Goal: Check status: Check status

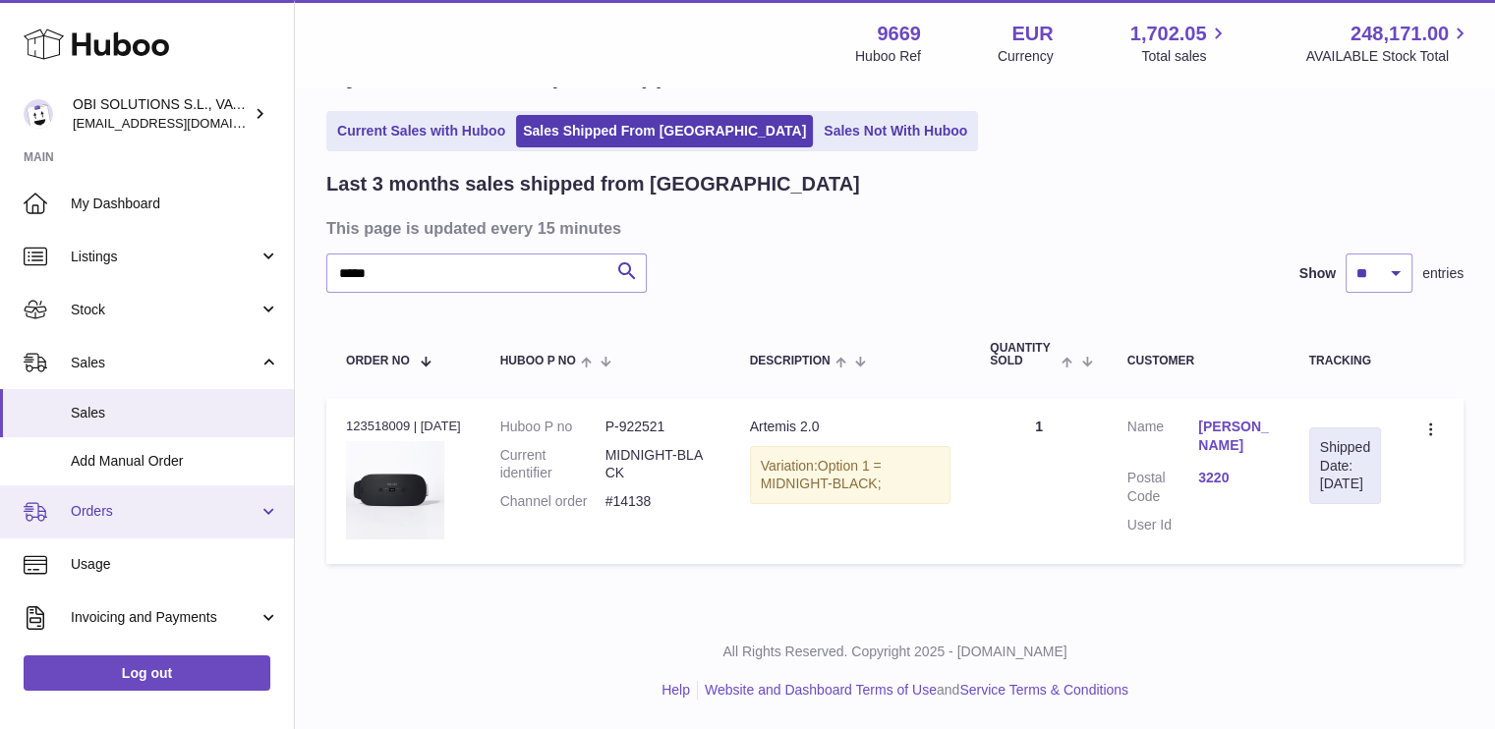
scroll to position [205, 0]
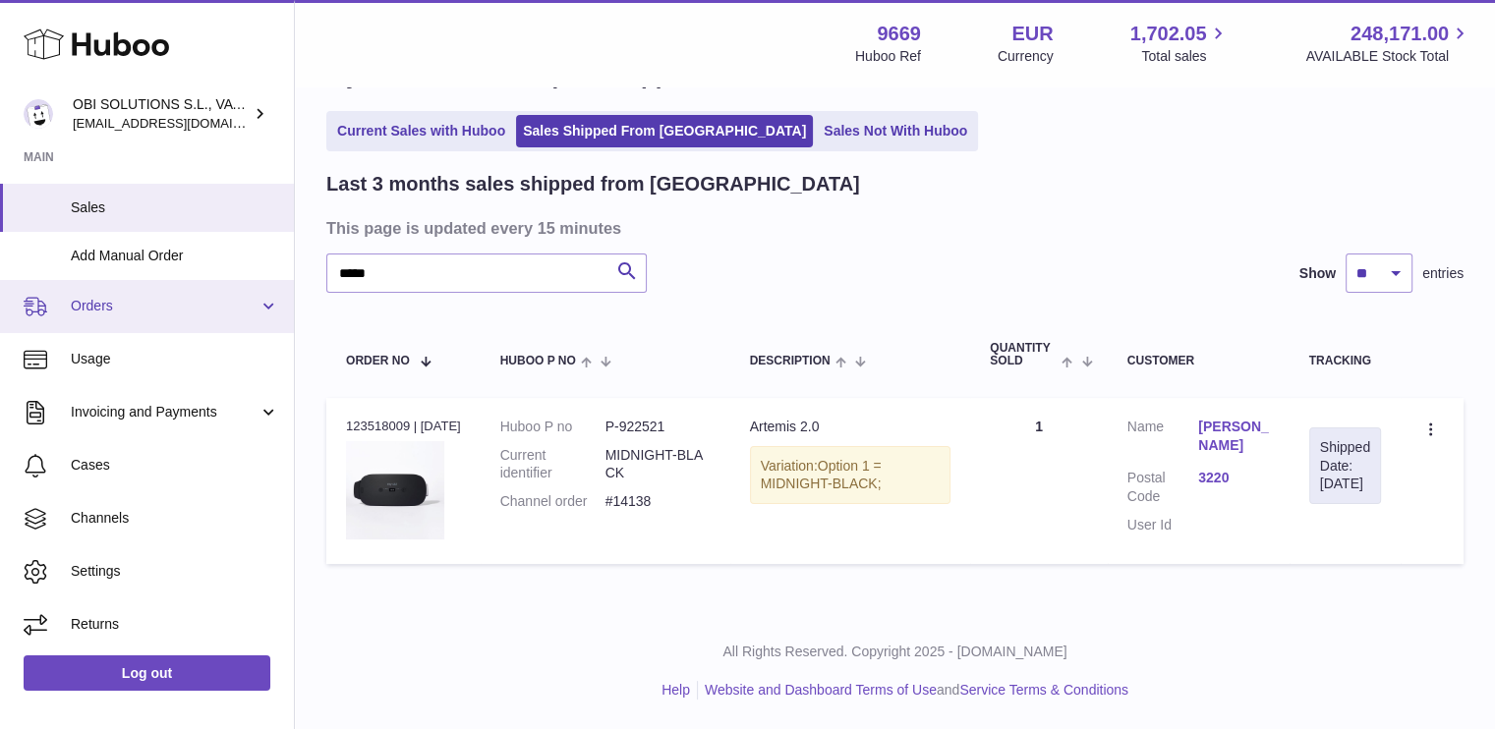
click at [142, 310] on span "Orders" at bounding box center [165, 306] width 188 height 19
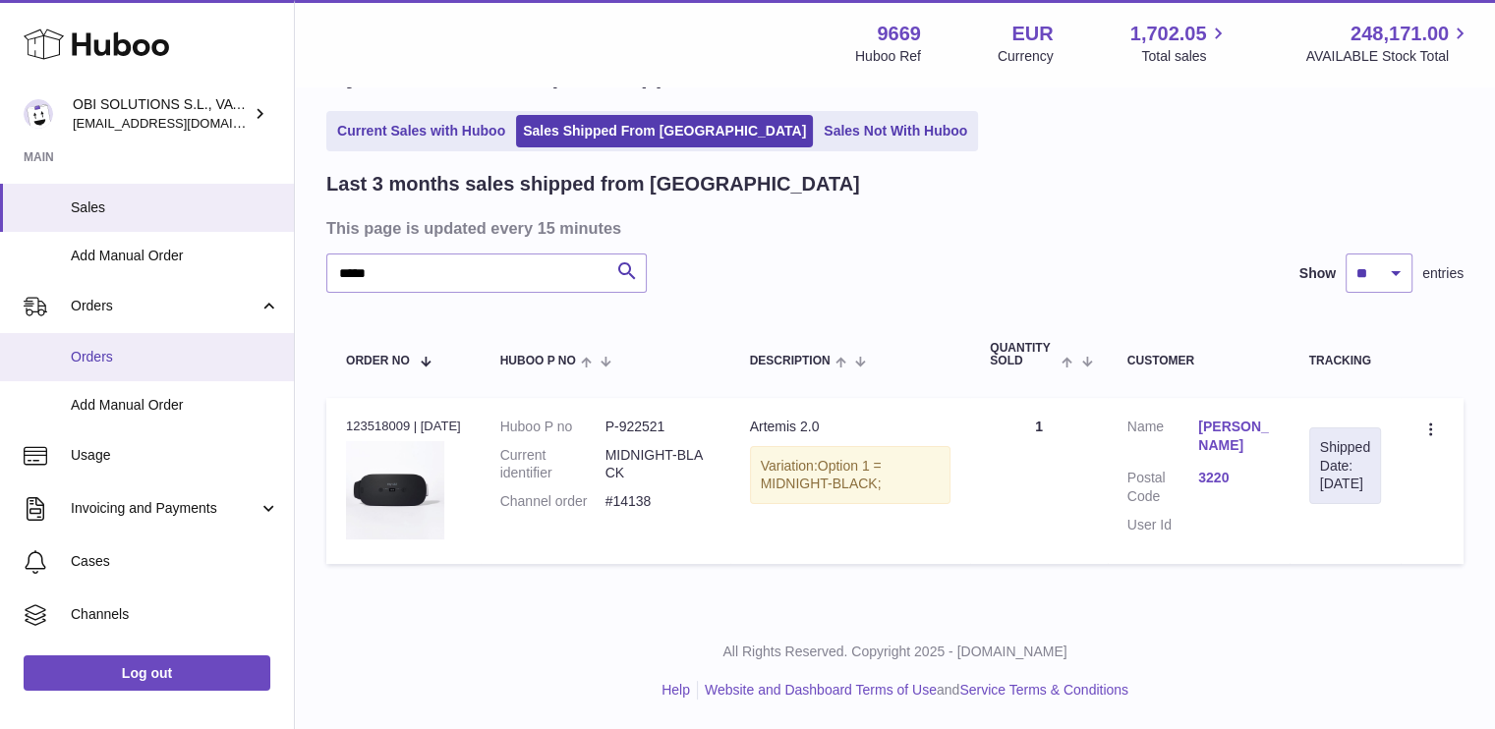
click at [151, 348] on span "Orders" at bounding box center [175, 357] width 208 height 19
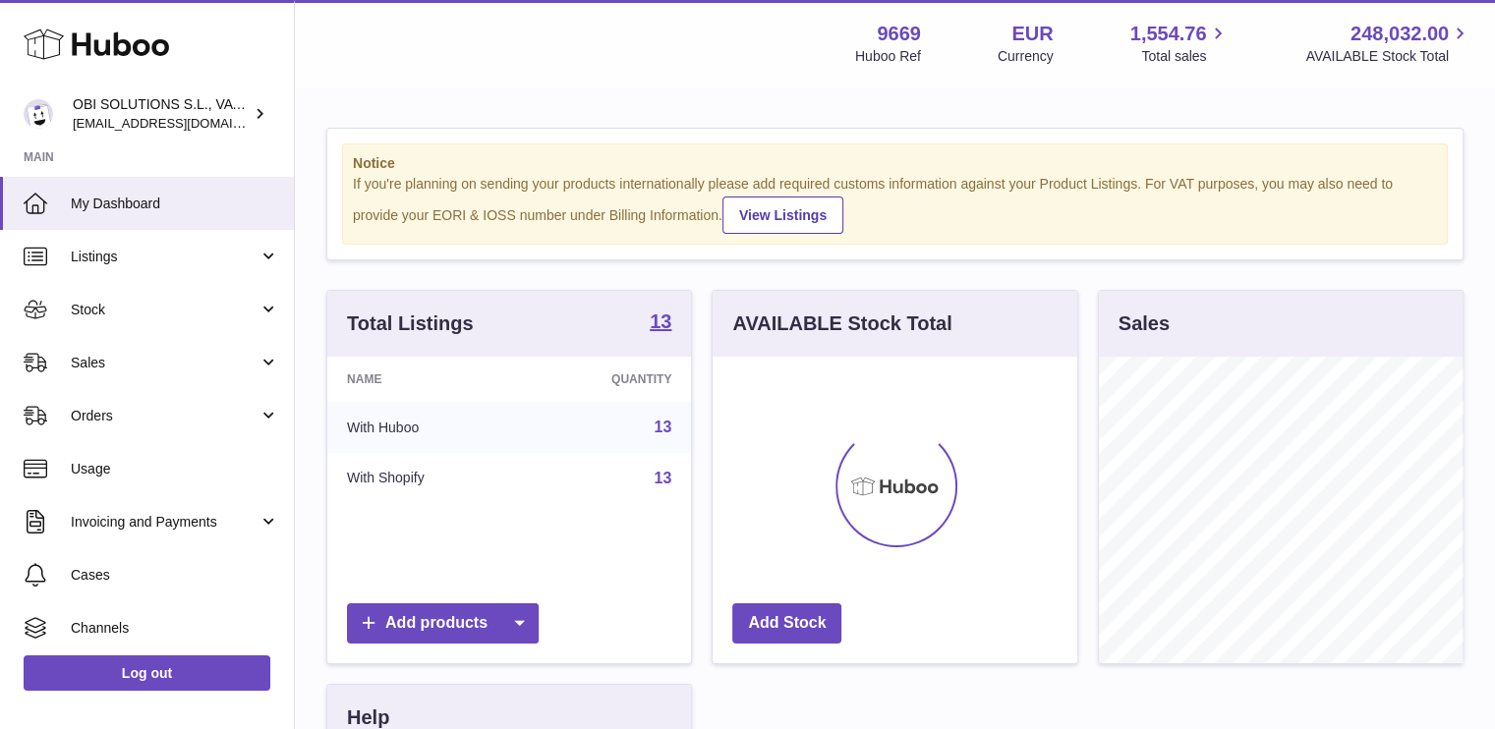
scroll to position [307, 365]
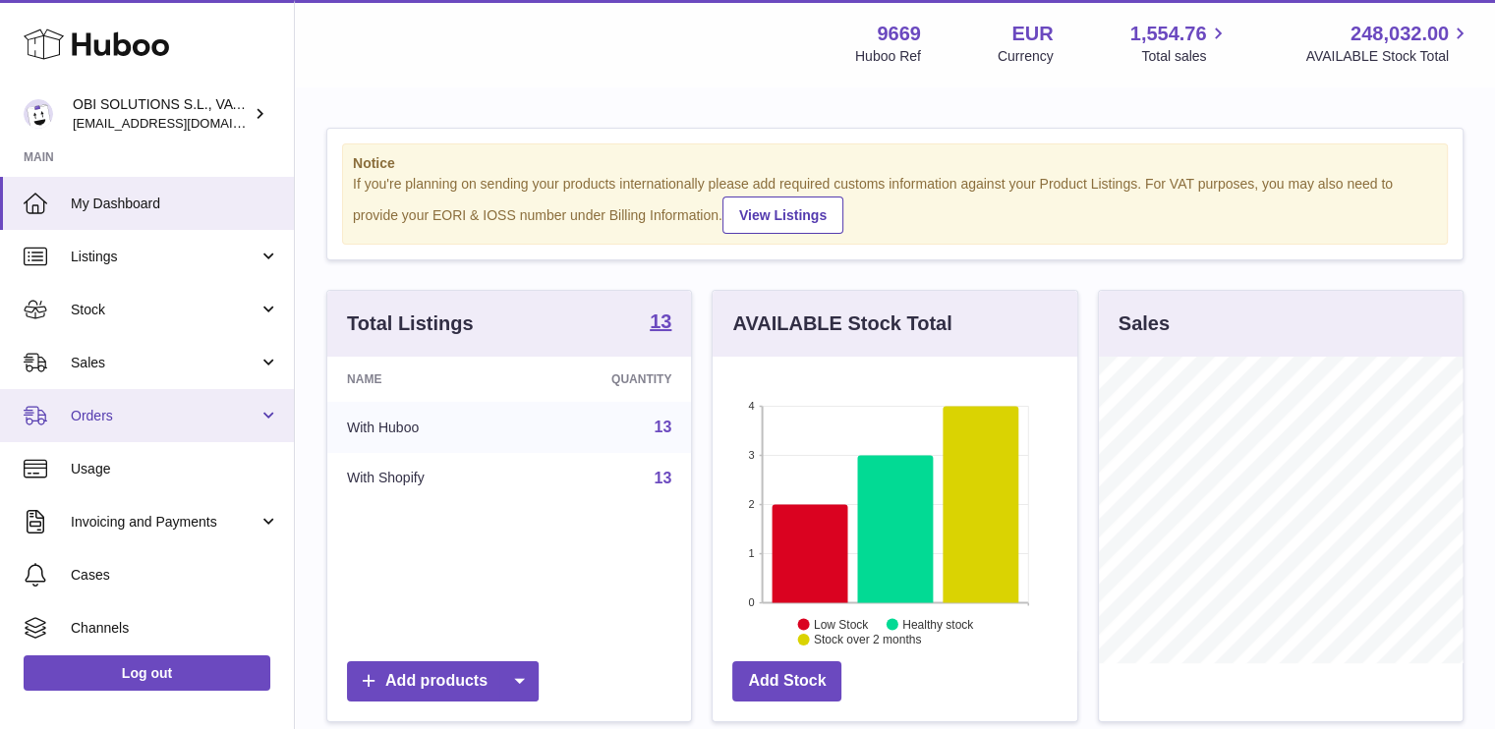
click at [116, 396] on link "Orders" at bounding box center [147, 415] width 294 height 53
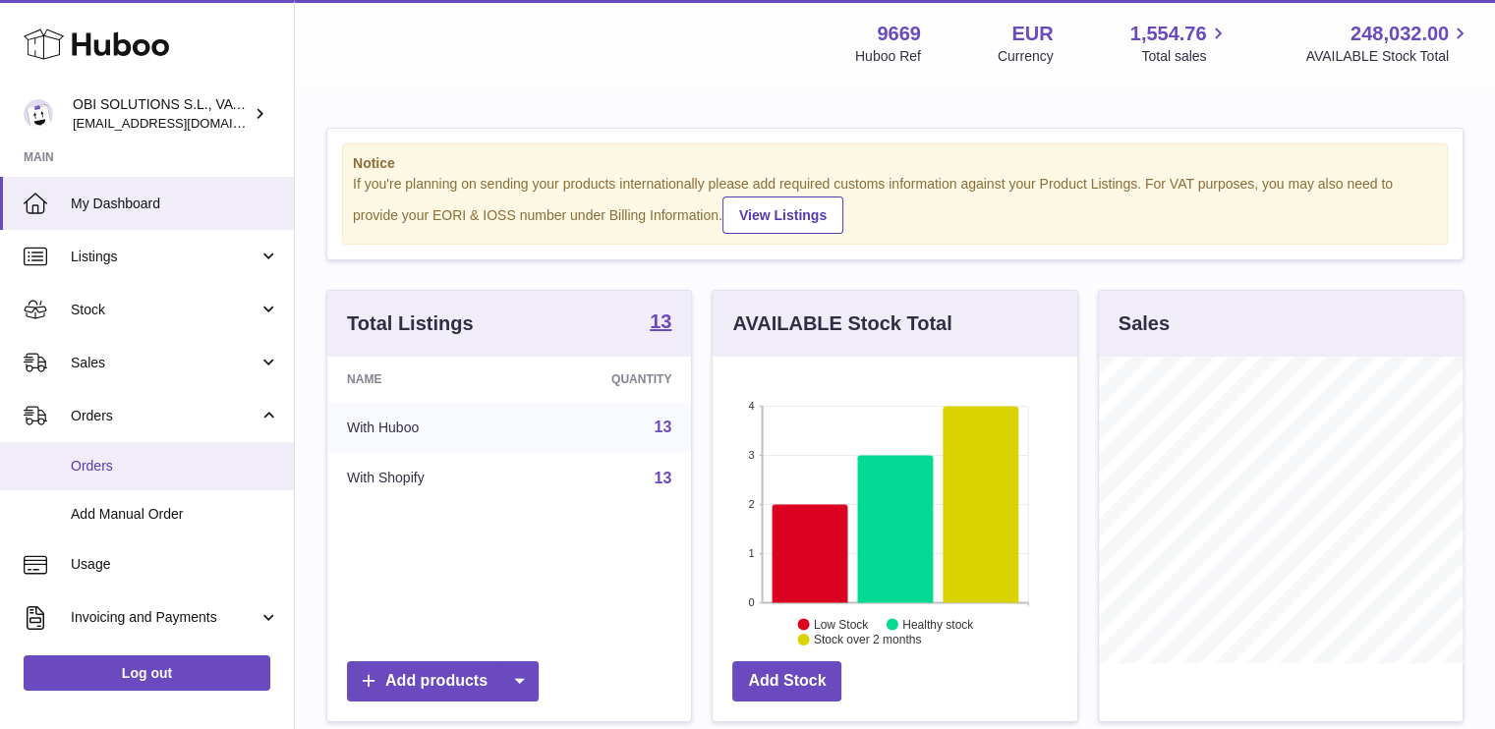
click at [138, 463] on span "Orders" at bounding box center [175, 466] width 208 height 19
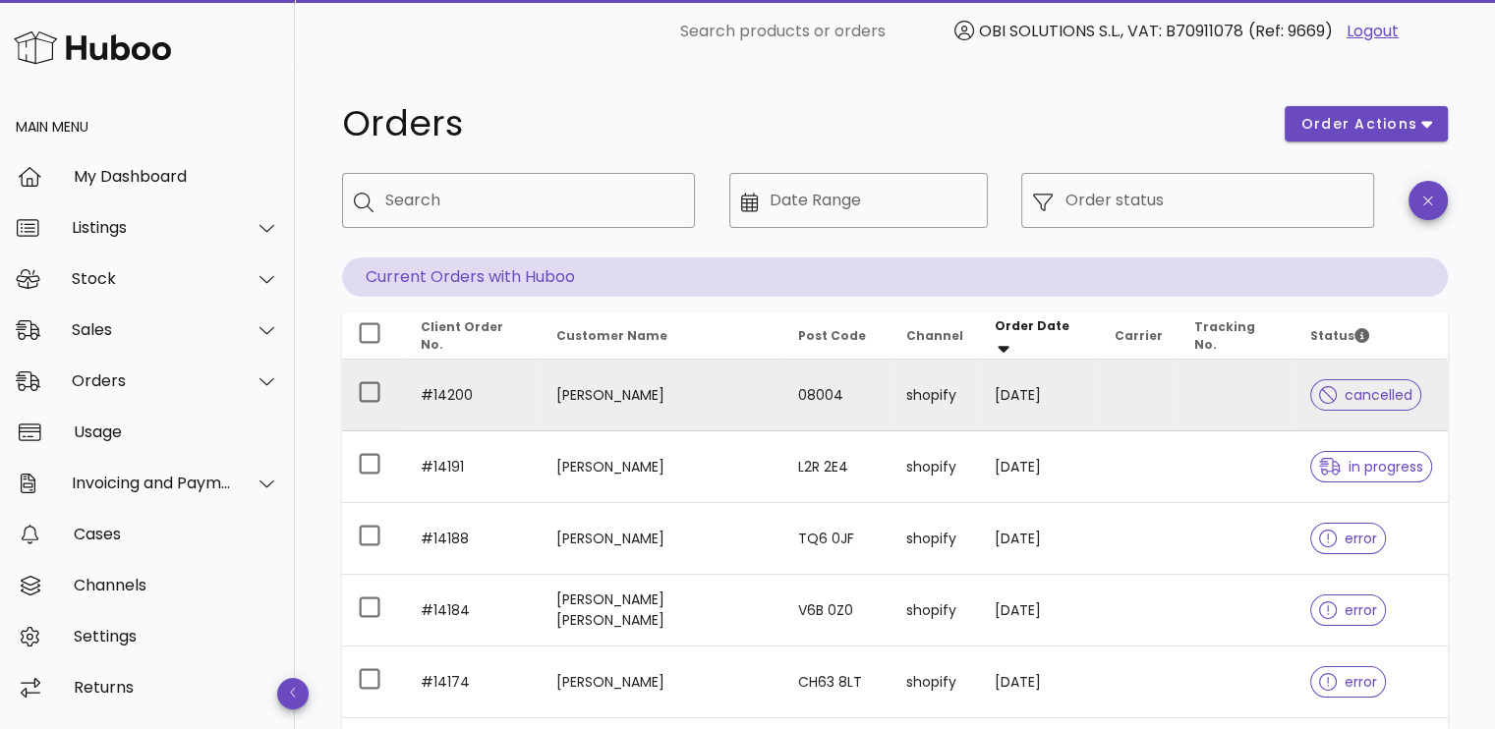
click at [1130, 397] on td at bounding box center [1139, 396] width 80 height 72
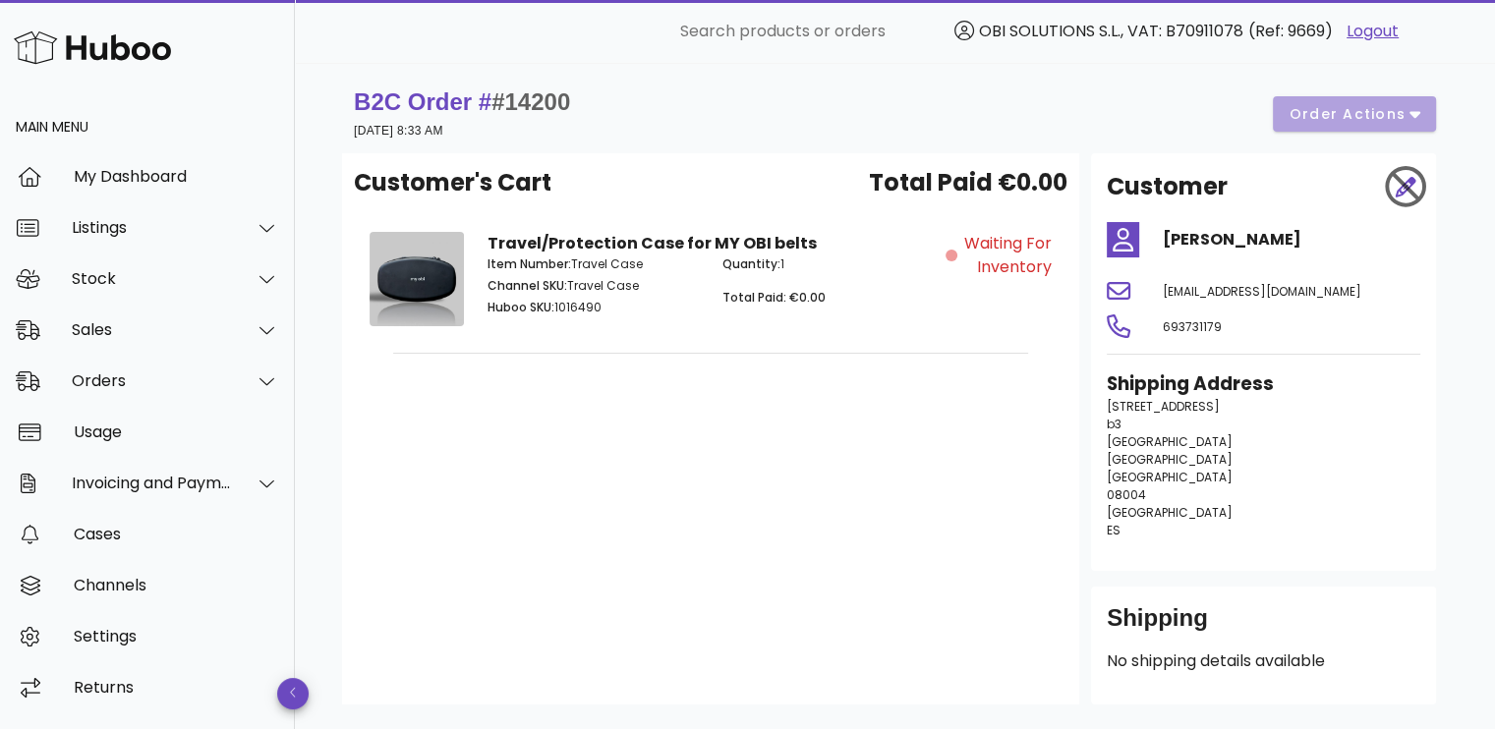
click at [984, 246] on span "Waiting for Inventory" at bounding box center [1006, 255] width 90 height 47
drag, startPoint x: 1132, startPoint y: 321, endPoint x: 1304, endPoint y: 196, distance: 213.1
click at [1132, 321] on div at bounding box center [1123, 326] width 56 height 47
click at [1399, 91] on div "B2C Order # #14200 [DATE] 8:33 AM order actions" at bounding box center [895, 114] width 1082 height 55
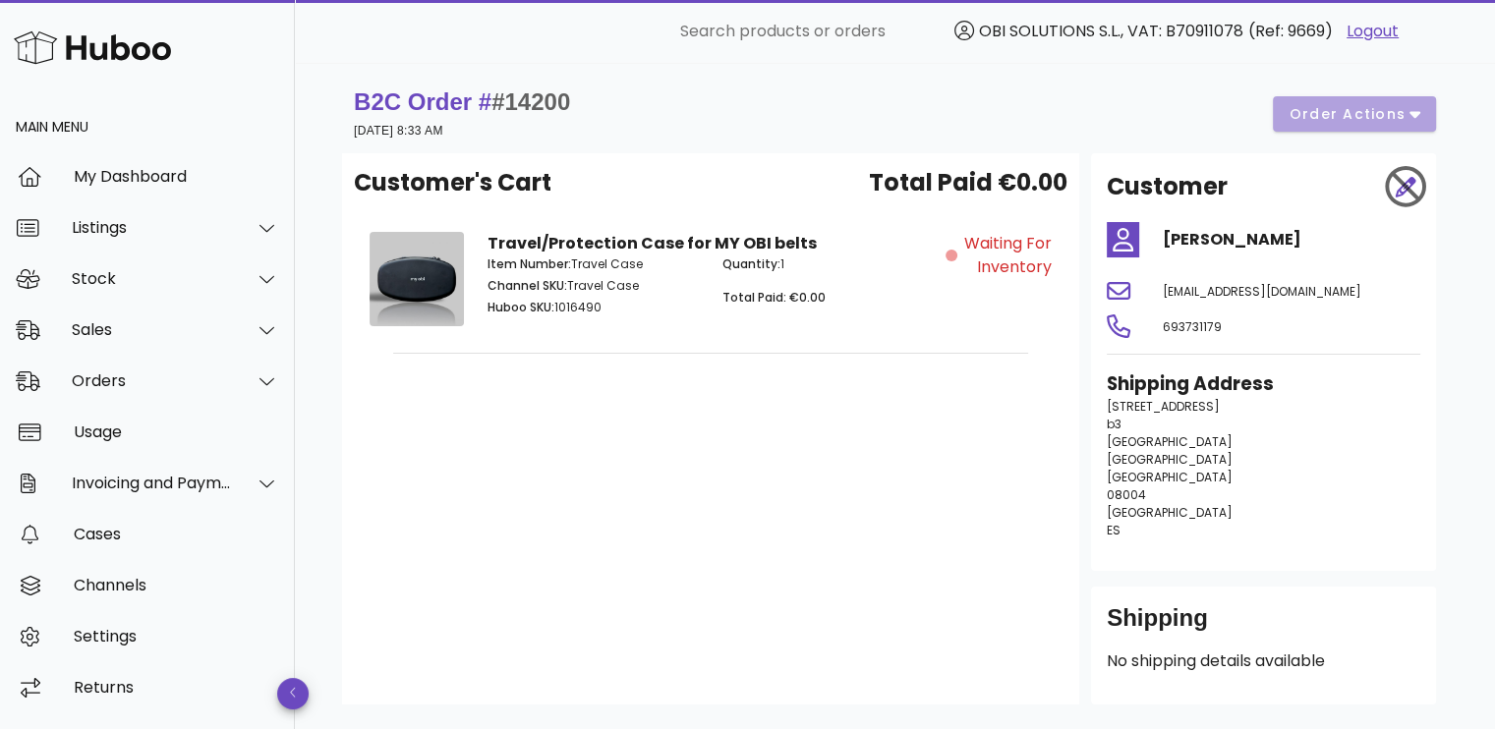
click at [1397, 123] on div "B2C Order # #14200 02 September 2025 at 8:33 AM order actions" at bounding box center [895, 114] width 1082 height 55
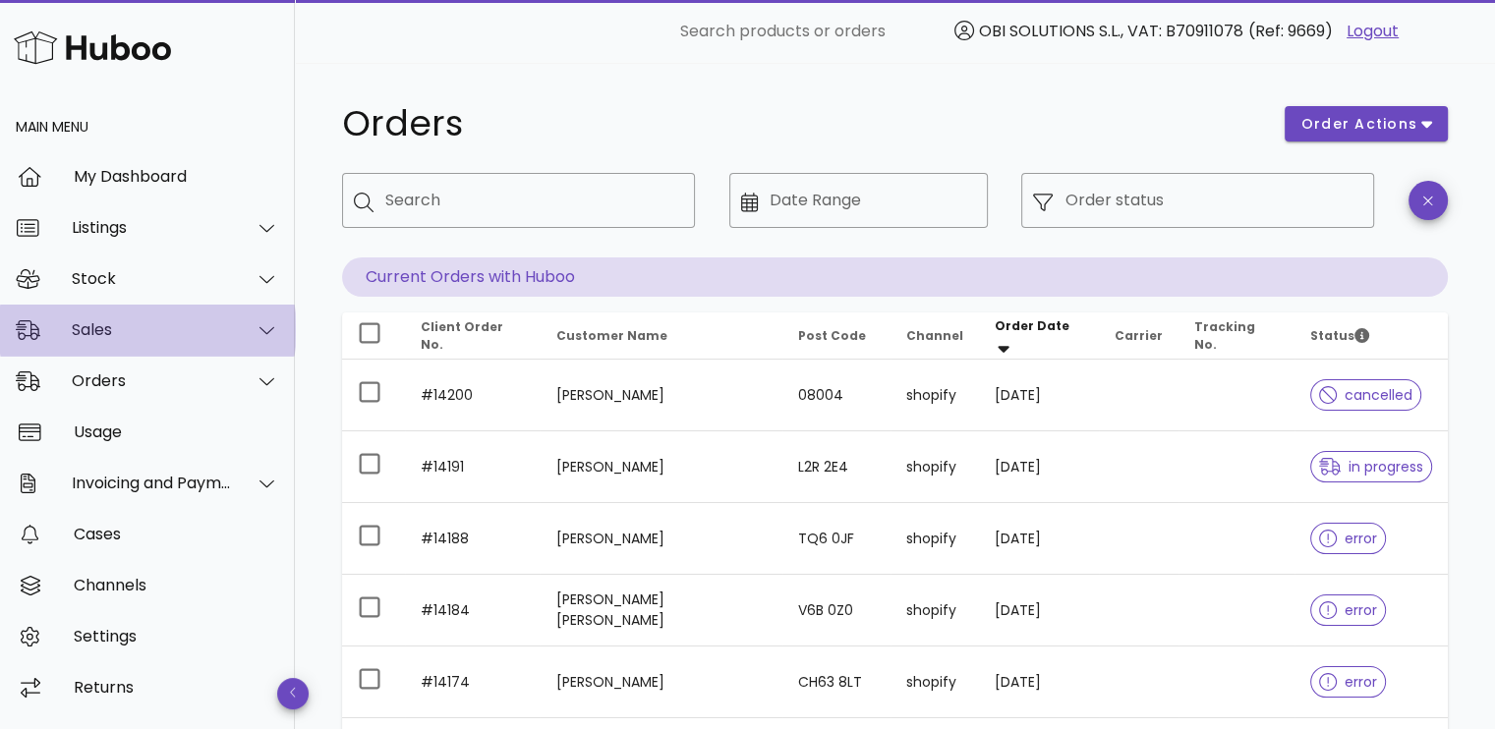
click at [139, 345] on div "Sales" at bounding box center [147, 330] width 295 height 51
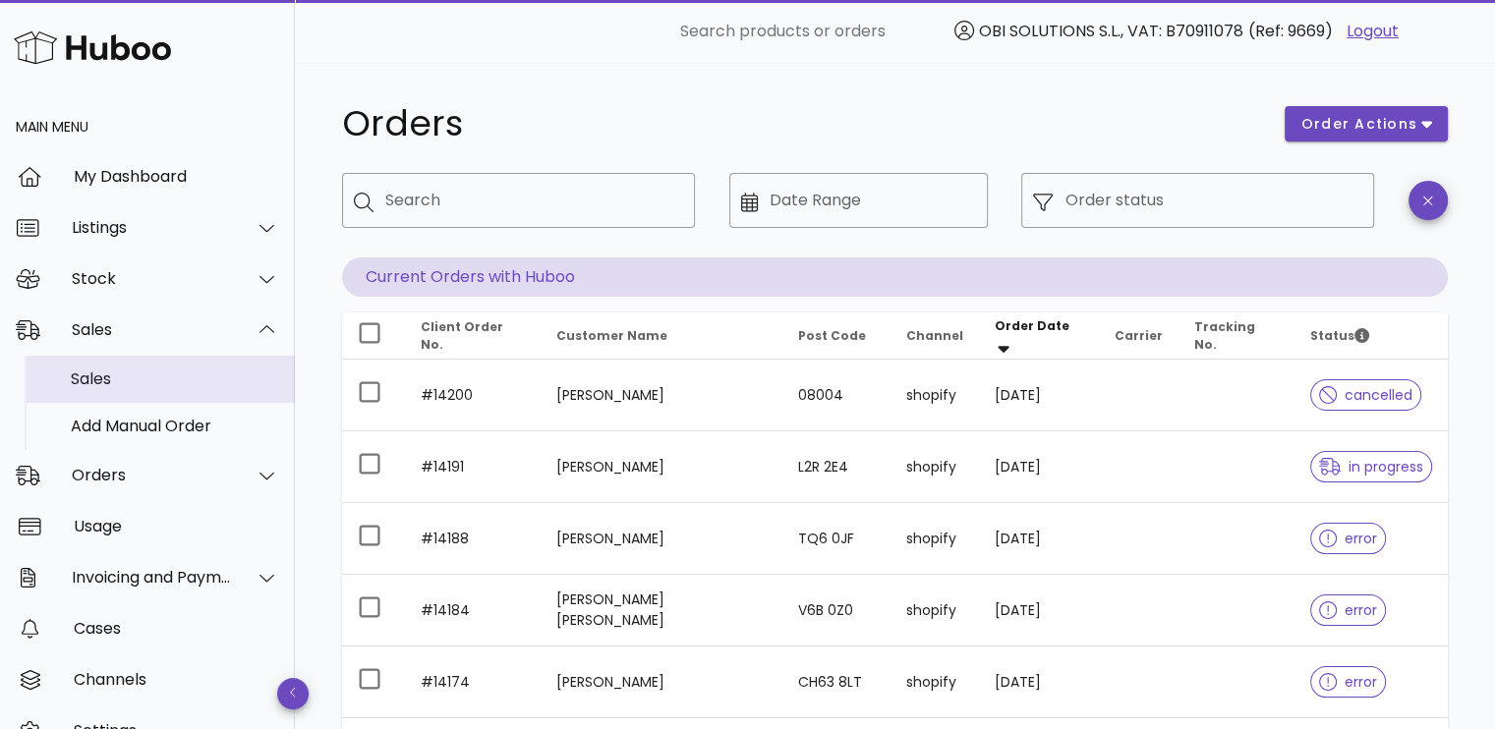
click at [153, 387] on div "Sales" at bounding box center [175, 379] width 208 height 19
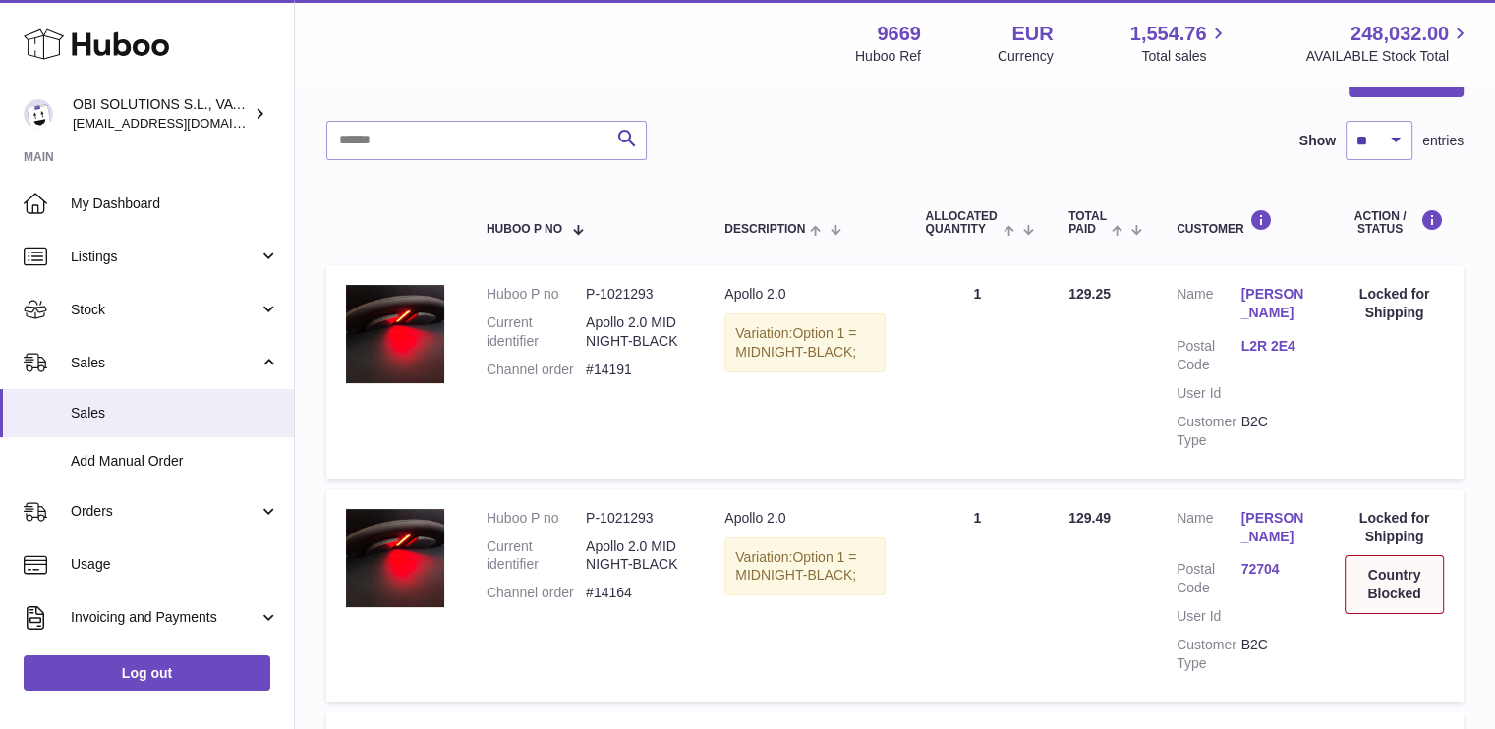
scroll to position [98, 0]
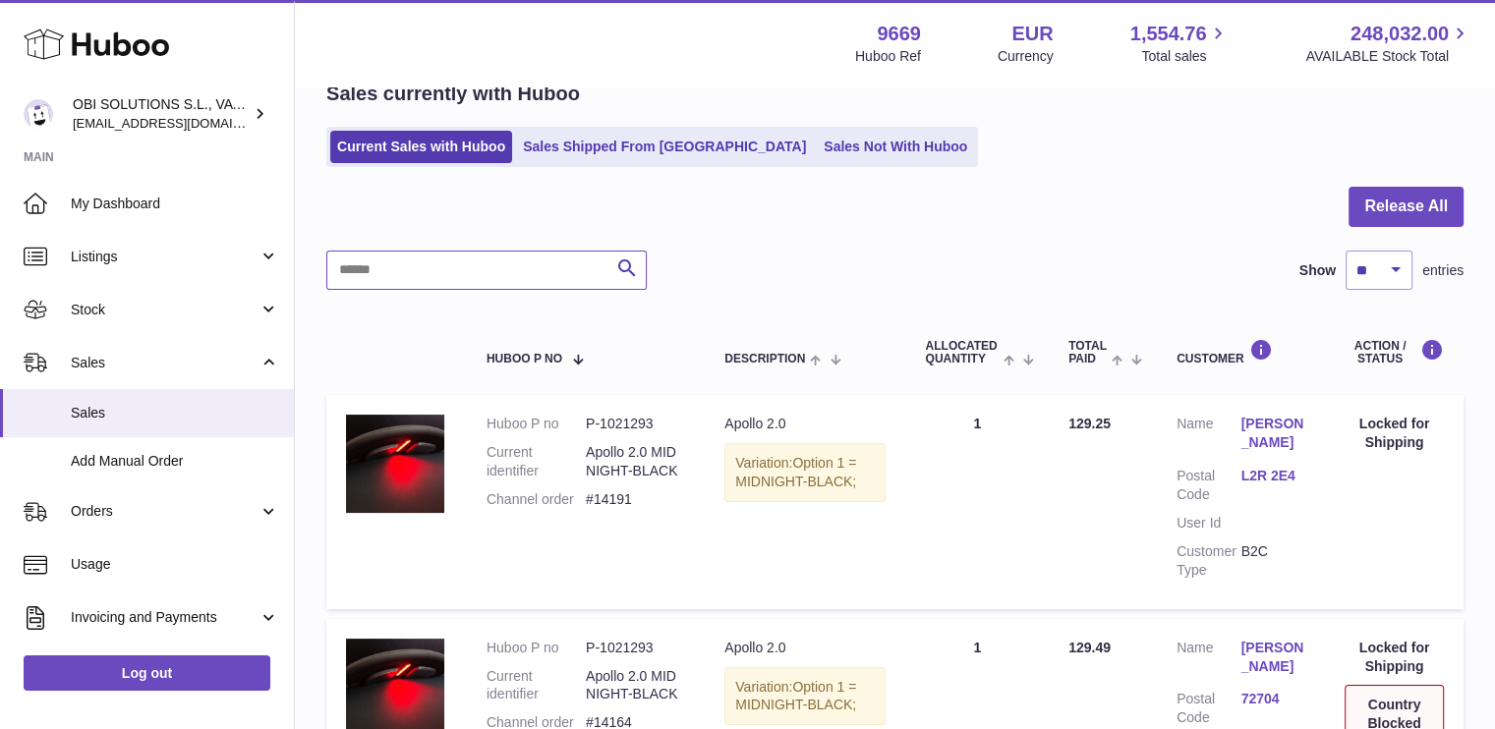
click at [428, 281] on input "text" at bounding box center [486, 270] width 320 height 39
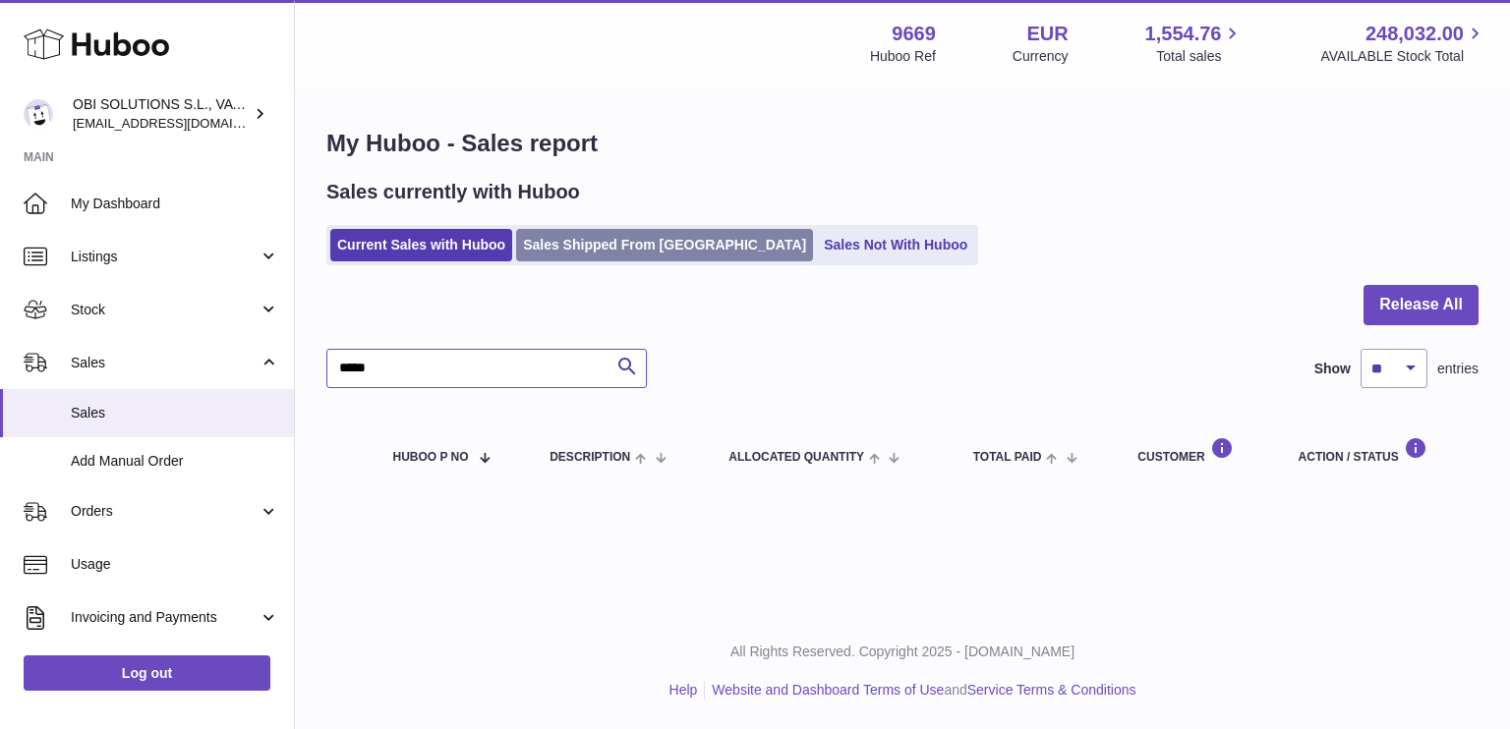
type input "*****"
click at [591, 246] on link "Sales Shipped From Huboo" at bounding box center [664, 245] width 297 height 32
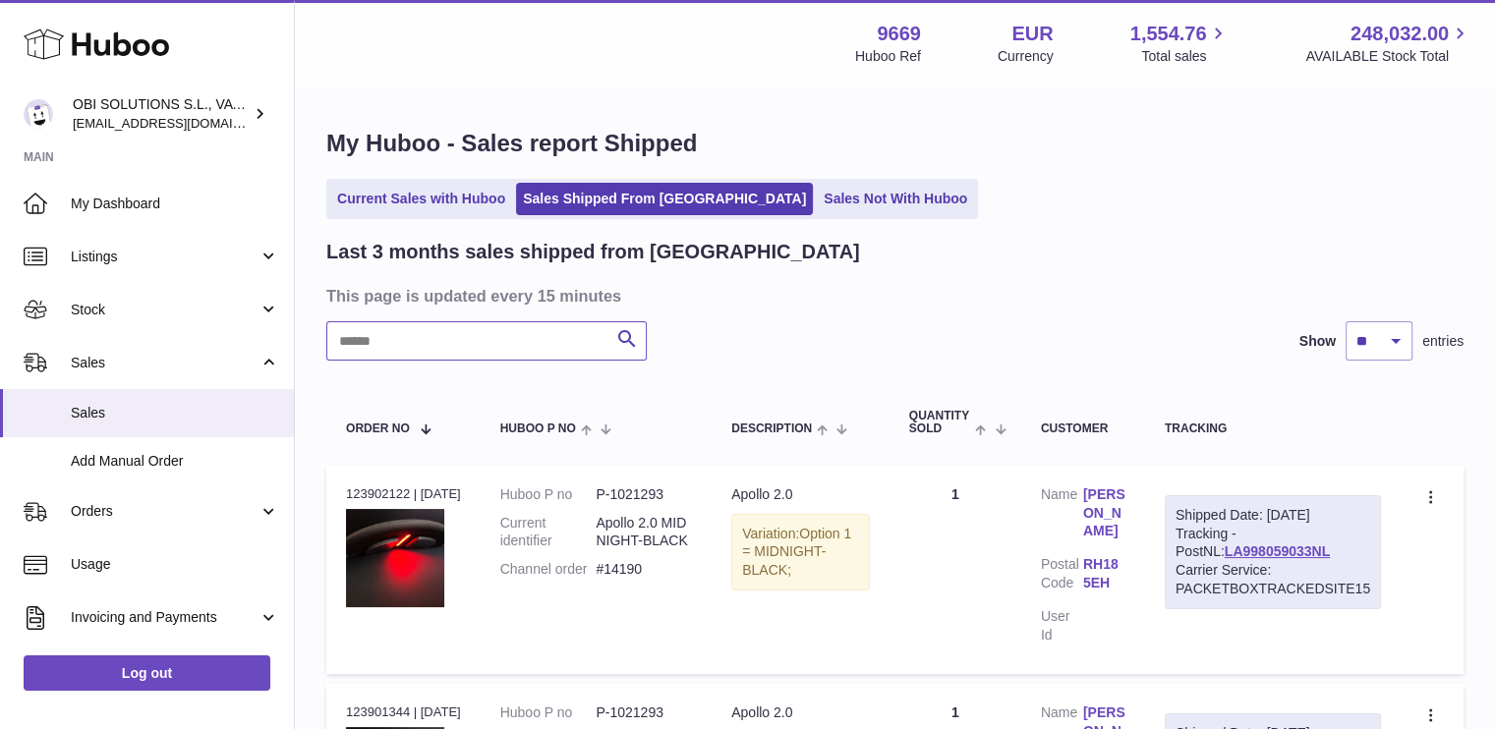
click at [450, 331] on input "text" at bounding box center [486, 340] width 320 height 39
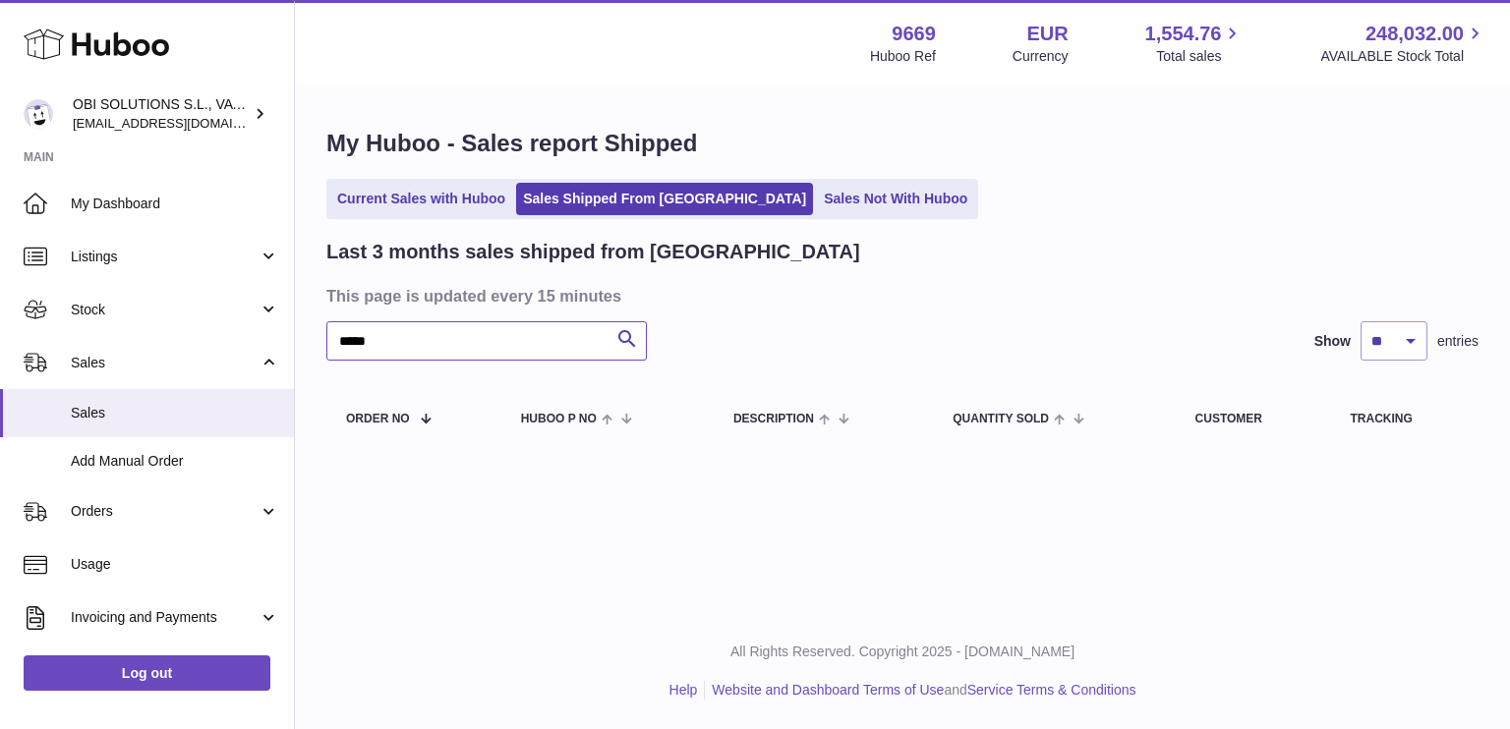
type input "*****"
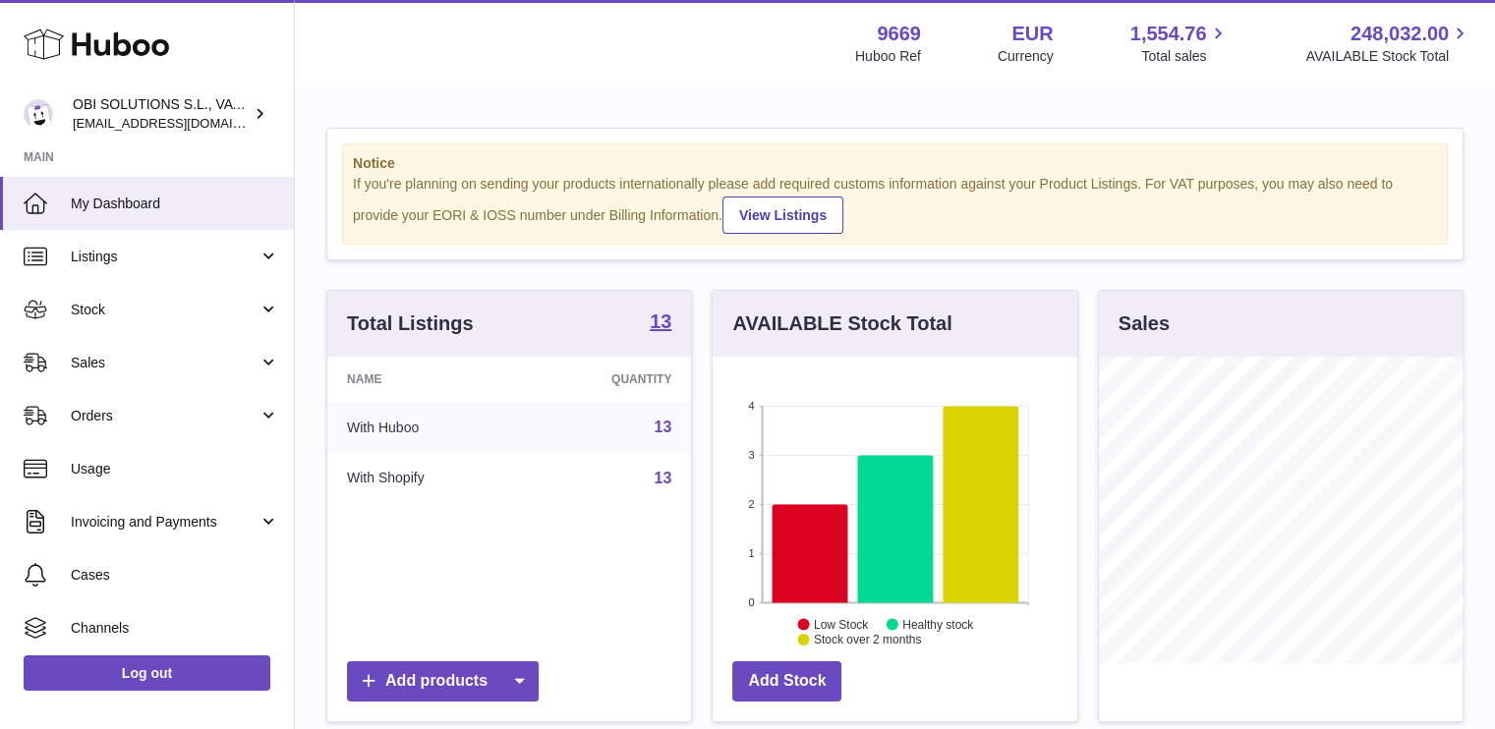
scroll to position [307, 365]
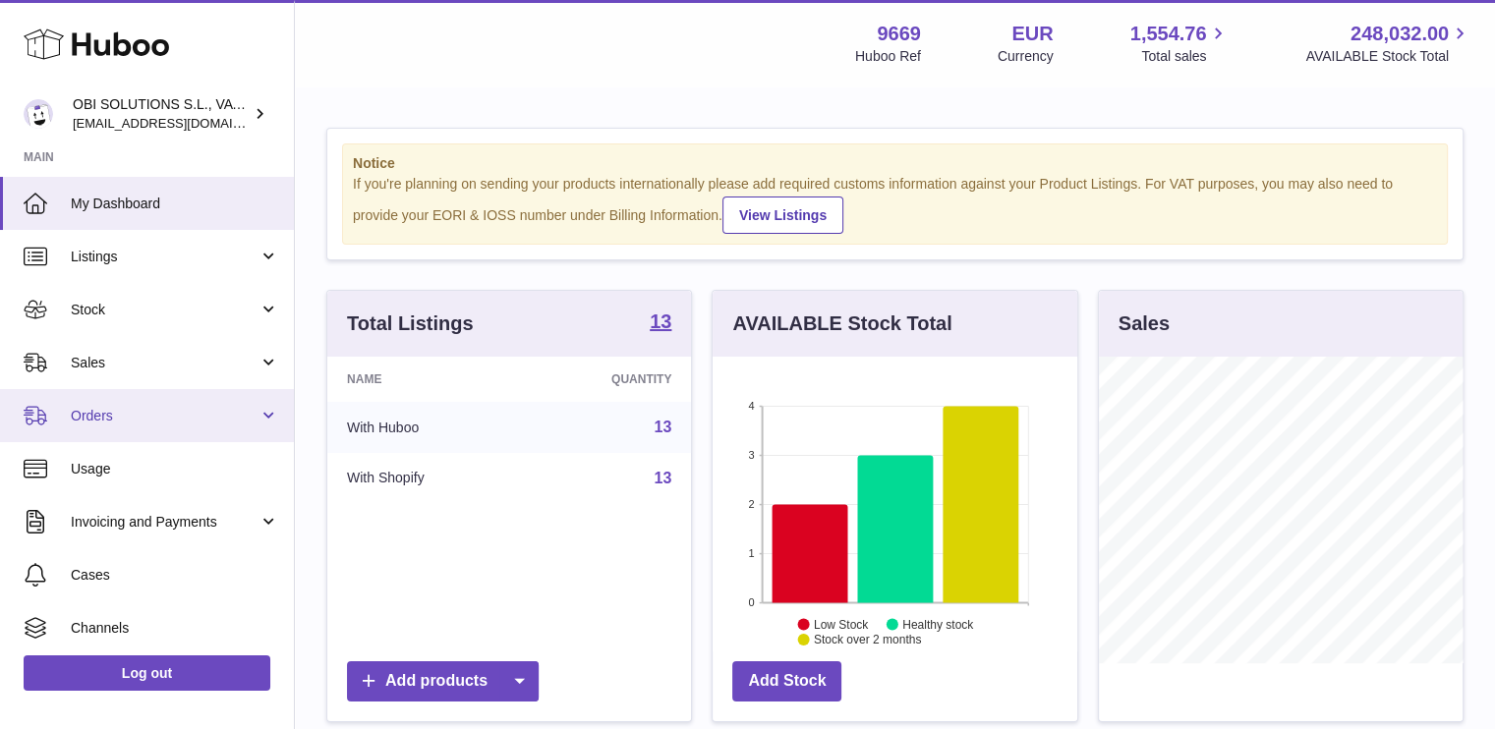
click at [174, 408] on span "Orders" at bounding box center [165, 416] width 188 height 19
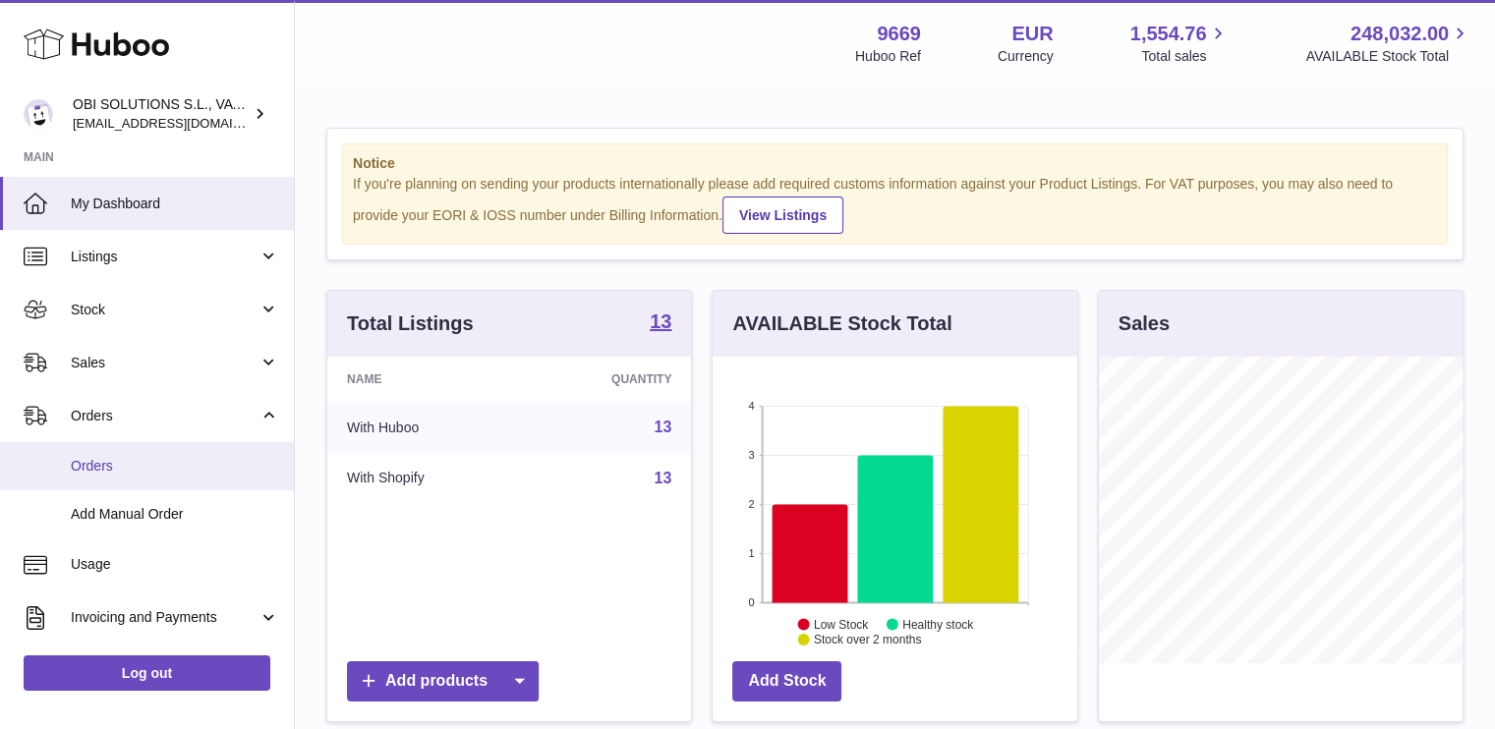
click at [173, 452] on link "Orders" at bounding box center [147, 466] width 294 height 48
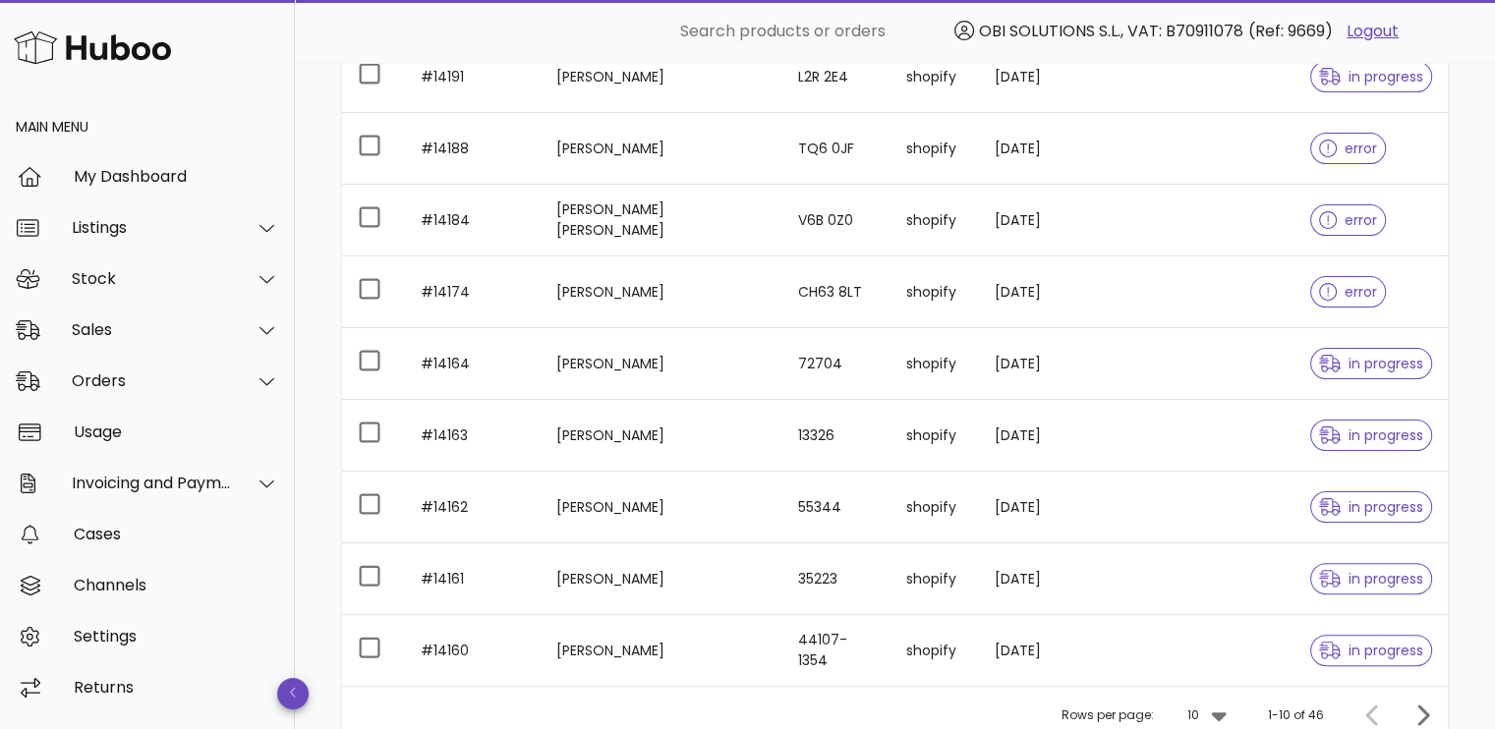
scroll to position [393, 0]
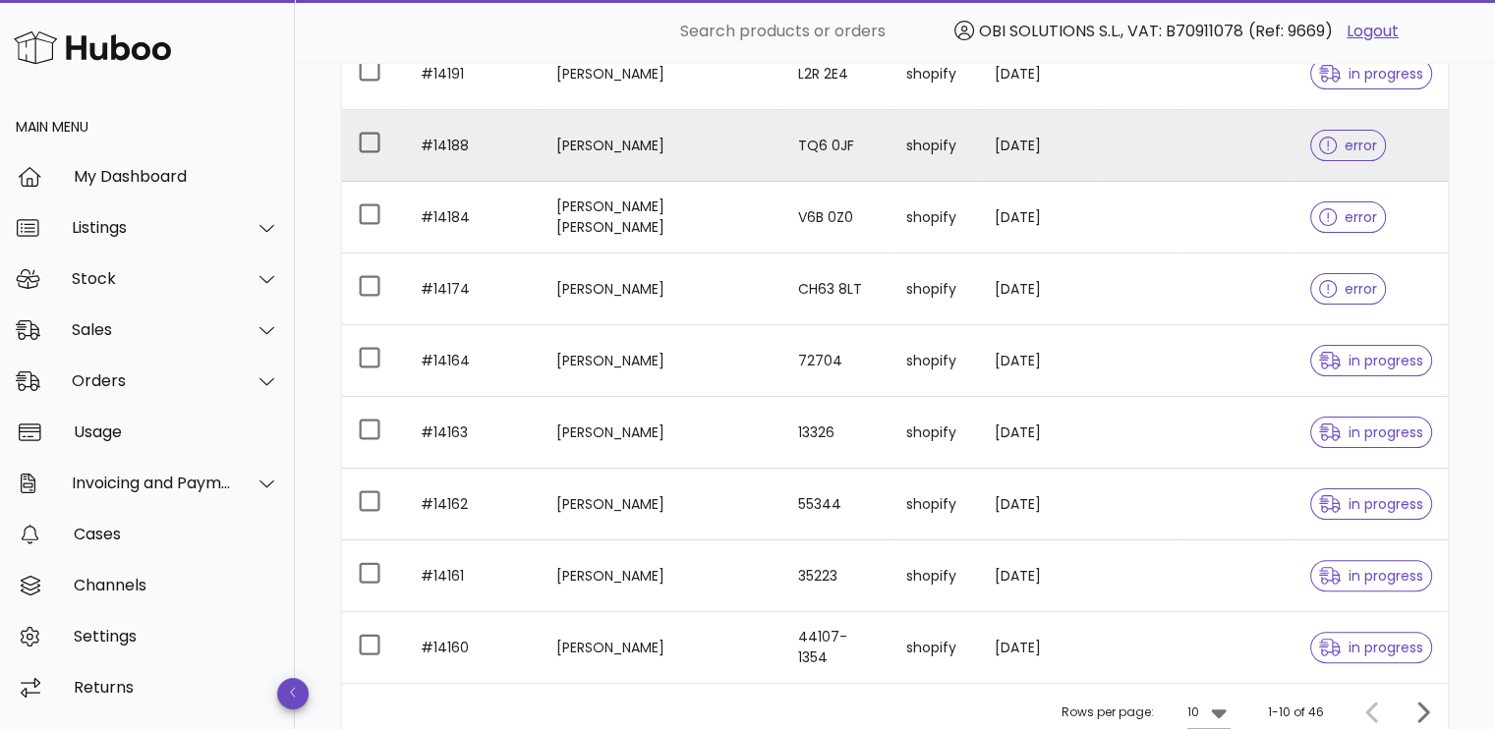
click at [1117, 165] on td at bounding box center [1139, 146] width 80 height 72
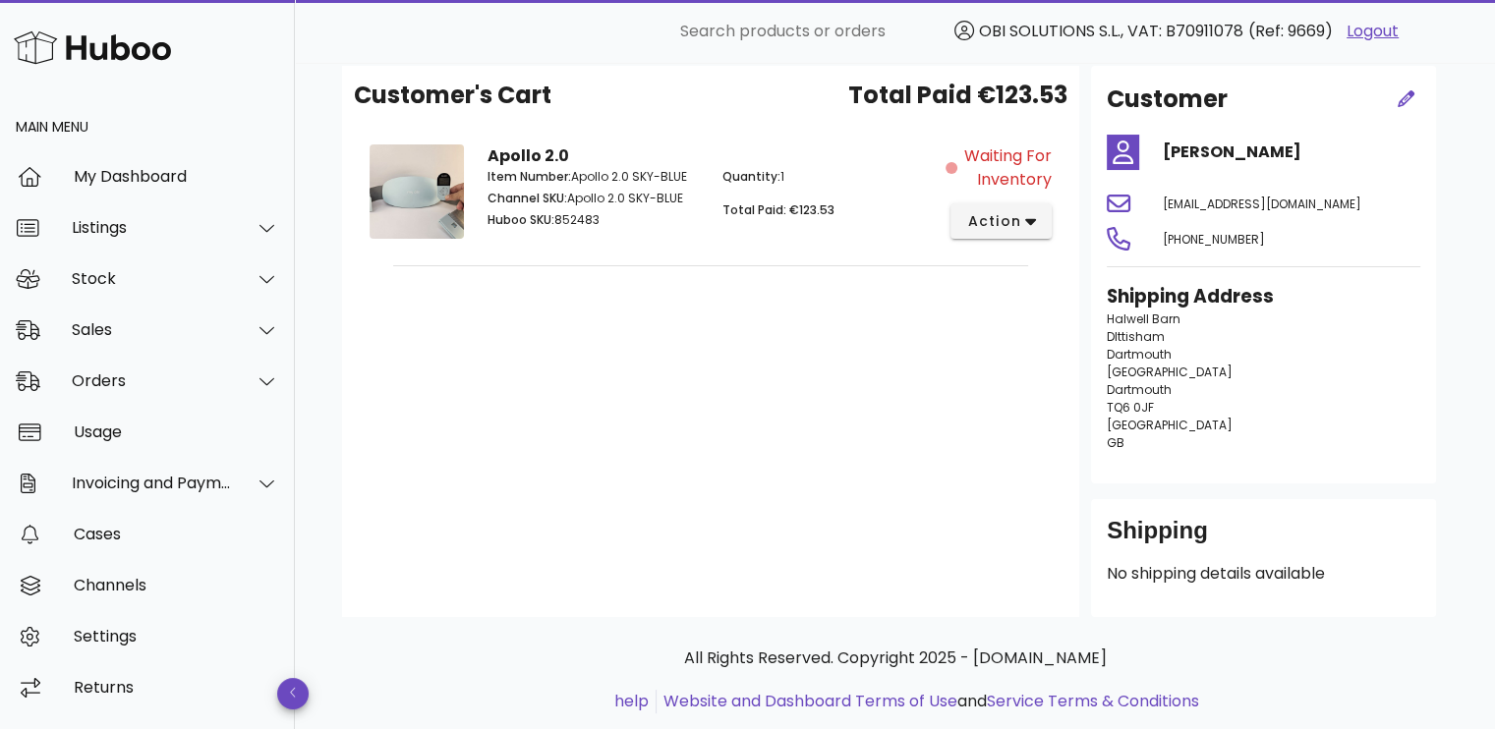
scroll to position [245, 0]
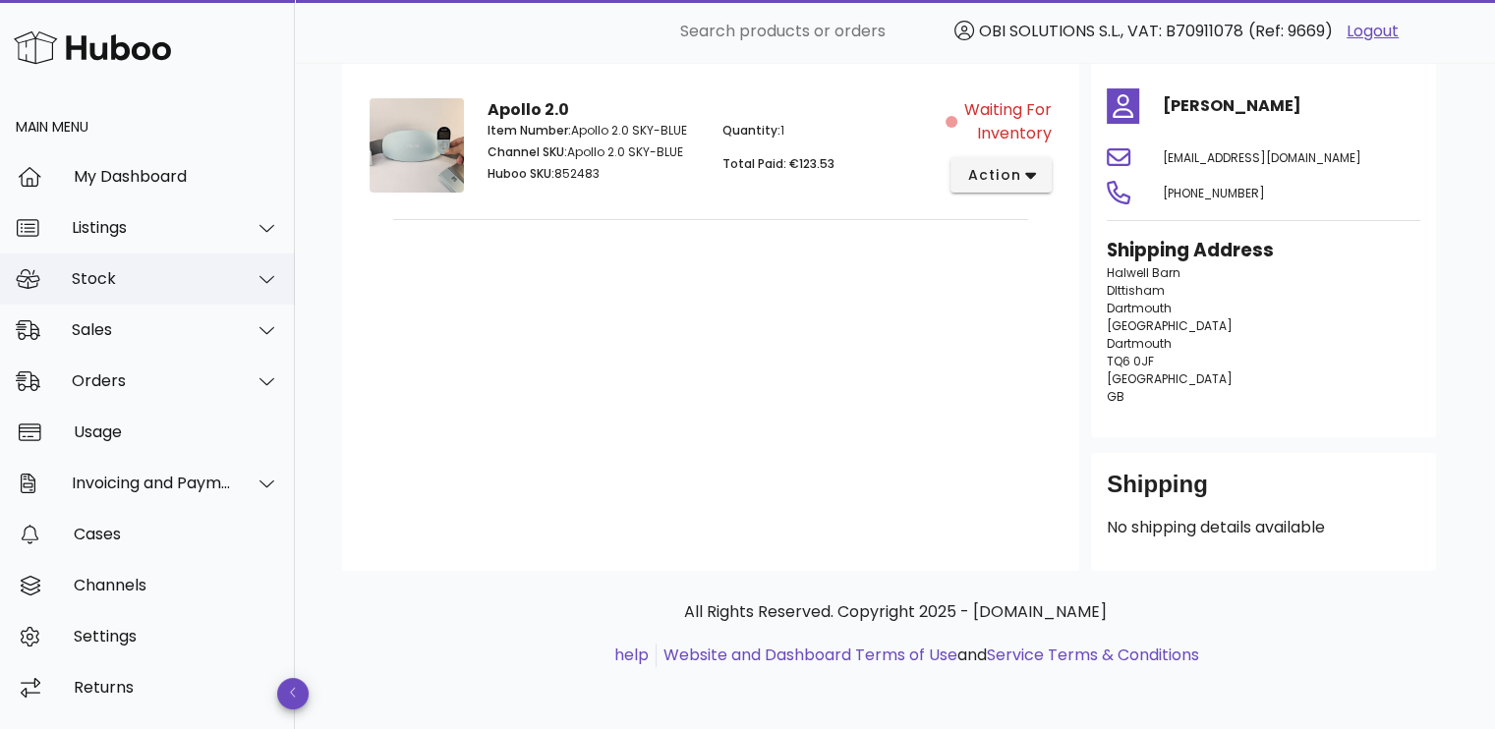
click at [147, 275] on div "Stock" at bounding box center [152, 278] width 160 height 19
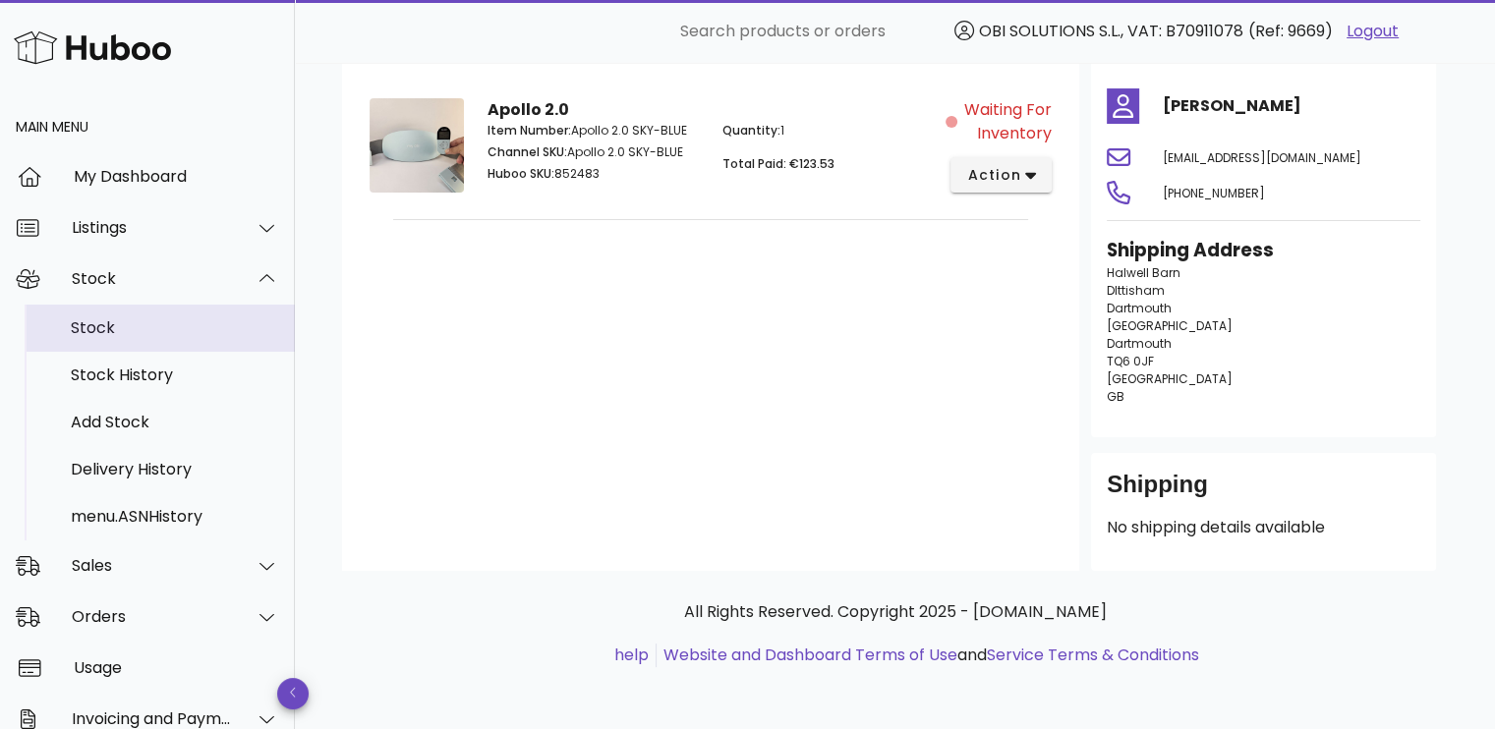
click at [138, 322] on div "Stock" at bounding box center [175, 327] width 208 height 19
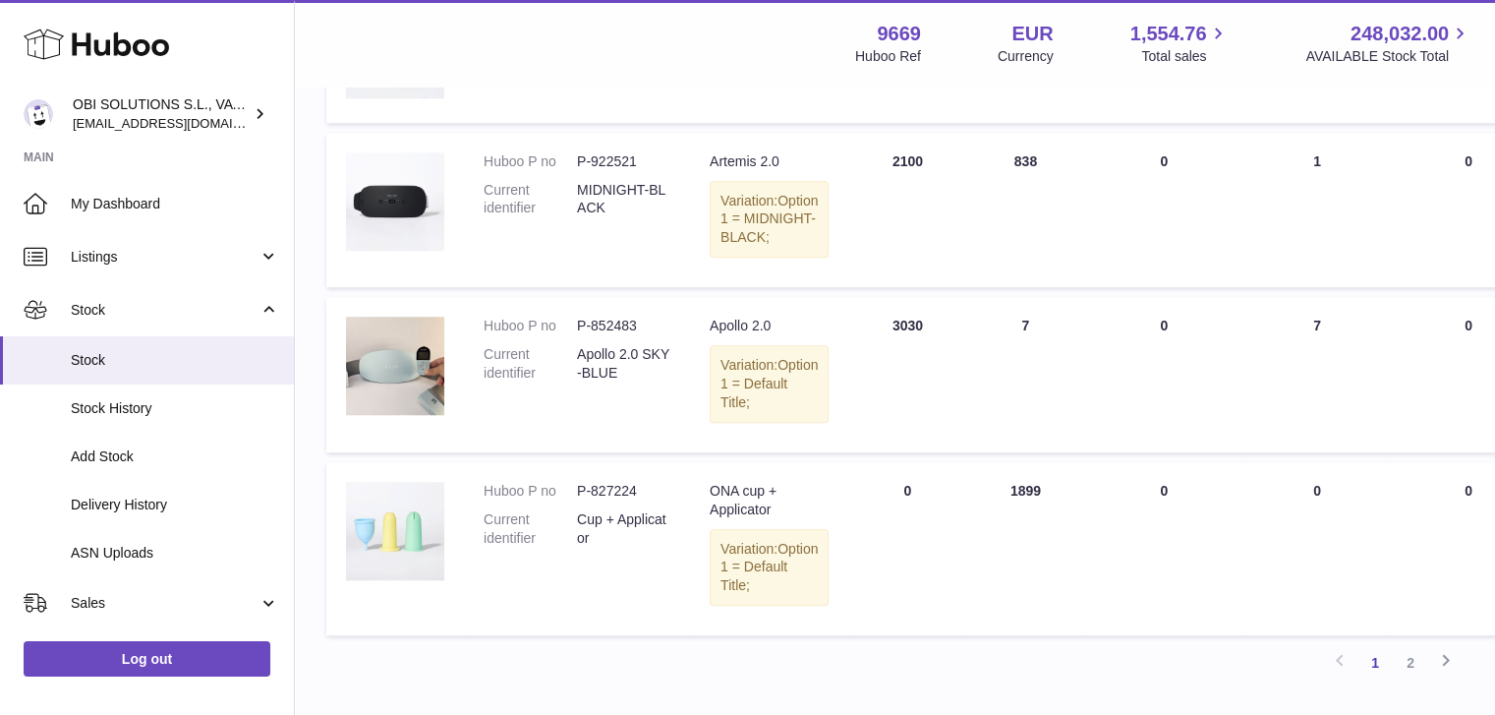
scroll to position [1573, 0]
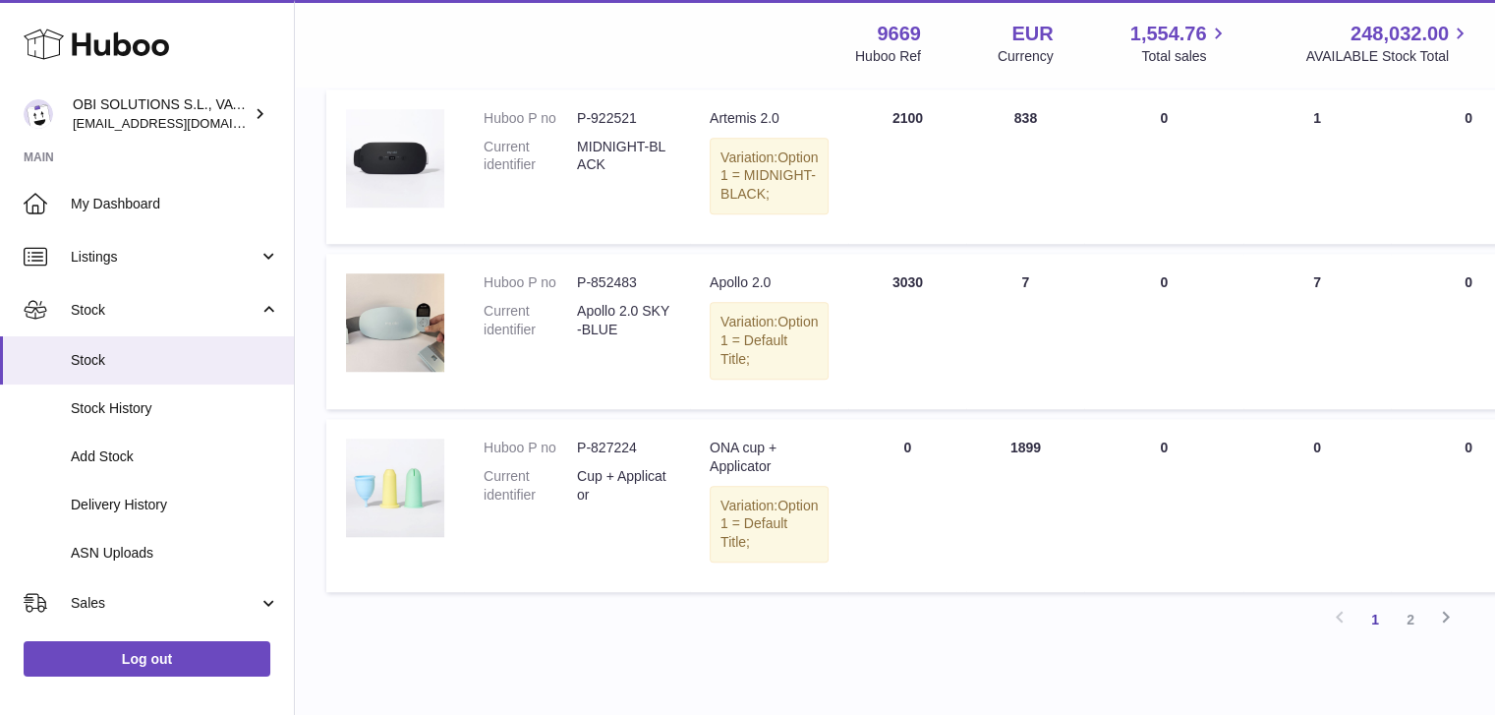
drag, startPoint x: 998, startPoint y: 455, endPoint x: 1032, endPoint y: 451, distance: 34.6
click at [1032, 409] on td "ON HAND Total 7" at bounding box center [1025, 331] width 118 height 155
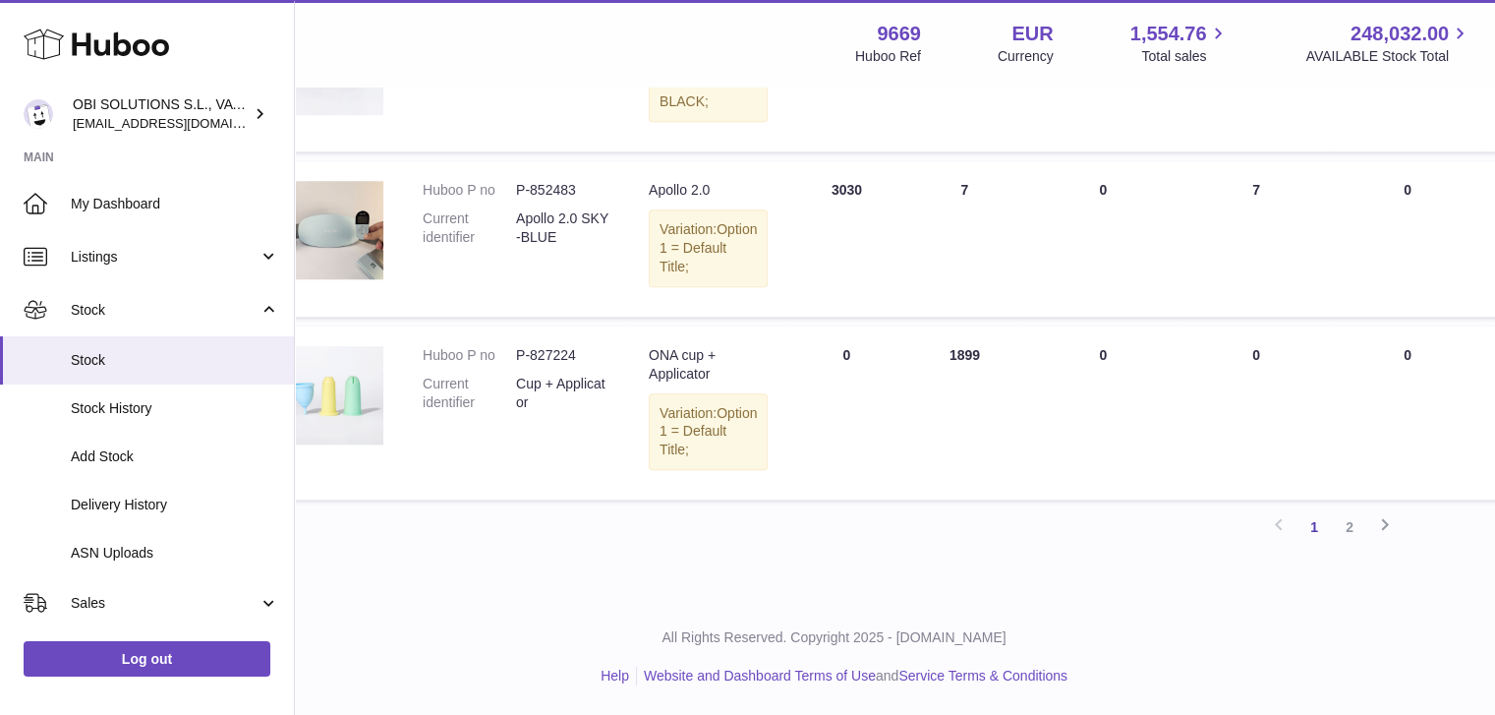
scroll to position [1836, 0]
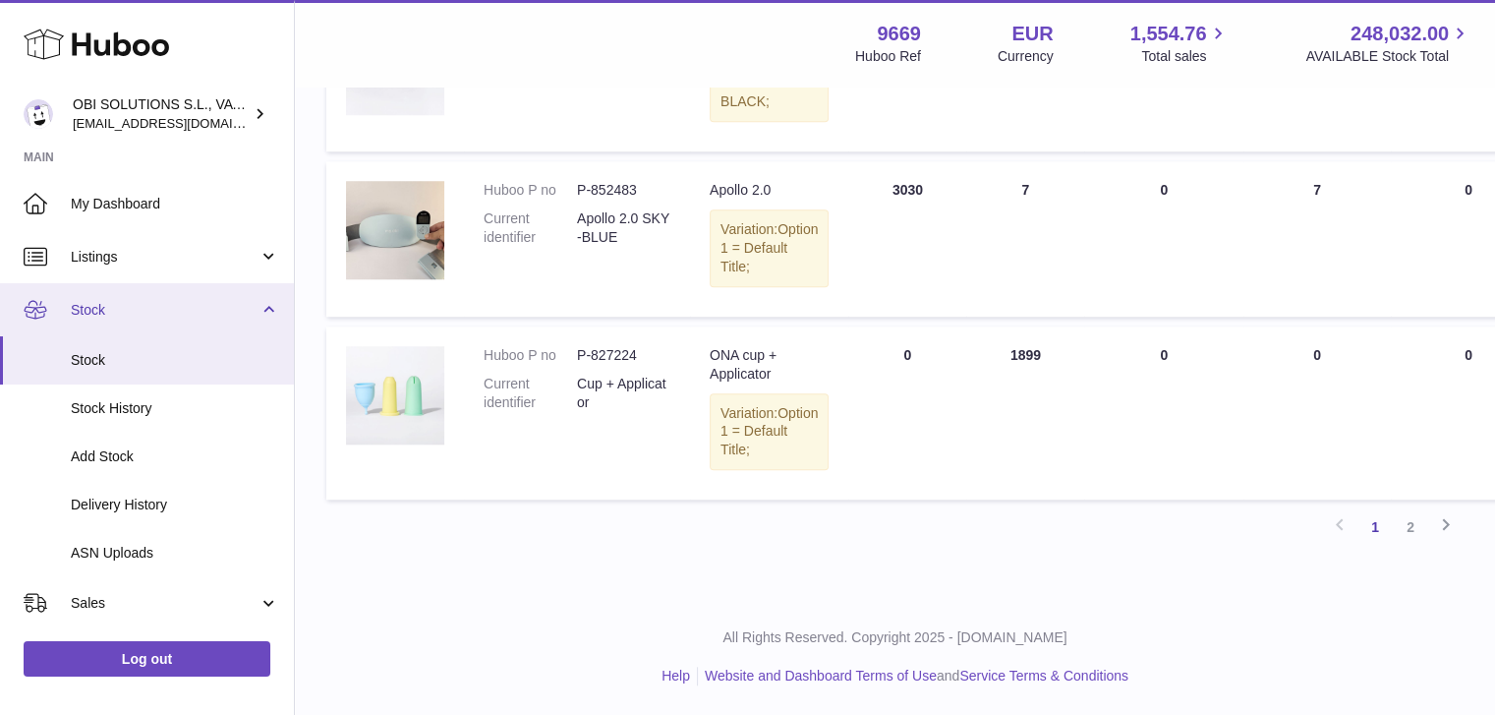
click at [210, 295] on link "Stock" at bounding box center [147, 309] width 294 height 53
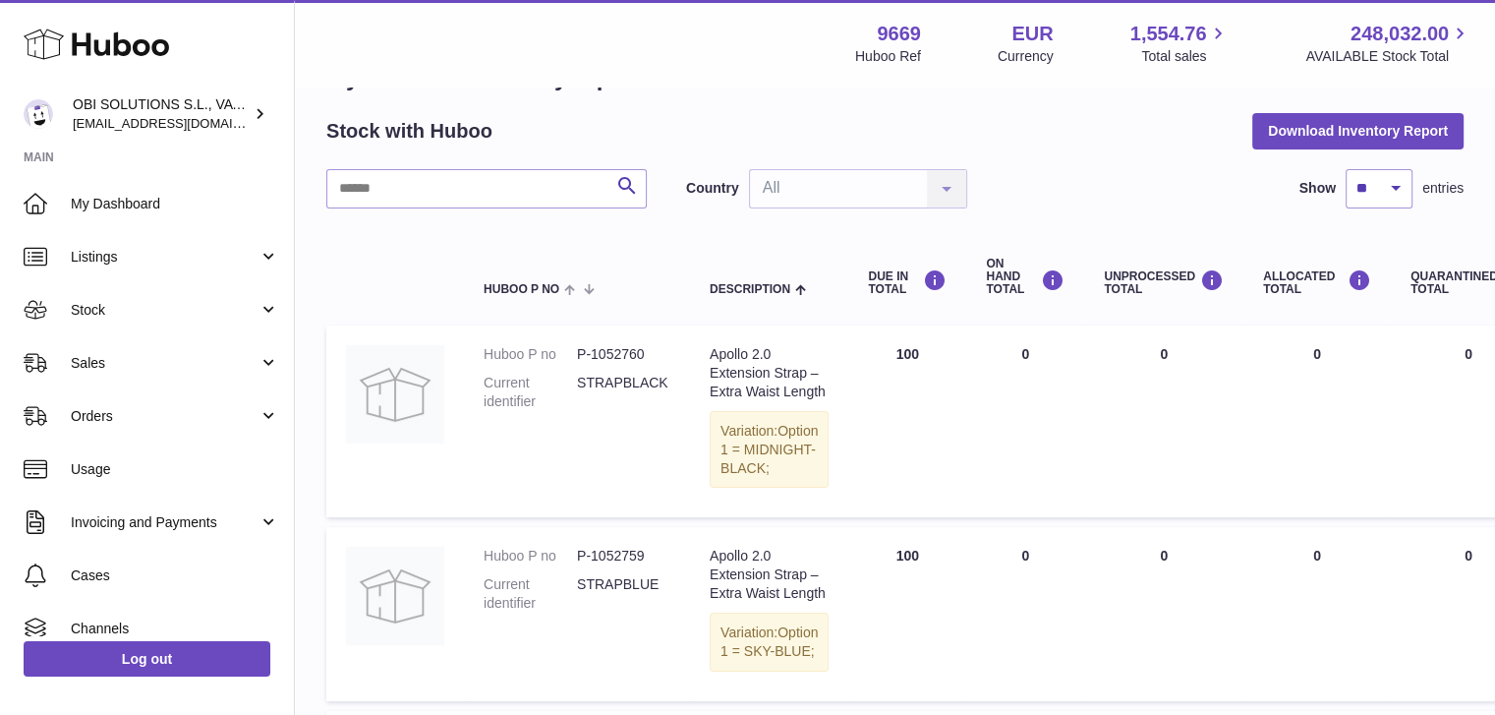
scroll to position [0, 0]
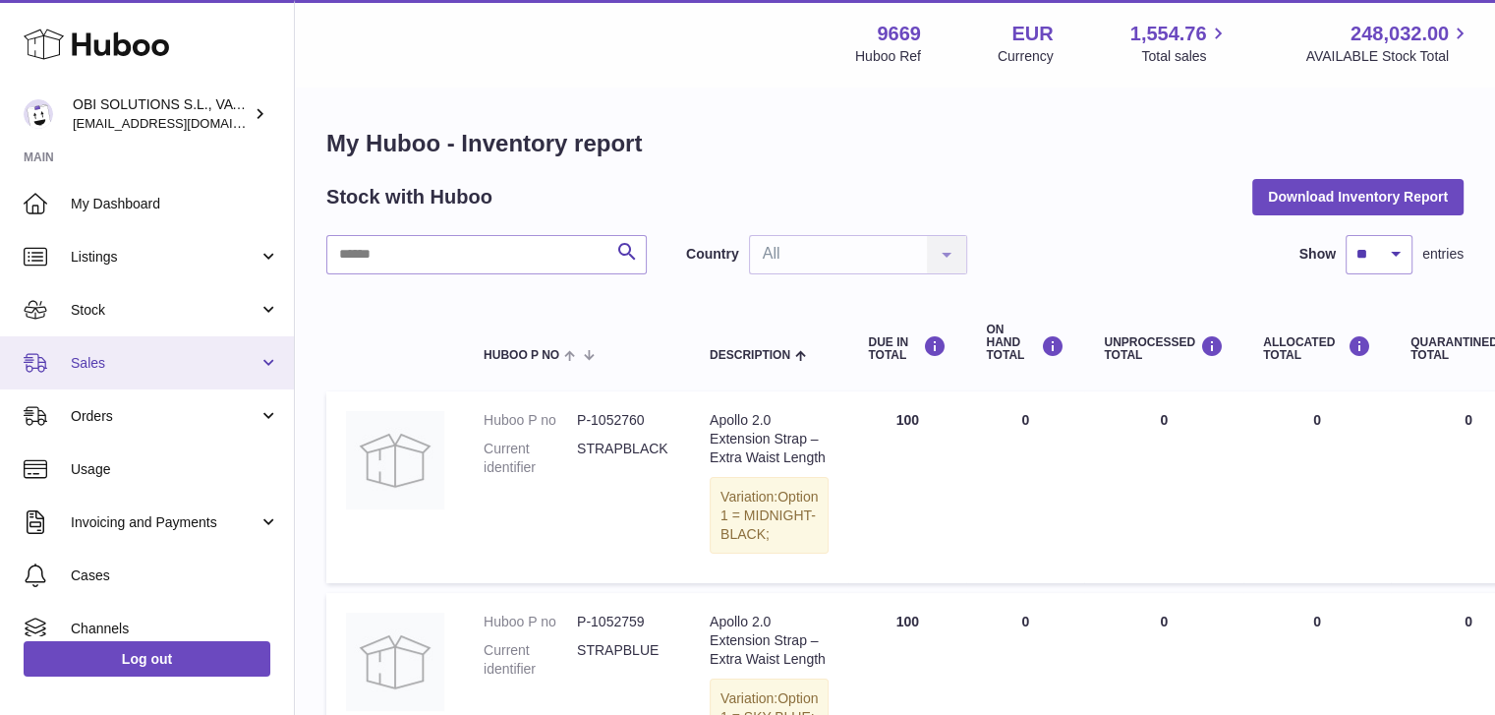
click at [244, 349] on link "Sales" at bounding box center [147, 362] width 294 height 53
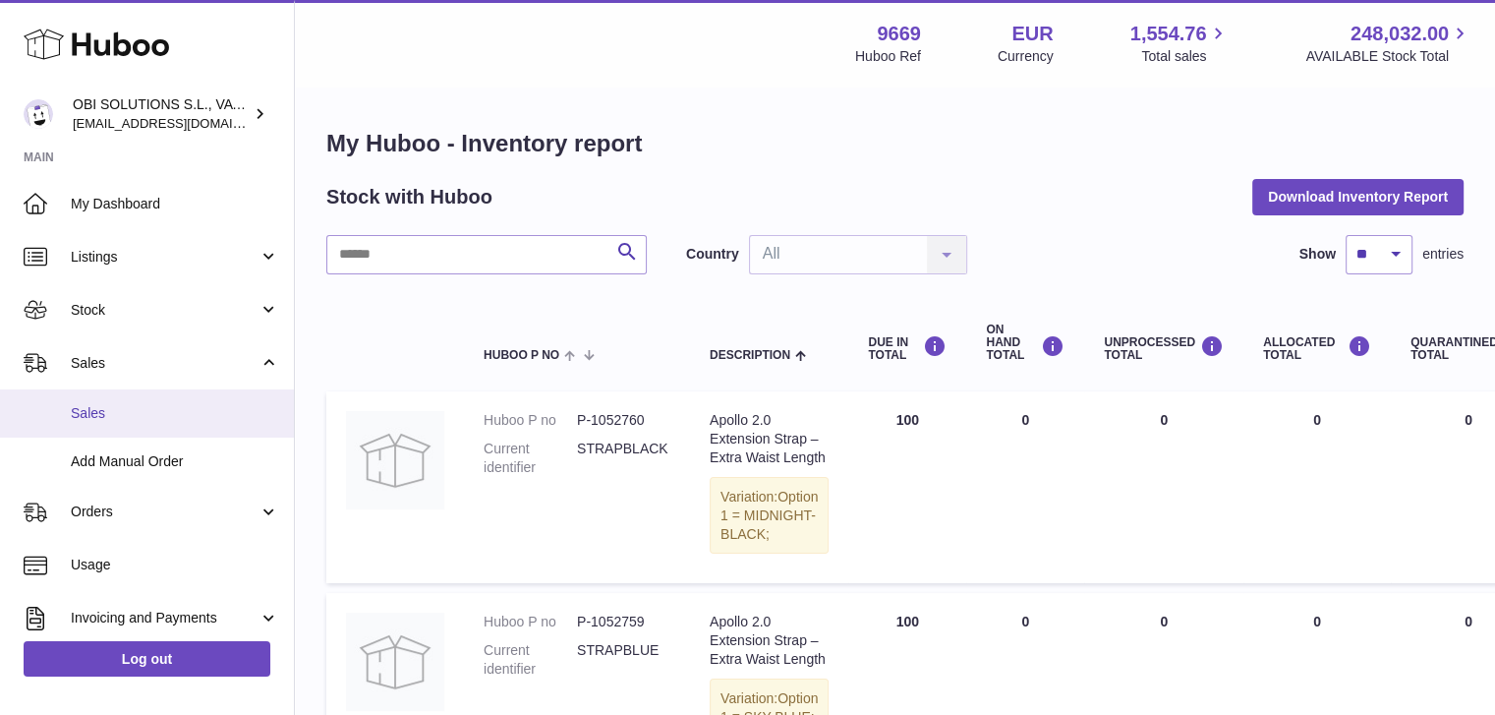
click at [215, 407] on span "Sales" at bounding box center [175, 413] width 208 height 19
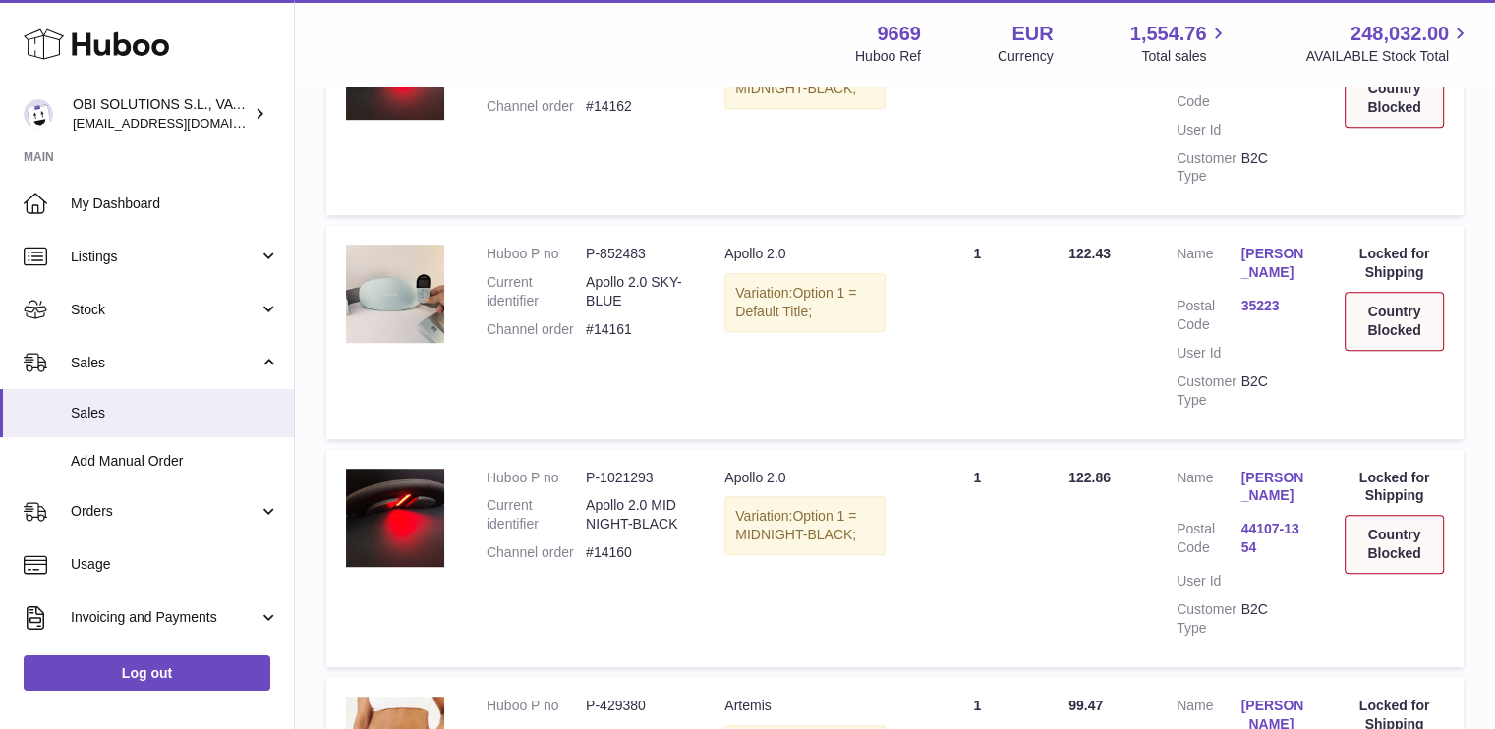
scroll to position [1180, 0]
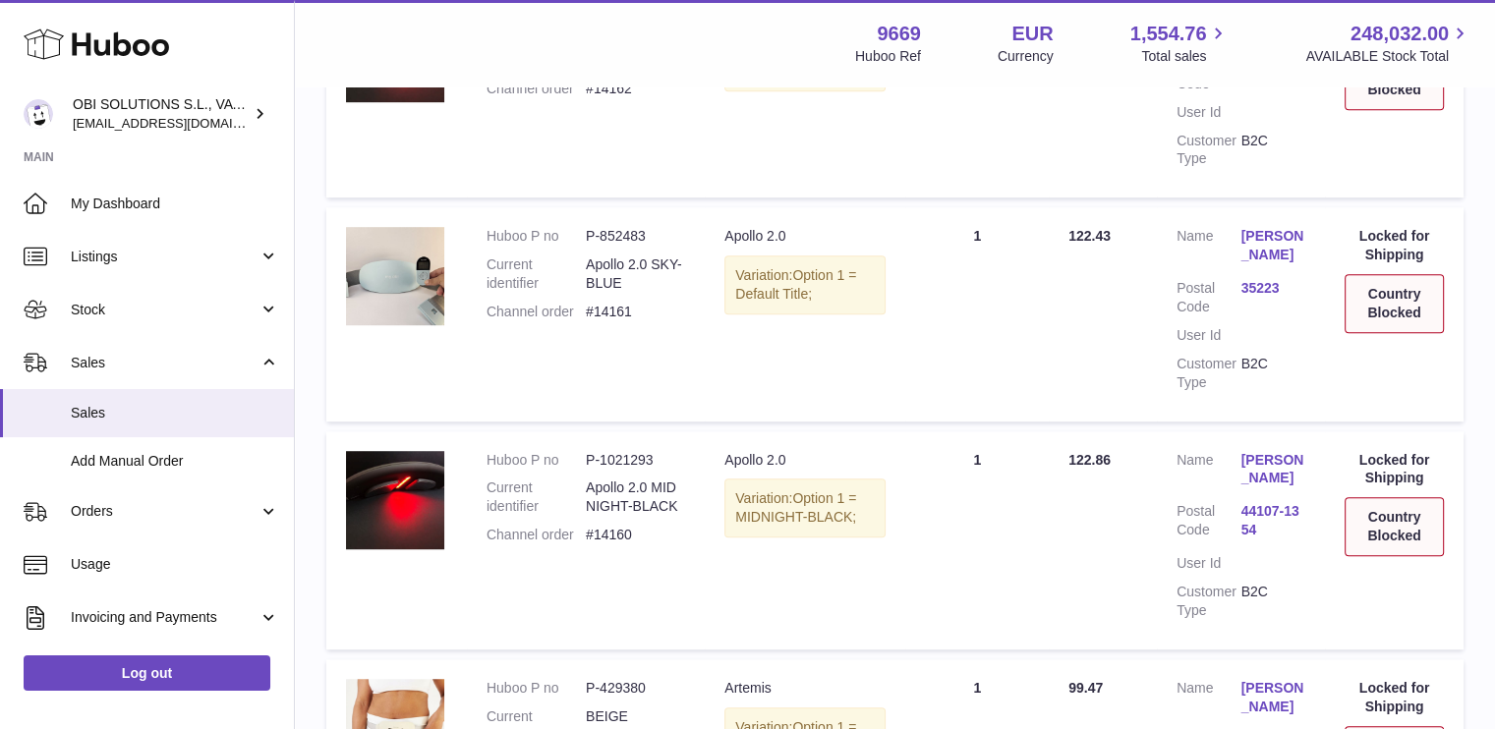
click at [625, 314] on dd "#14161" at bounding box center [635, 312] width 99 height 19
copy dd "14161"
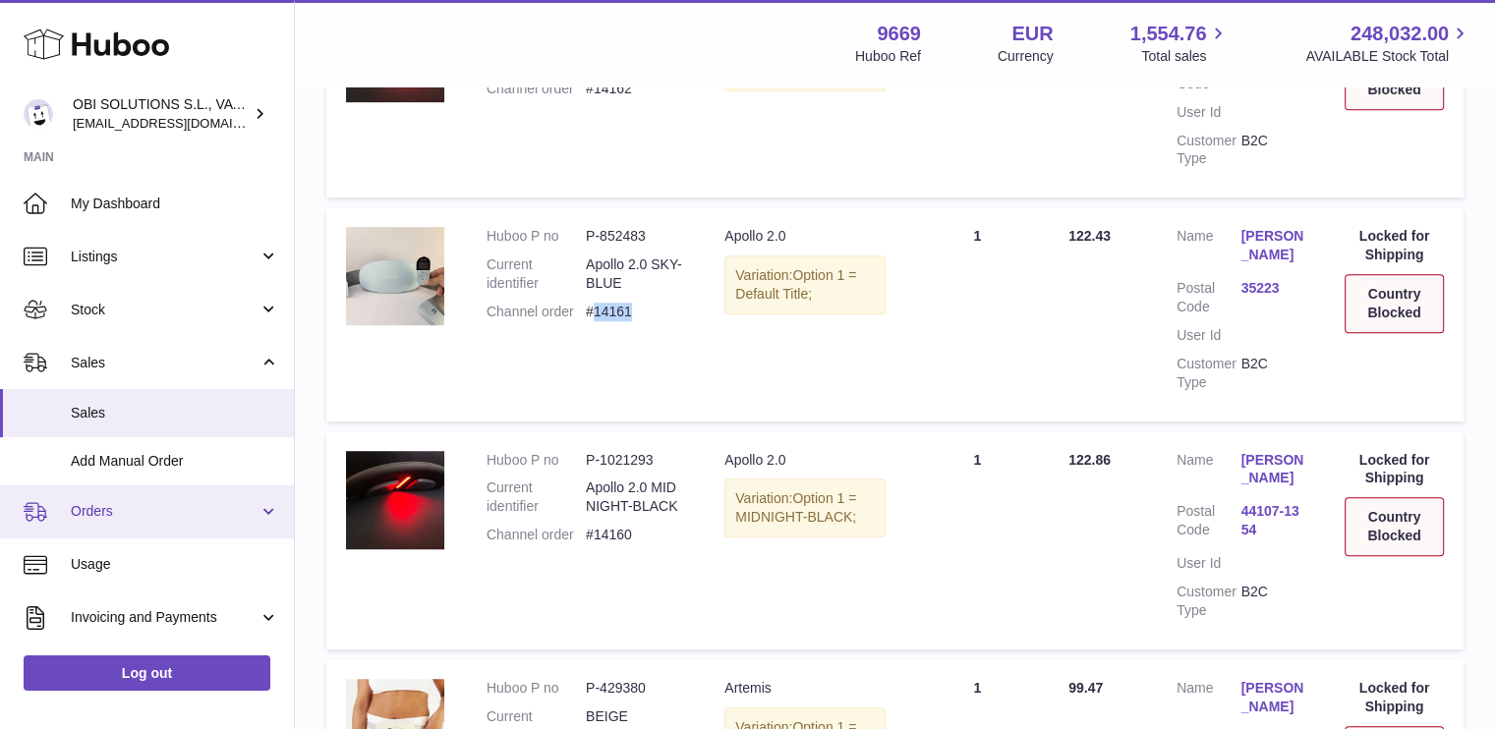
click at [185, 518] on span "Orders" at bounding box center [165, 511] width 188 height 19
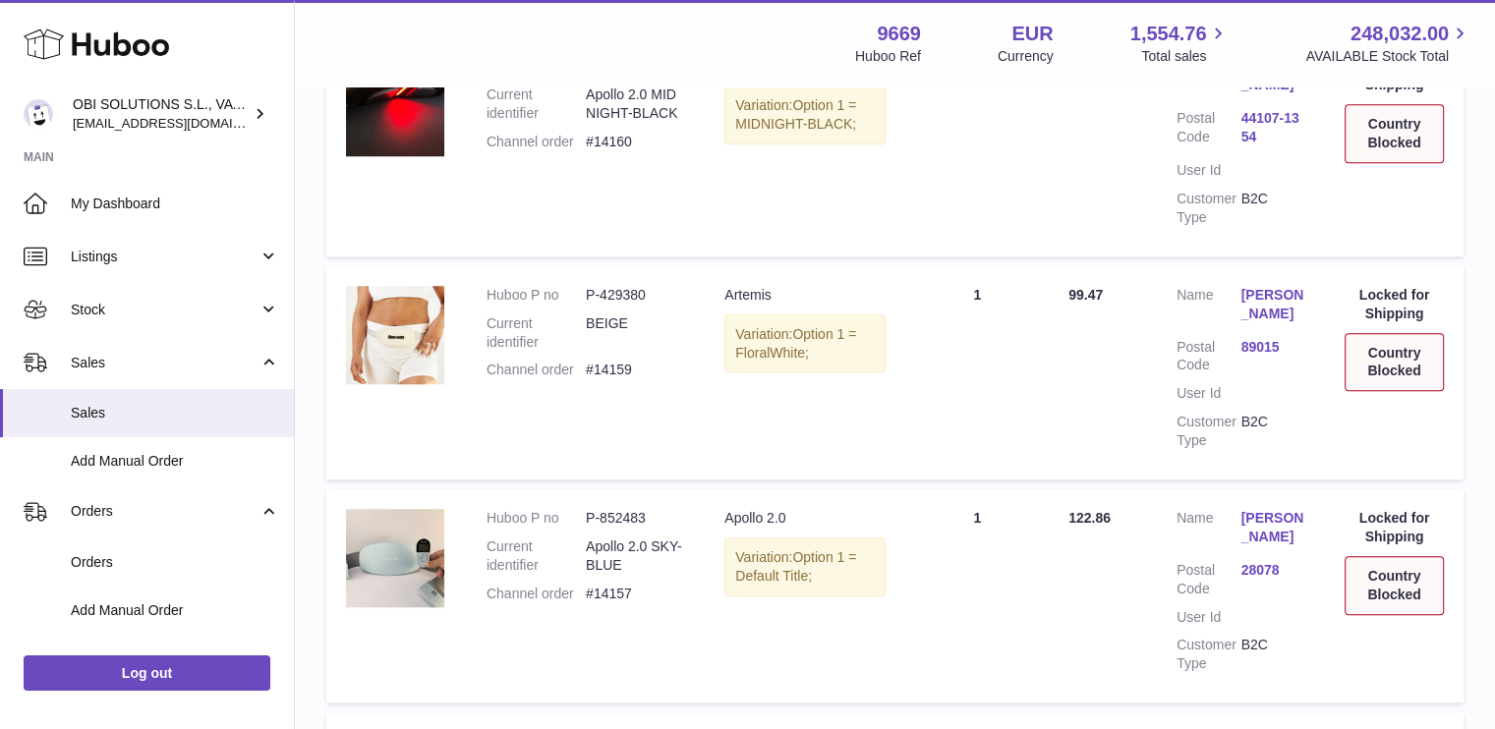
scroll to position [2222, 0]
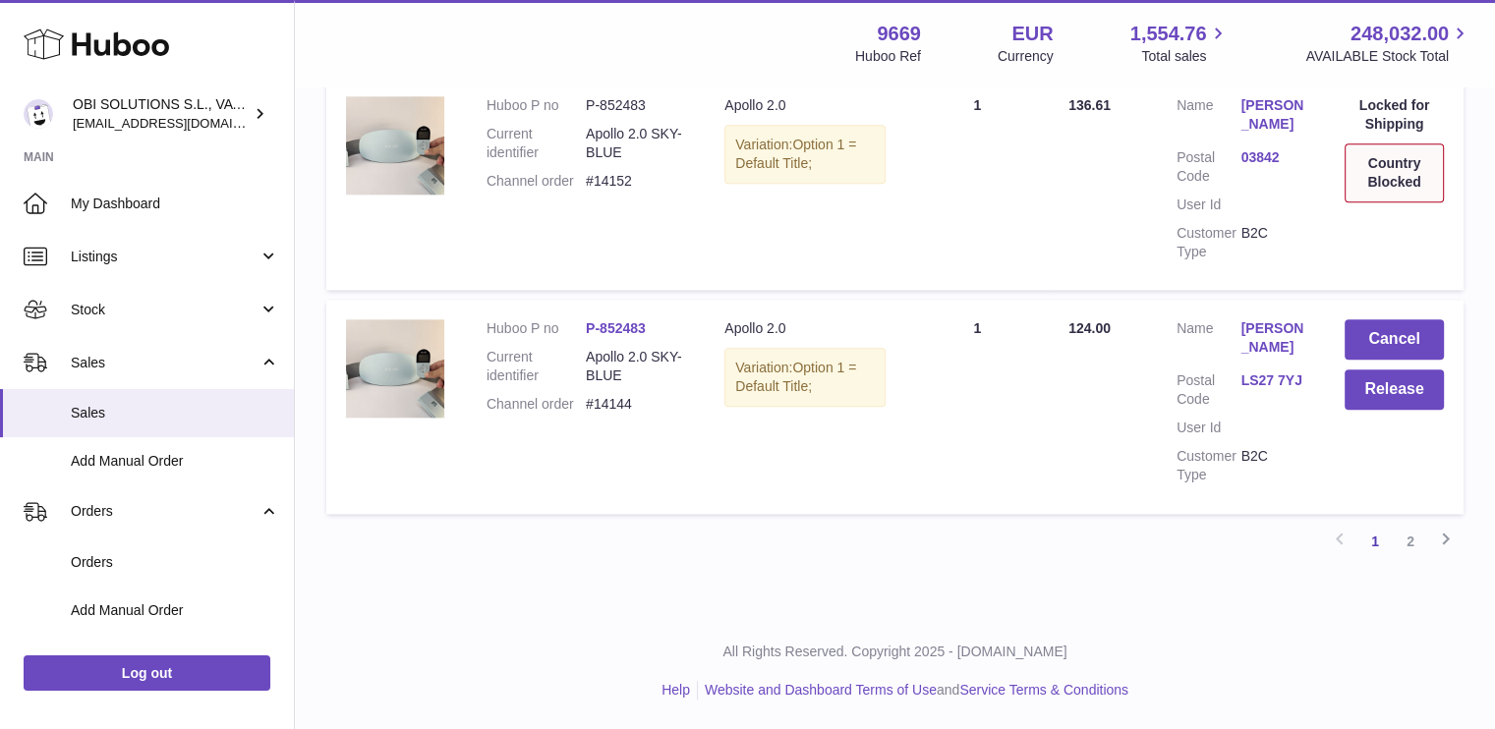
click at [620, 403] on dd "#14144" at bounding box center [635, 404] width 99 height 19
click at [1412, 548] on link "2" at bounding box center [1410, 541] width 35 height 35
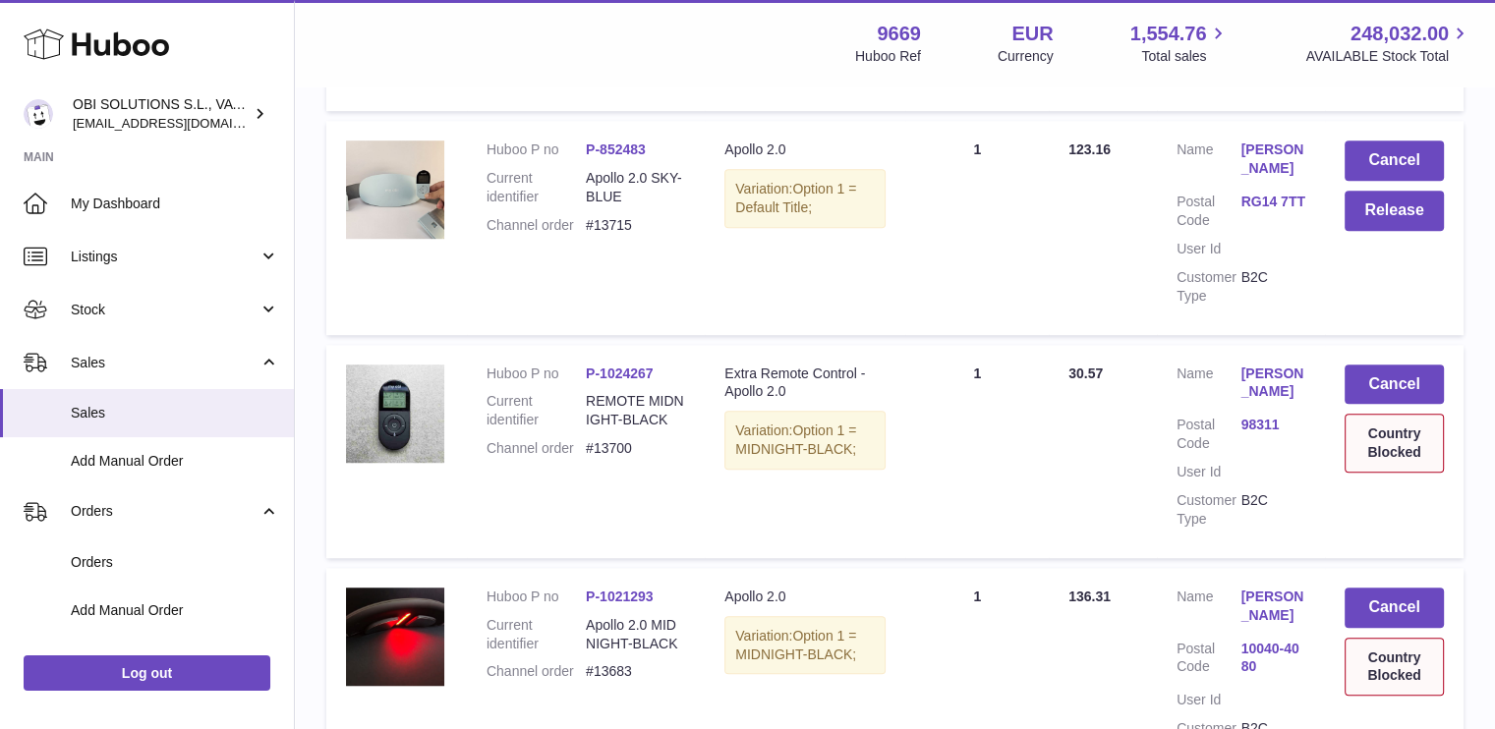
scroll to position [1268, 0]
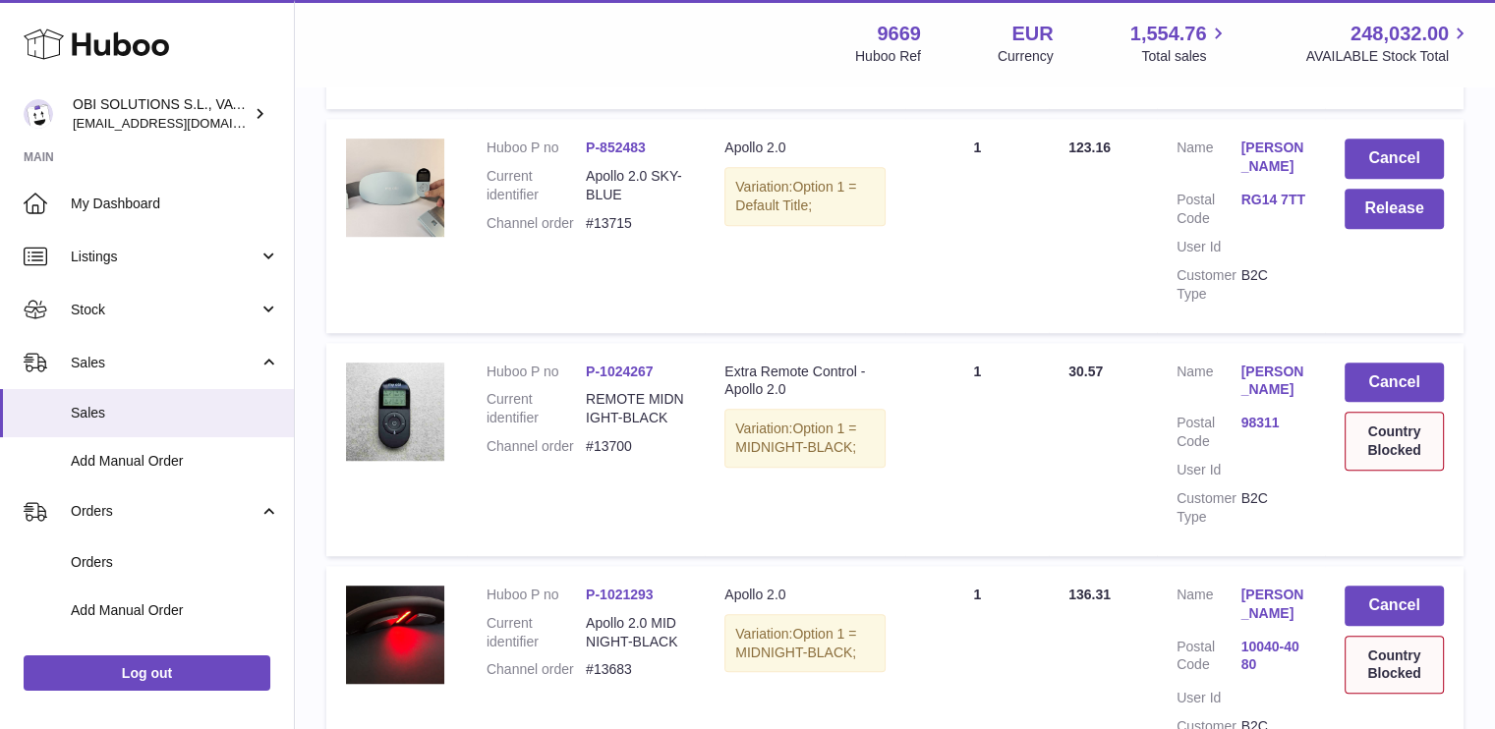
click at [620, 456] on dd "#13700" at bounding box center [635, 446] width 99 height 19
copy dd "13700"
click at [1262, 176] on link "Rebecca Eckles" at bounding box center [1273, 157] width 64 height 37
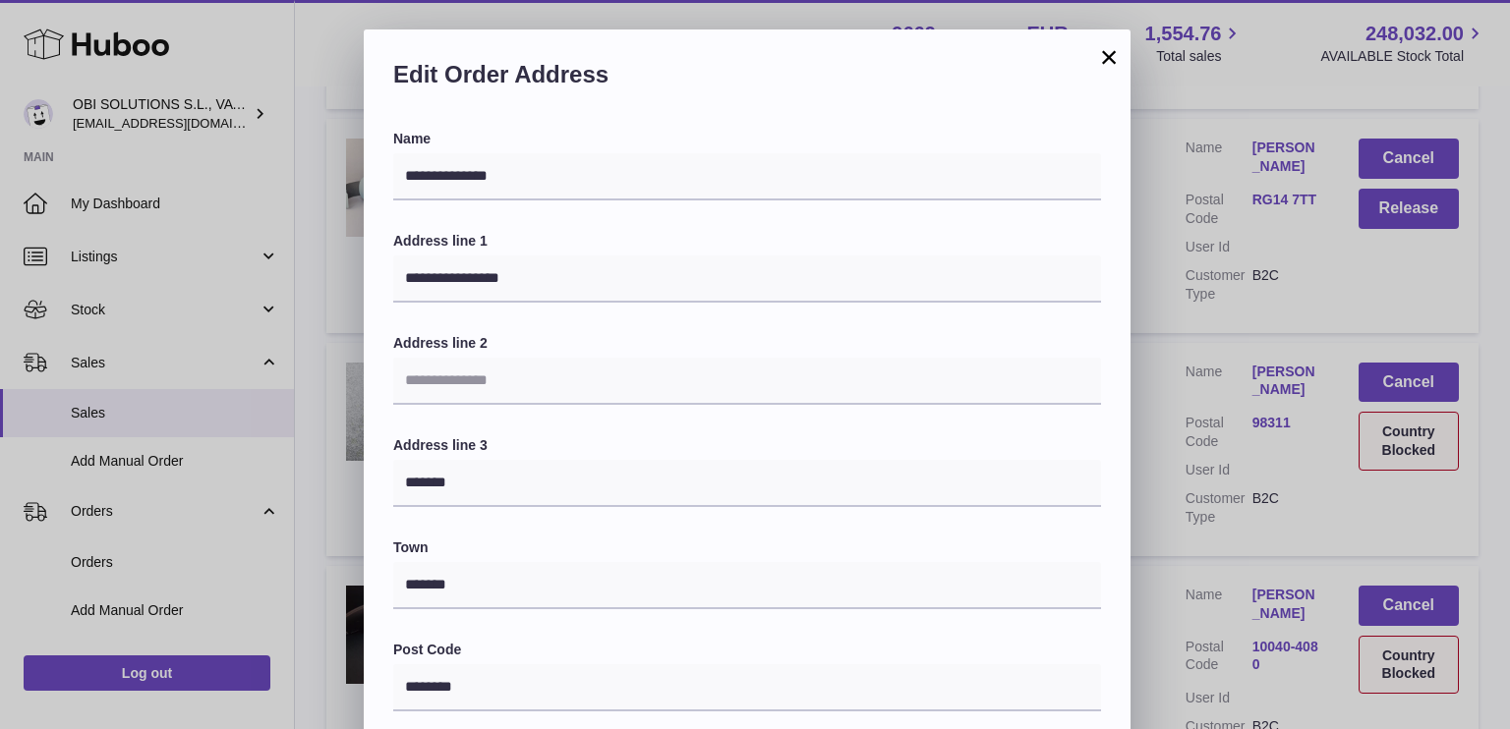
click at [1111, 51] on button "×" at bounding box center [1109, 57] width 24 height 24
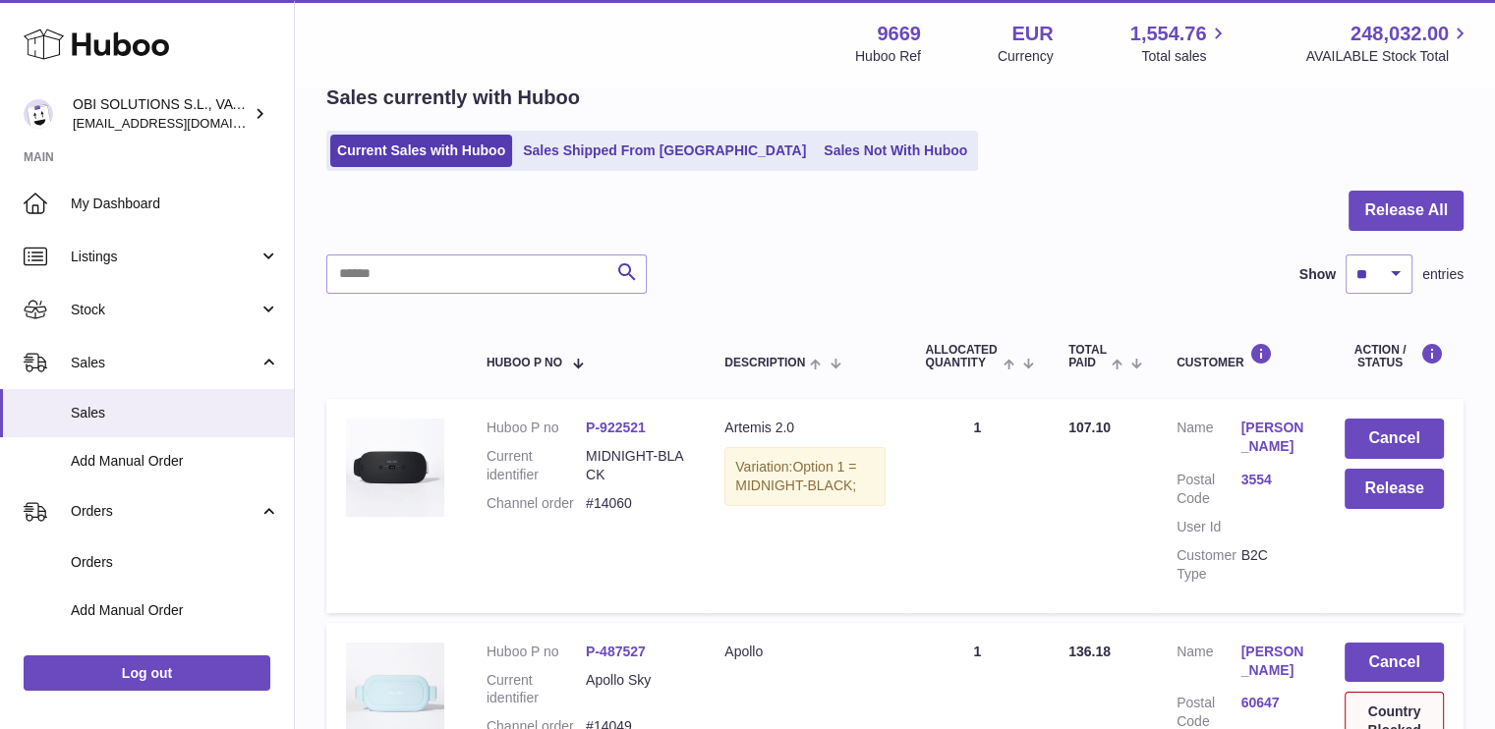
scroll to position [0, 0]
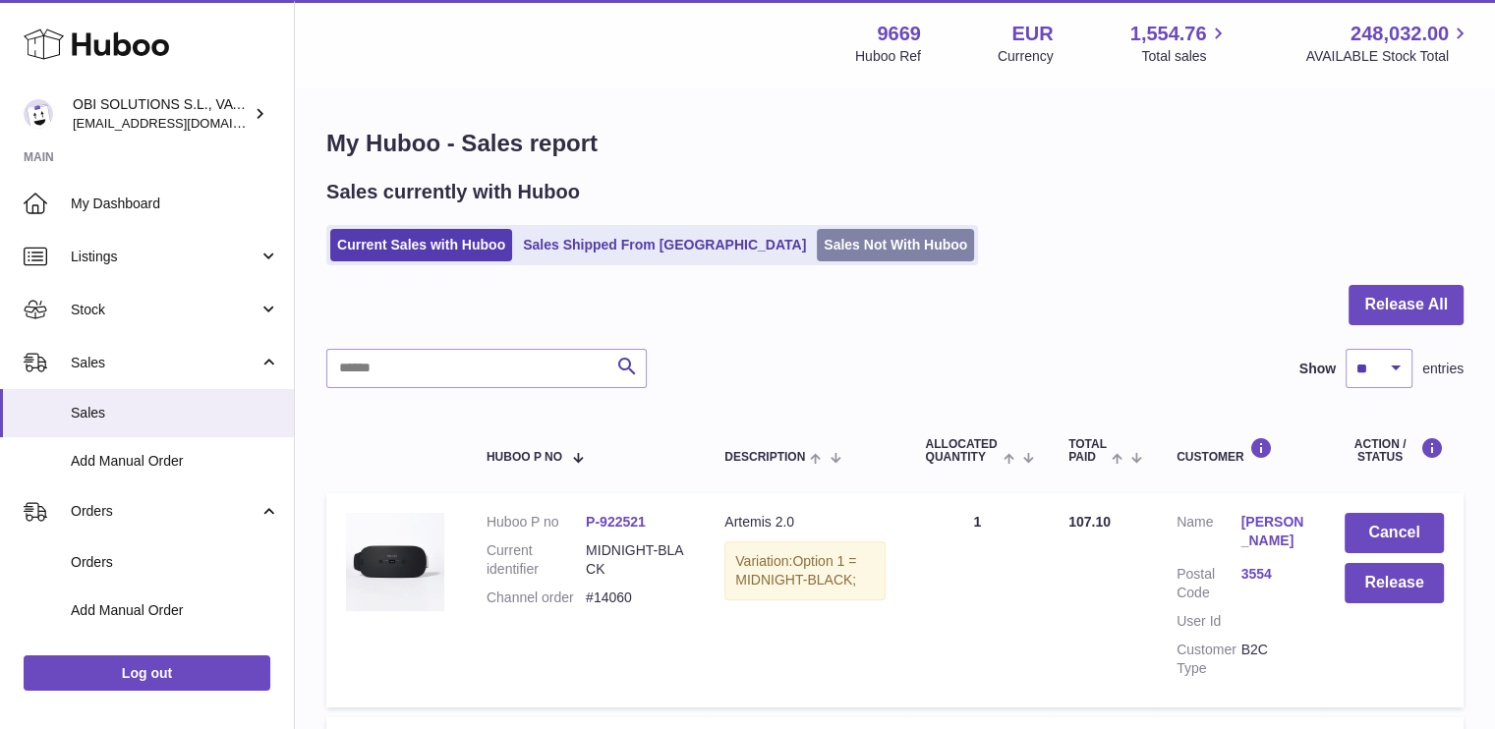
click at [817, 249] on link "Sales Not With Huboo" at bounding box center [895, 245] width 157 height 32
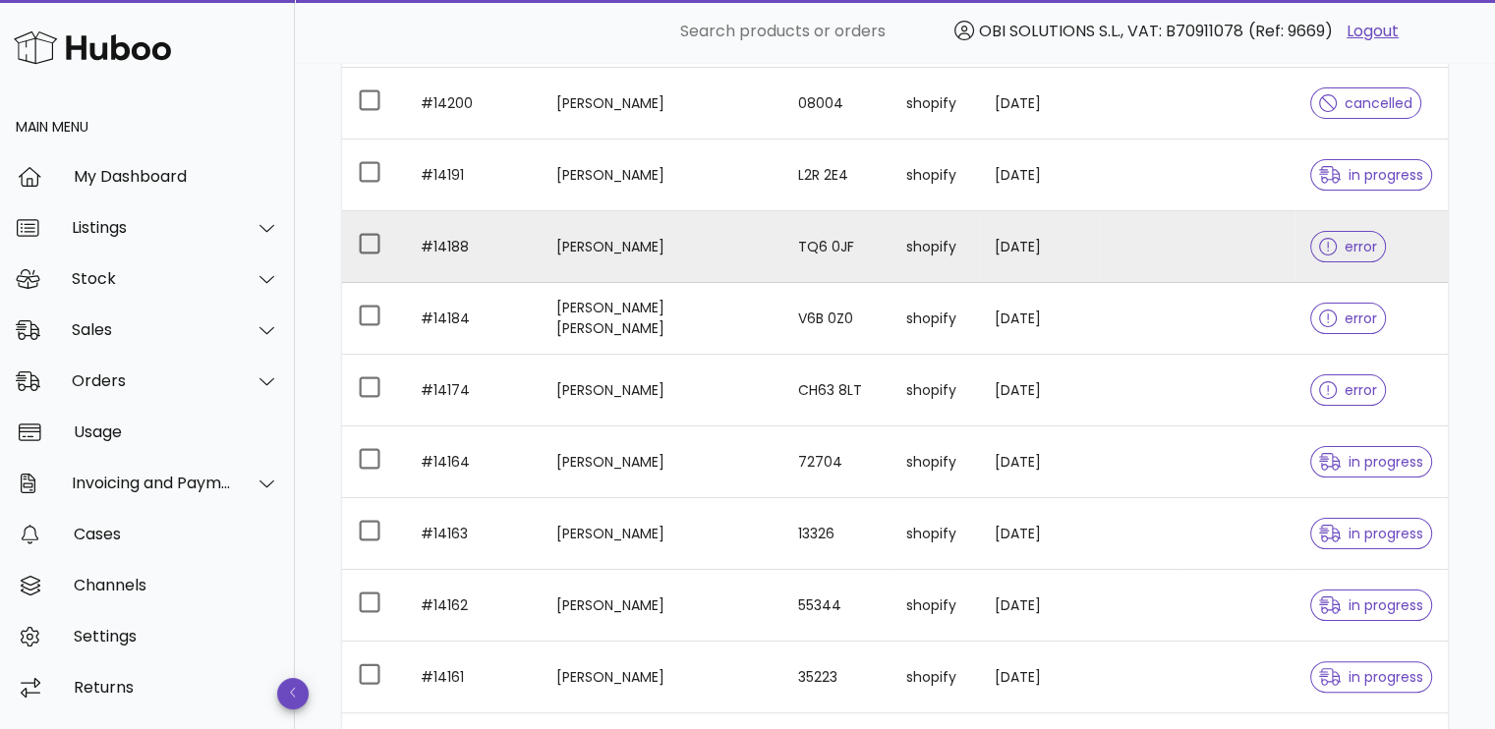
scroll to position [393, 0]
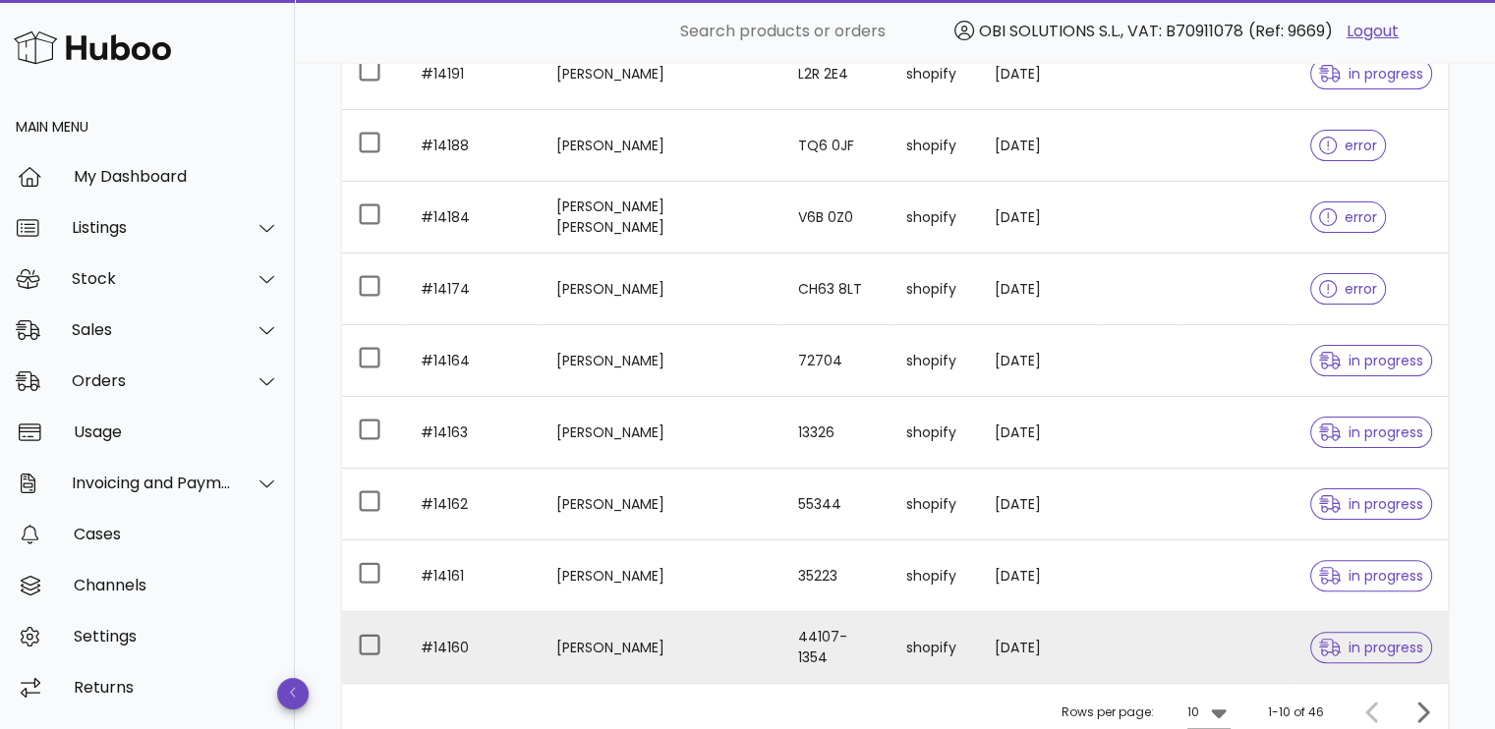
click at [1099, 655] on td at bounding box center [1139, 647] width 80 height 71
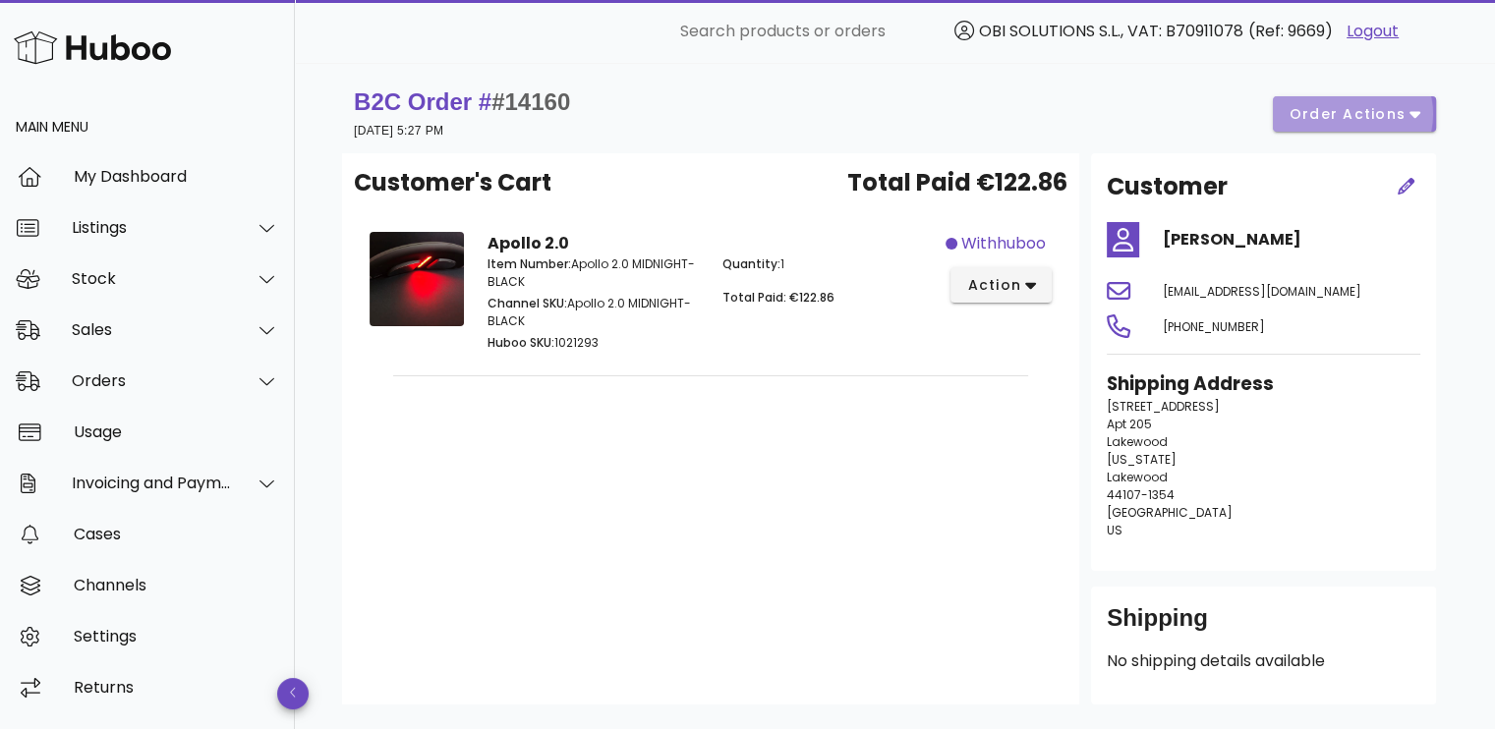
click at [1314, 118] on span "order actions" at bounding box center [1348, 114] width 118 height 21
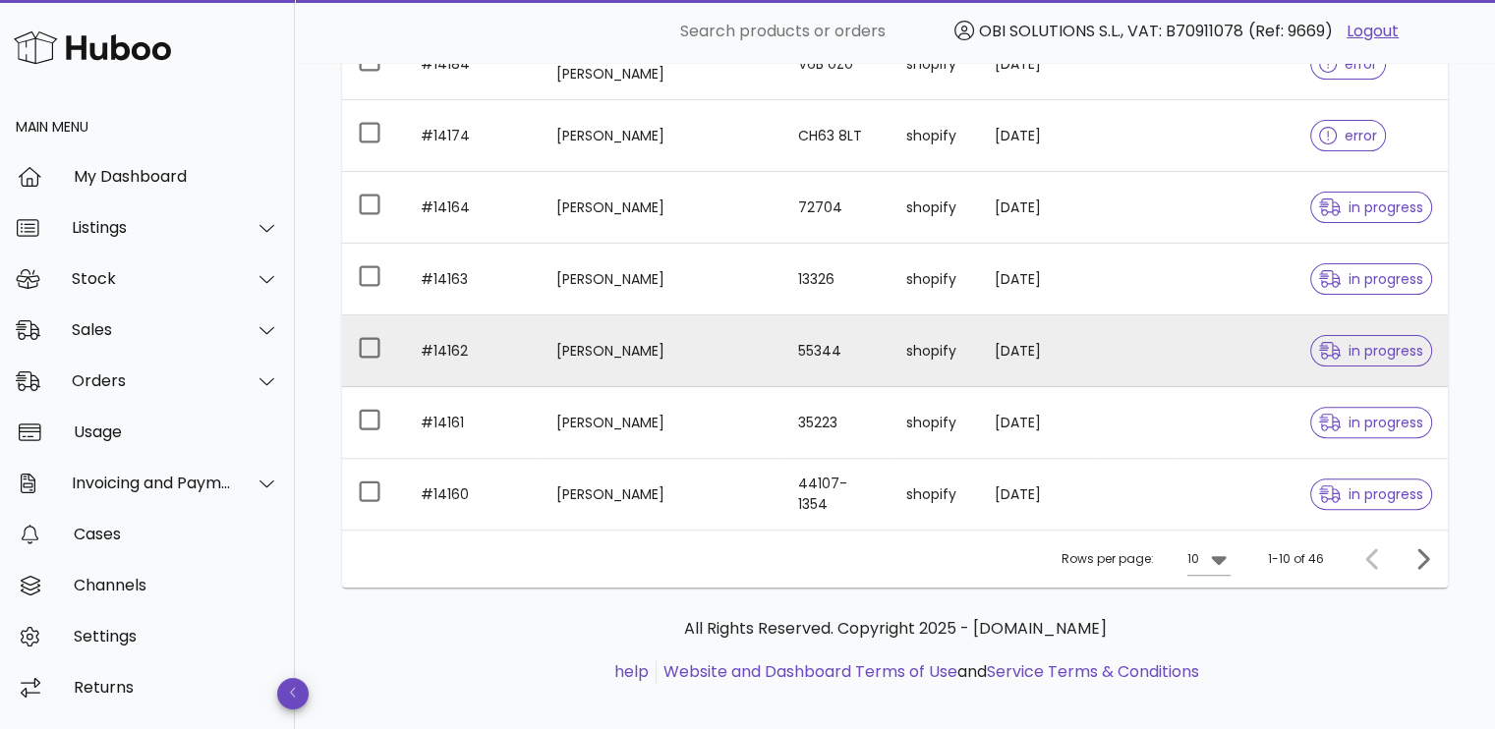
scroll to position [562, 0]
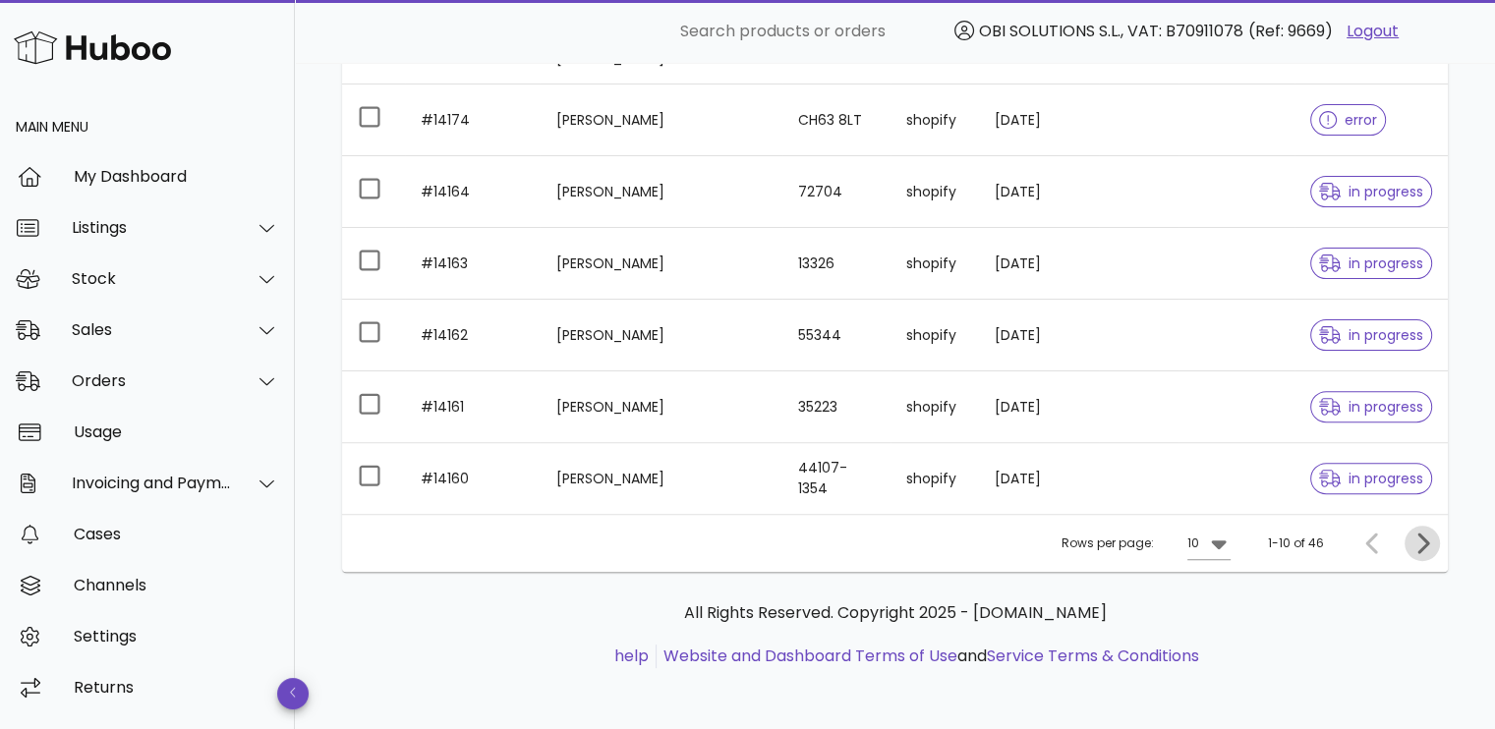
click at [1419, 545] on icon "Next page" at bounding box center [1423, 544] width 24 height 24
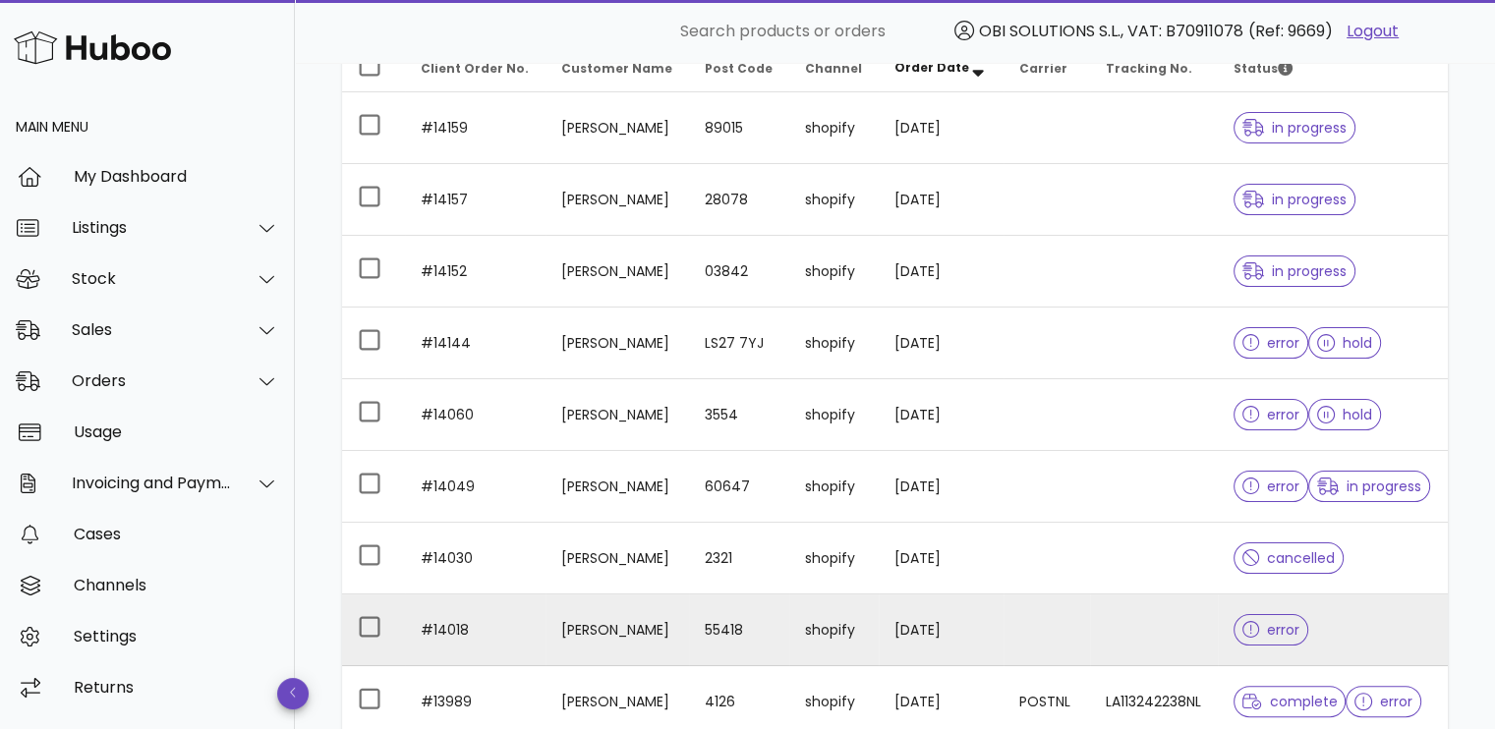
scroll to position [169, 0]
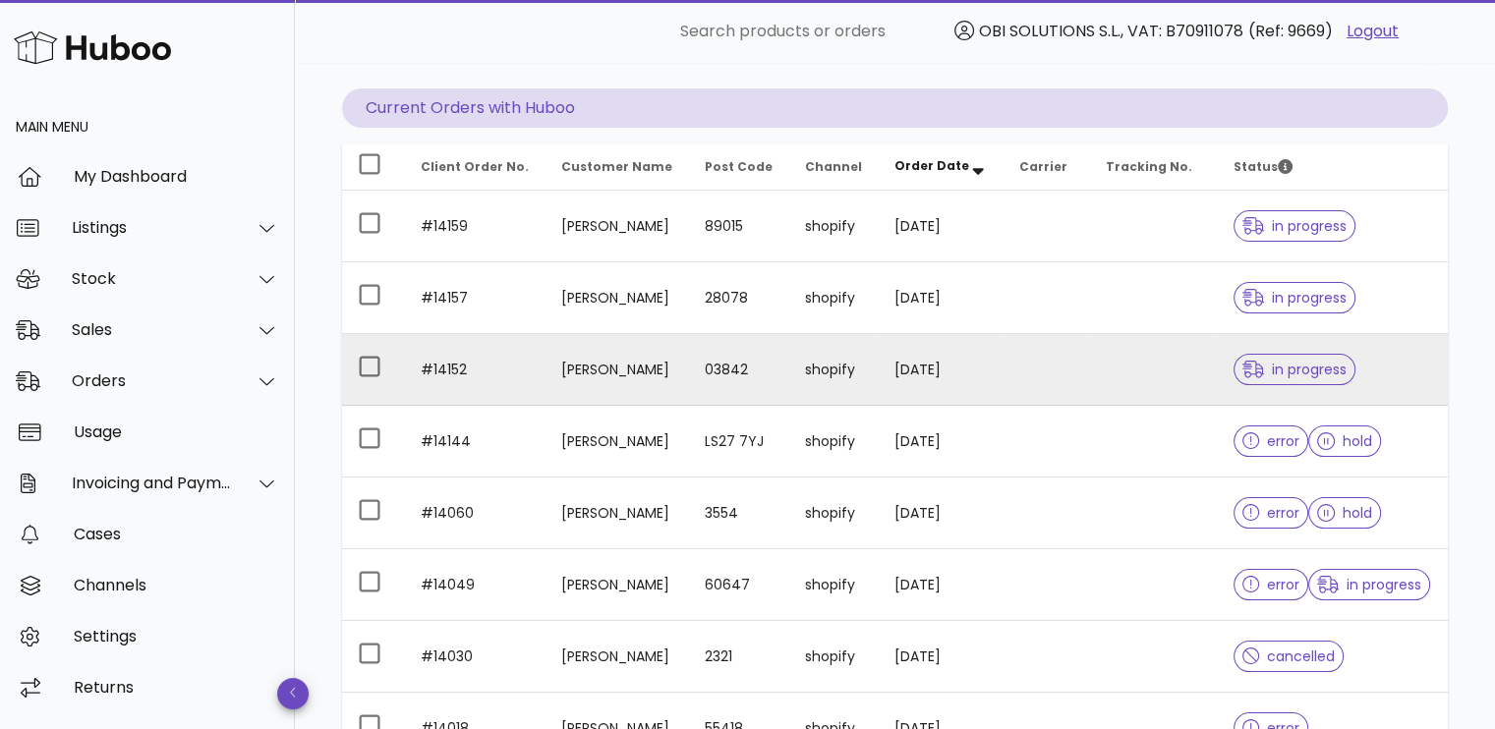
click at [1081, 367] on td at bounding box center [1047, 370] width 87 height 72
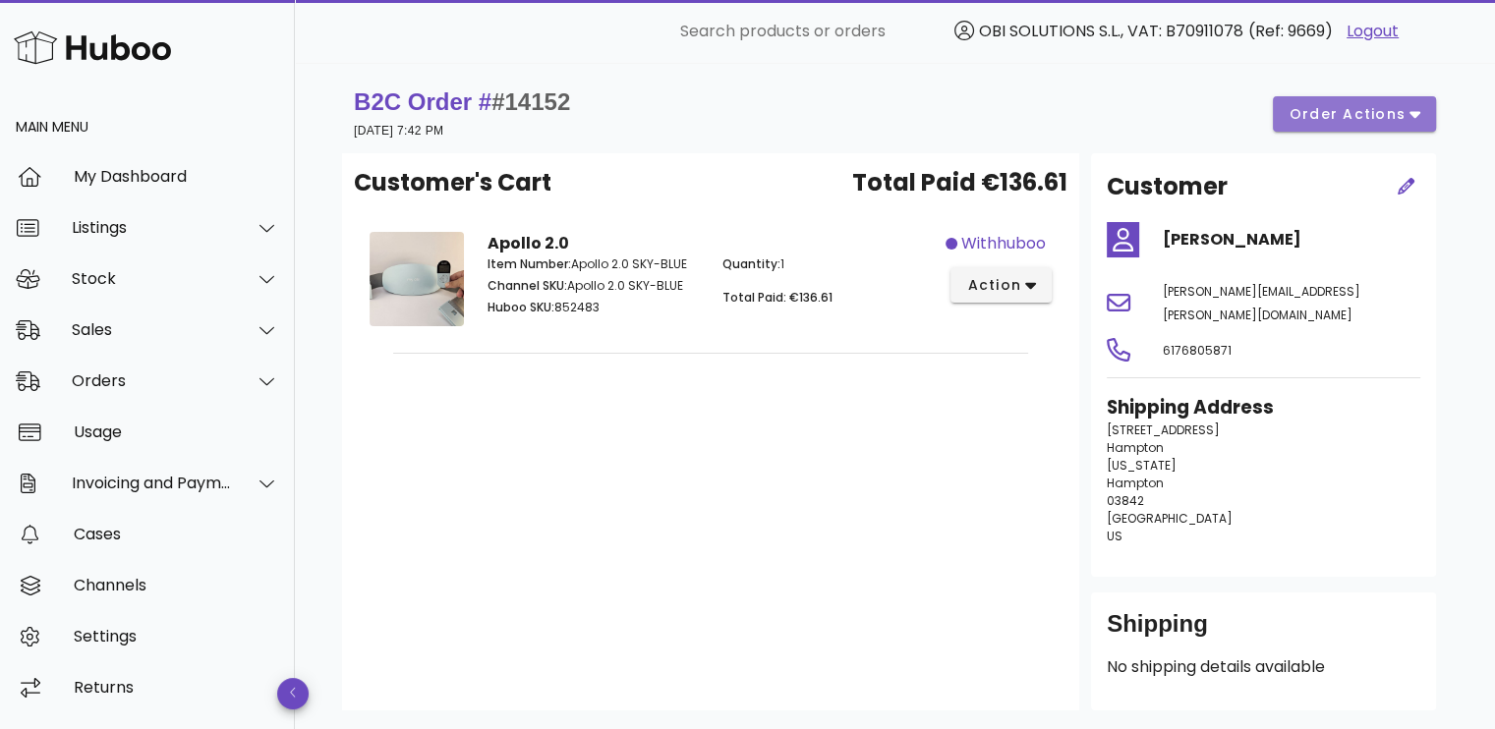
click at [1357, 101] on button "order actions" at bounding box center [1354, 113] width 163 height 35
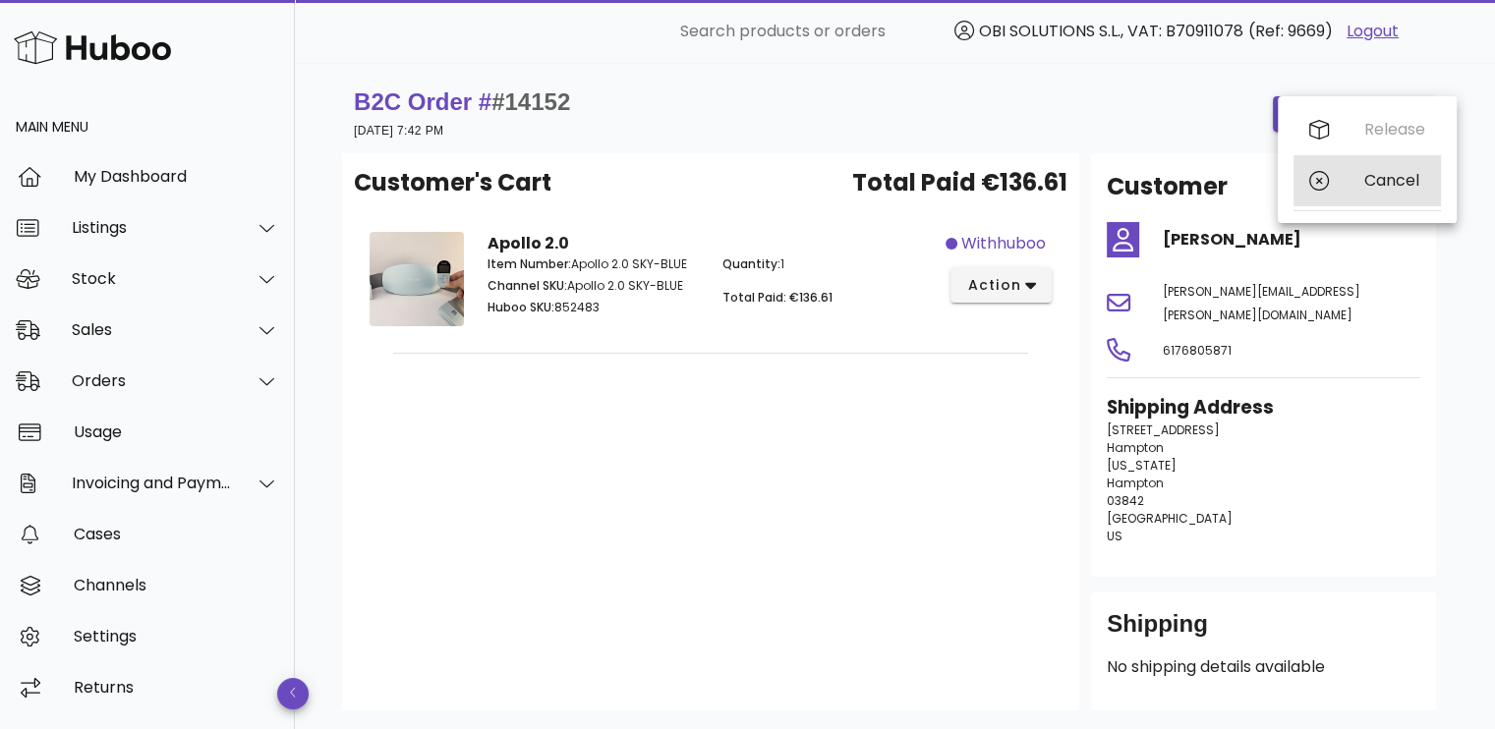
click at [1327, 180] on icon at bounding box center [1319, 181] width 20 height 20
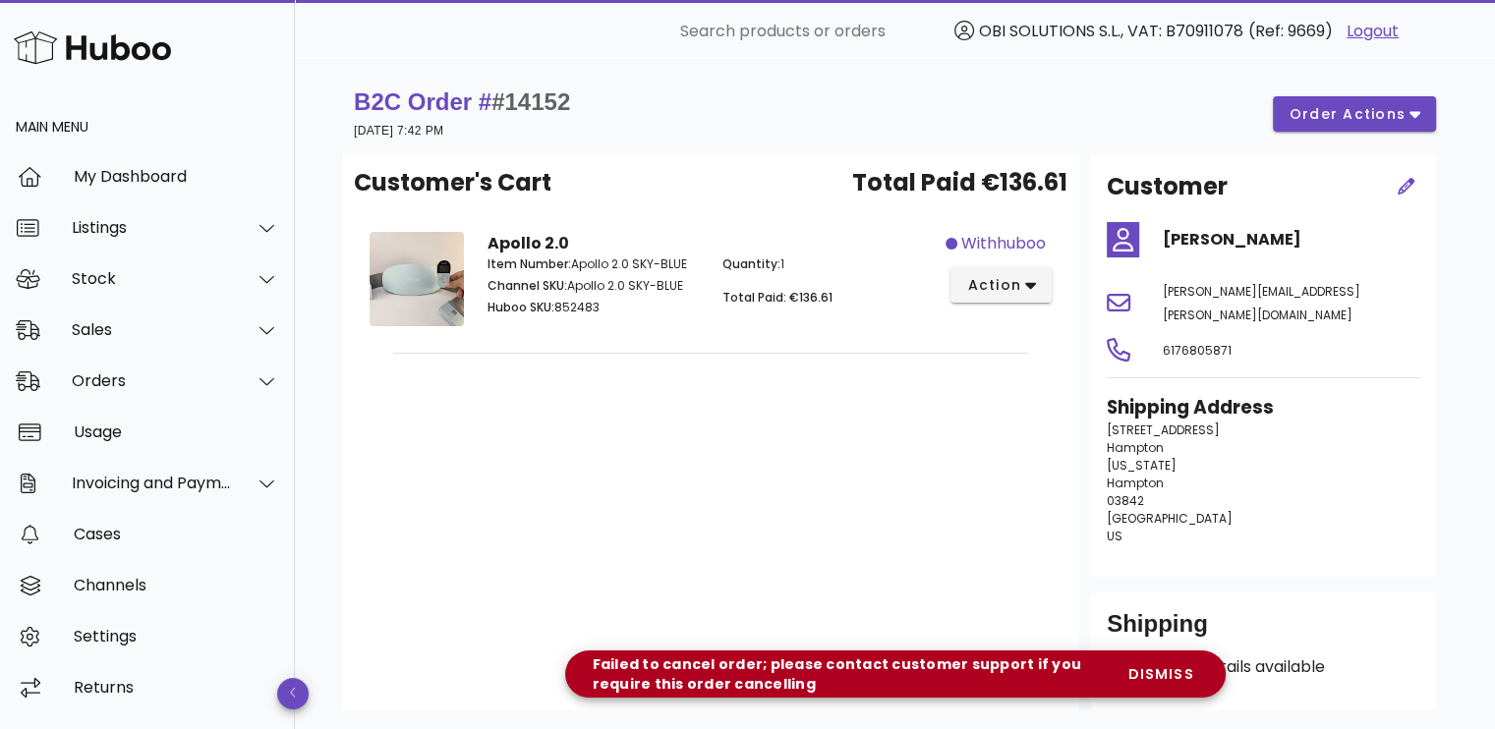
click at [571, 505] on div "Customer's Cart Total Paid €136.61 Apollo 2.0 Item Number: Apollo 2.0 SKY-BLUE …" at bounding box center [710, 431] width 737 height 557
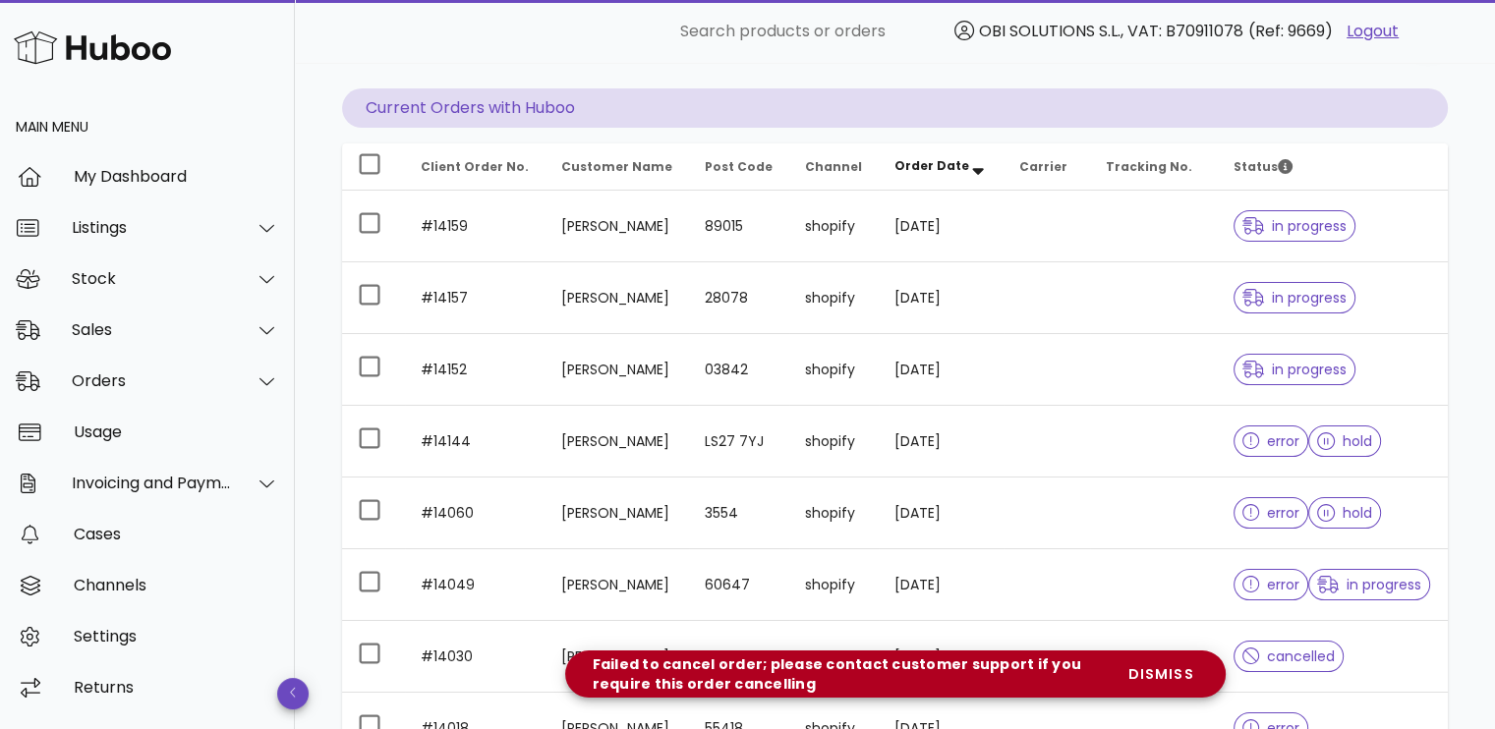
click at [1470, 101] on div "Orders order actions ​ Search ​ Date Range ​ Order status Current Orders with H…" at bounding box center [895, 509] width 1200 height 1231
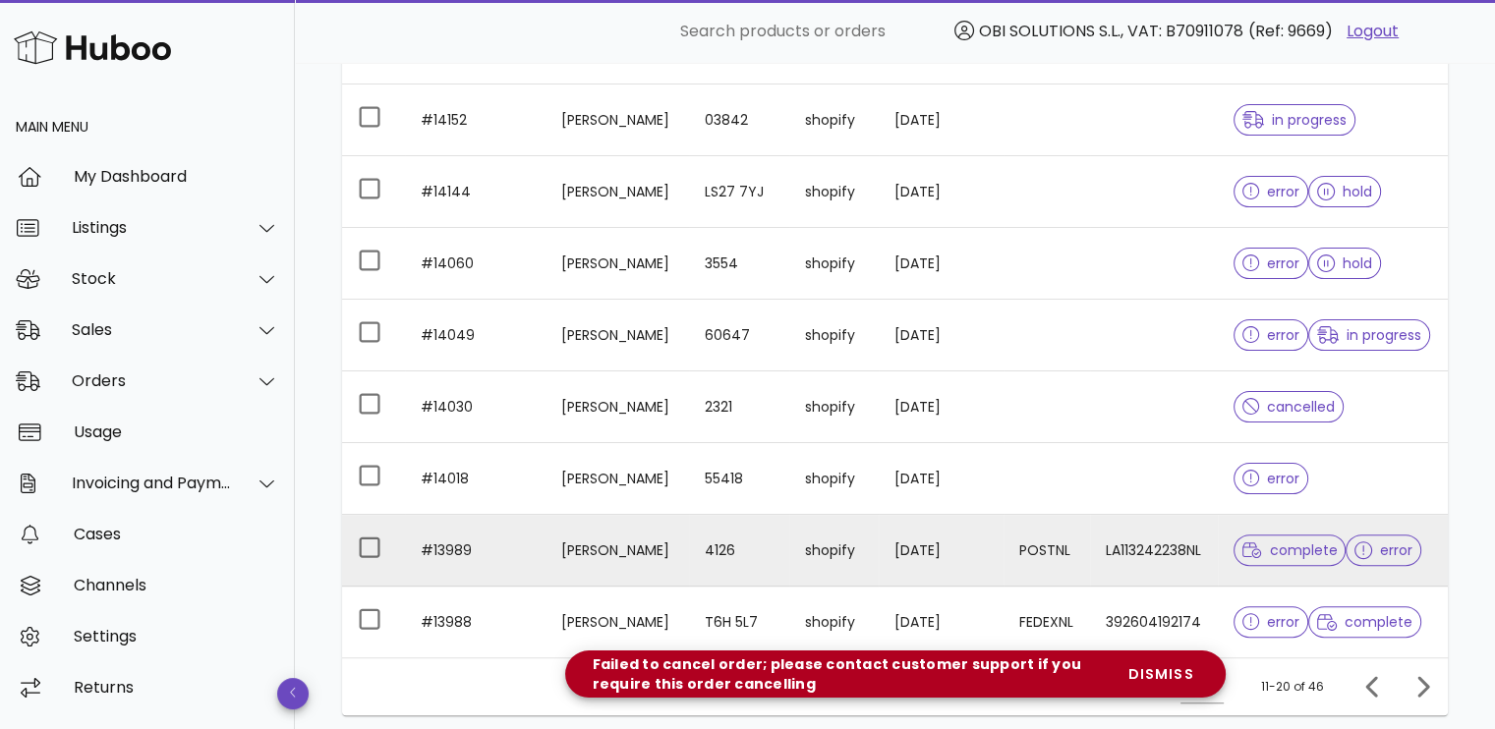
scroll to position [562, 0]
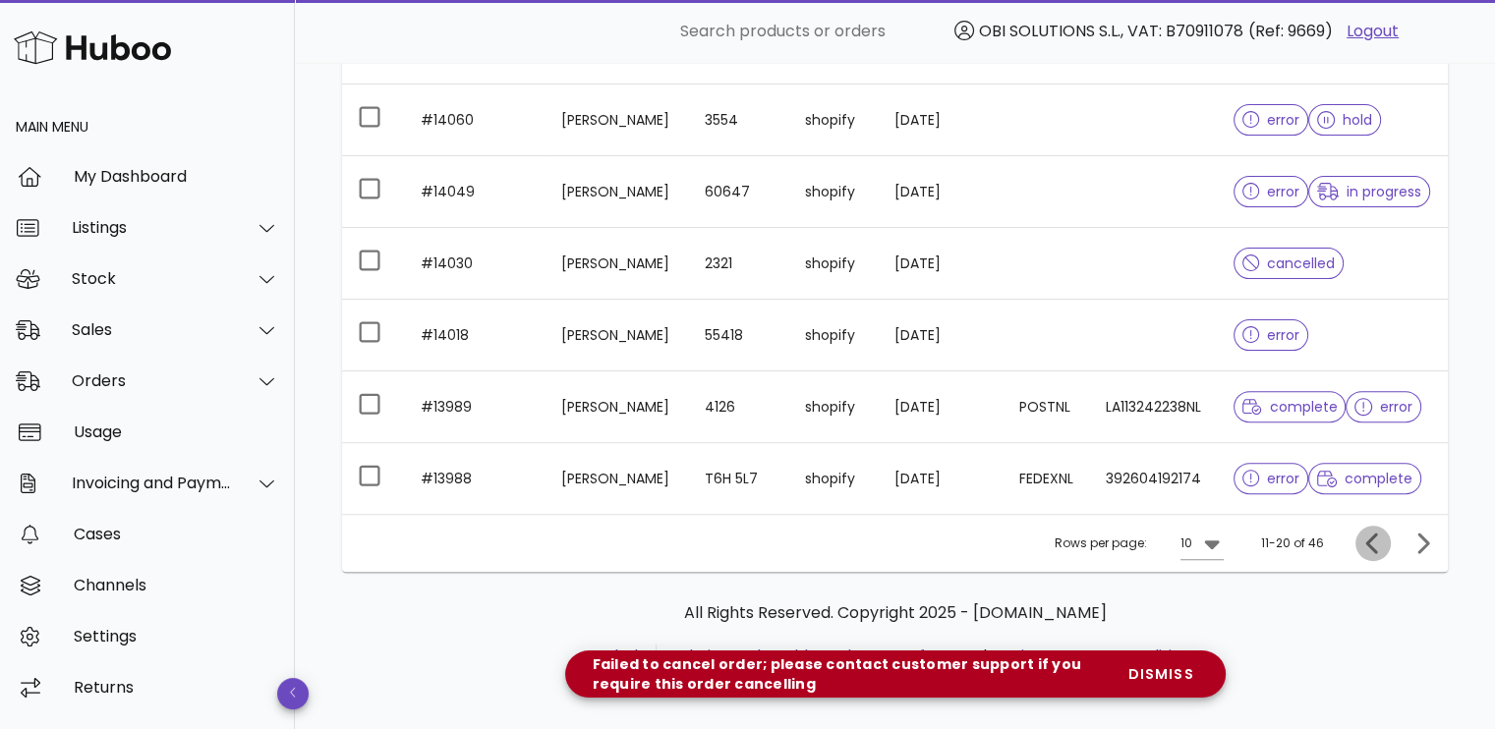
click at [1363, 532] on icon "Previous page" at bounding box center [1373, 544] width 24 height 24
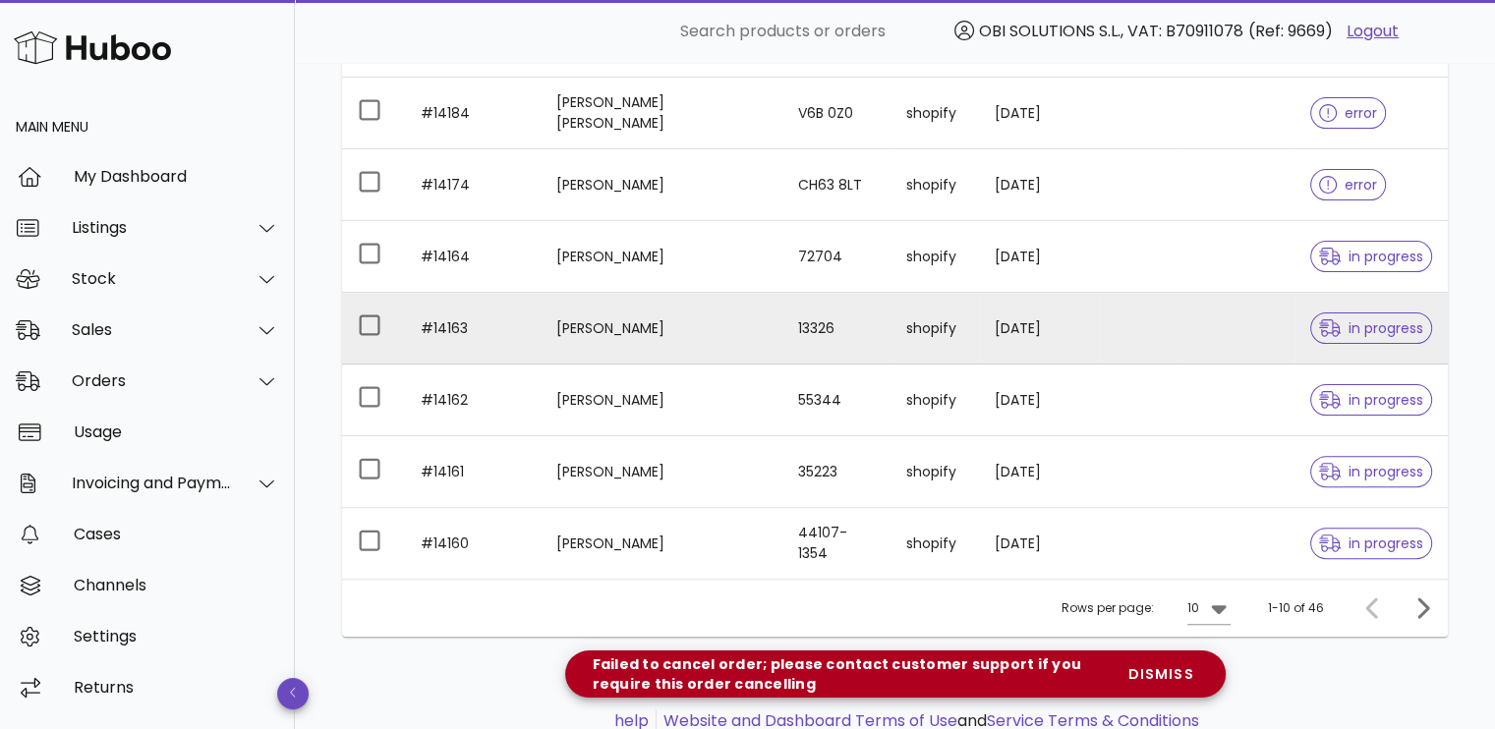
scroll to position [464, 0]
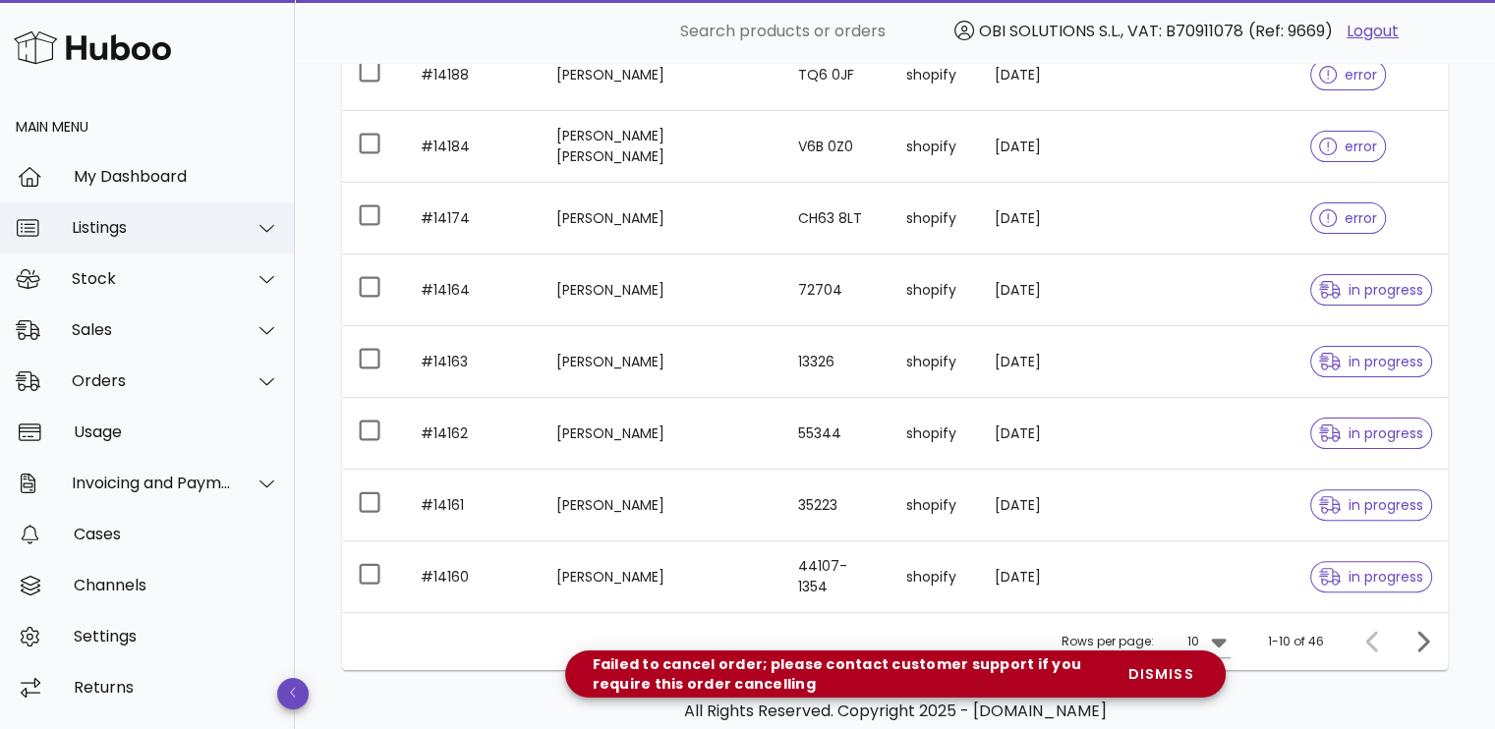
click at [181, 232] on div "Listings" at bounding box center [152, 227] width 160 height 19
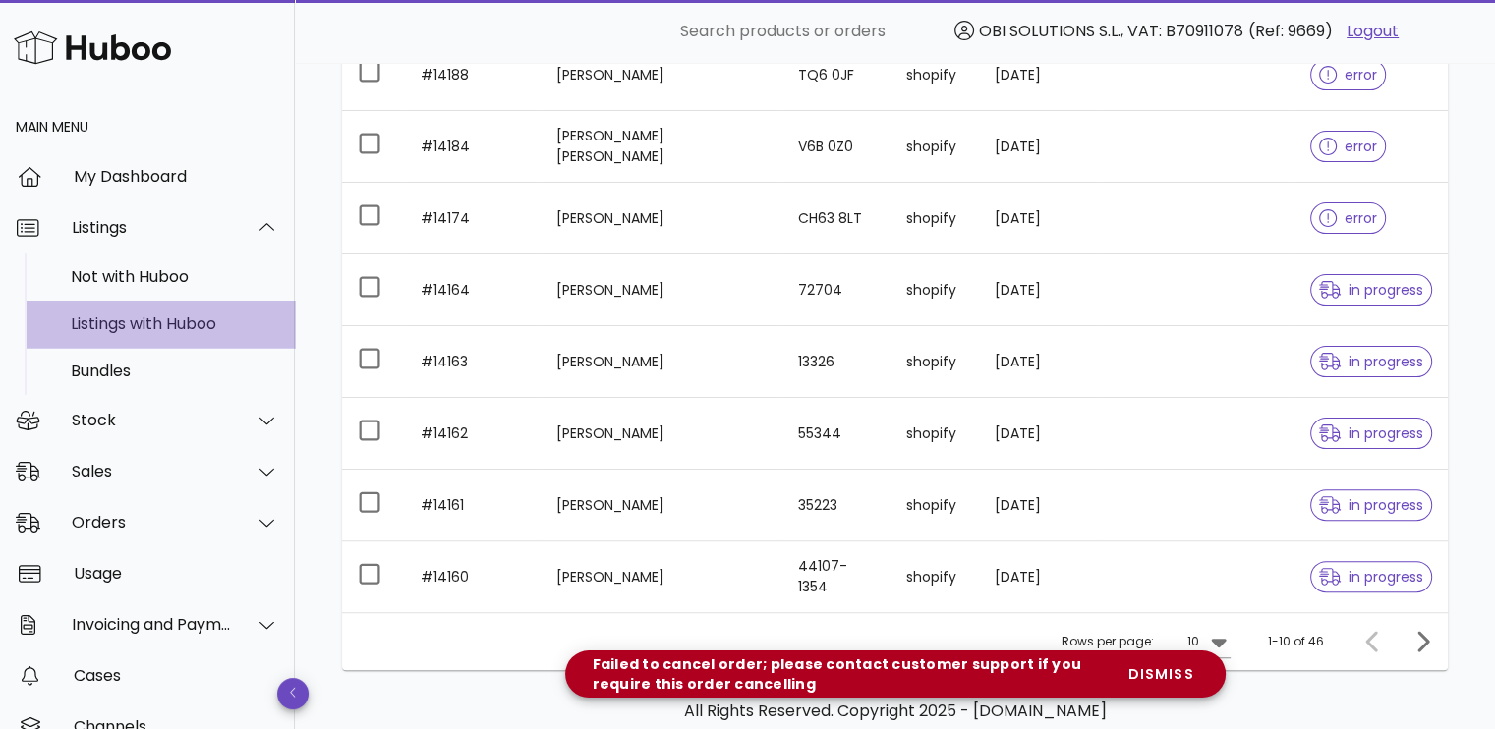
click at [159, 330] on div "Listings with Huboo" at bounding box center [175, 324] width 208 height 19
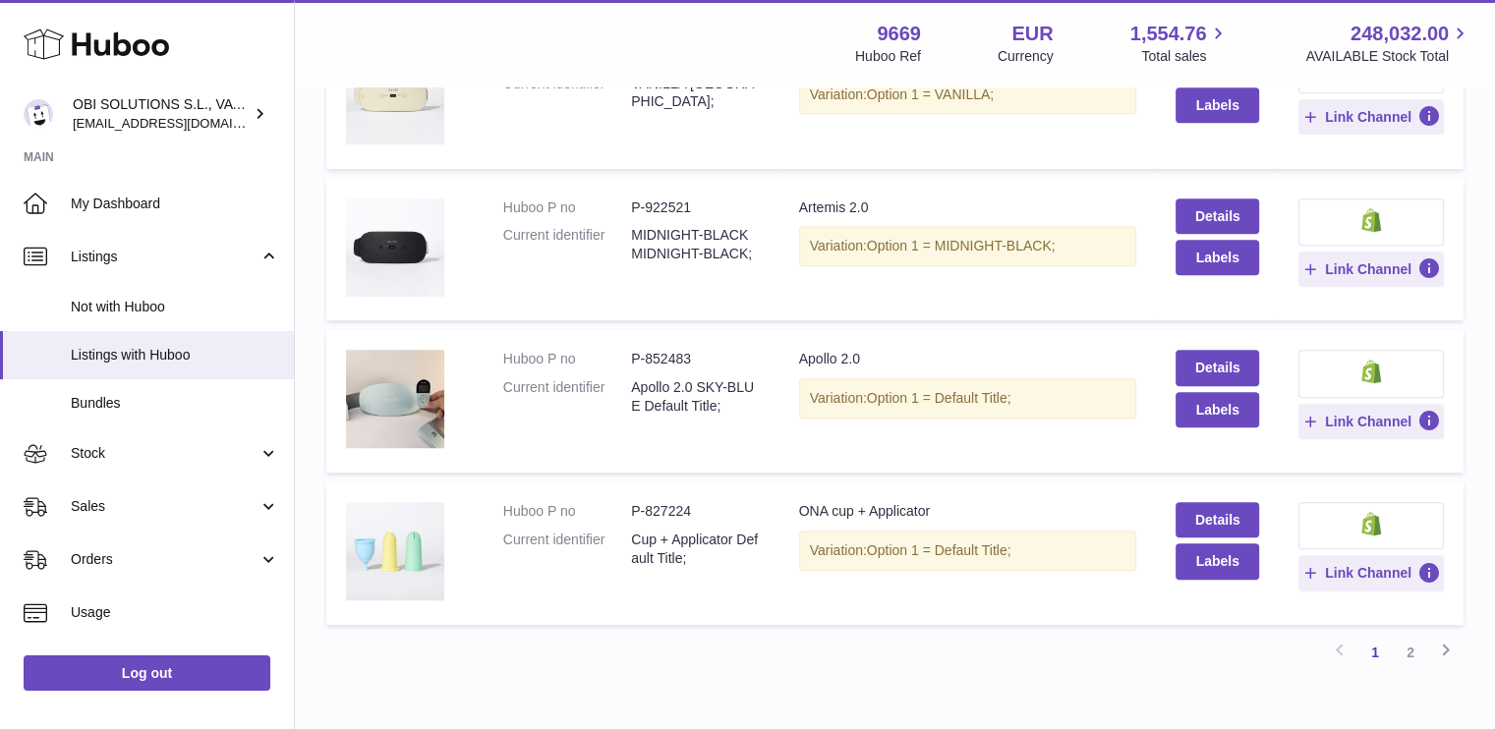
scroll to position [1278, 0]
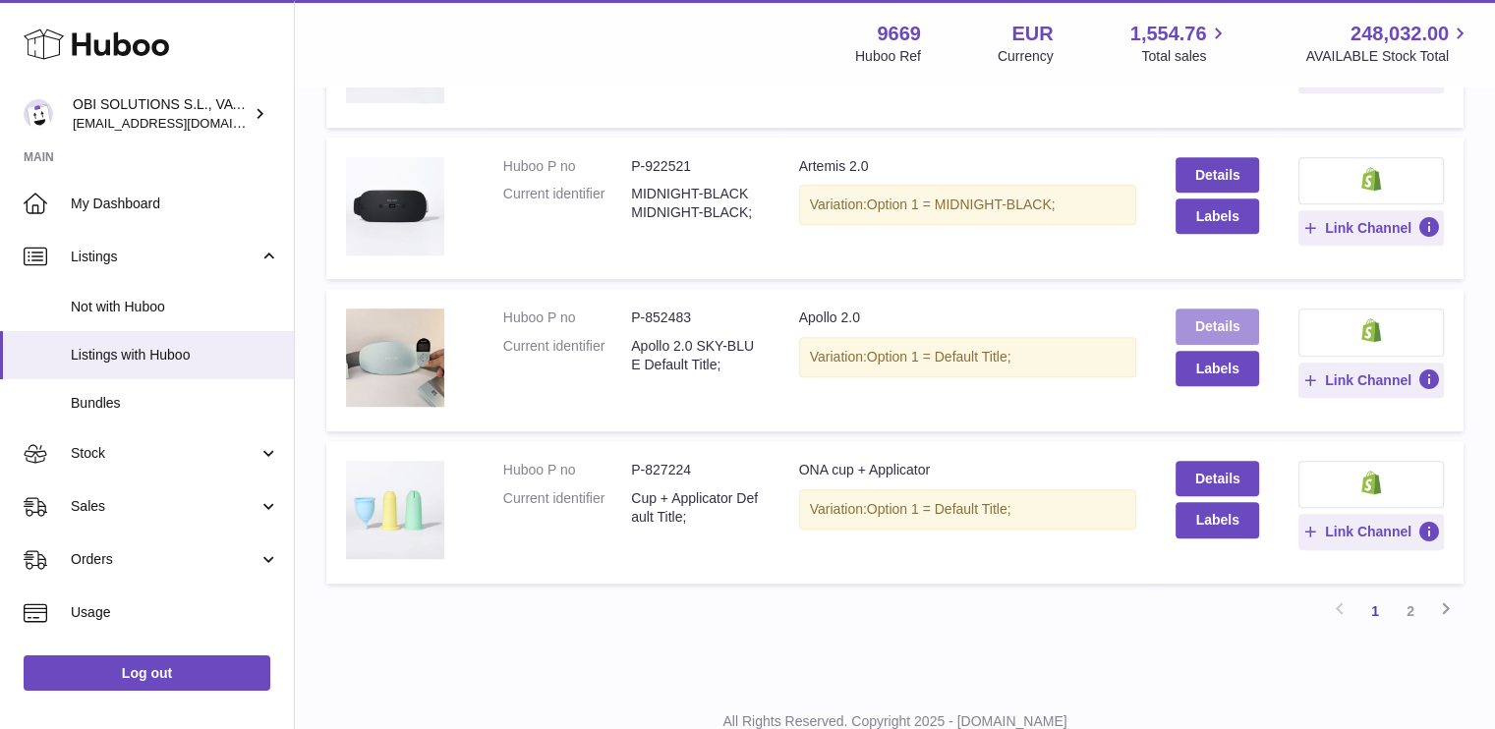
click at [1241, 330] on link "Details" at bounding box center [1217, 326] width 83 height 35
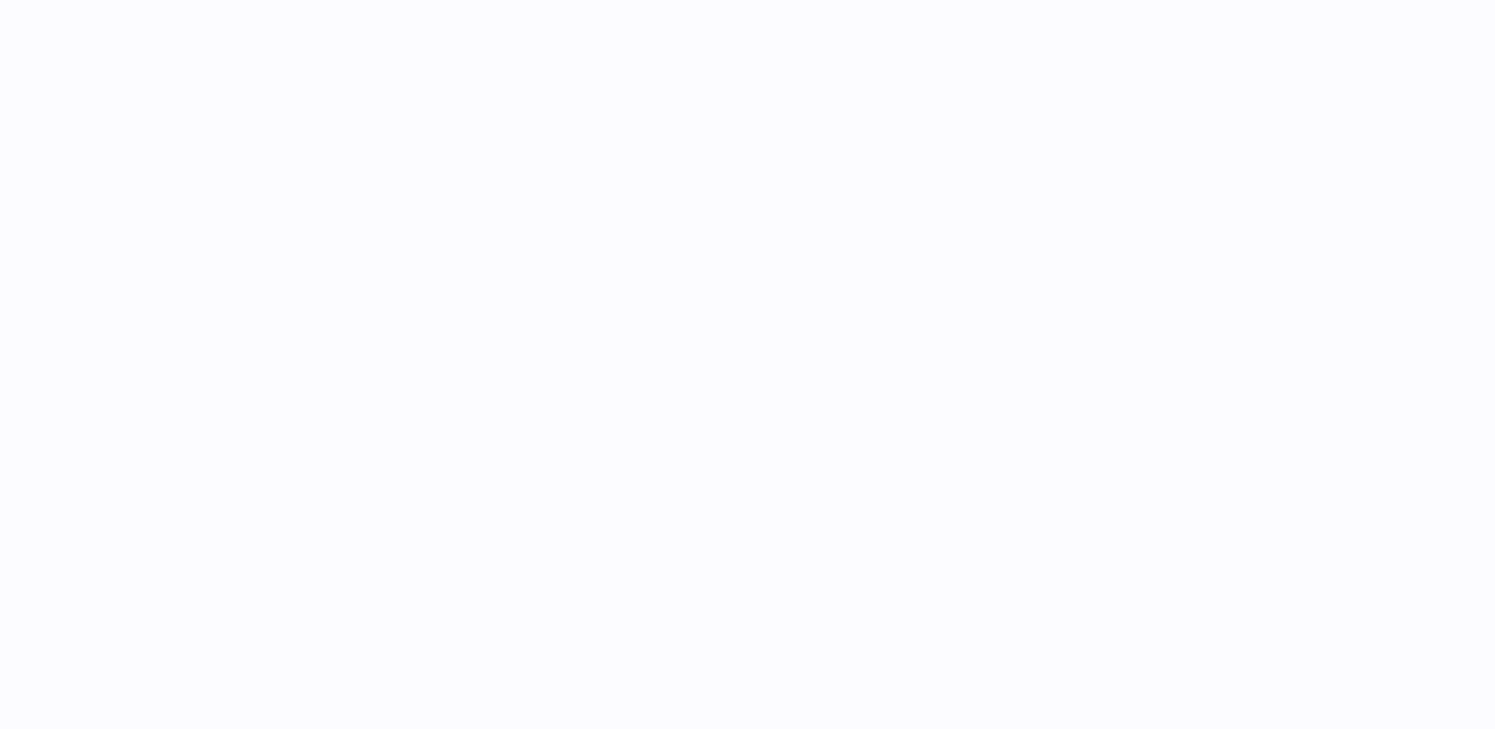
select select "***"
select select "****"
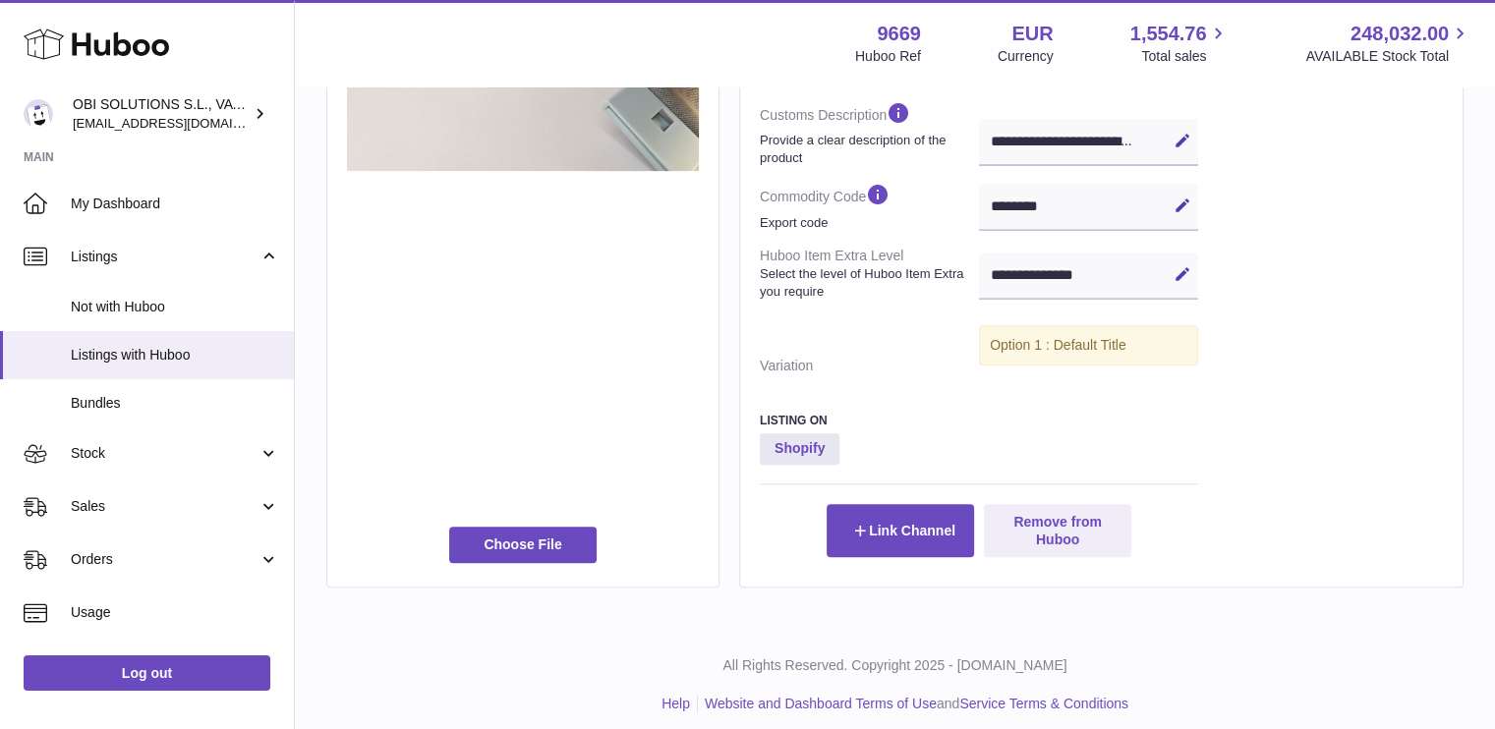
scroll to position [743, 0]
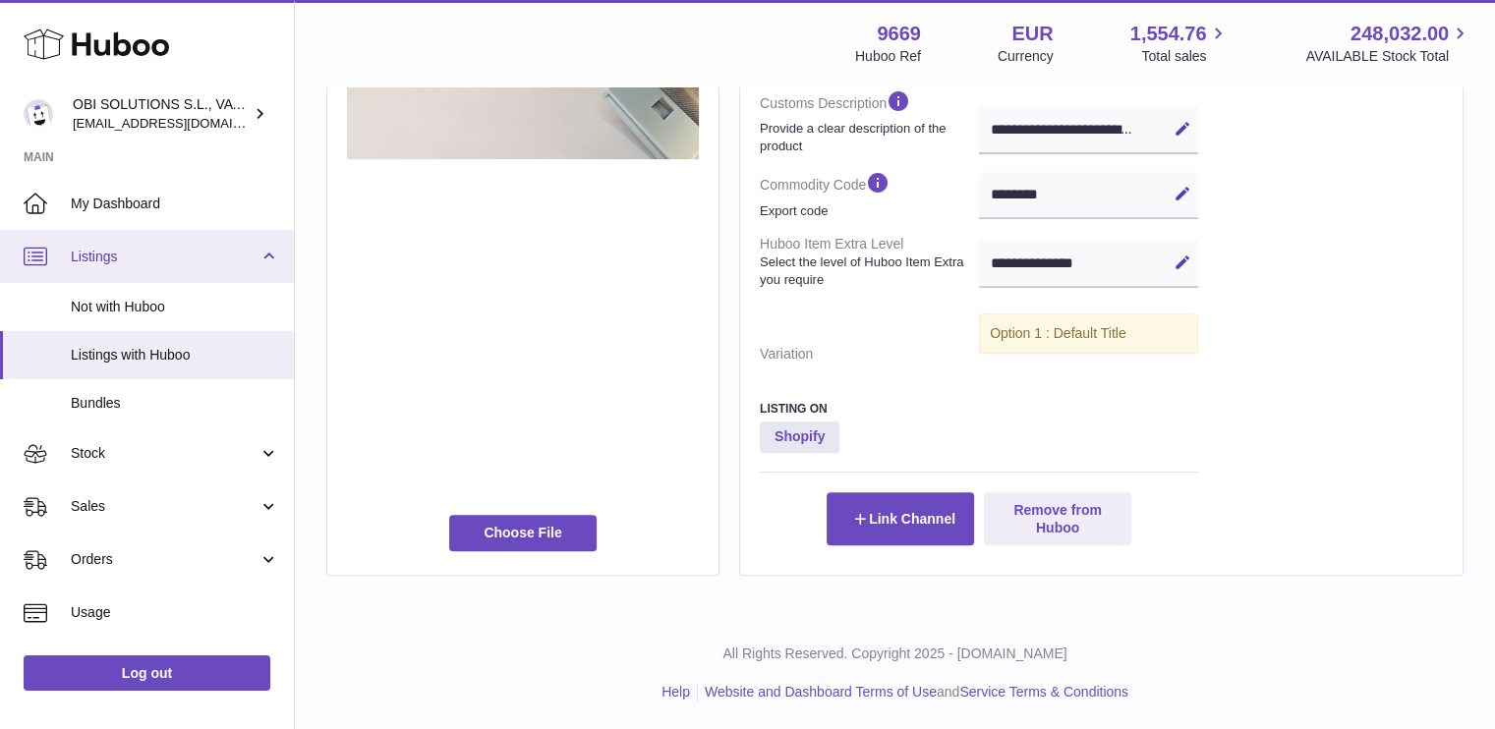
click at [145, 264] on span "Listings" at bounding box center [165, 257] width 188 height 19
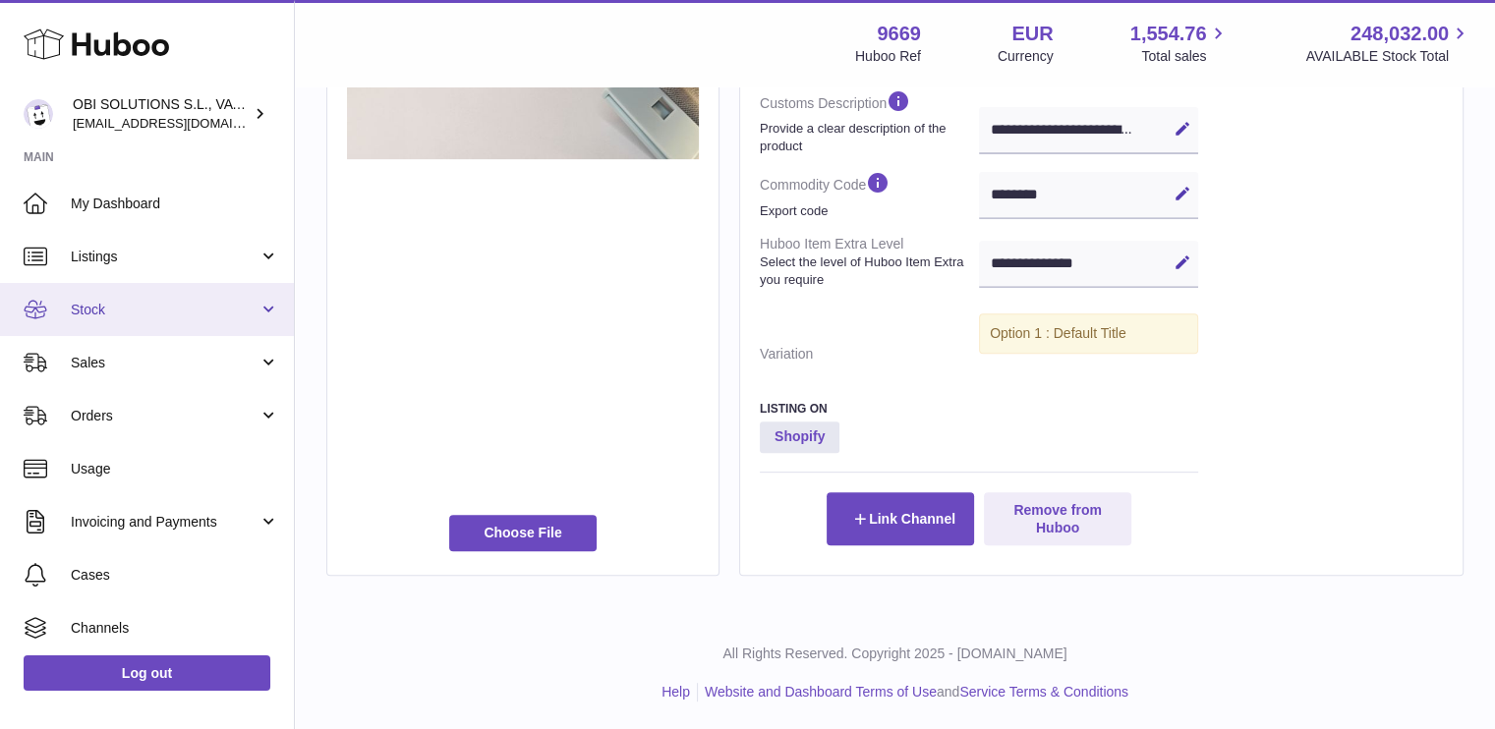
click at [130, 311] on span "Stock" at bounding box center [165, 310] width 188 height 19
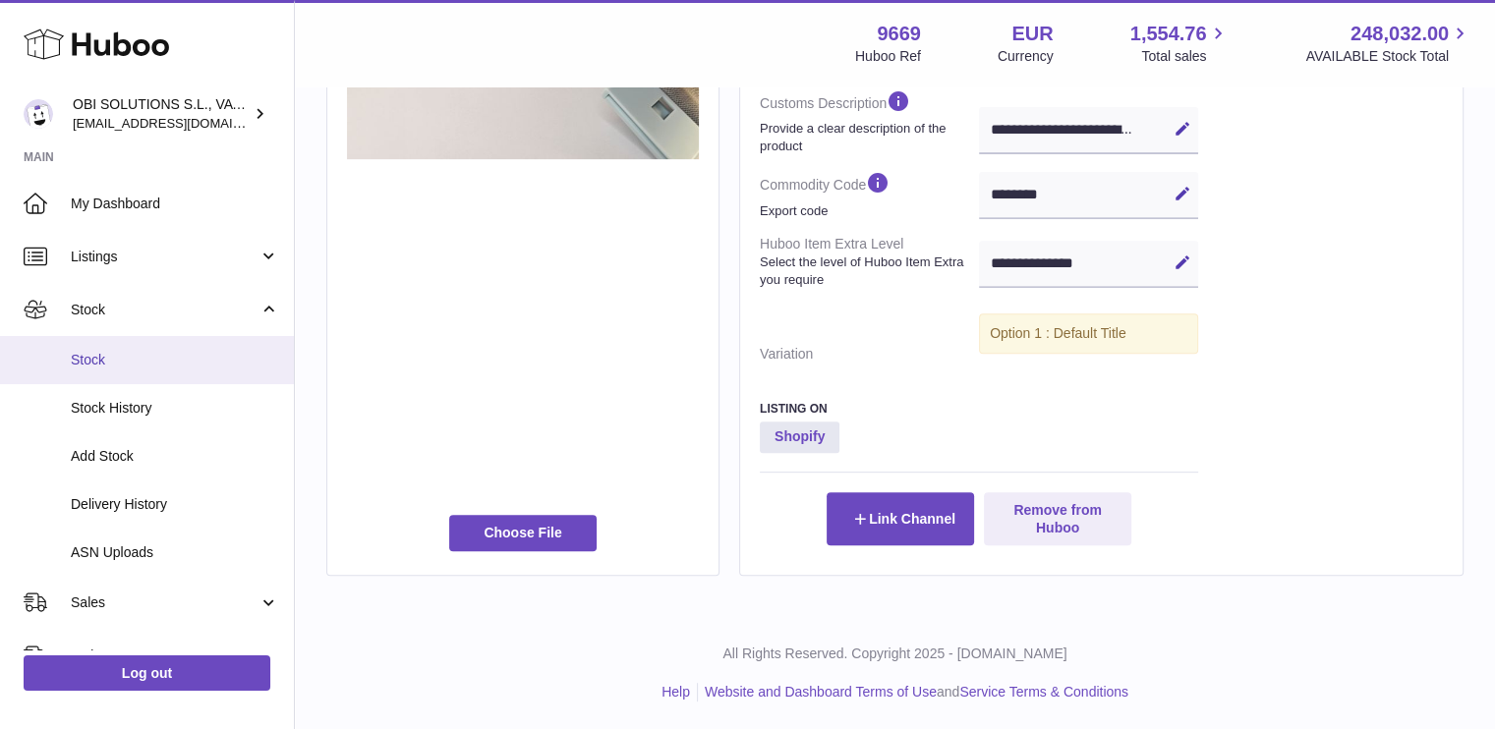
click at [145, 357] on span "Stock" at bounding box center [175, 360] width 208 height 19
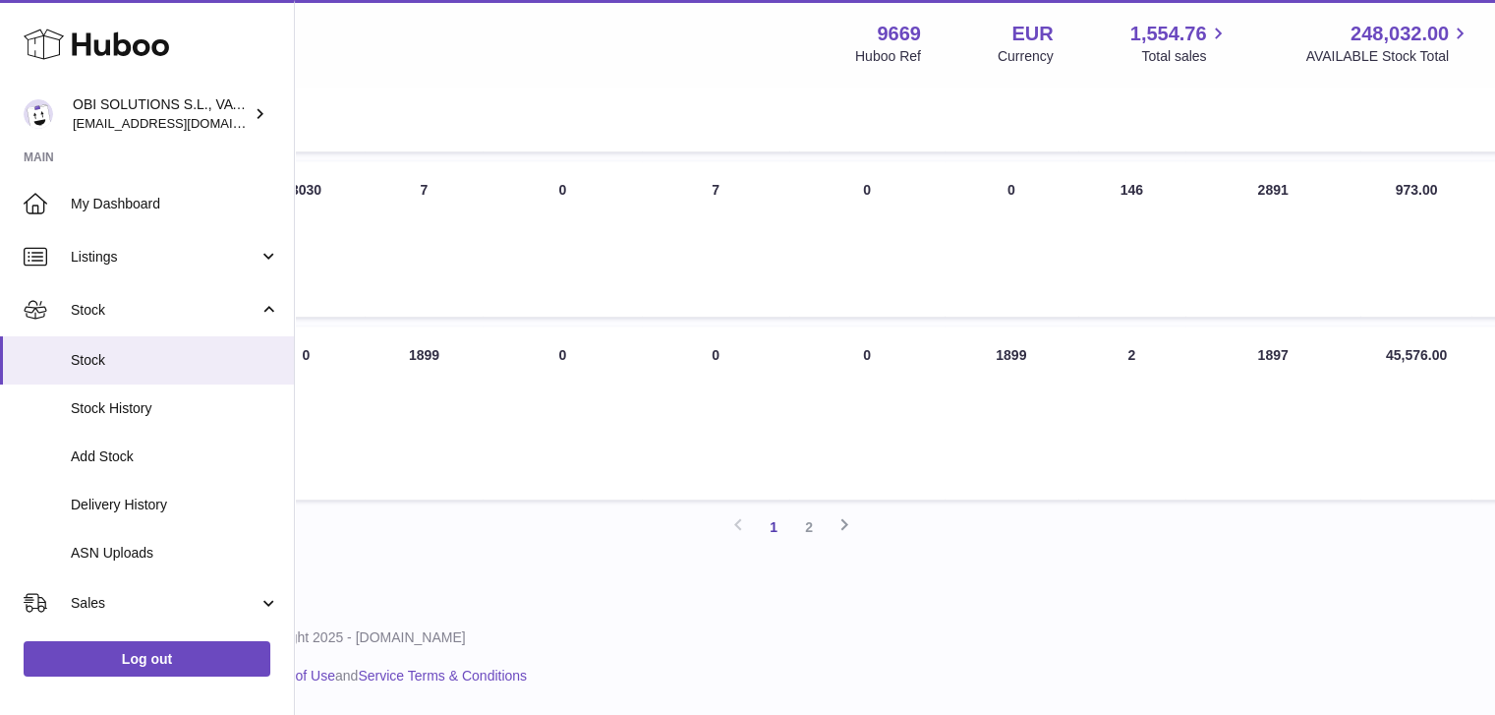
scroll to position [1671, 649]
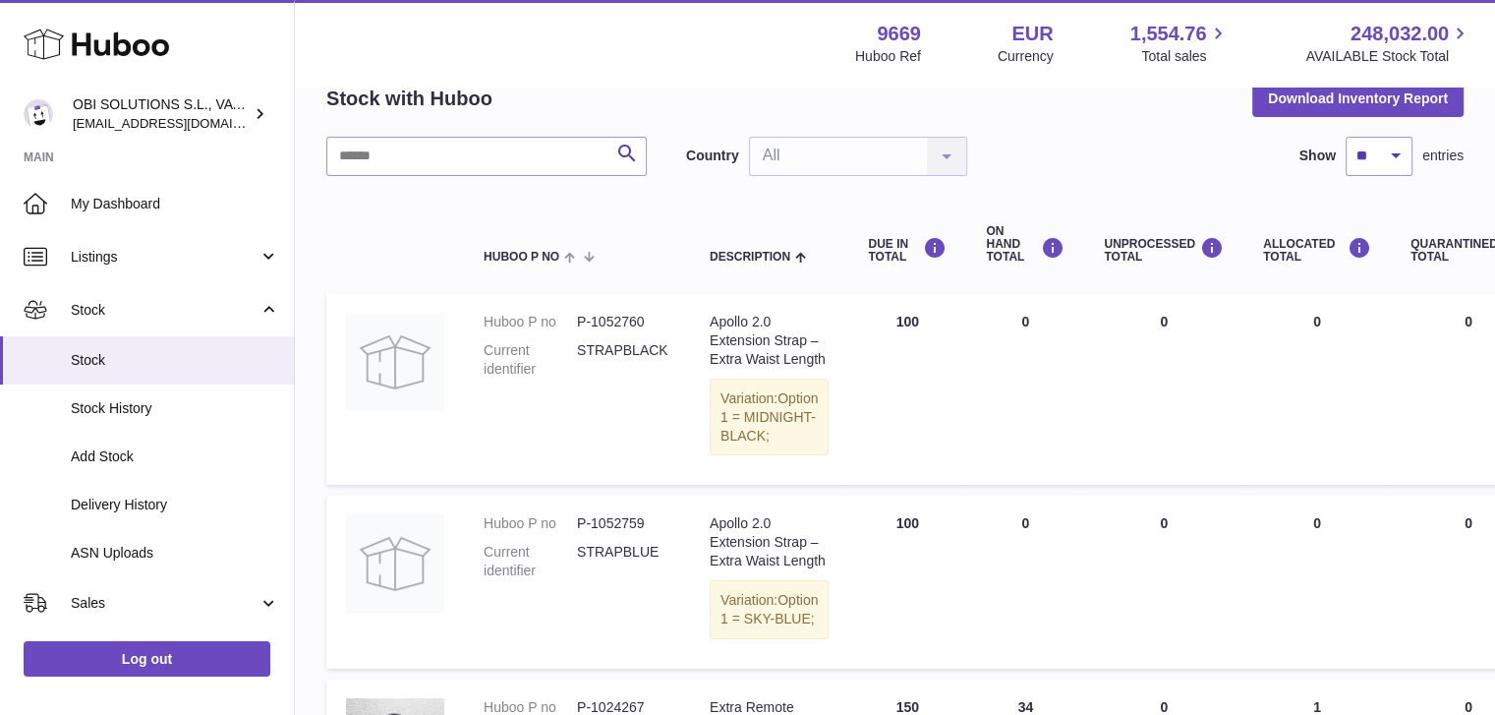
scroll to position [0, 0]
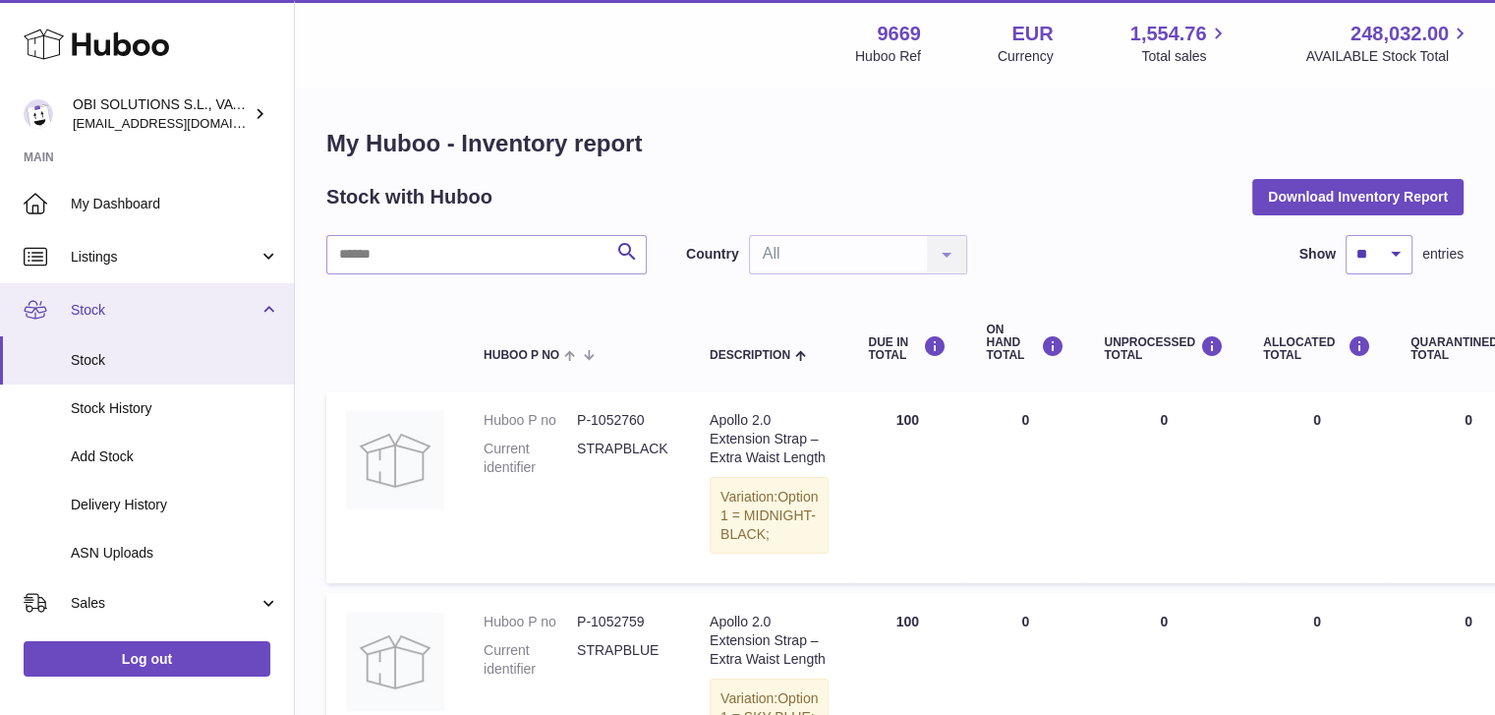
drag, startPoint x: 102, startPoint y: 314, endPoint x: 101, endPoint y: 329, distance: 15.8
click at [102, 314] on span "Stock" at bounding box center [165, 310] width 188 height 19
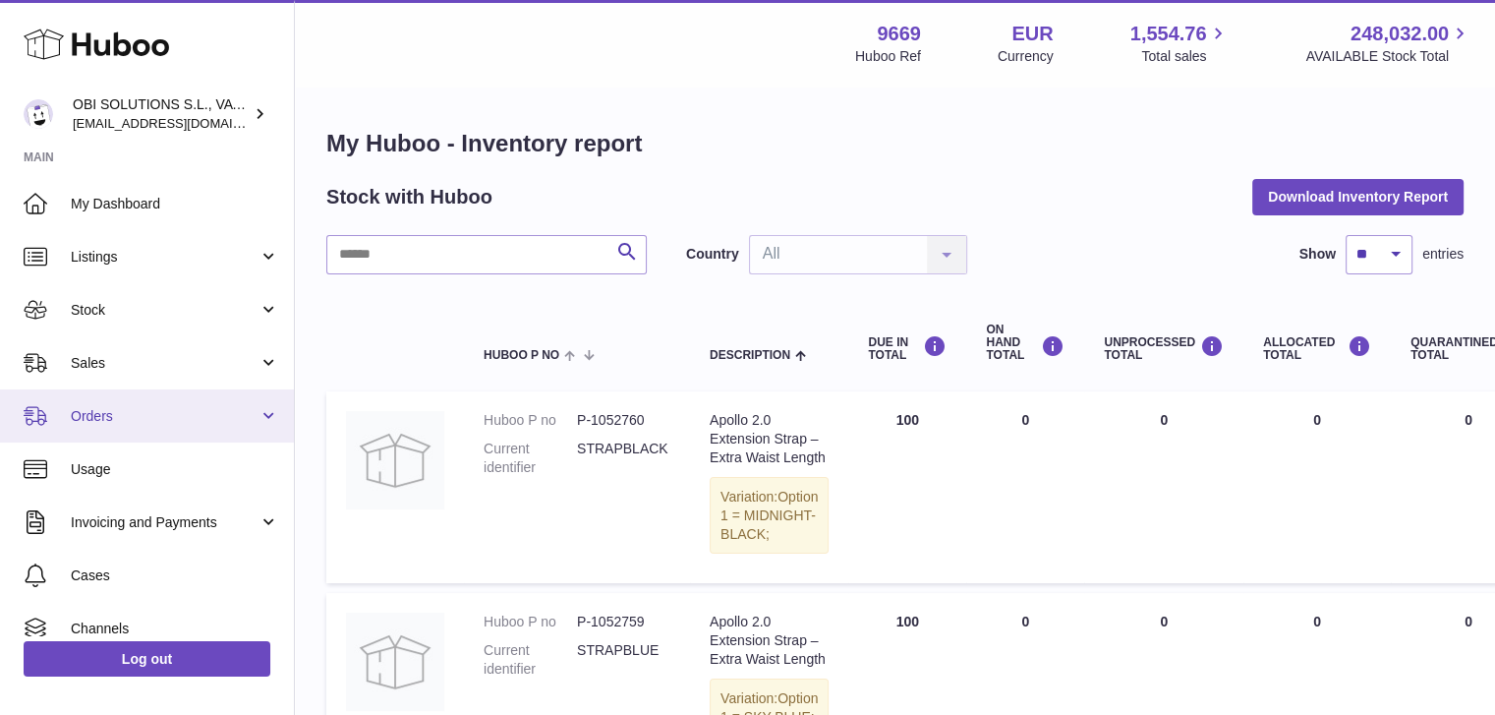
click at [106, 419] on span "Orders" at bounding box center [165, 416] width 188 height 19
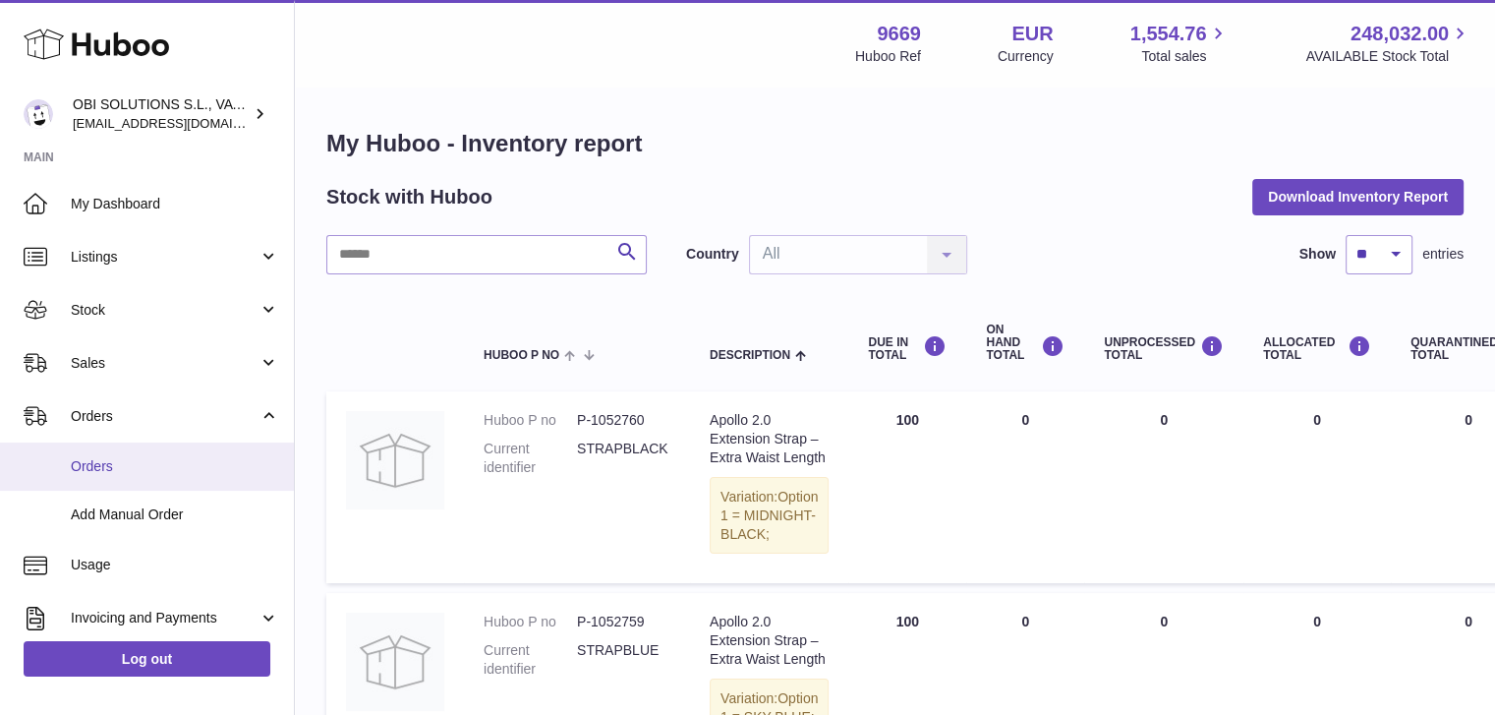
click at [107, 457] on span "Orders" at bounding box center [175, 466] width 208 height 19
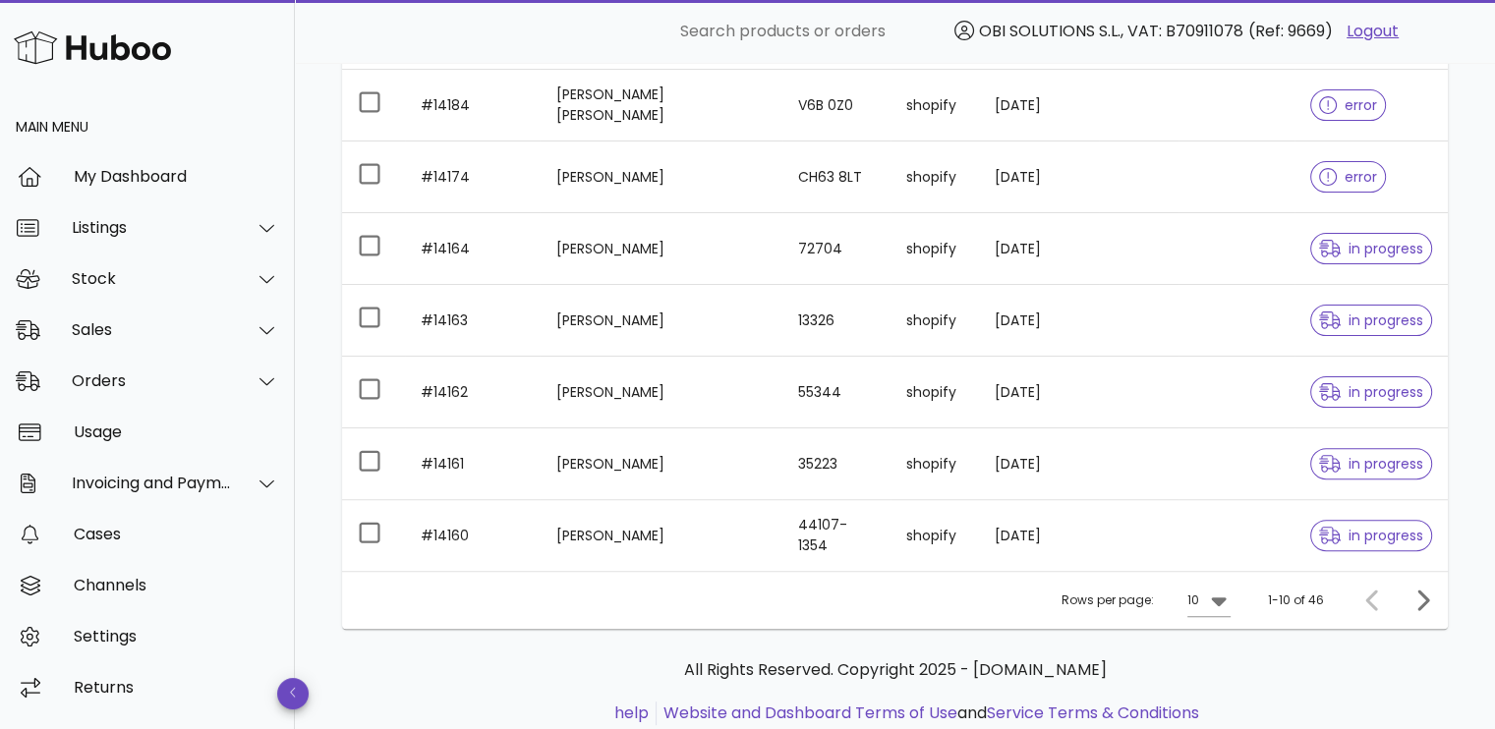
scroll to position [562, 0]
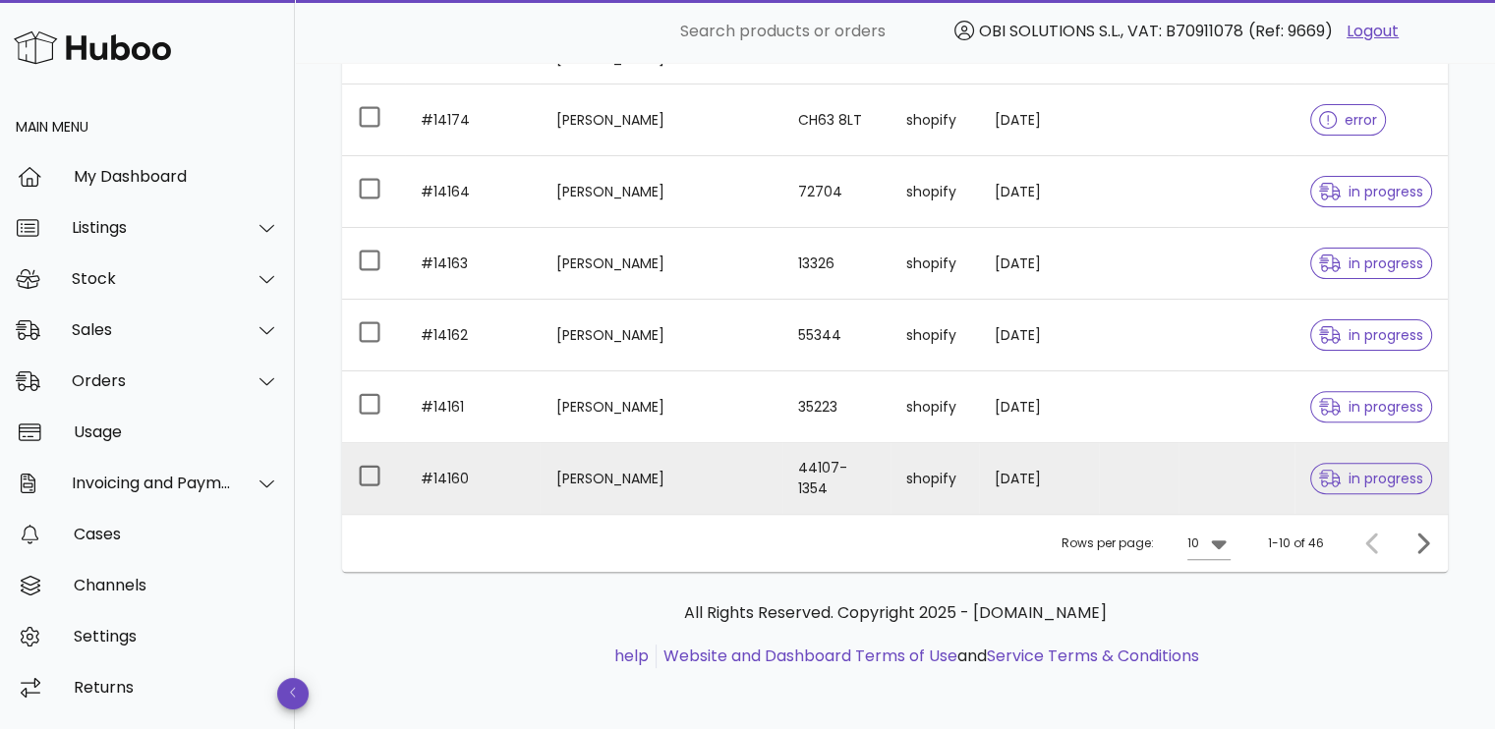
click at [782, 480] on td "44107-1354" at bounding box center [836, 478] width 108 height 71
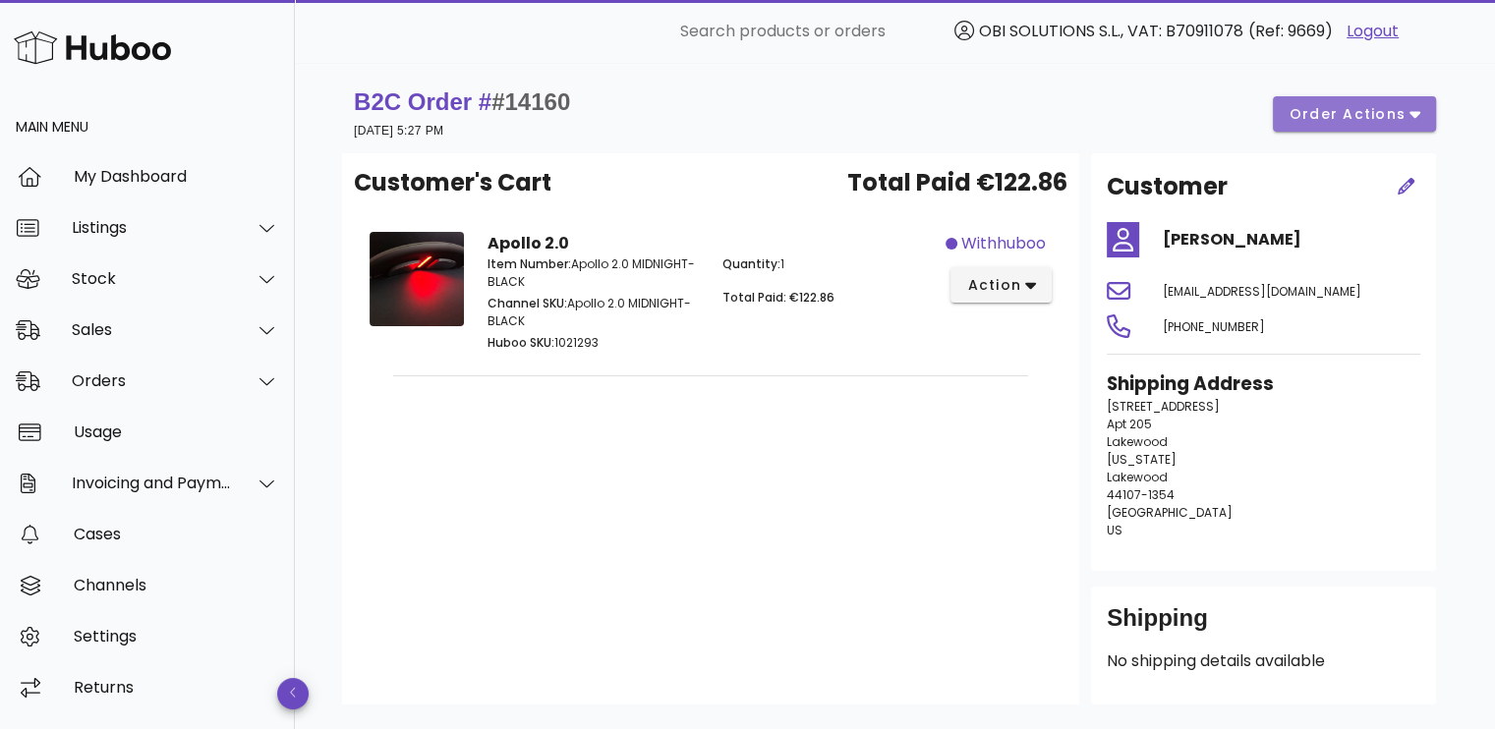
click at [1353, 123] on span "order actions" at bounding box center [1348, 114] width 118 height 21
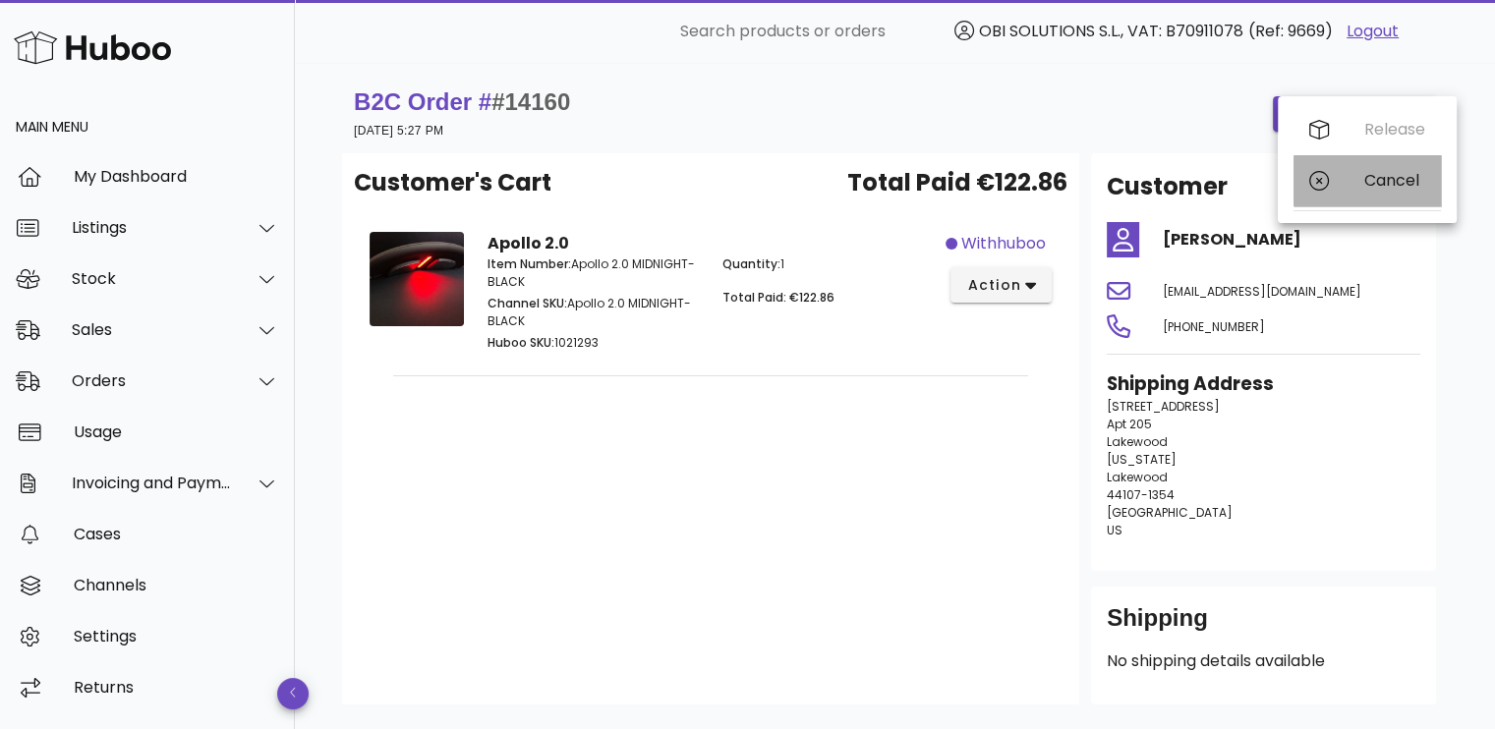
click at [1337, 170] on div "Cancel" at bounding box center [1367, 180] width 147 height 51
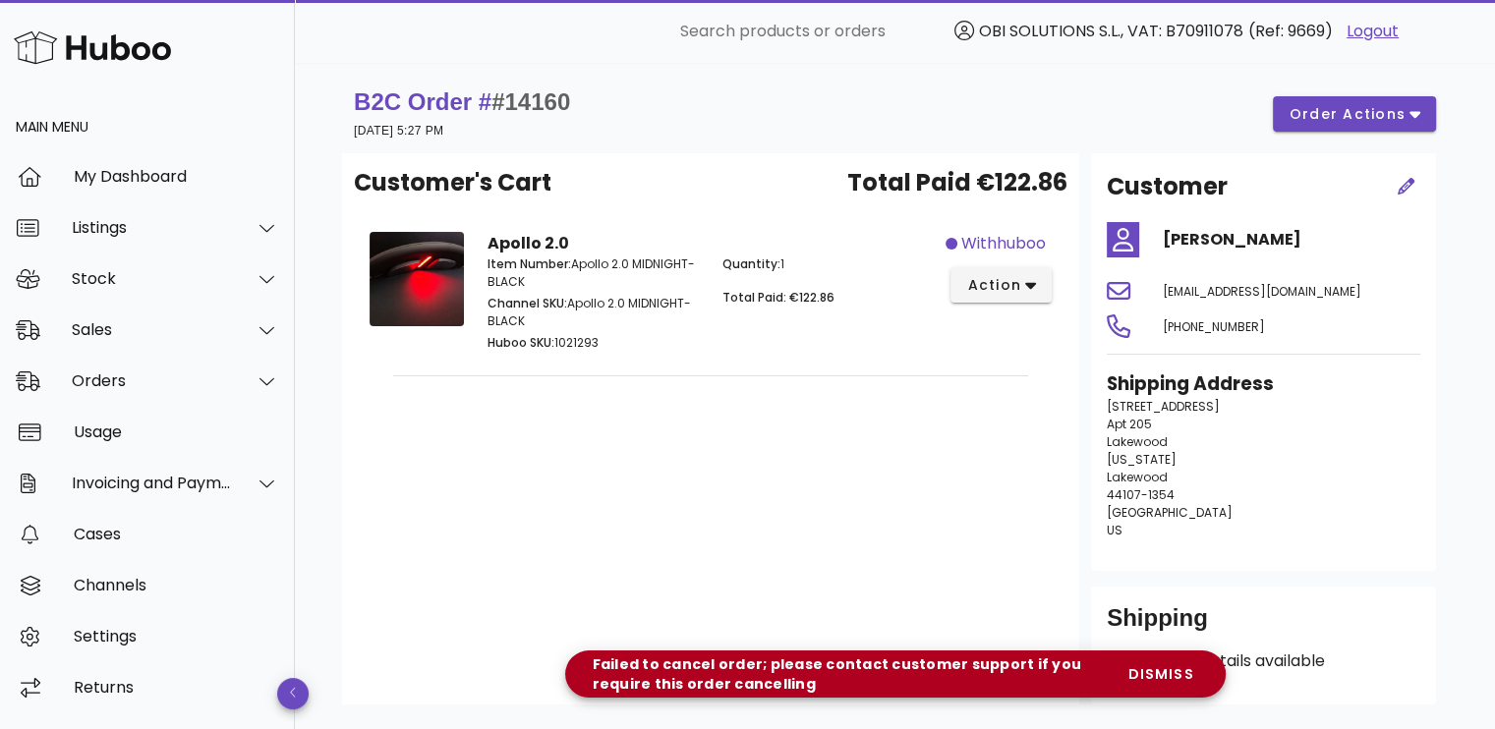
drag, startPoint x: 617, startPoint y: 664, endPoint x: 807, endPoint y: 689, distance: 191.4
click at [807, 689] on div "Failed to cancel order; please contact customer support if you require this ord…" at bounding box center [846, 674] width 531 height 39
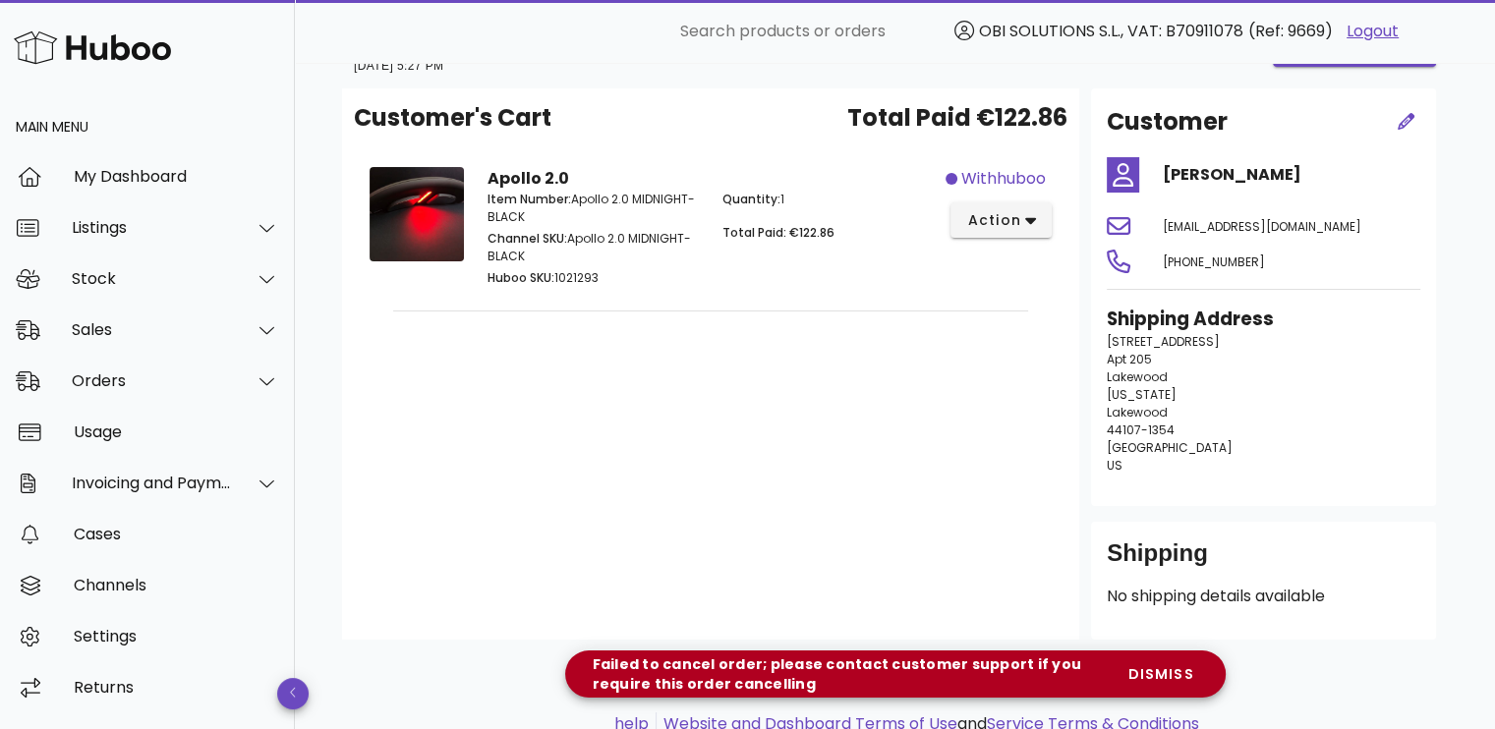
scroll to position [134, 0]
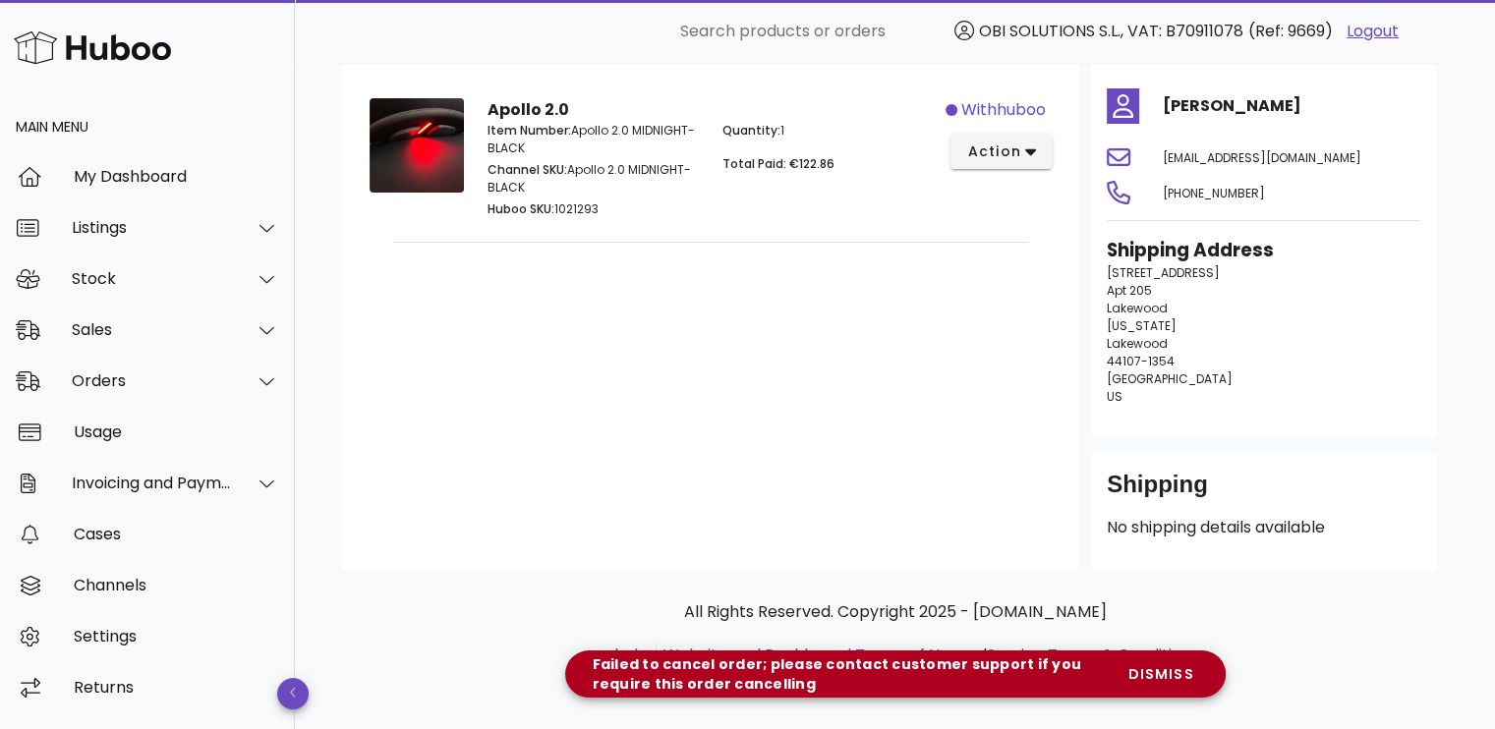
click at [809, 471] on div "Customer's Cart Total Paid €122.86 Apollo 2.0 Item Number: Apollo 2.0 MIDNIGHT-…" at bounding box center [710, 295] width 737 height 551
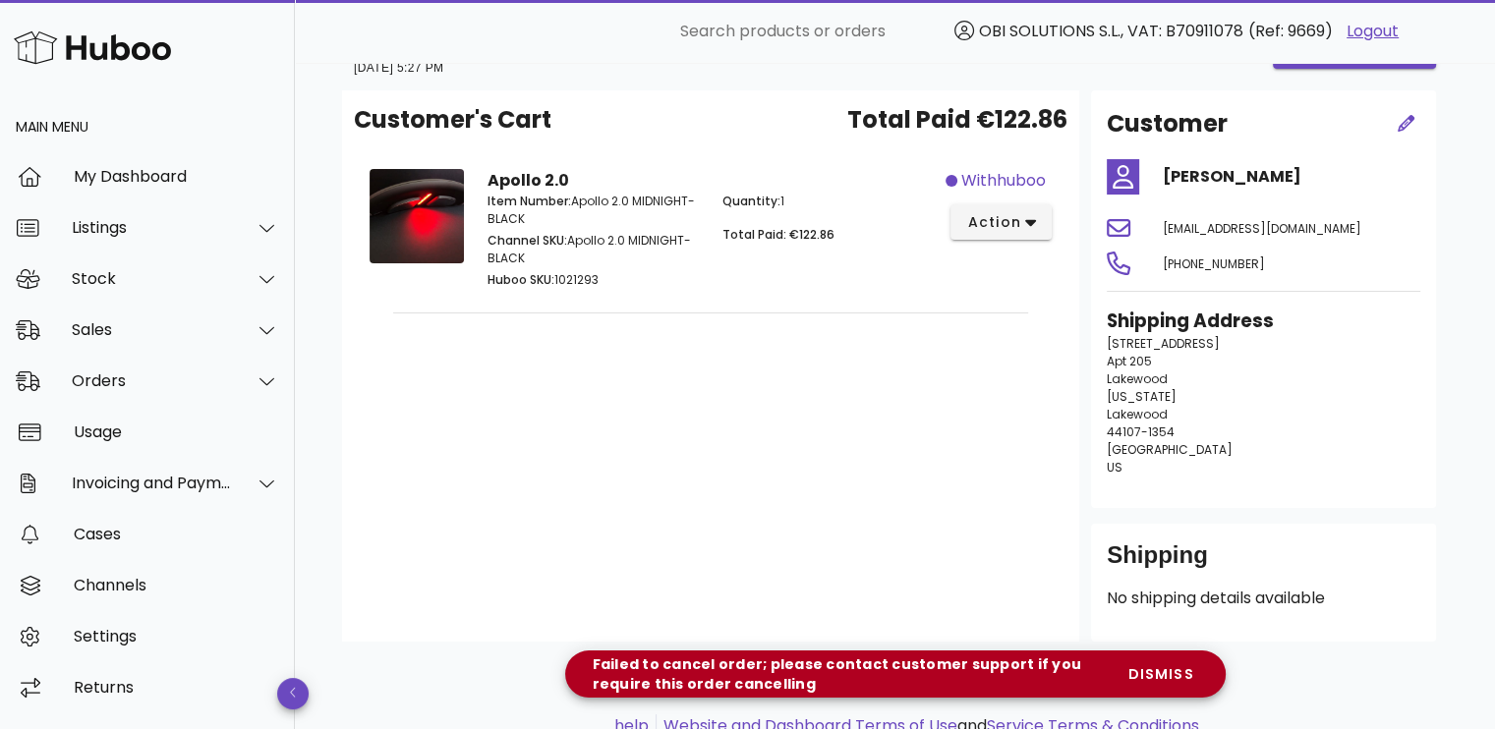
scroll to position [0, 0]
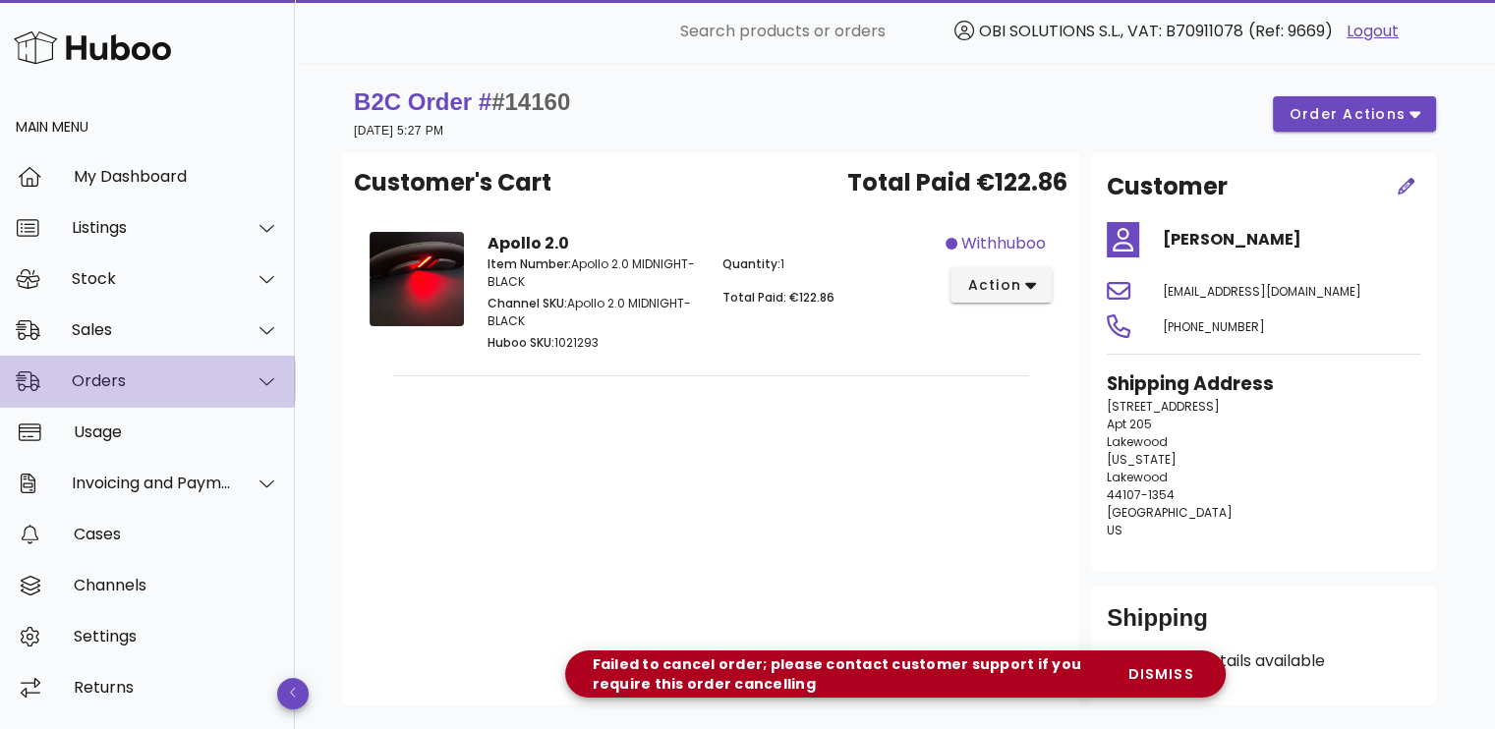
click at [94, 403] on div "Orders" at bounding box center [147, 381] width 295 height 51
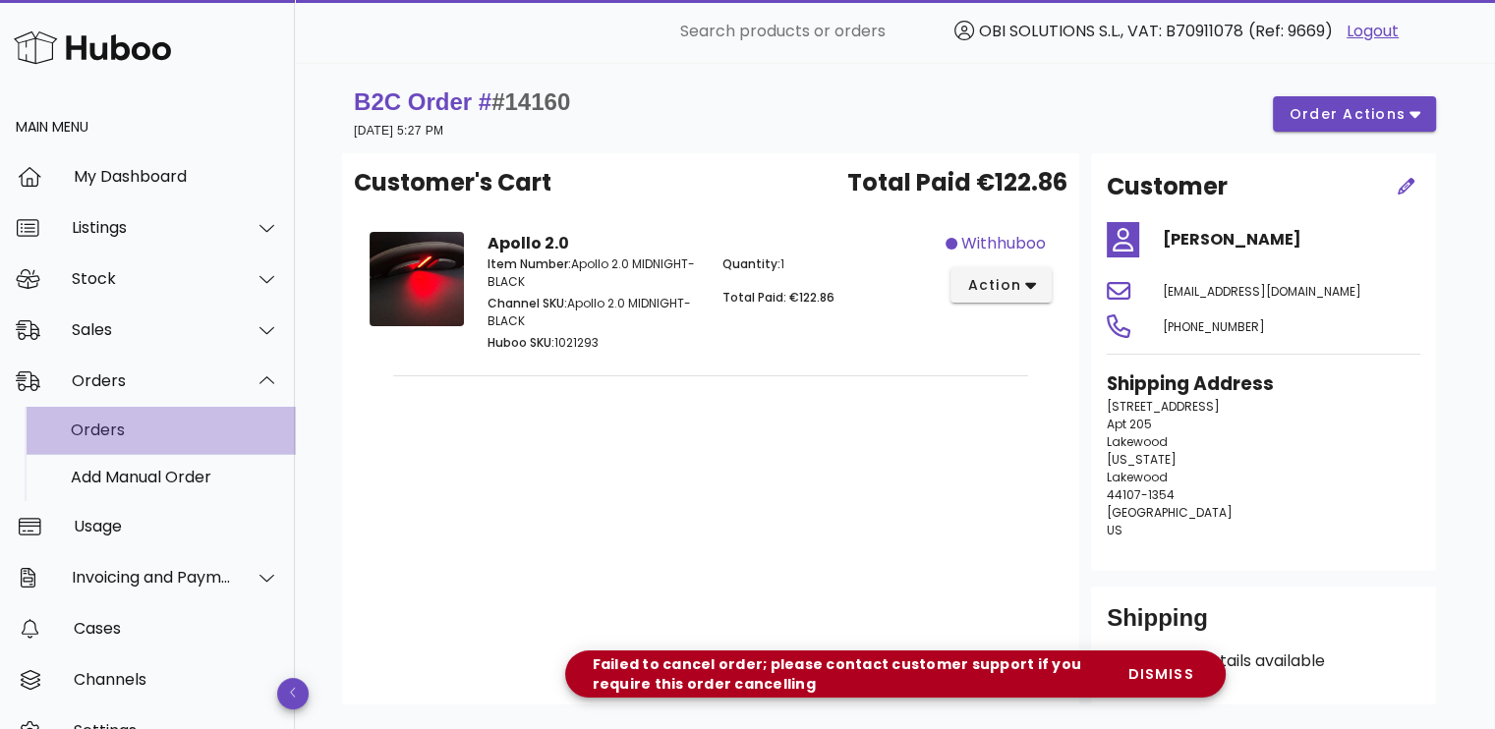
drag, startPoint x: 108, startPoint y: 436, endPoint x: 152, endPoint y: 416, distance: 48.8
click at [107, 436] on div "Orders" at bounding box center [175, 430] width 208 height 19
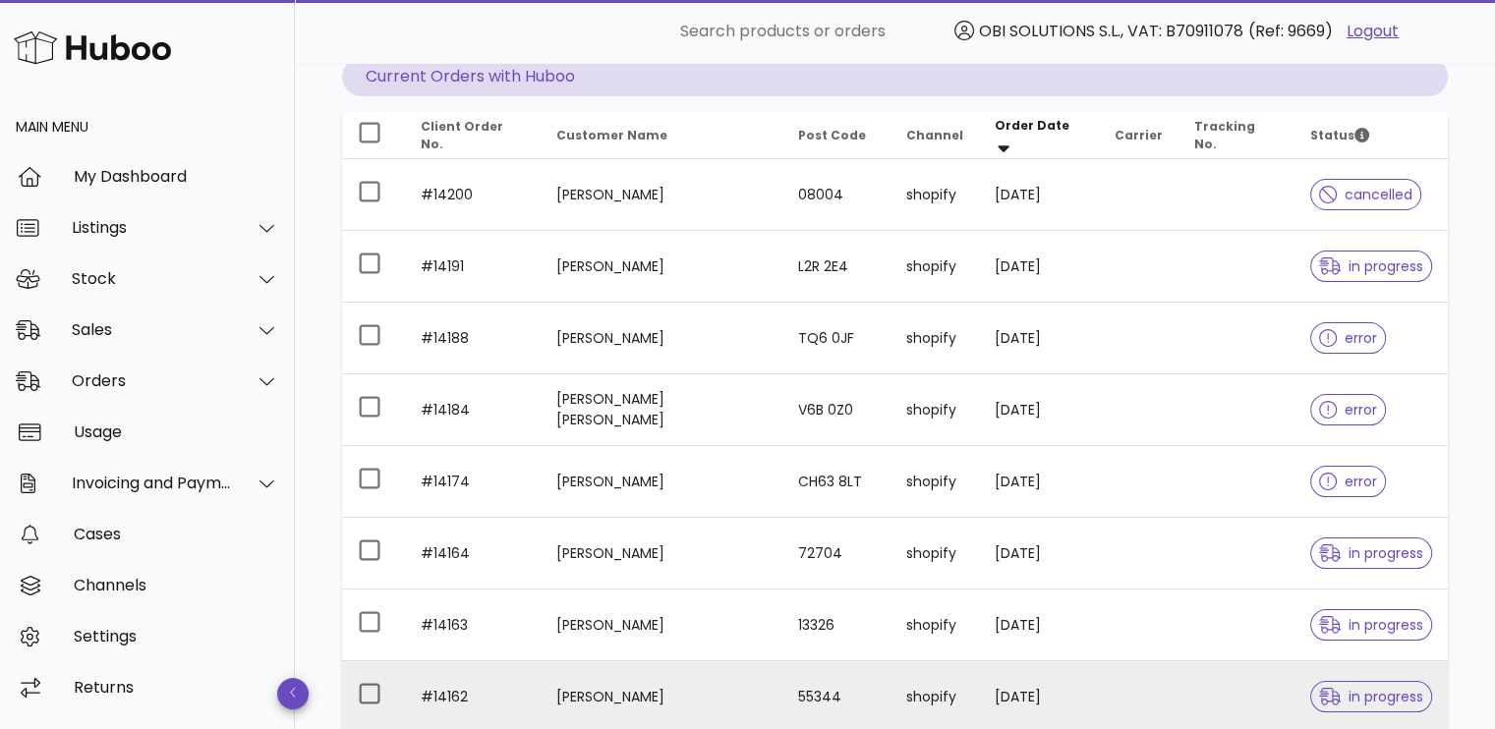
scroll to position [562, 0]
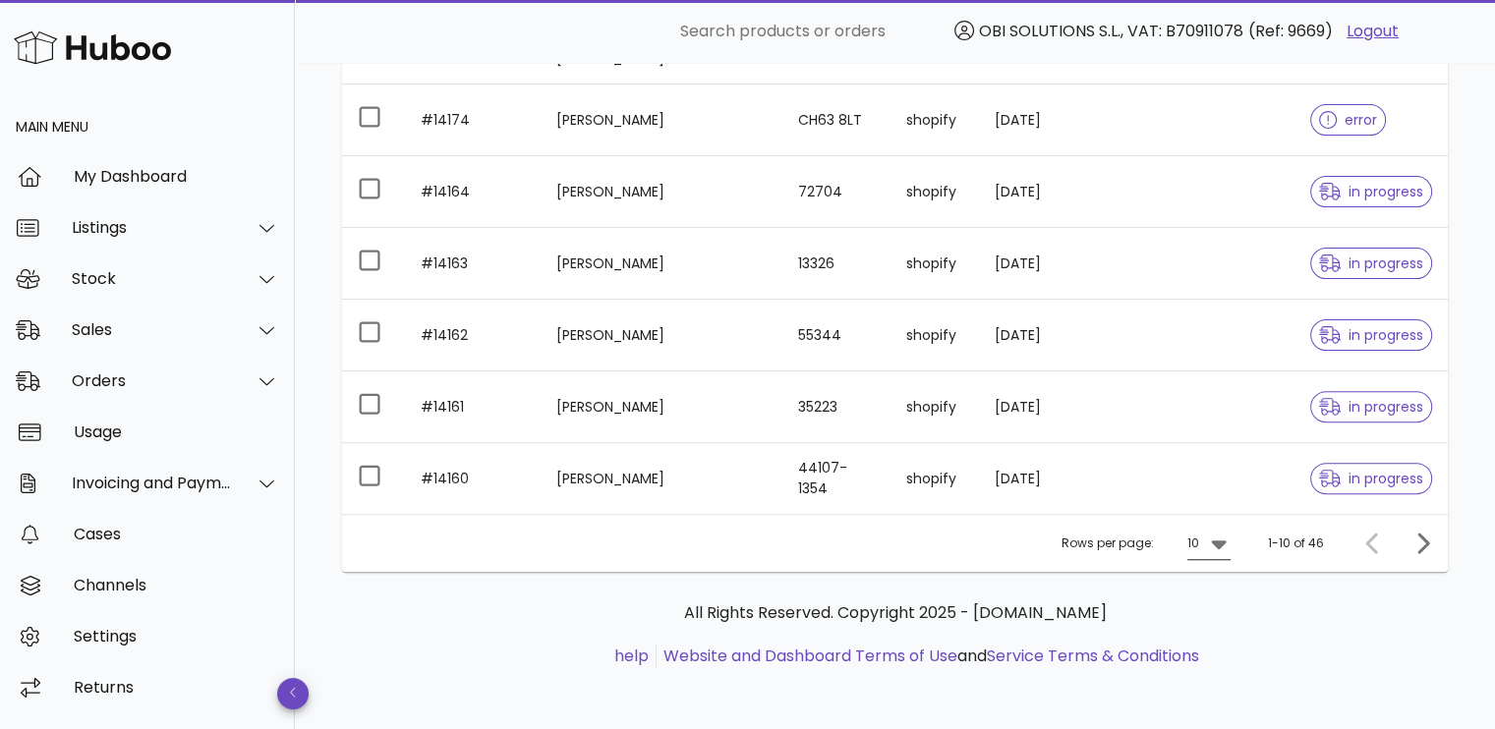
click at [1226, 541] on icon at bounding box center [1218, 545] width 15 height 9
click at [1205, 650] on div "50" at bounding box center [1215, 651] width 20 height 19
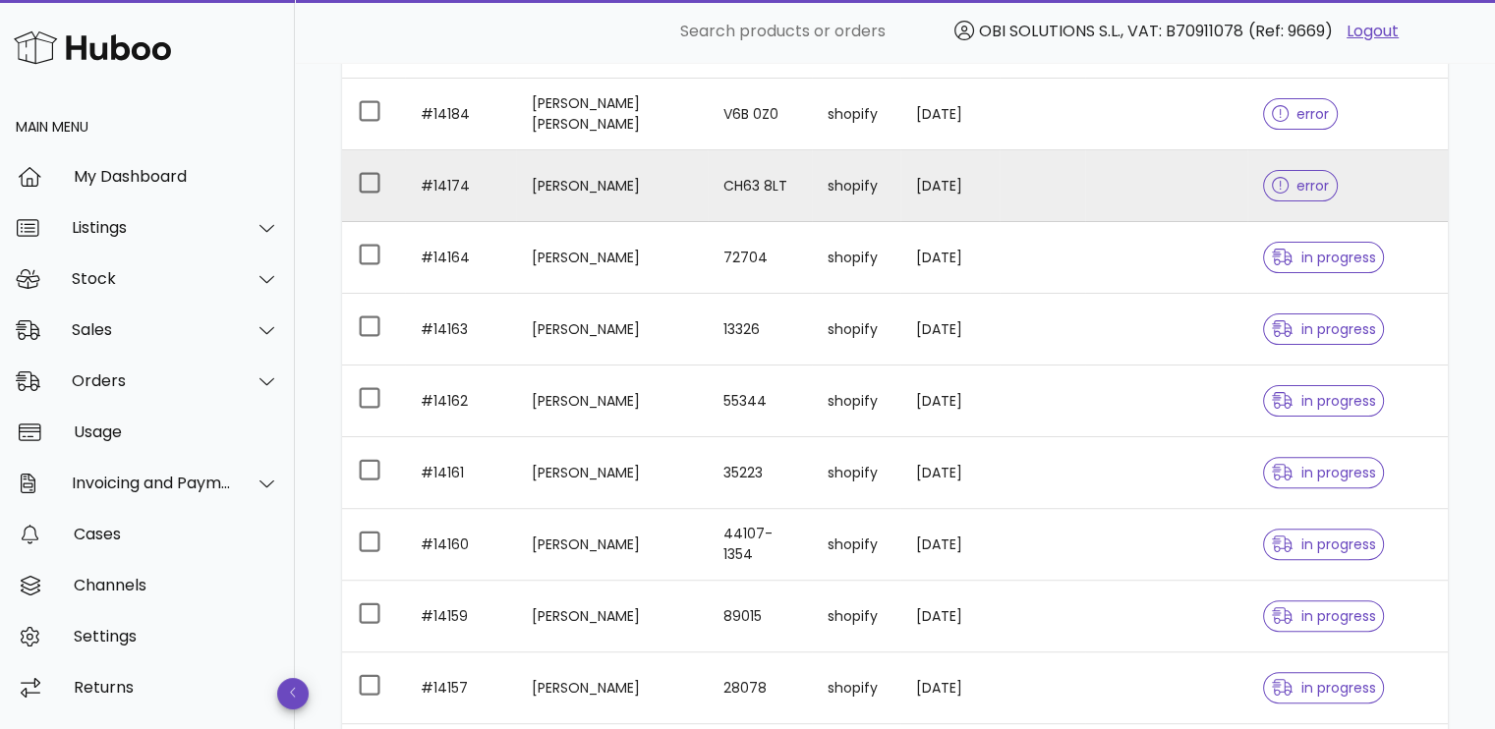
scroll to position [366, 0]
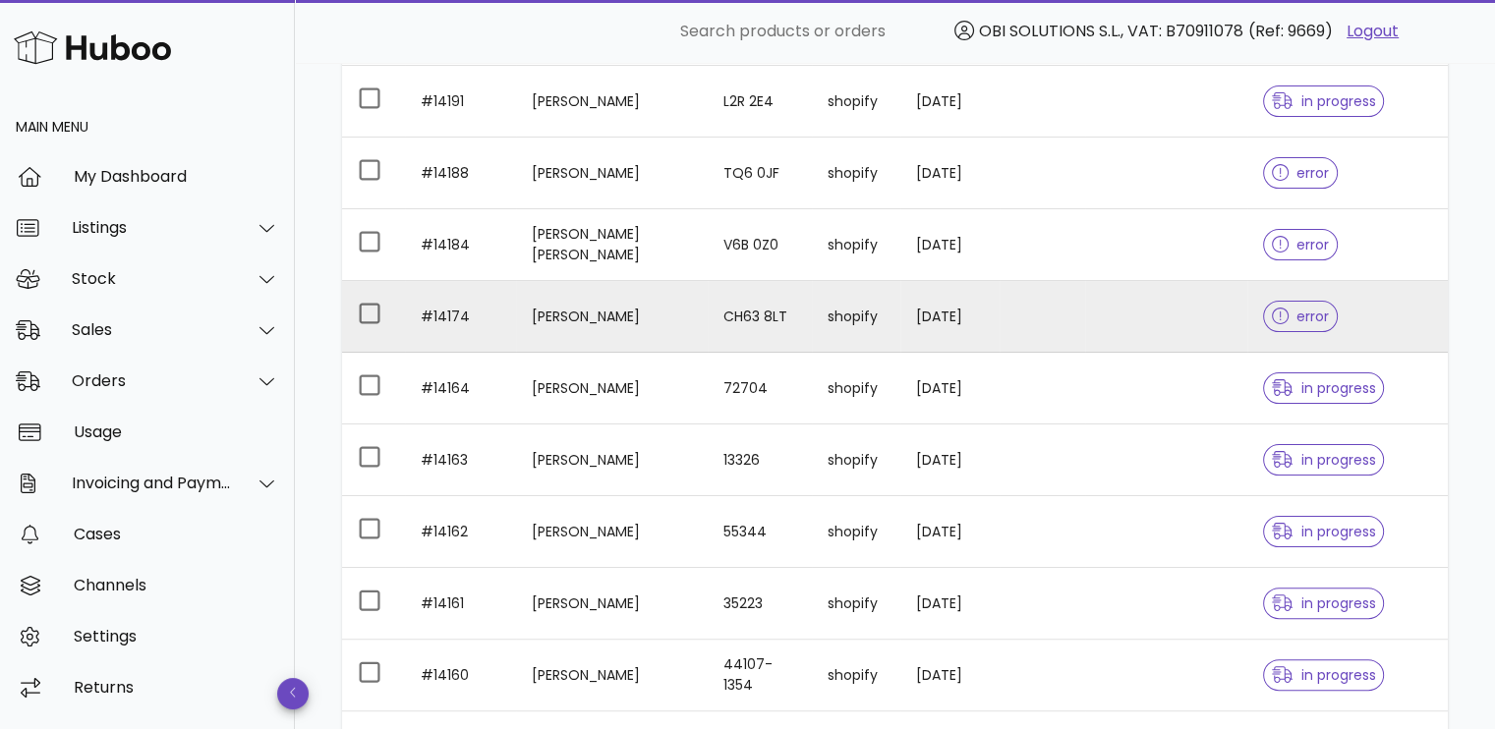
click at [1105, 318] on td at bounding box center [1166, 317] width 162 height 72
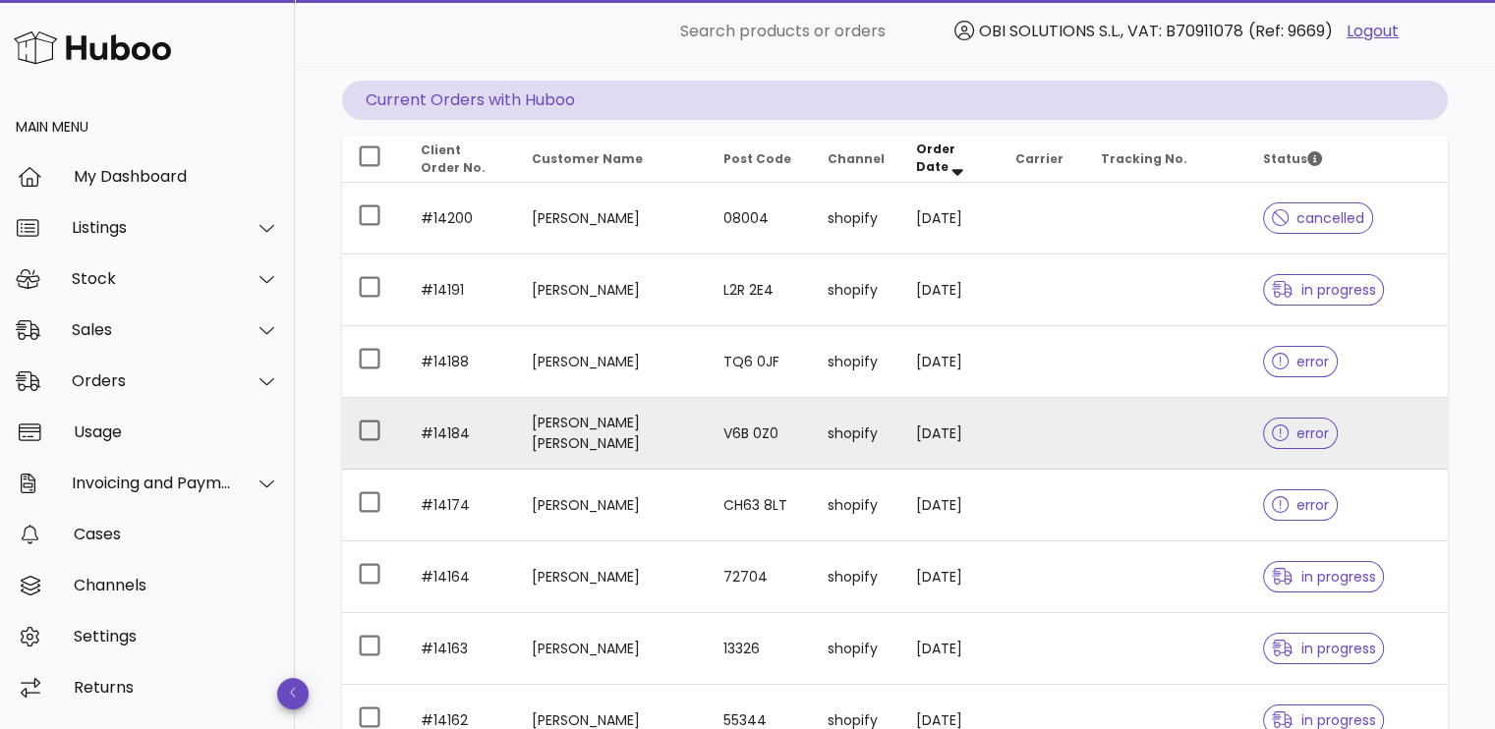
scroll to position [169, 0]
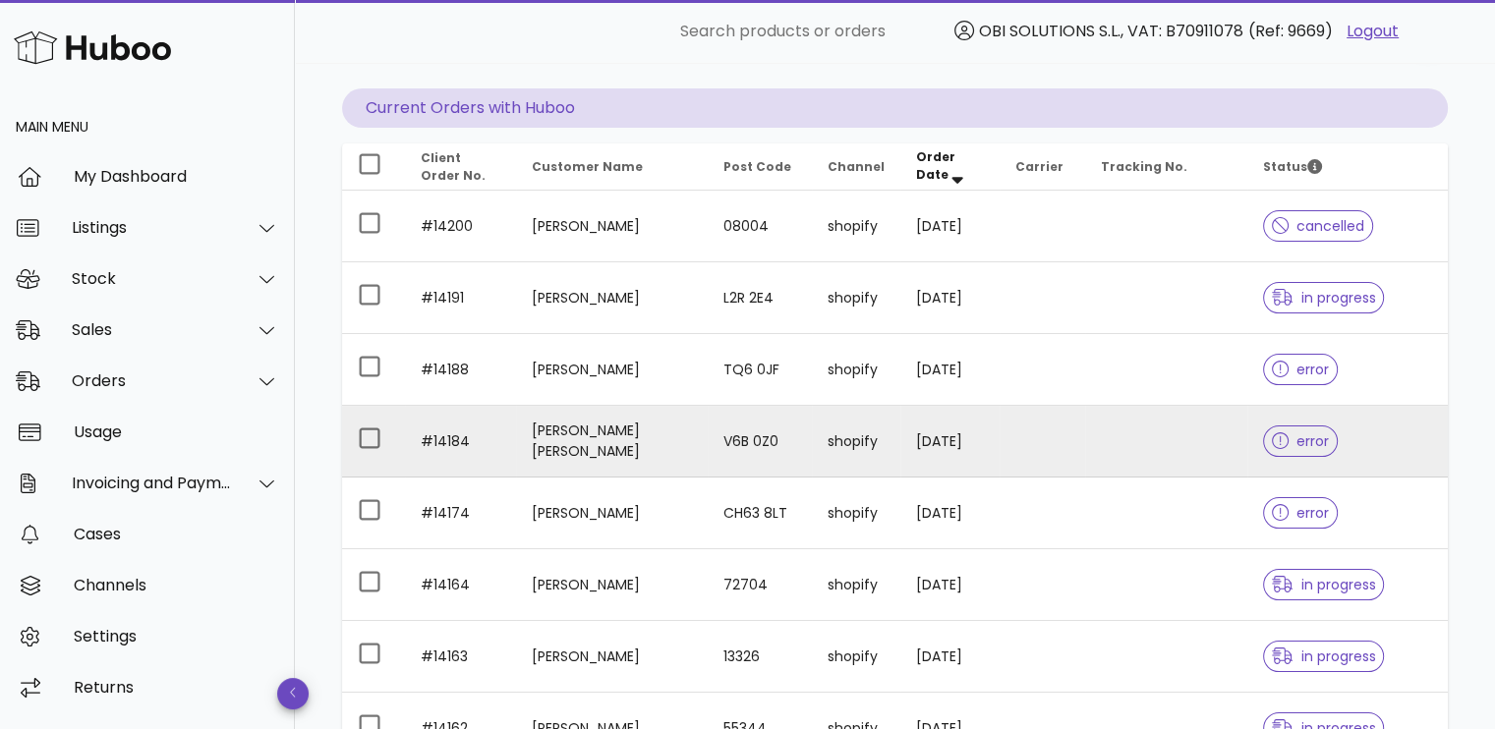
click at [1067, 252] on td at bounding box center [1043, 227] width 86 height 72
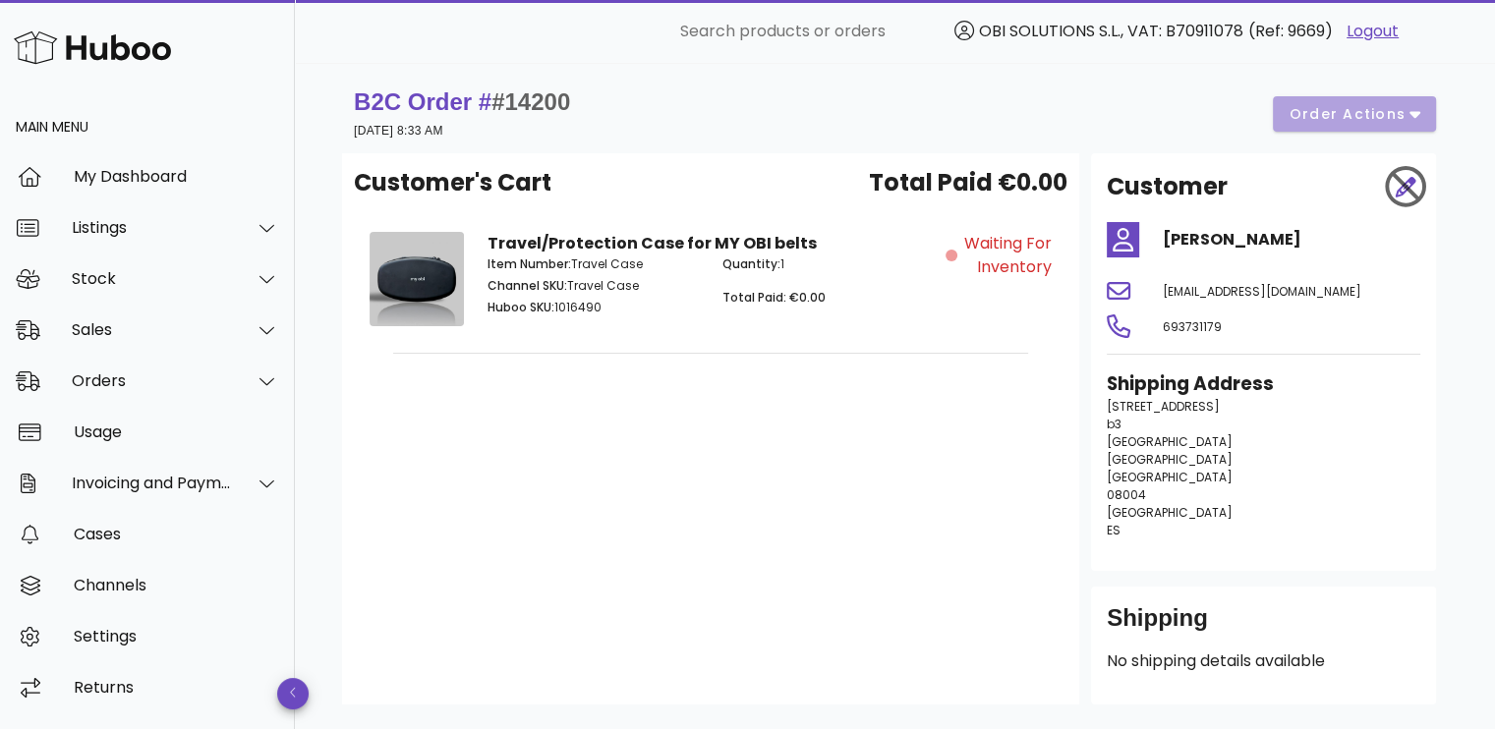
click at [1364, 104] on div "B2C Order # #14200 02 September 2025 at 8:33 AM order actions" at bounding box center [895, 114] width 1082 height 55
click at [158, 372] on div "Orders" at bounding box center [152, 381] width 160 height 19
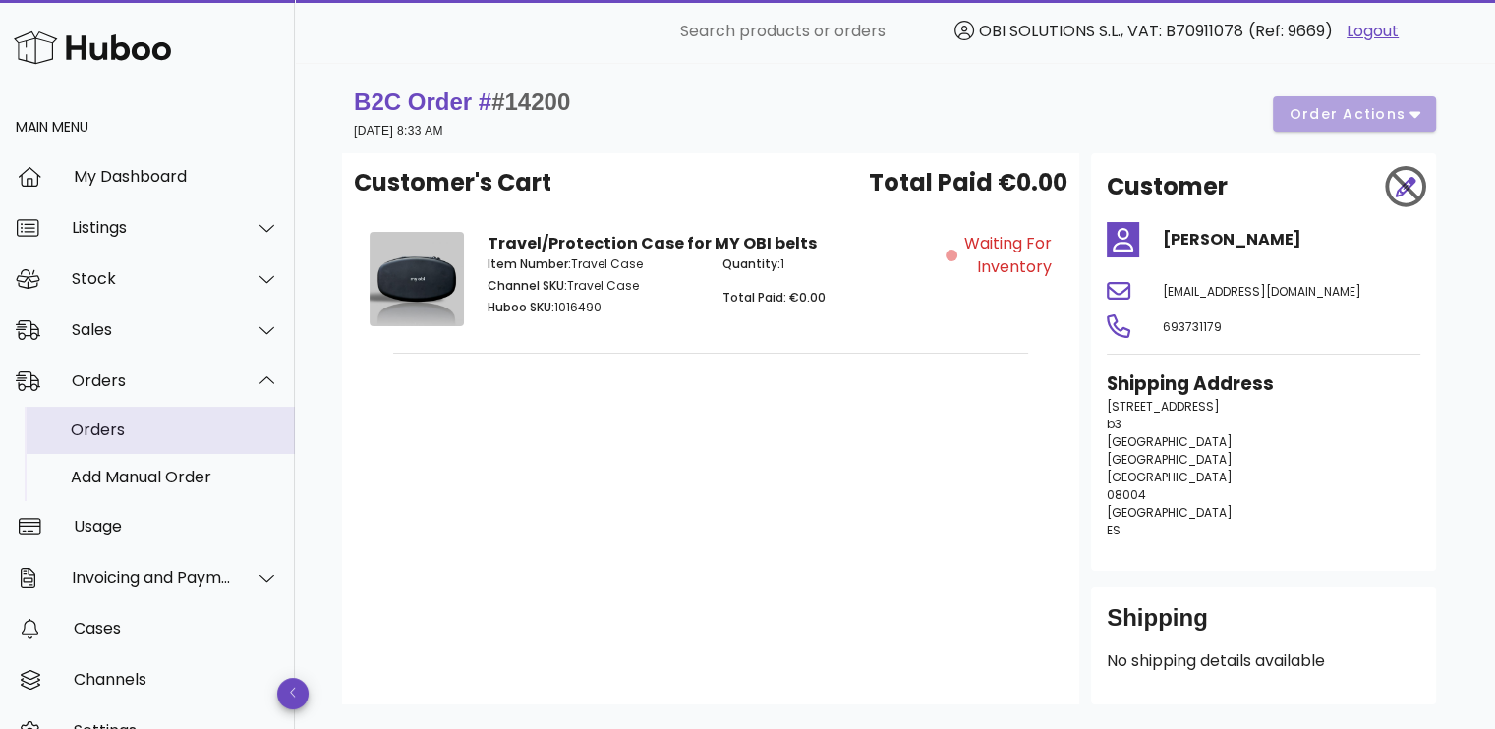
click at [143, 428] on div "Orders" at bounding box center [175, 430] width 208 height 19
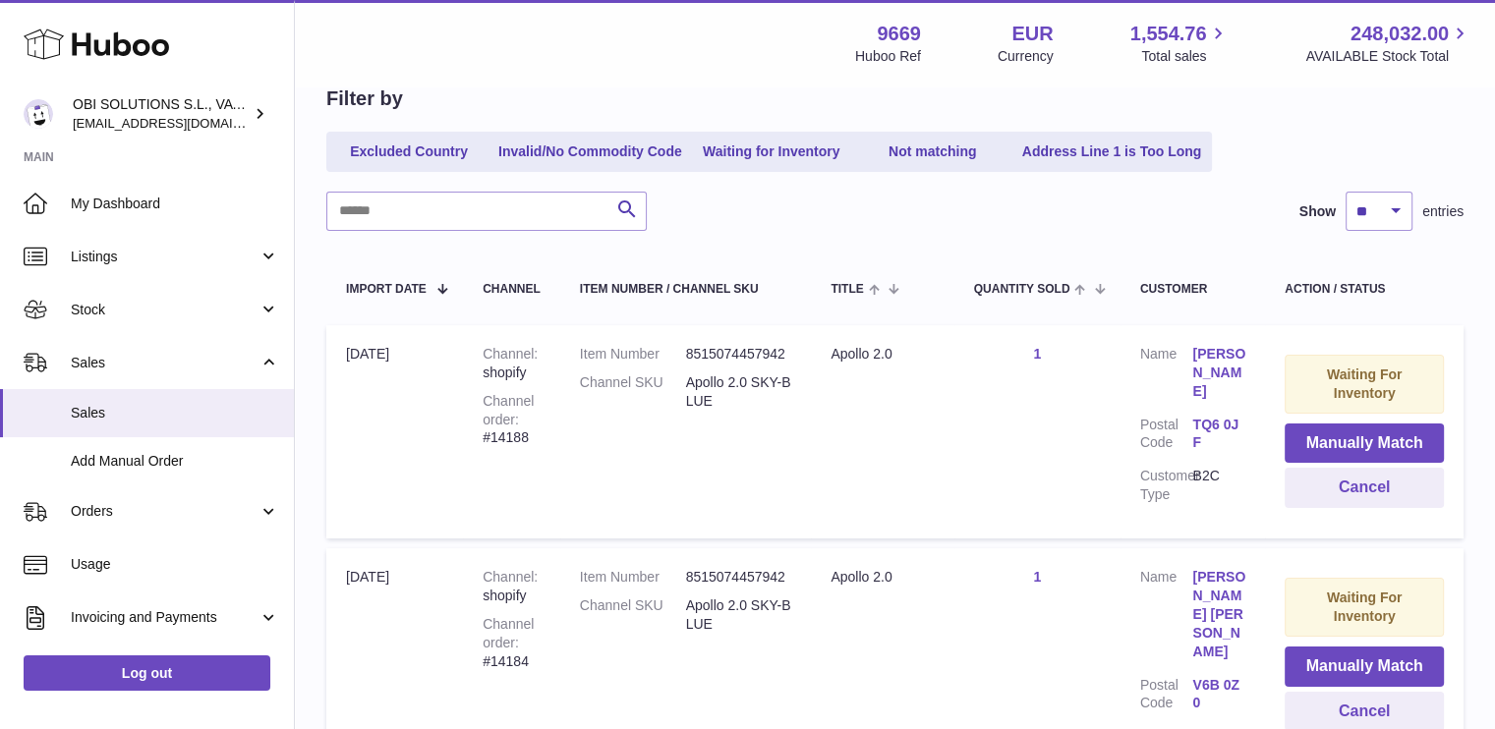
scroll to position [197, 0]
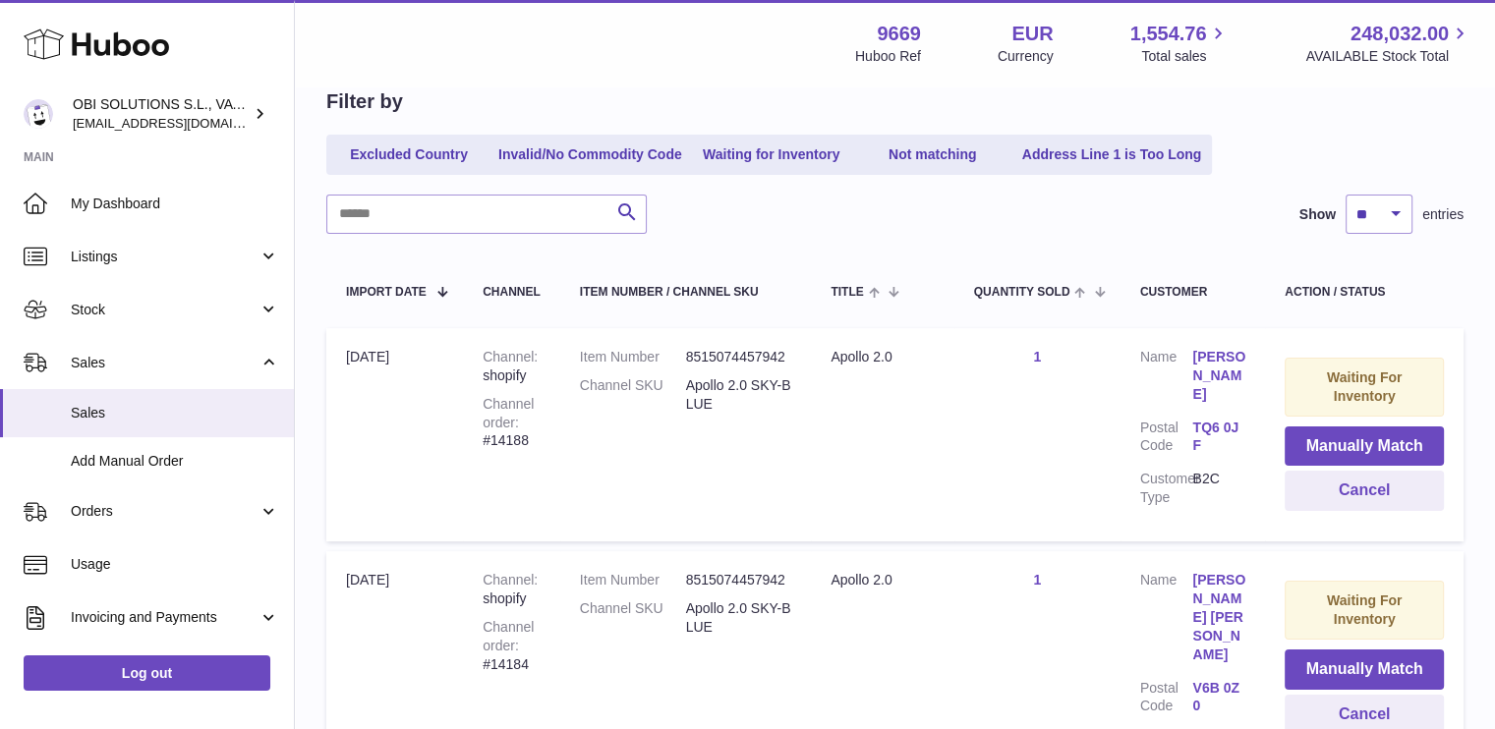
click at [1218, 366] on link "[PERSON_NAME]" at bounding box center [1218, 376] width 53 height 56
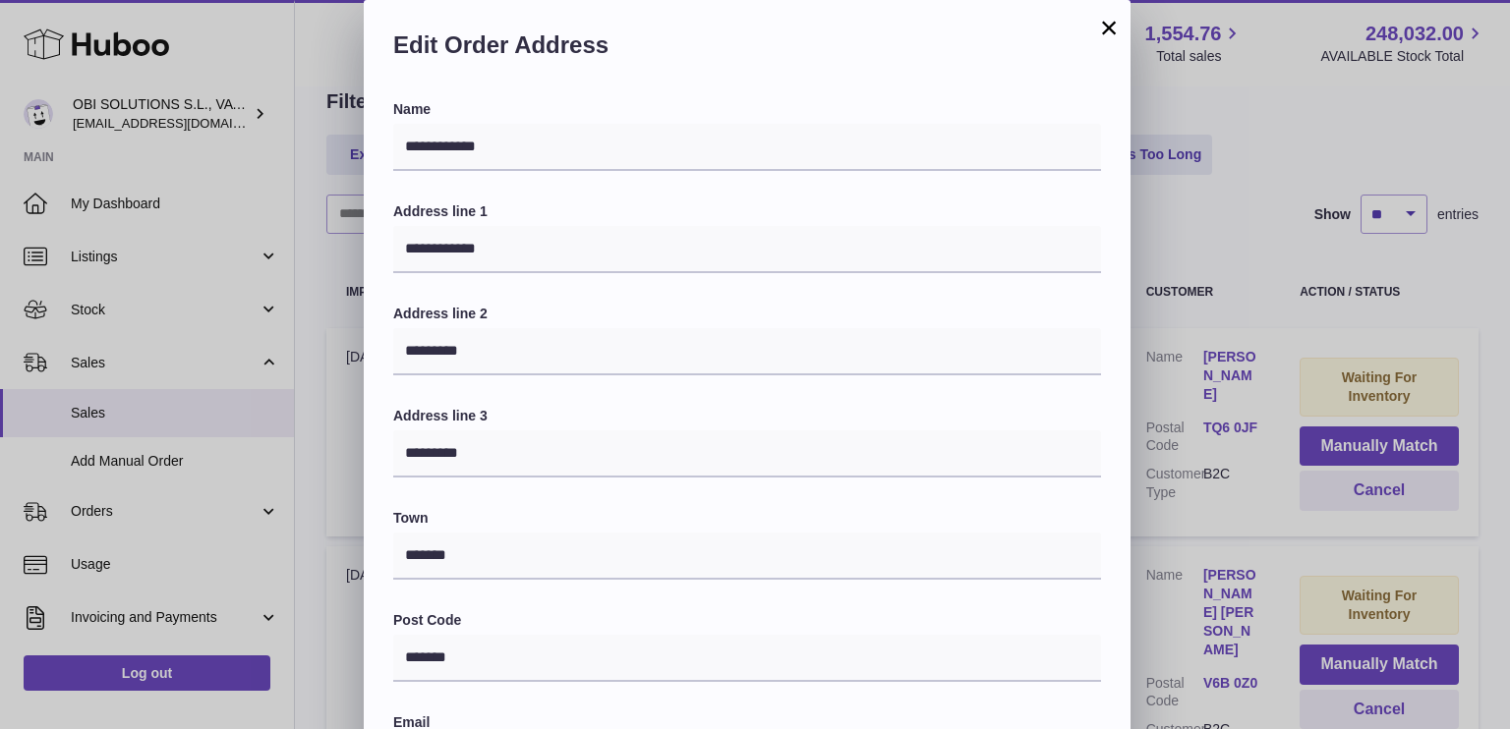
click at [1106, 33] on button "×" at bounding box center [1109, 28] width 24 height 24
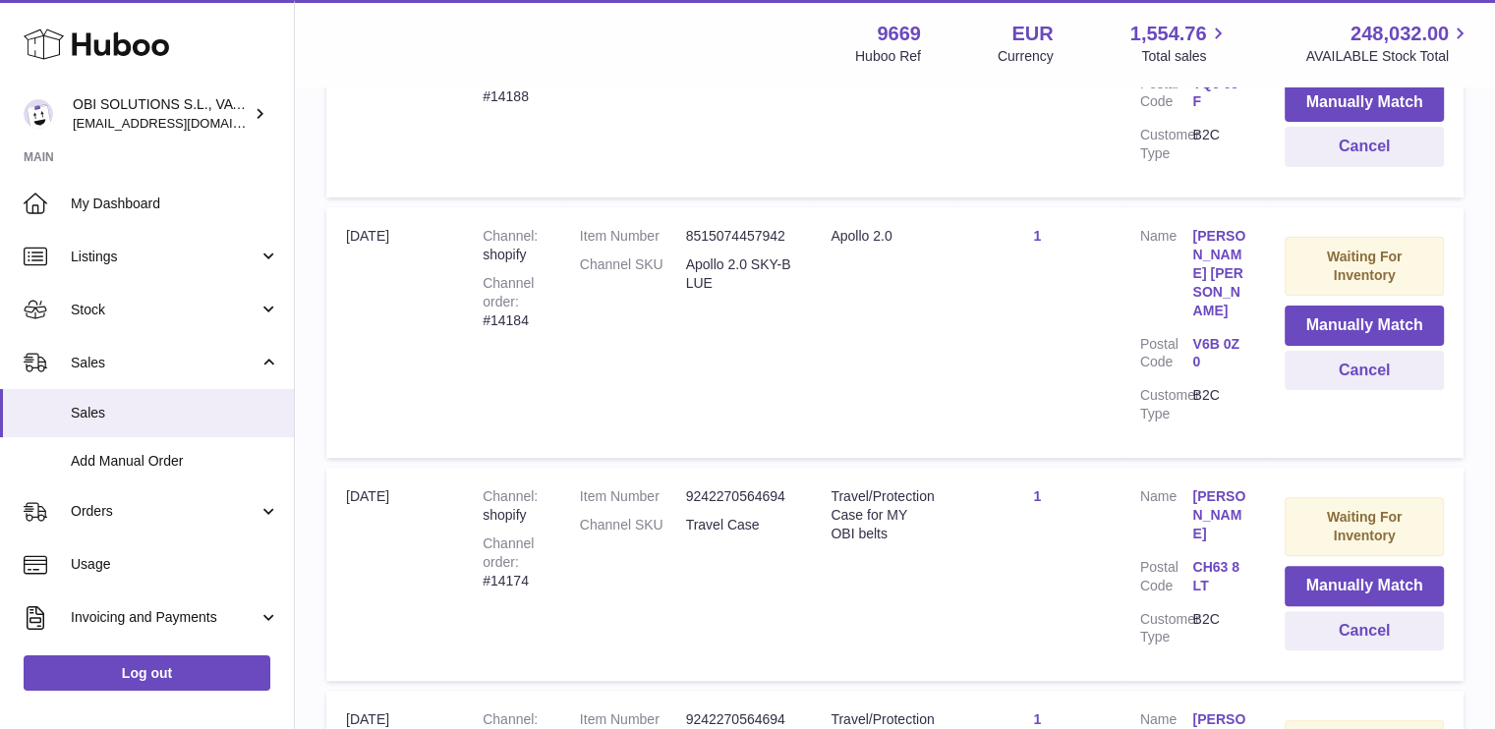
scroll to position [590, 0]
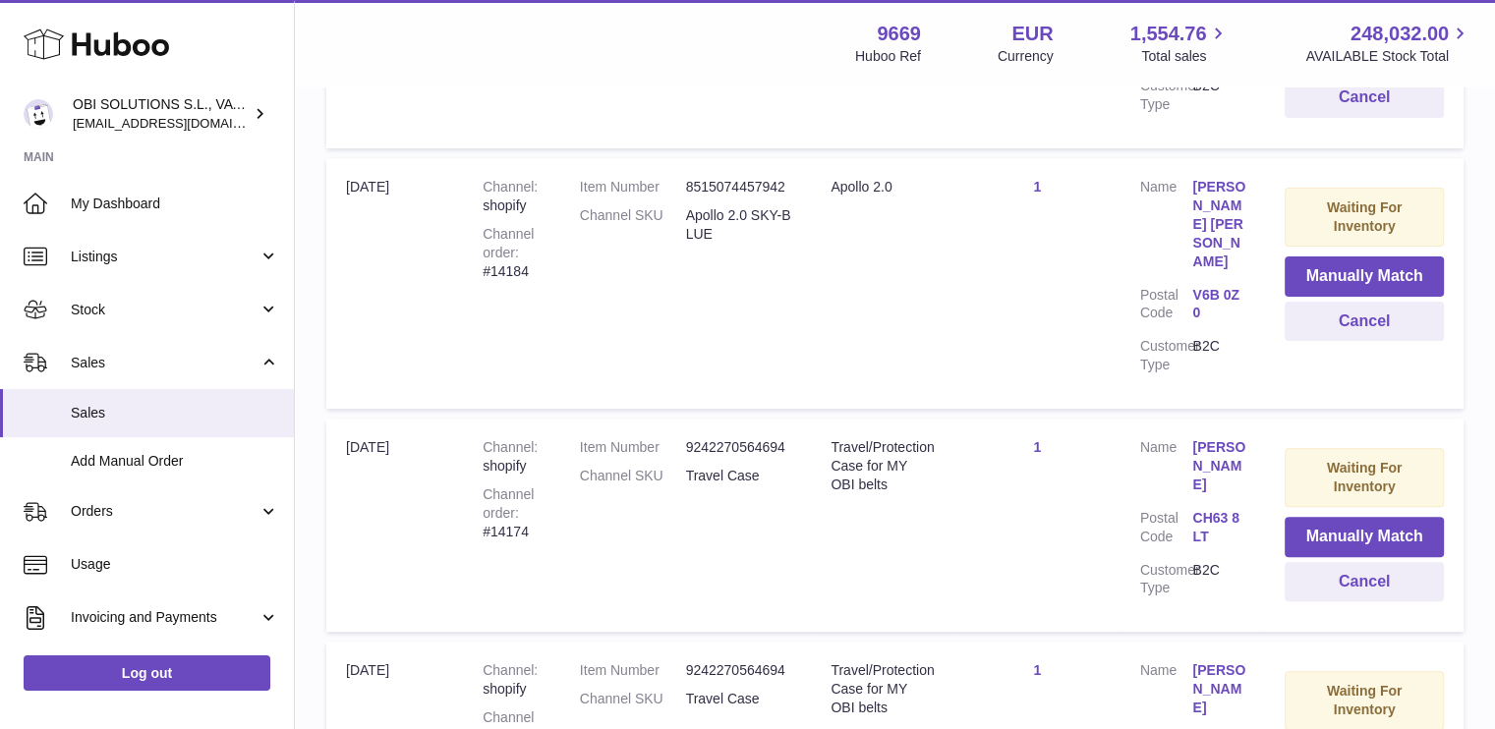
click at [1197, 193] on link "[PERSON_NAME] [PERSON_NAME]" at bounding box center [1218, 224] width 53 height 92
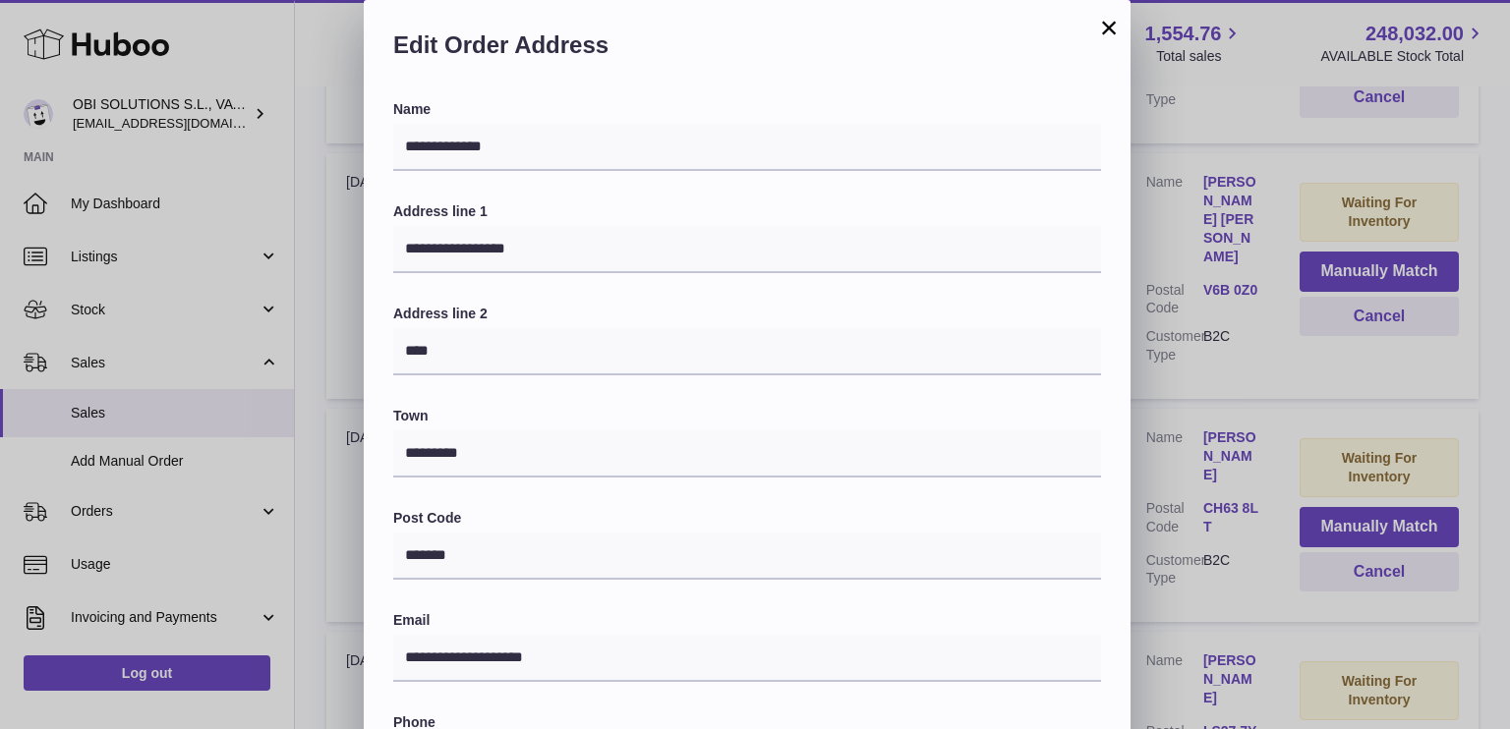
click at [1104, 25] on button "×" at bounding box center [1109, 28] width 24 height 24
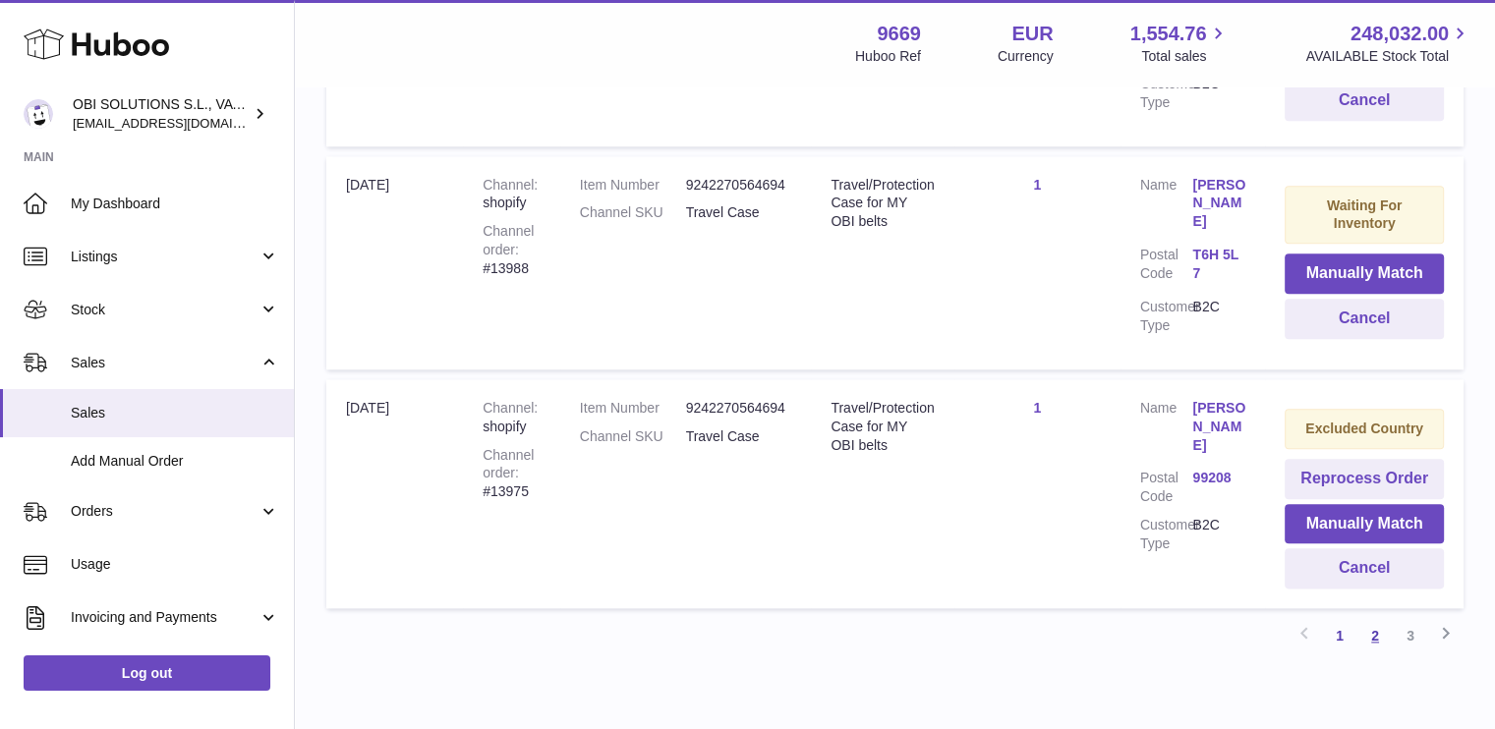
click at [1382, 618] on link "2" at bounding box center [1374, 635] width 35 height 35
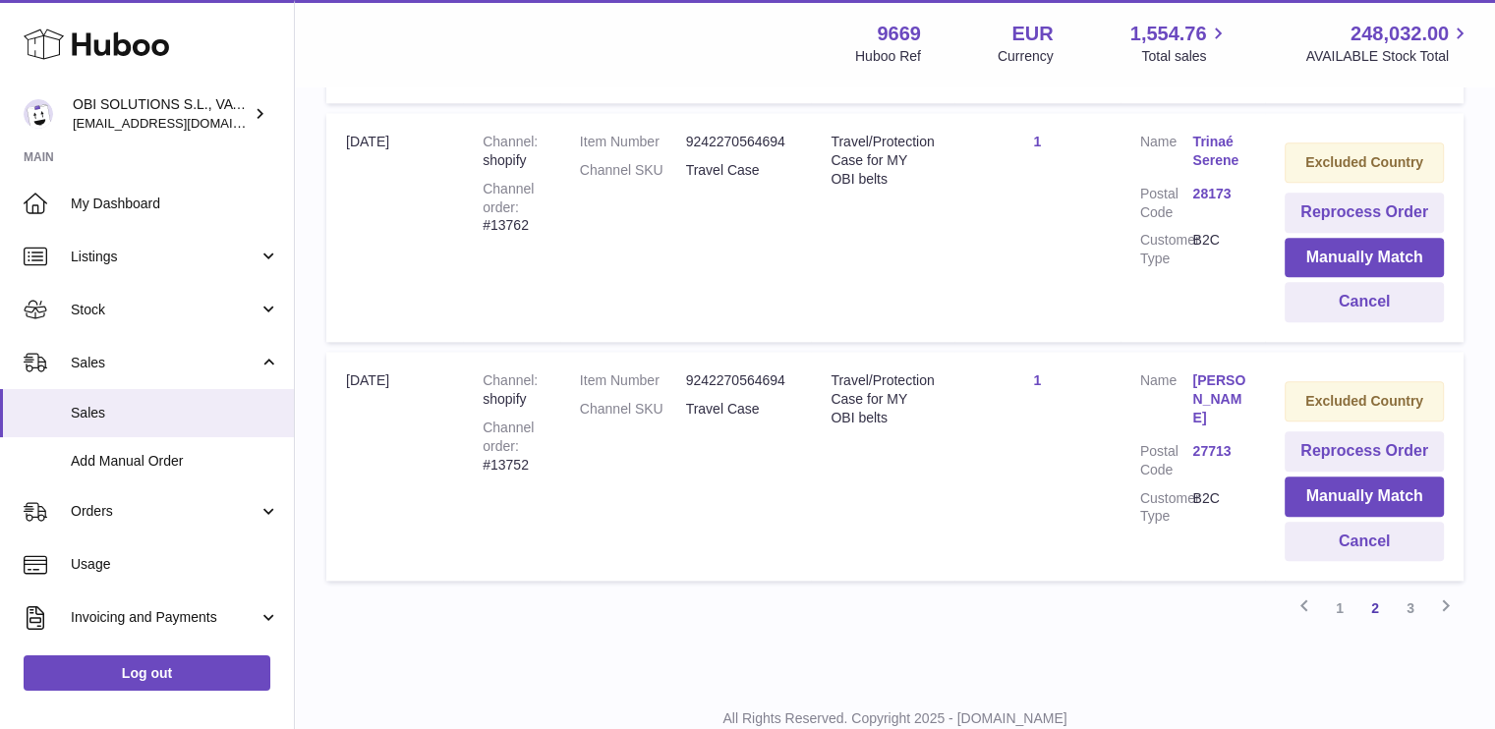
scroll to position [2251, 0]
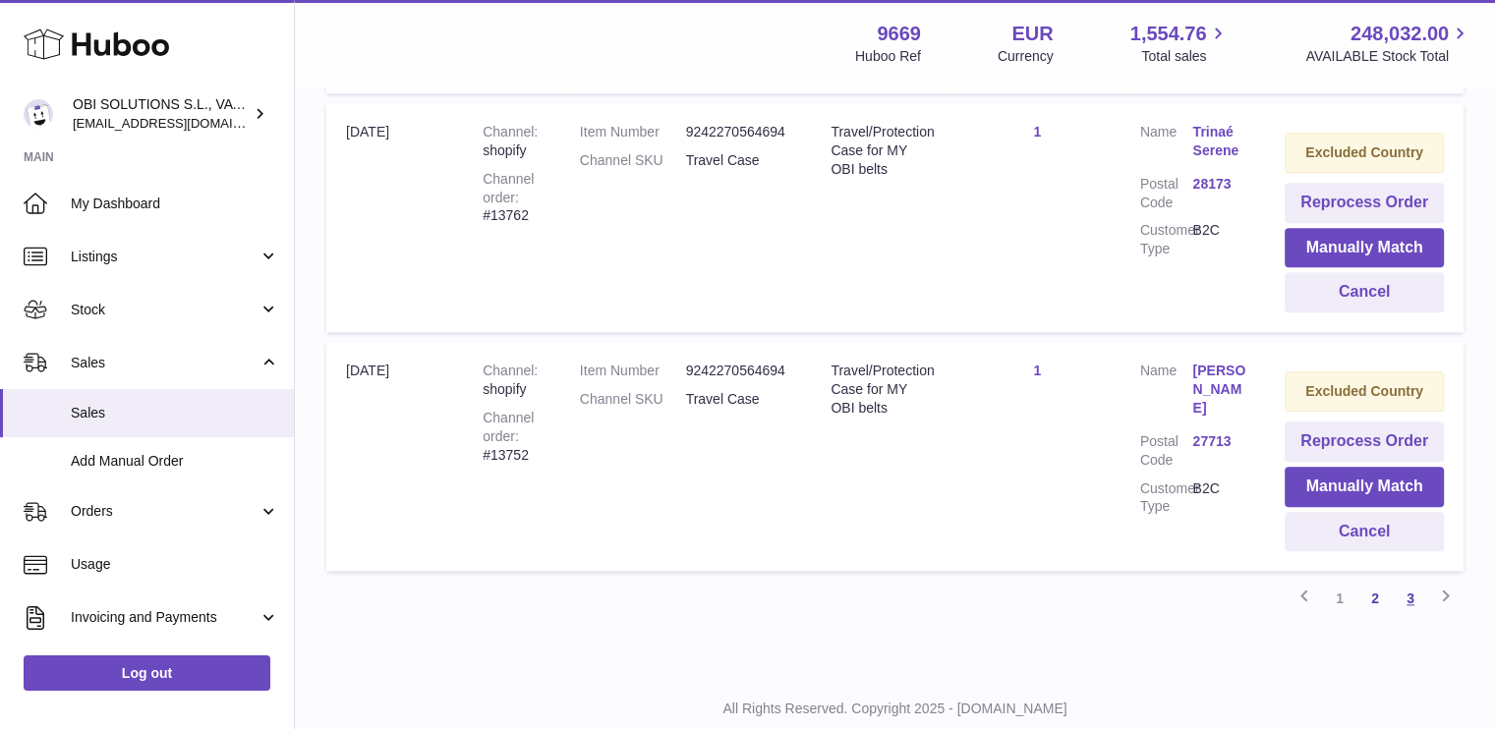
click at [1415, 616] on link "3" at bounding box center [1410, 598] width 35 height 35
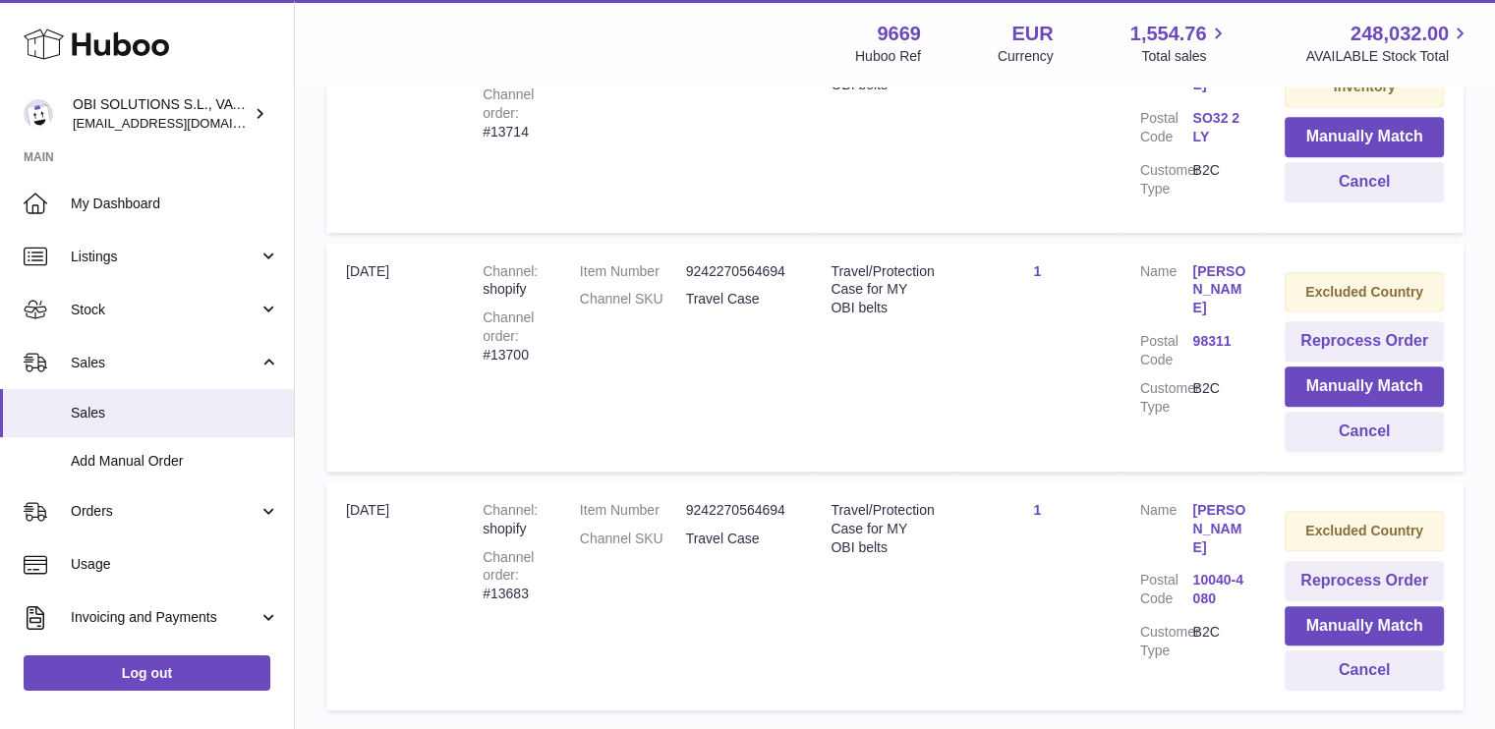
scroll to position [1133, 0]
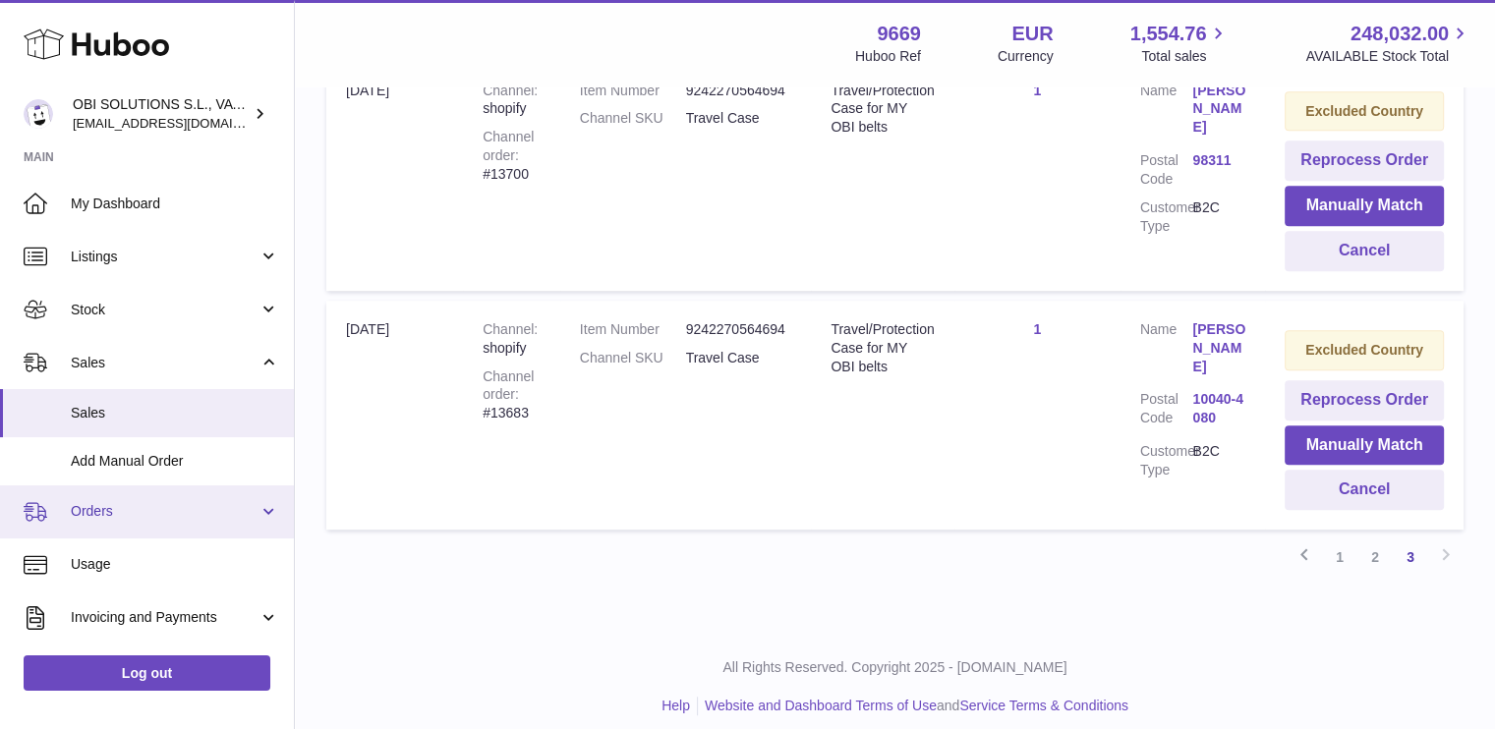
click at [84, 506] on span "Orders" at bounding box center [165, 511] width 188 height 19
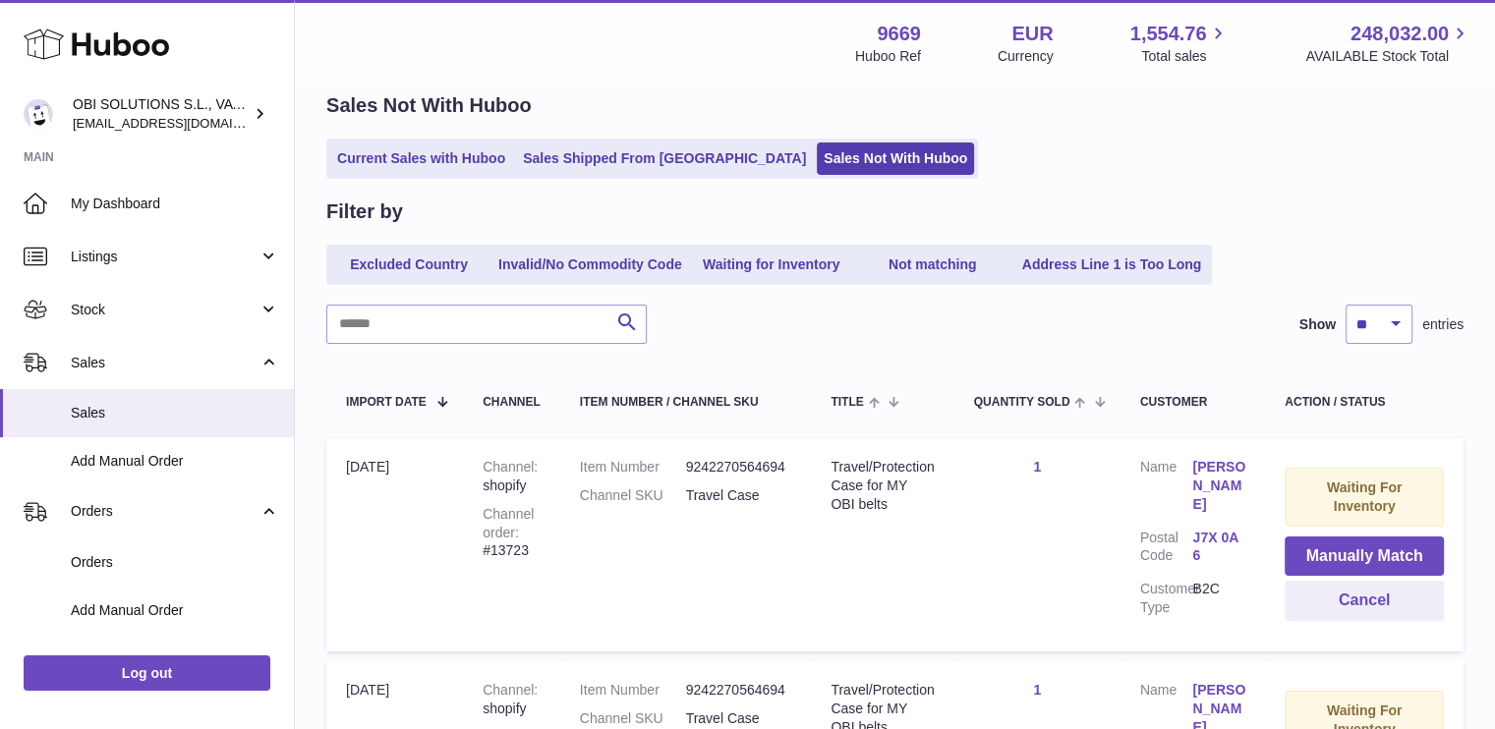
scroll to position [0, 0]
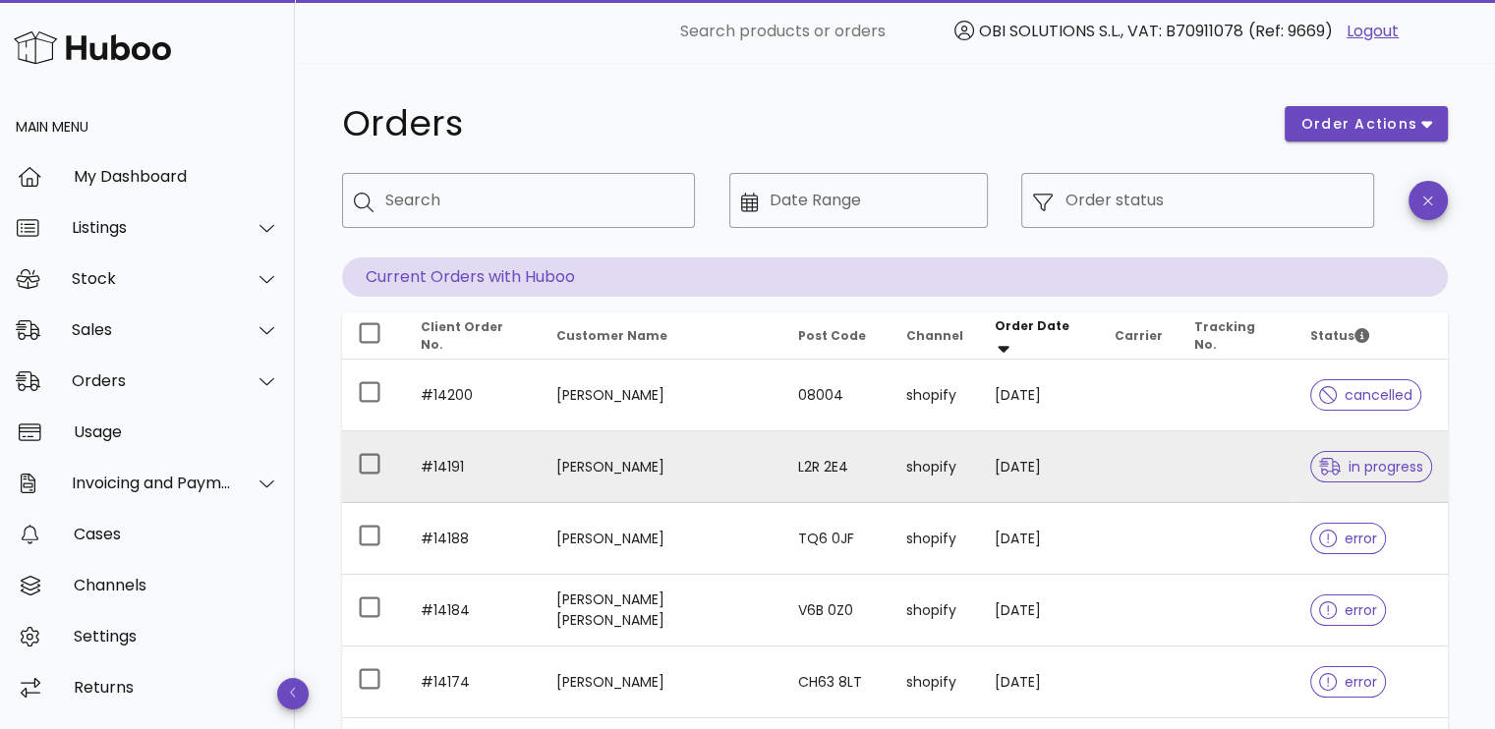
click at [1099, 456] on td at bounding box center [1139, 468] width 80 height 72
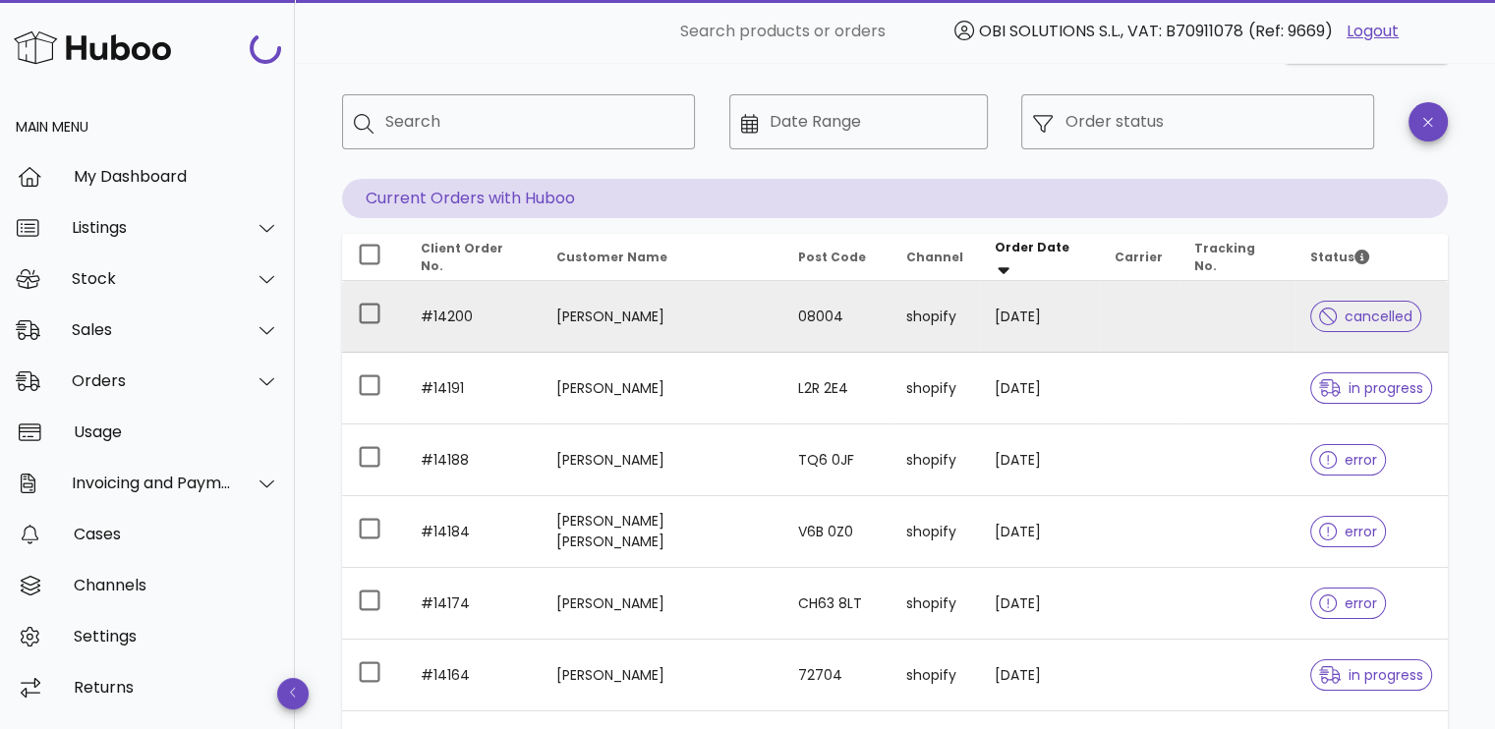
scroll to position [197, 0]
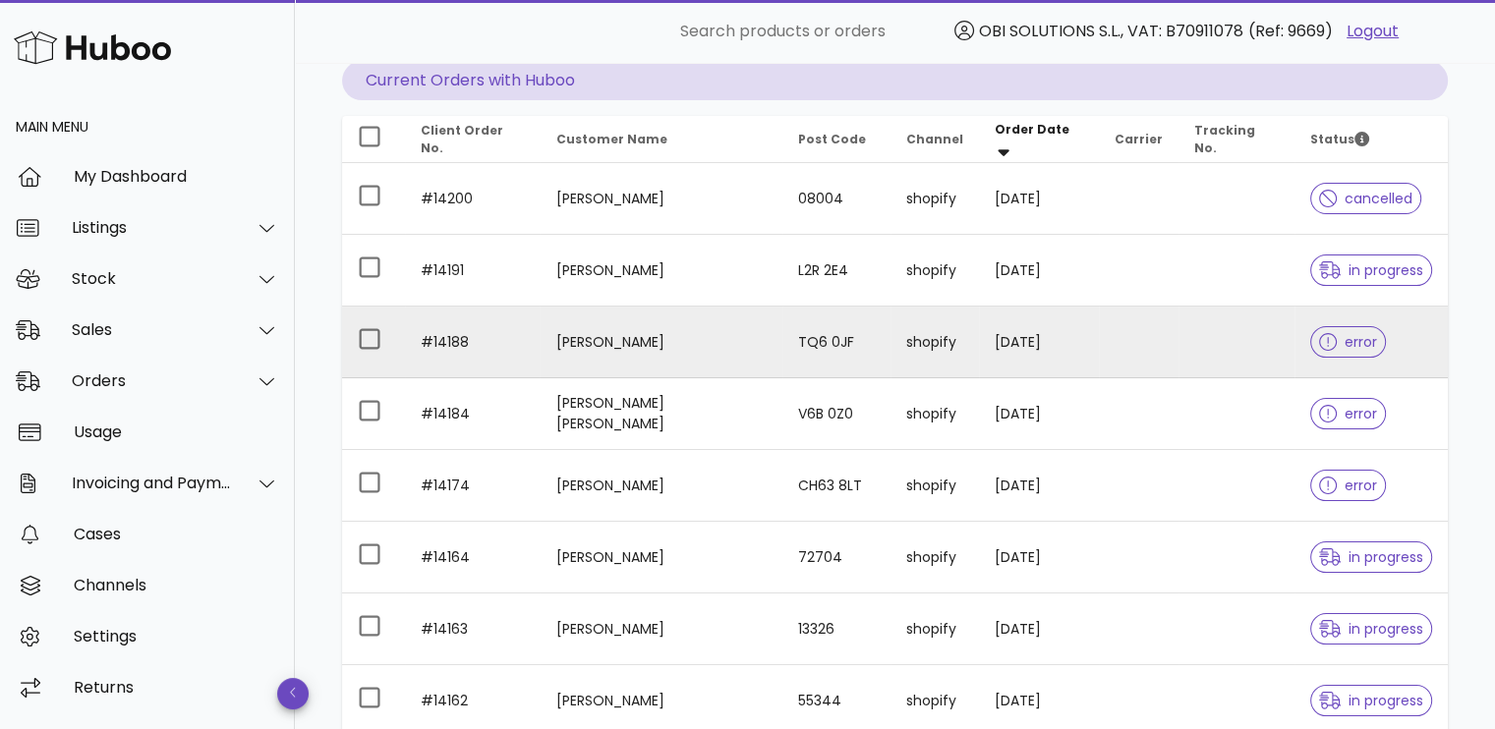
click at [1099, 339] on td at bounding box center [1139, 343] width 80 height 72
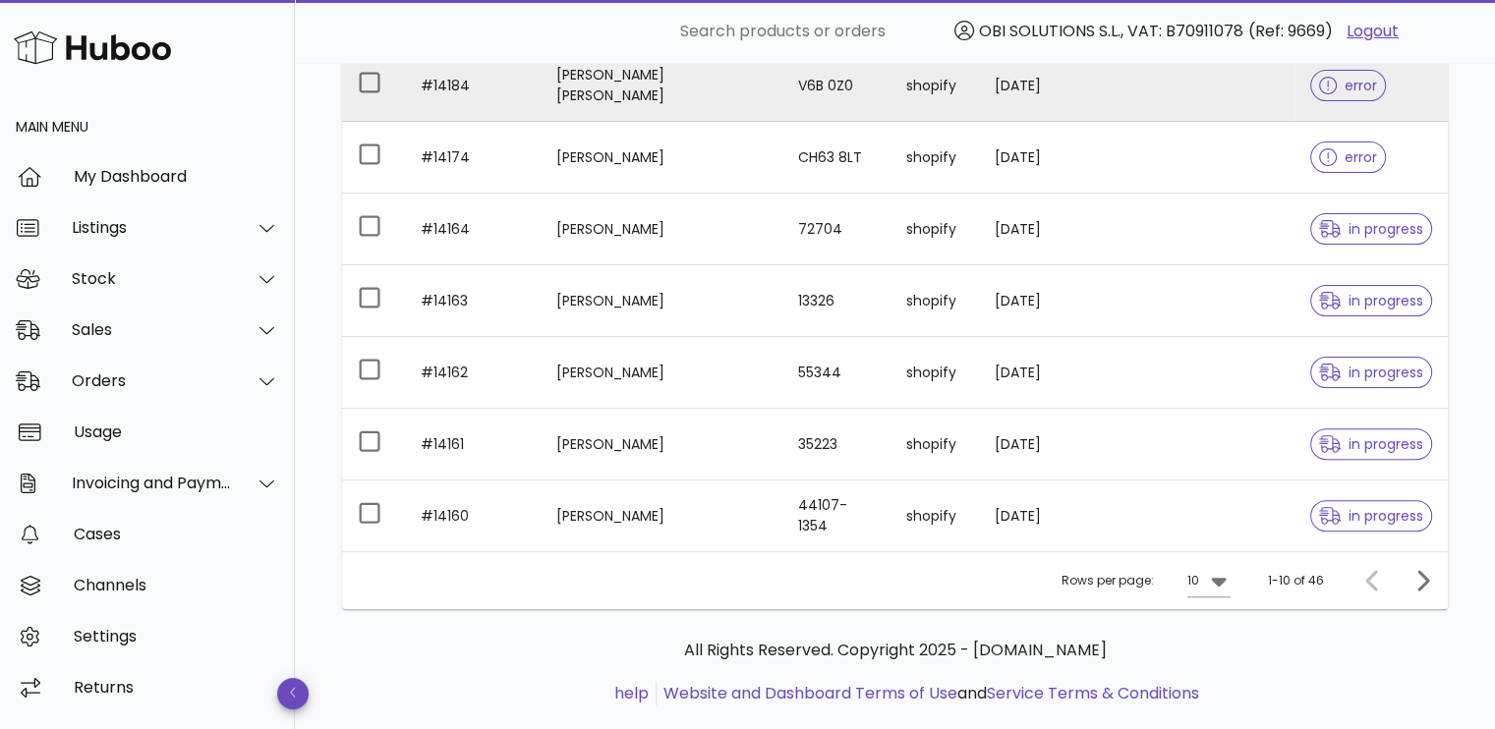
scroll to position [562, 0]
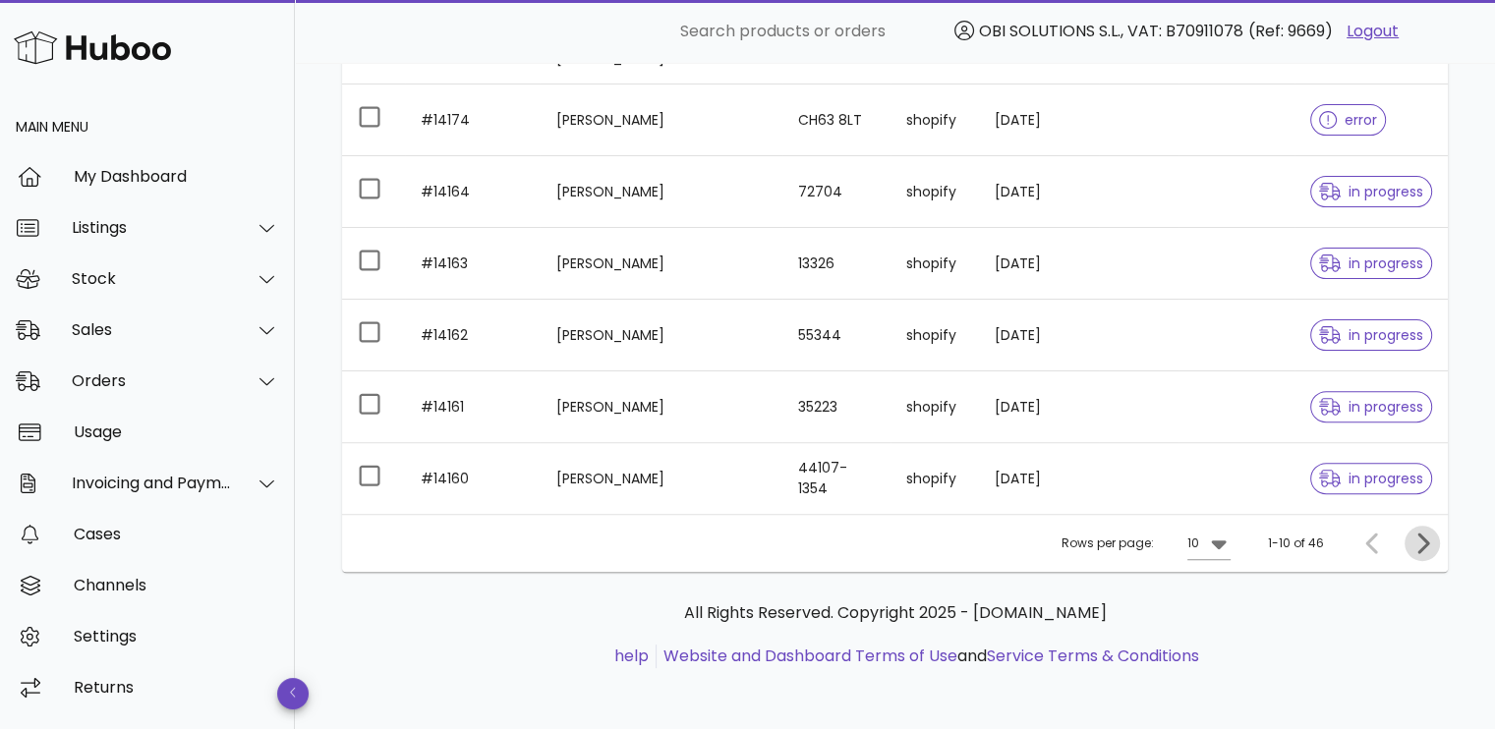
click at [1434, 550] on span "Next page" at bounding box center [1422, 544] width 35 height 24
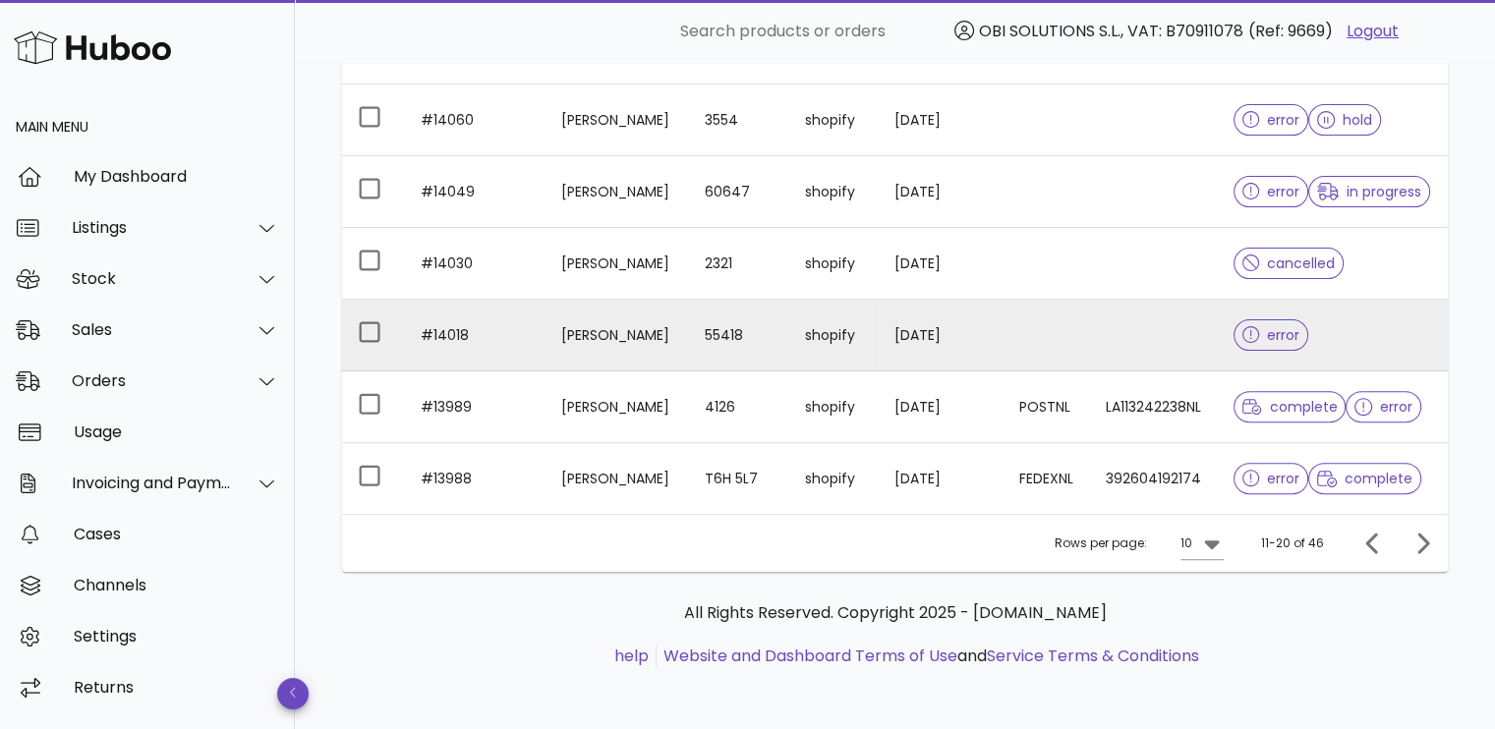
click at [1017, 338] on td at bounding box center [1047, 336] width 87 height 72
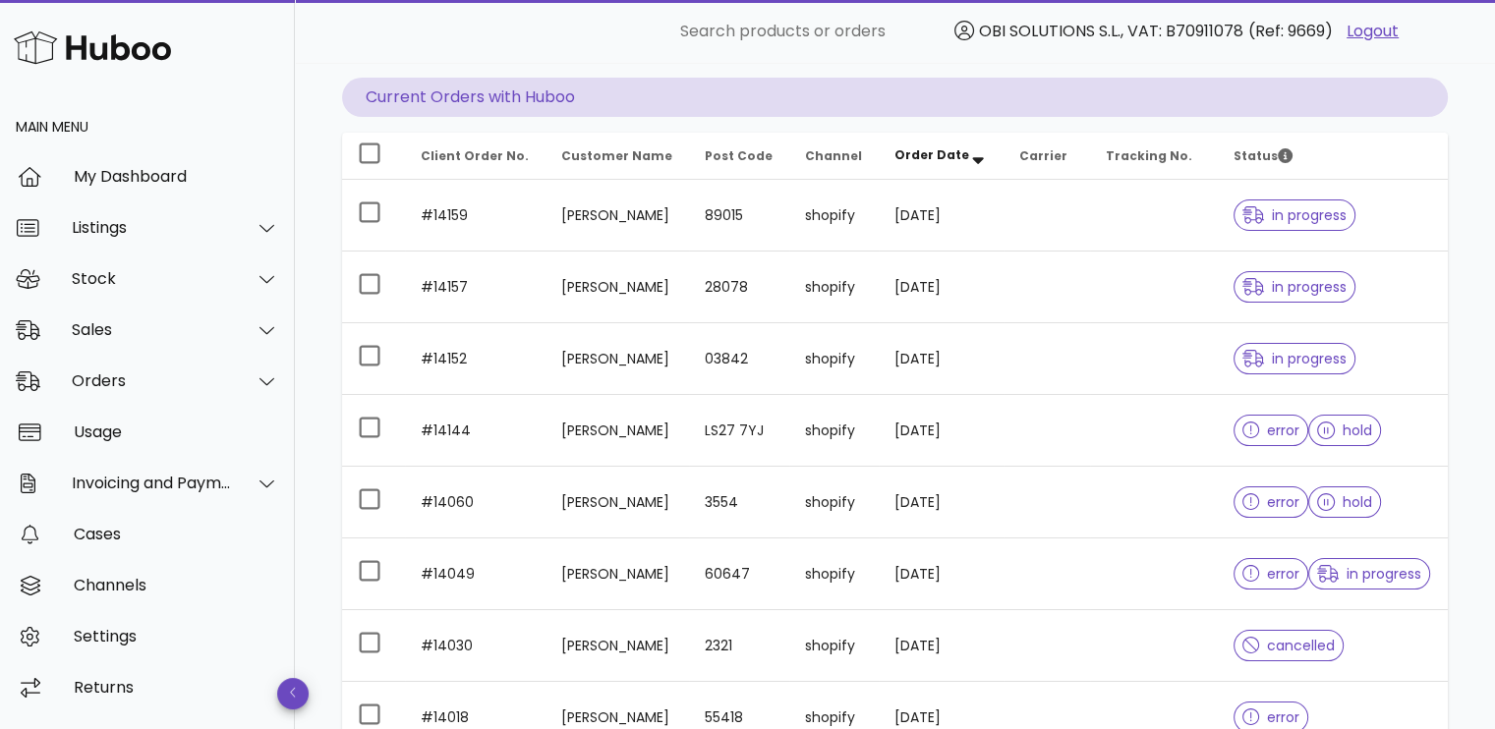
scroll to position [169, 0]
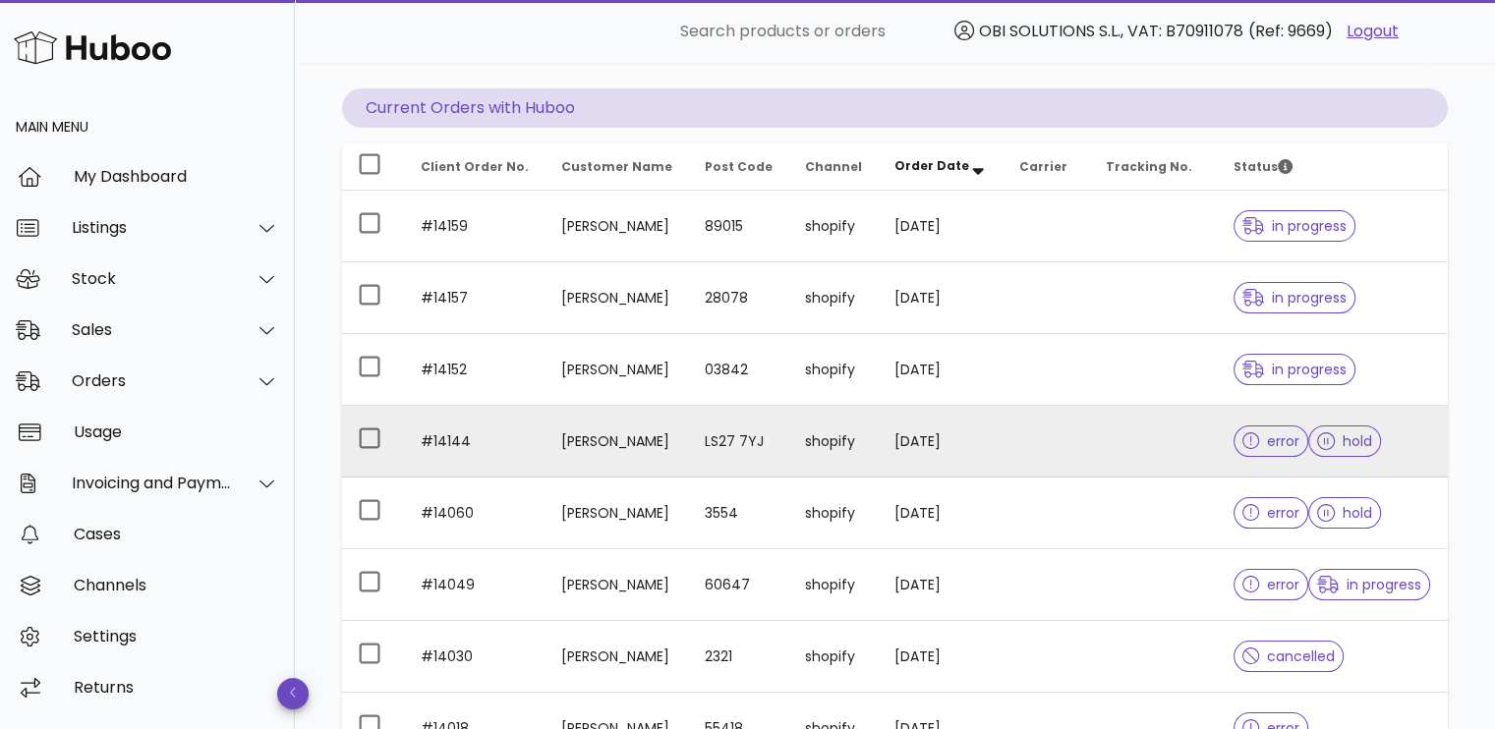
click at [1065, 439] on td at bounding box center [1047, 442] width 87 height 72
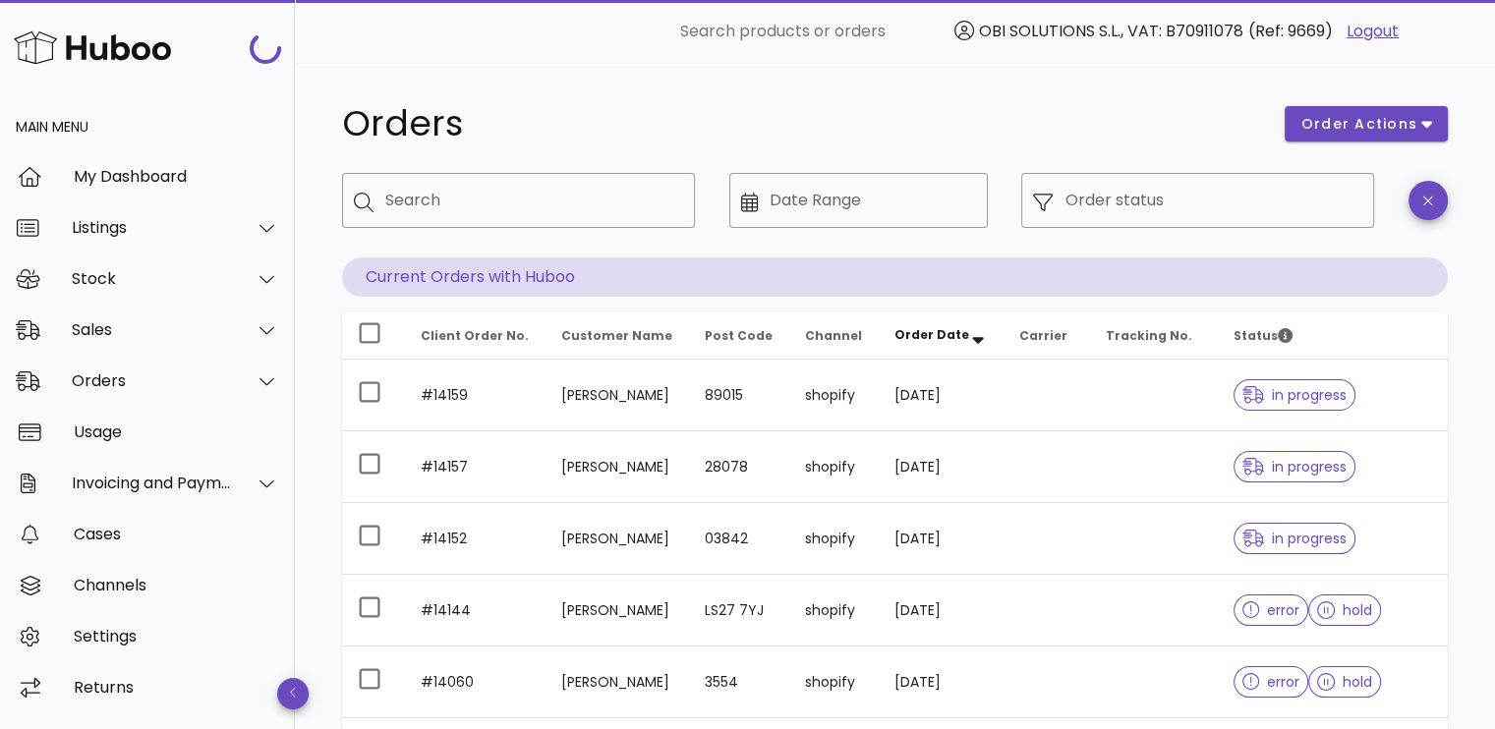
scroll to position [169, 0]
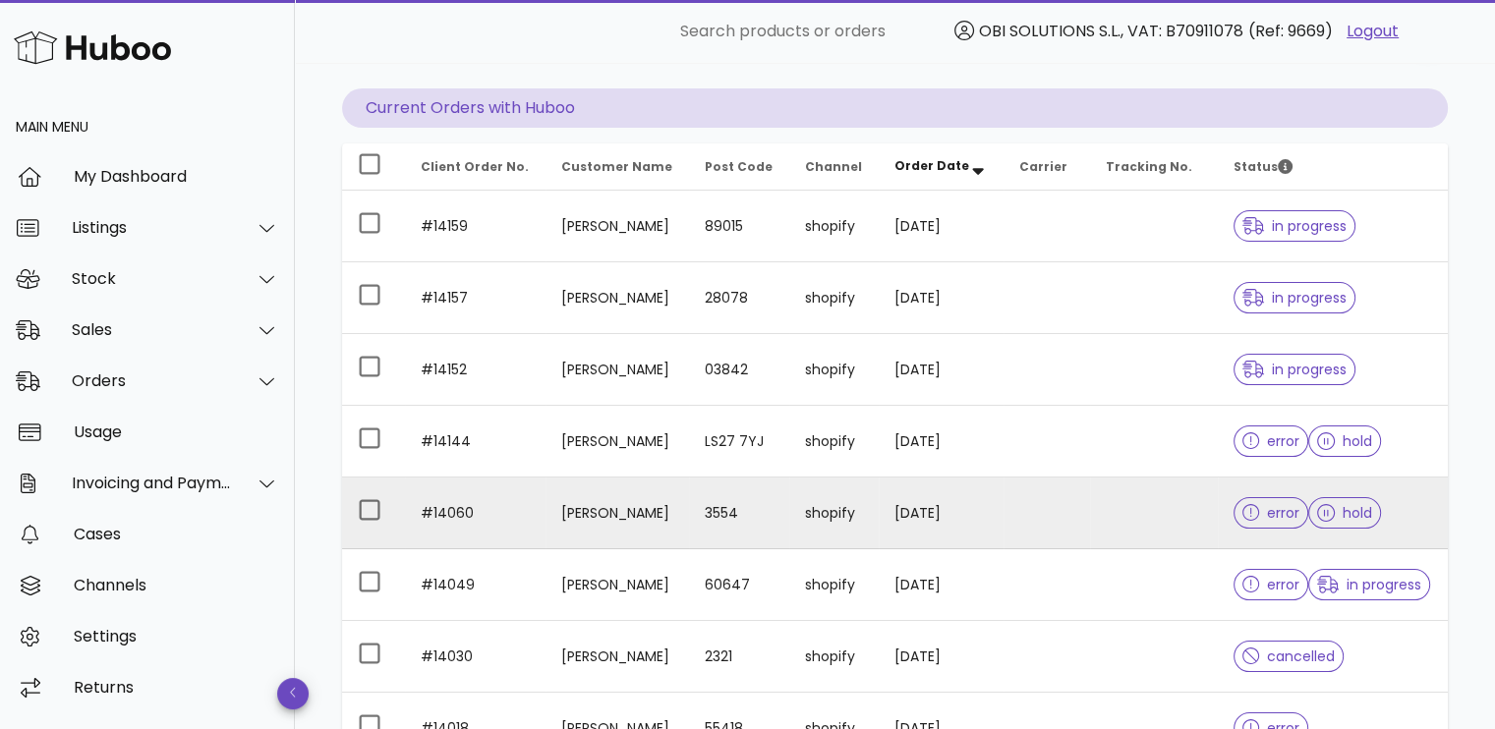
click at [1037, 498] on td at bounding box center [1047, 514] width 87 height 72
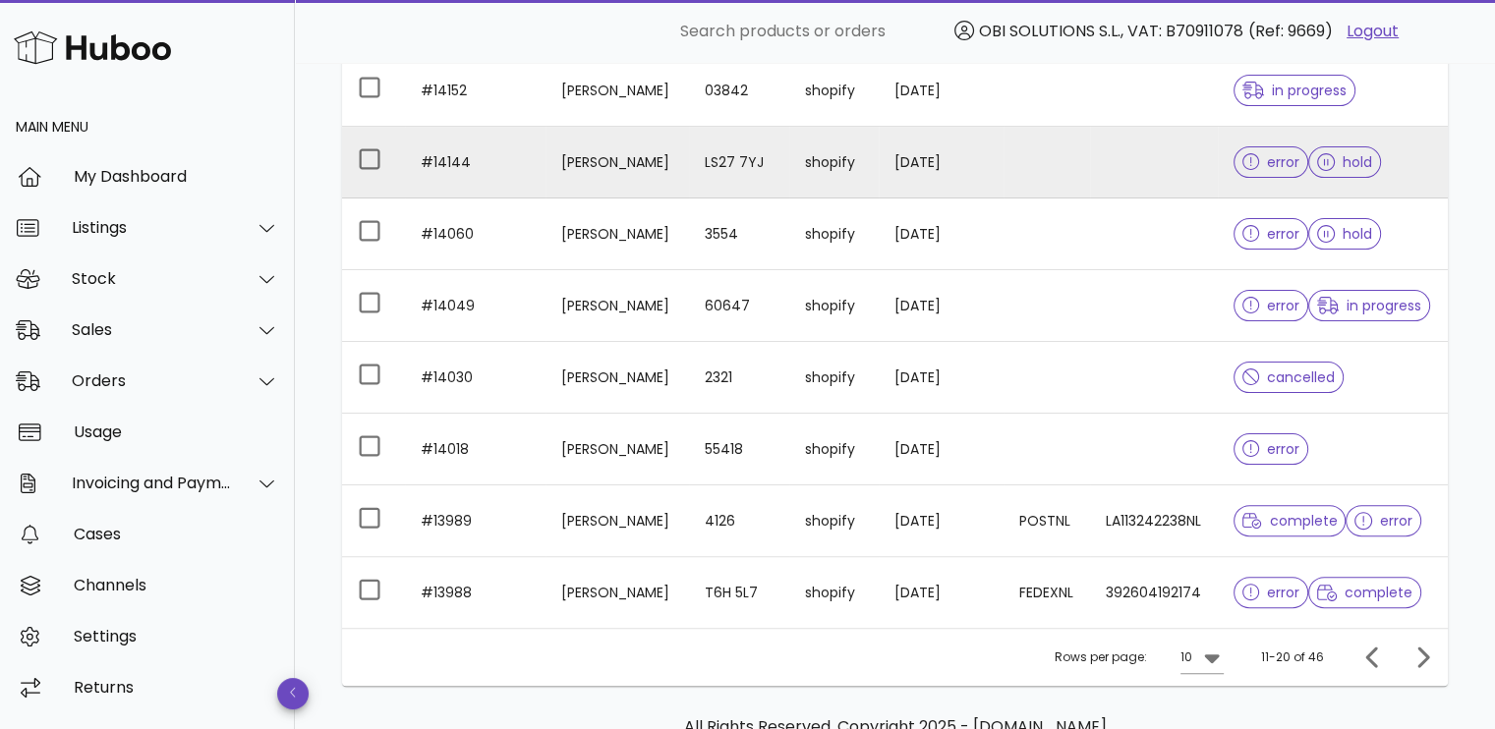
scroll to position [562, 0]
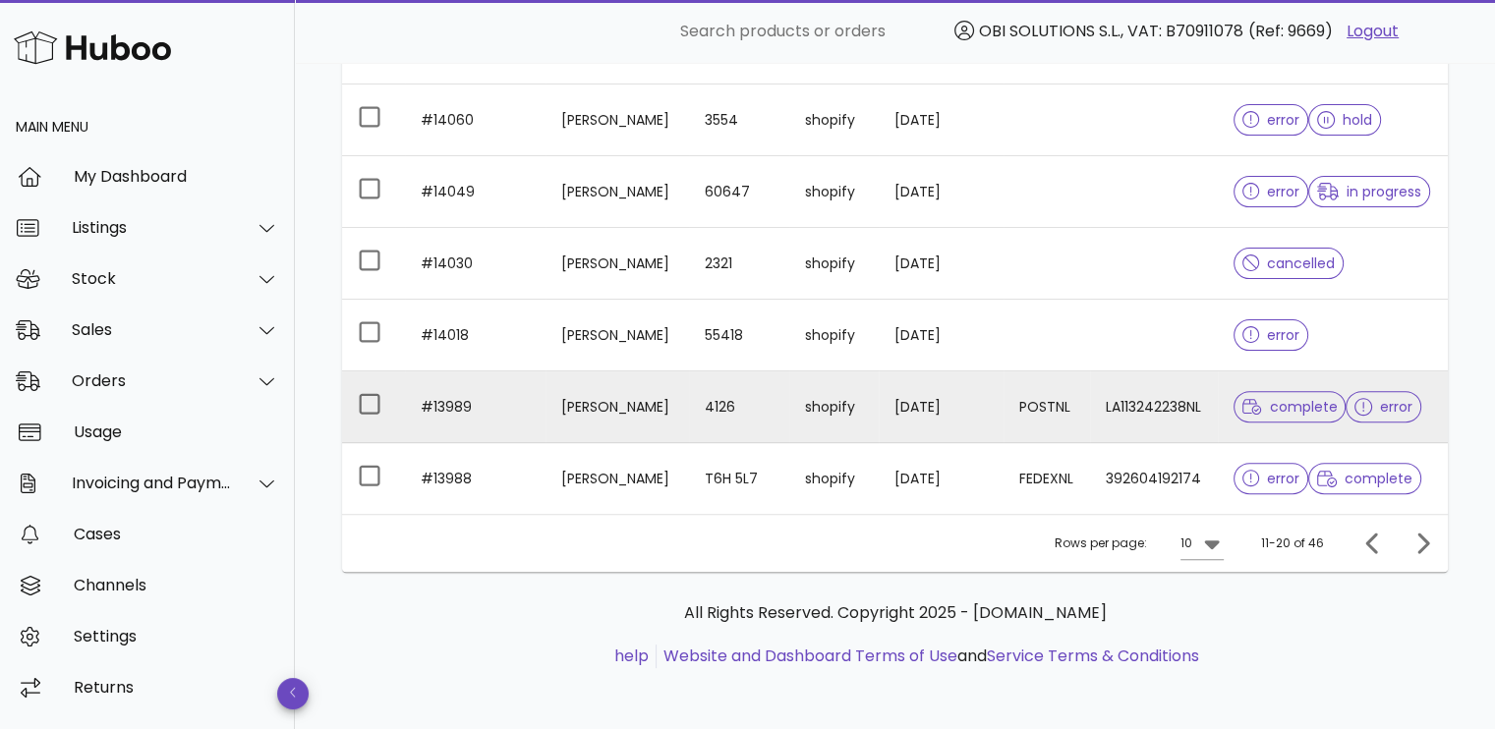
click at [948, 399] on td "14/08/2025" at bounding box center [941, 408] width 125 height 72
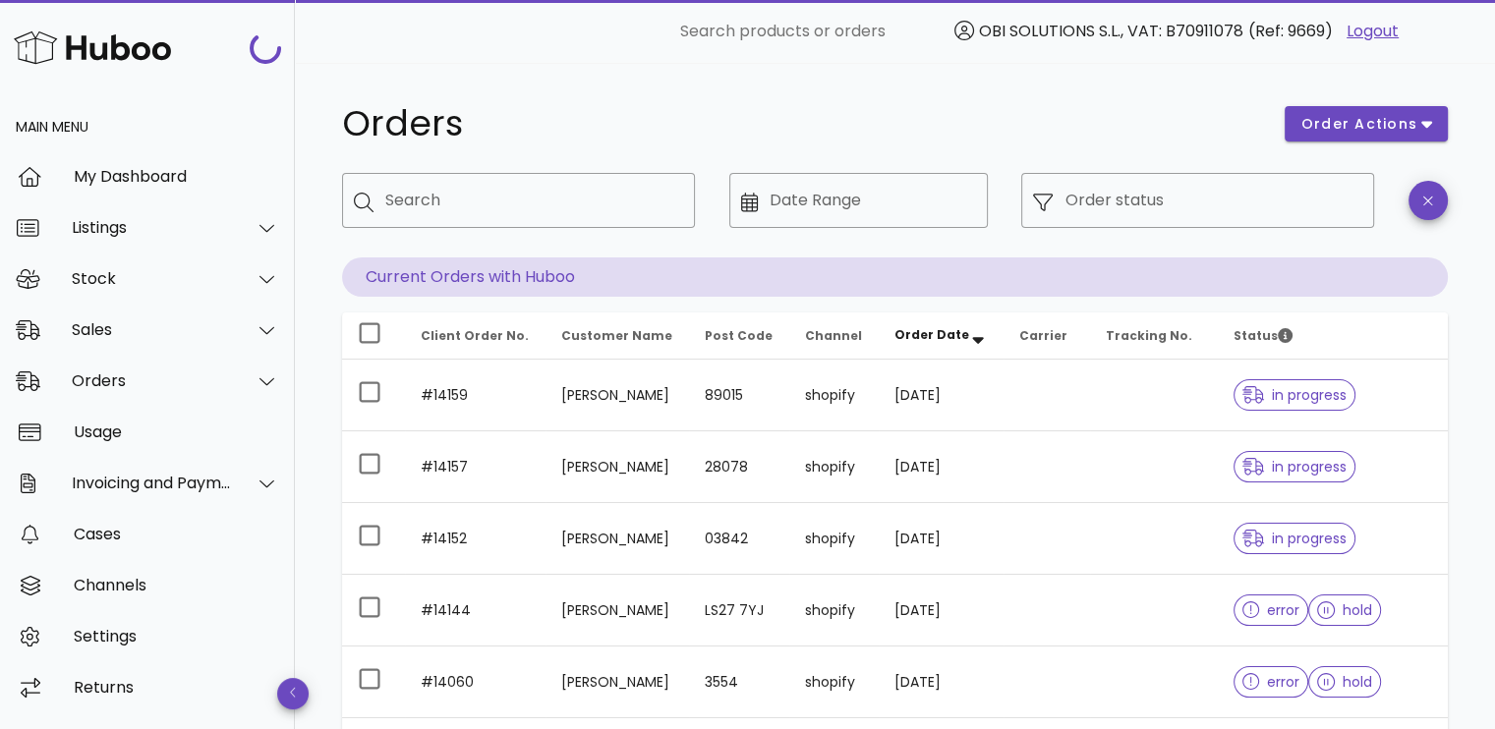
scroll to position [562, 0]
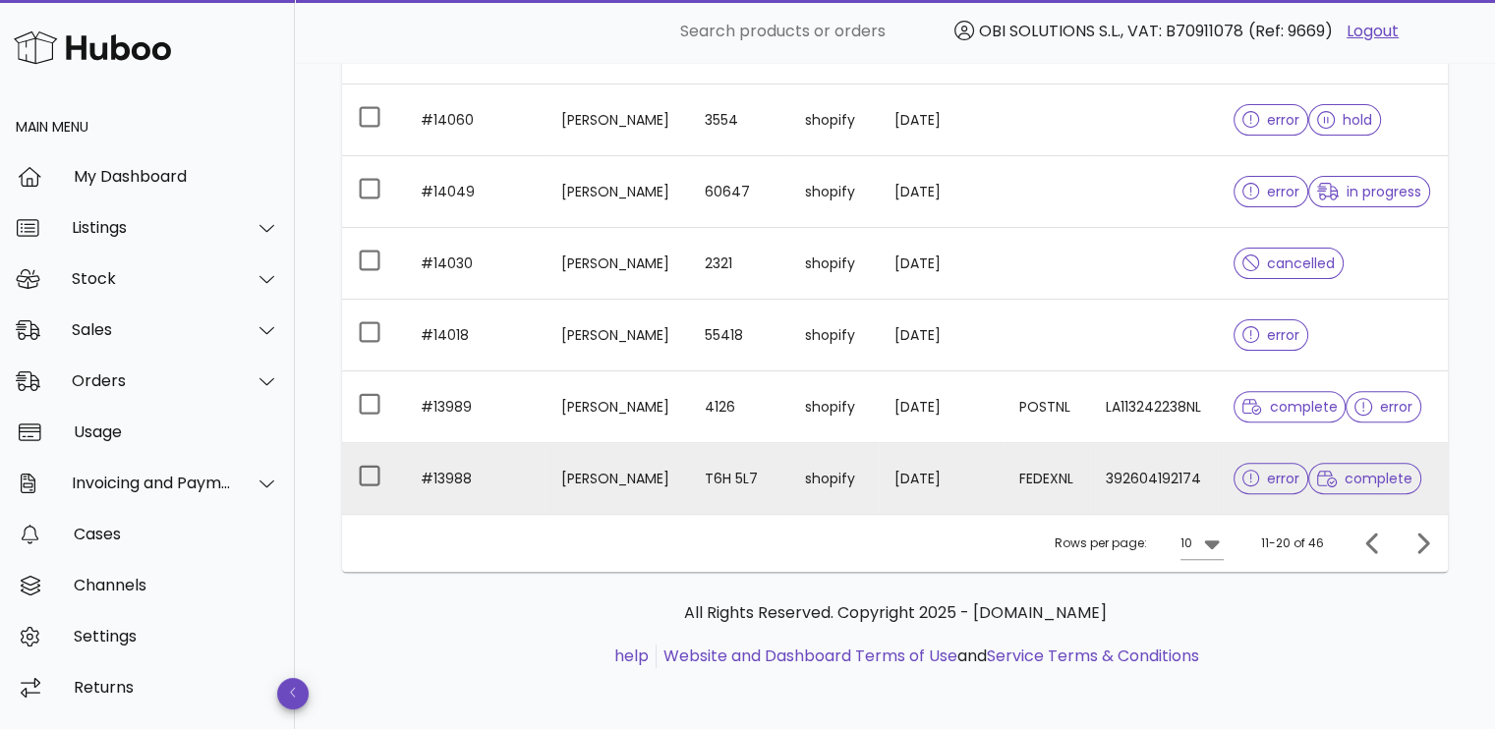
click at [838, 489] on td "shopify" at bounding box center [833, 478] width 89 height 71
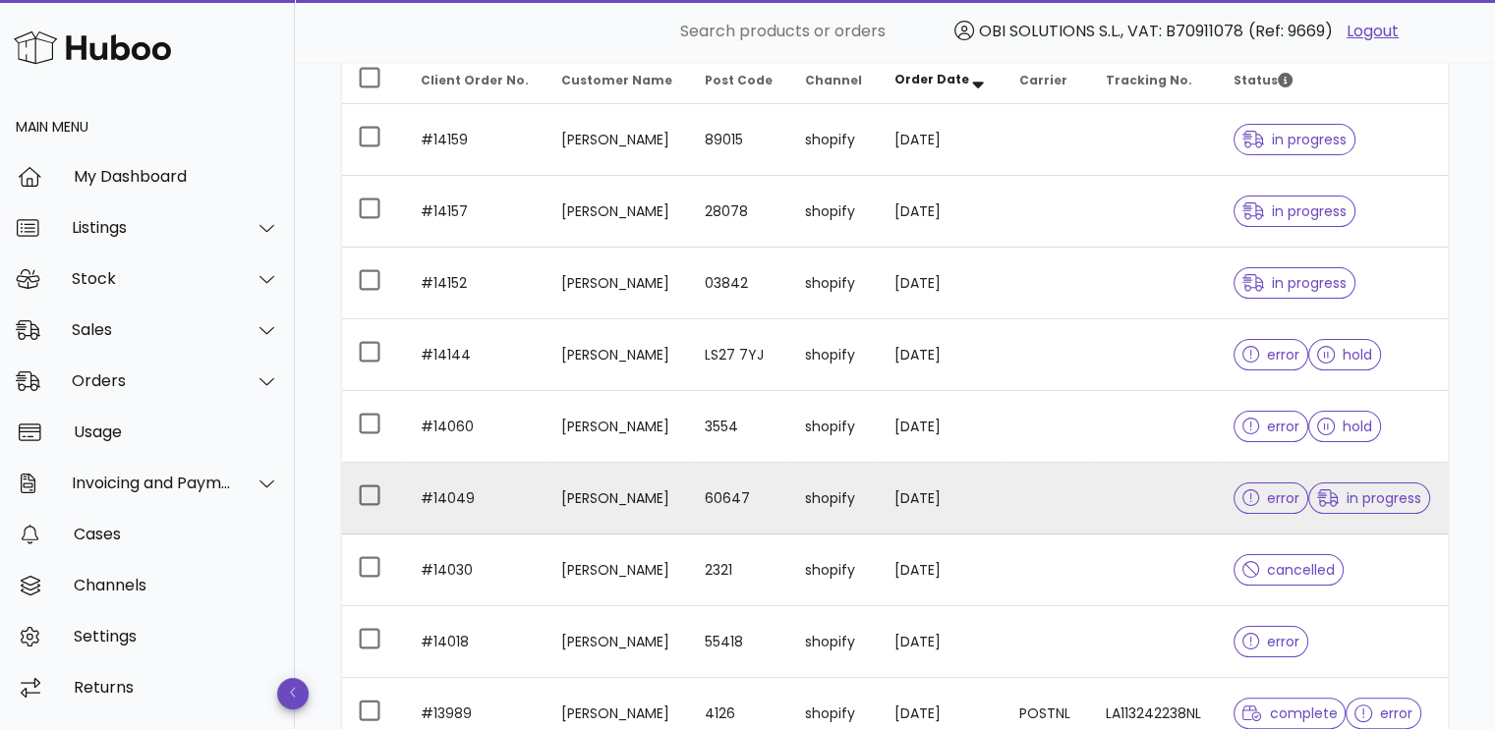
scroll to position [71, 0]
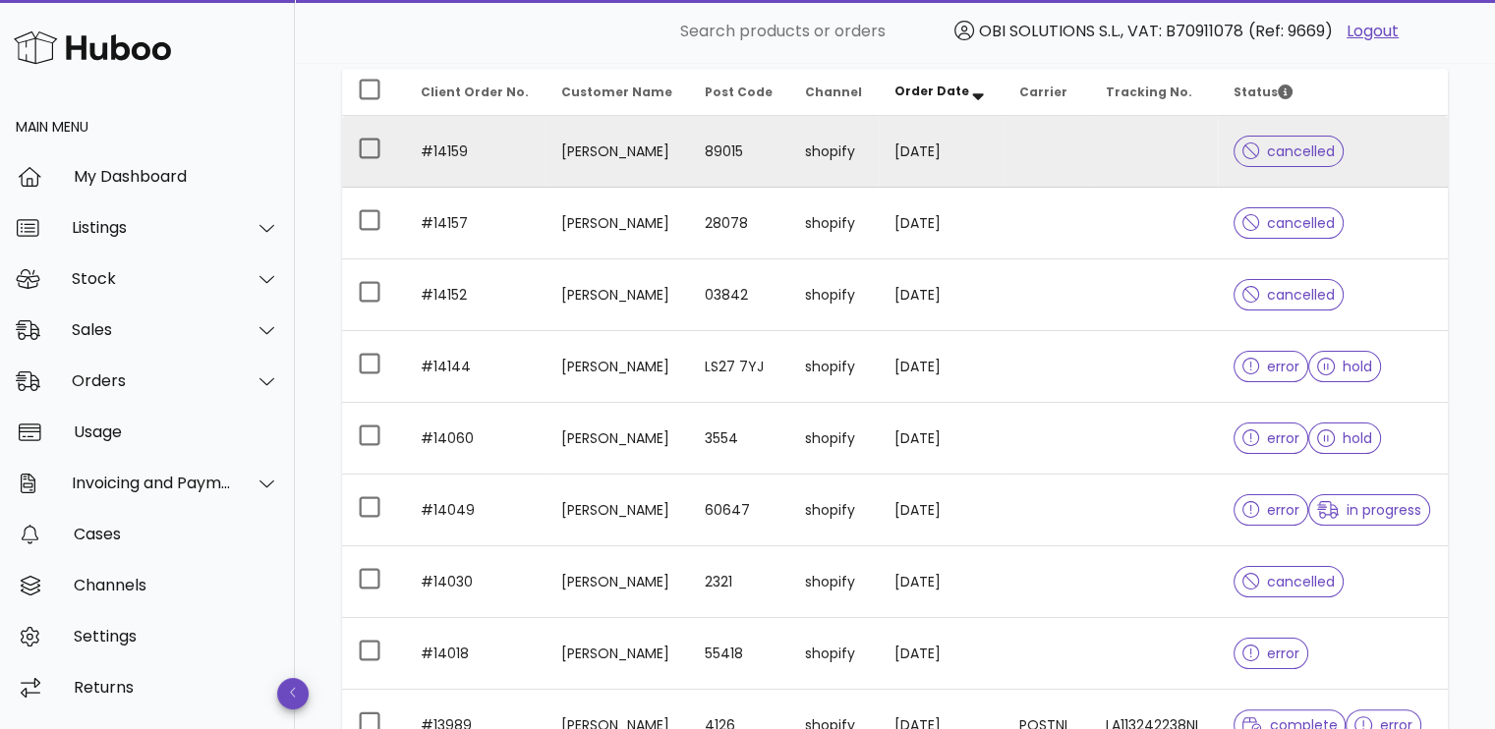
scroll to position [295, 0]
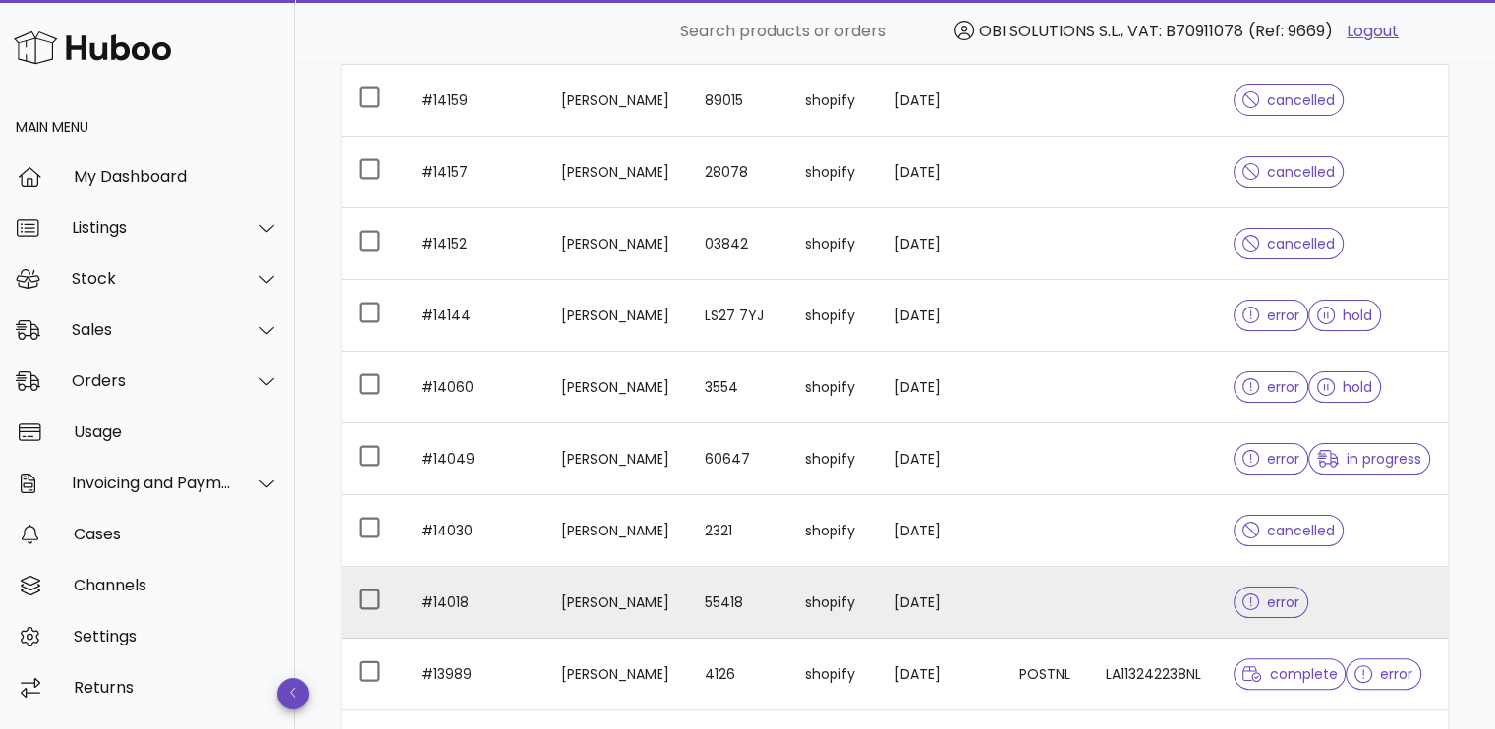
click at [1021, 606] on td at bounding box center [1047, 603] width 87 height 72
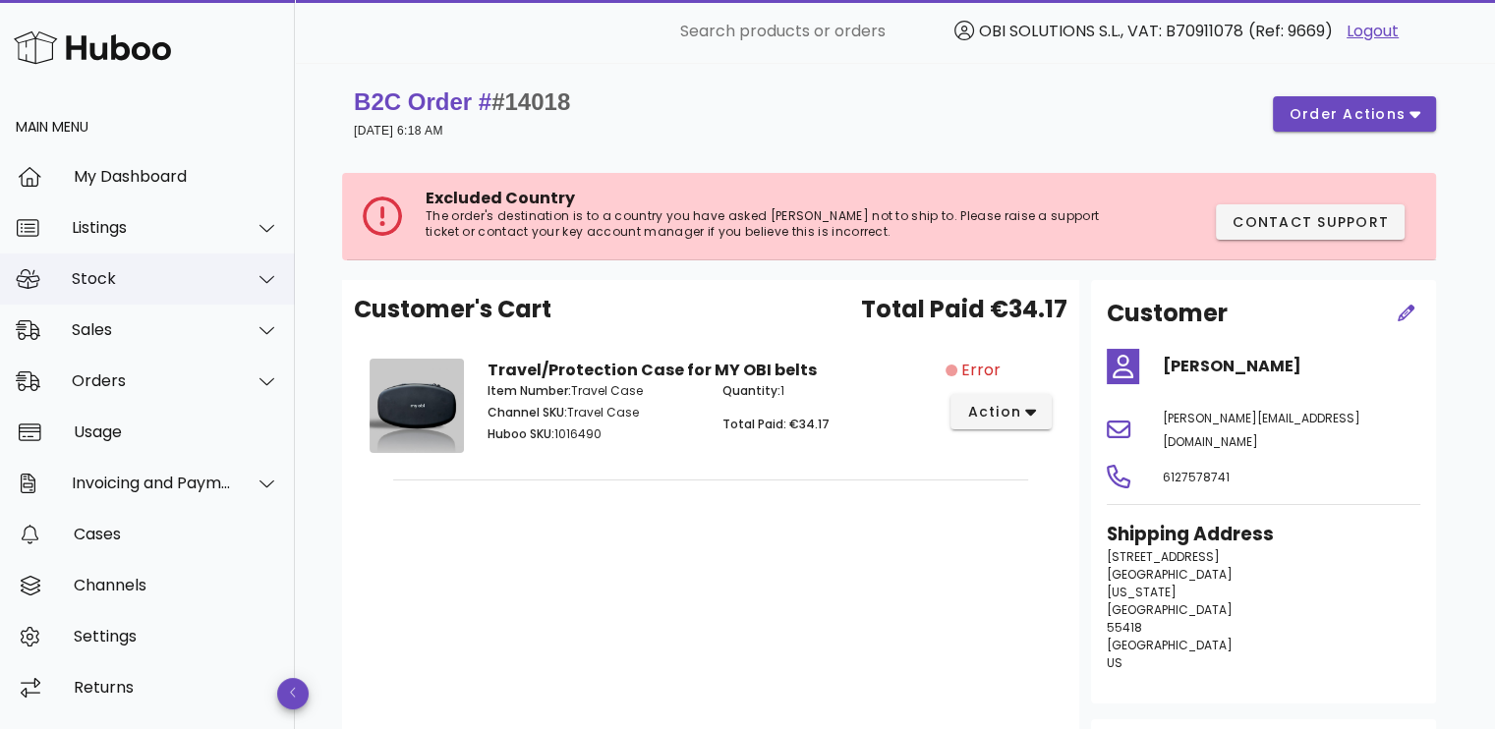
click at [149, 271] on div "Stock" at bounding box center [152, 278] width 160 height 19
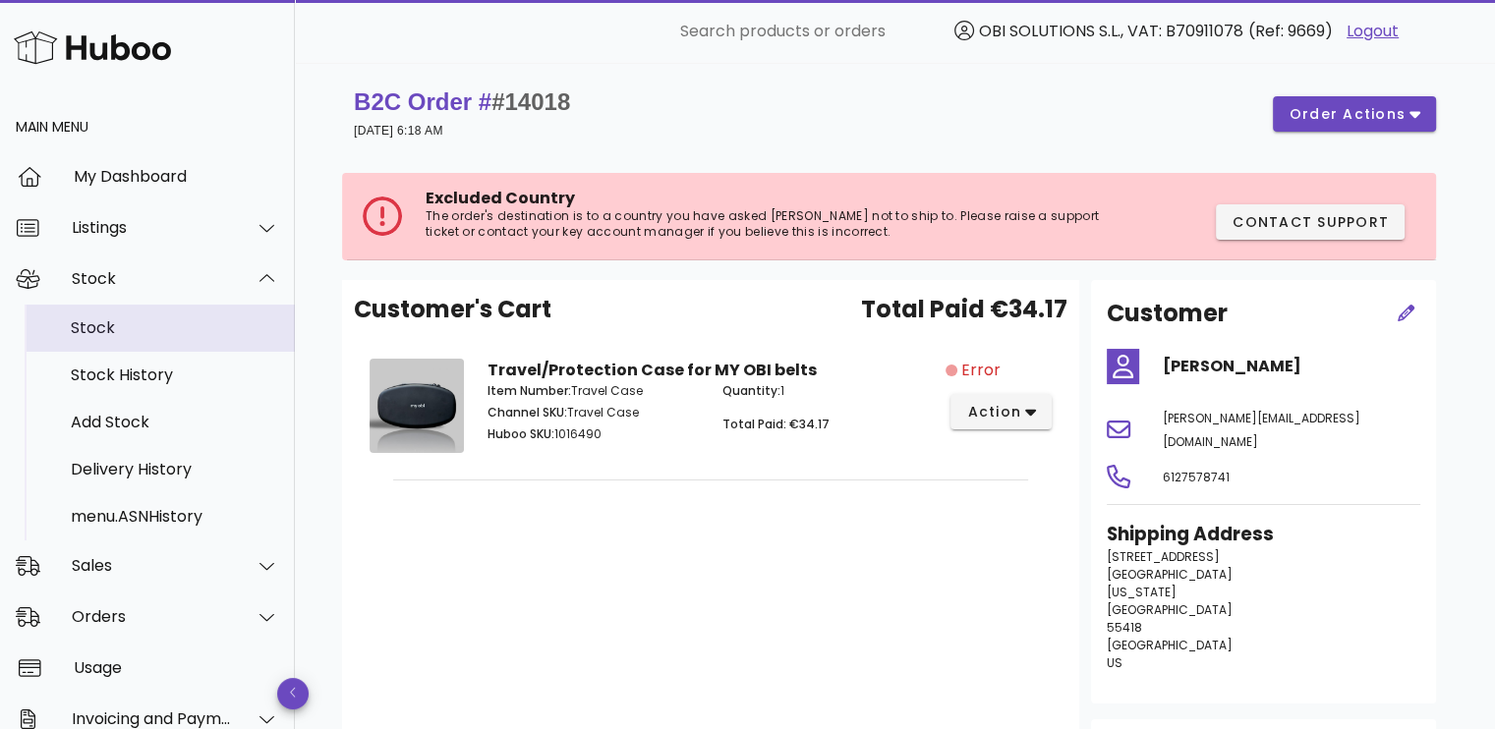
click at [146, 321] on div "Stock" at bounding box center [175, 327] width 208 height 19
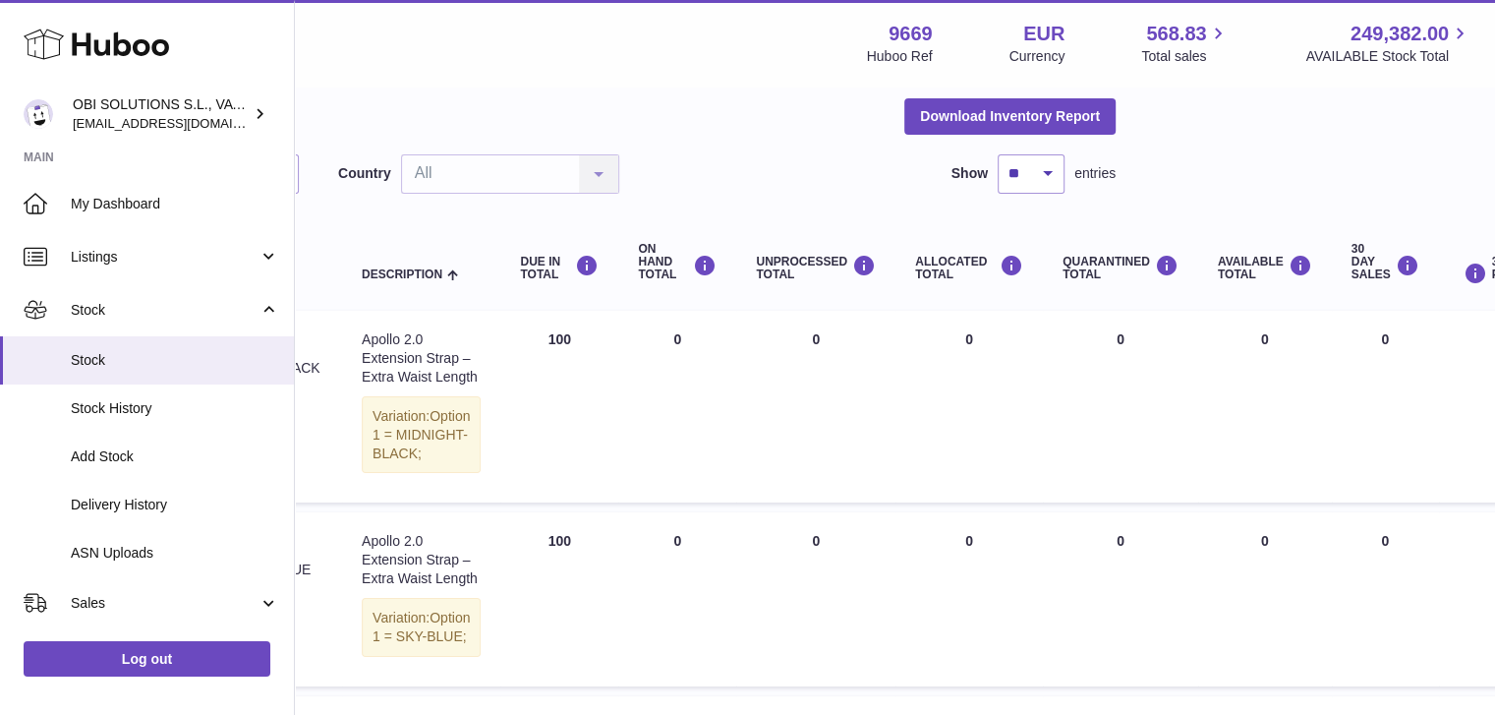
scroll to position [0, 348]
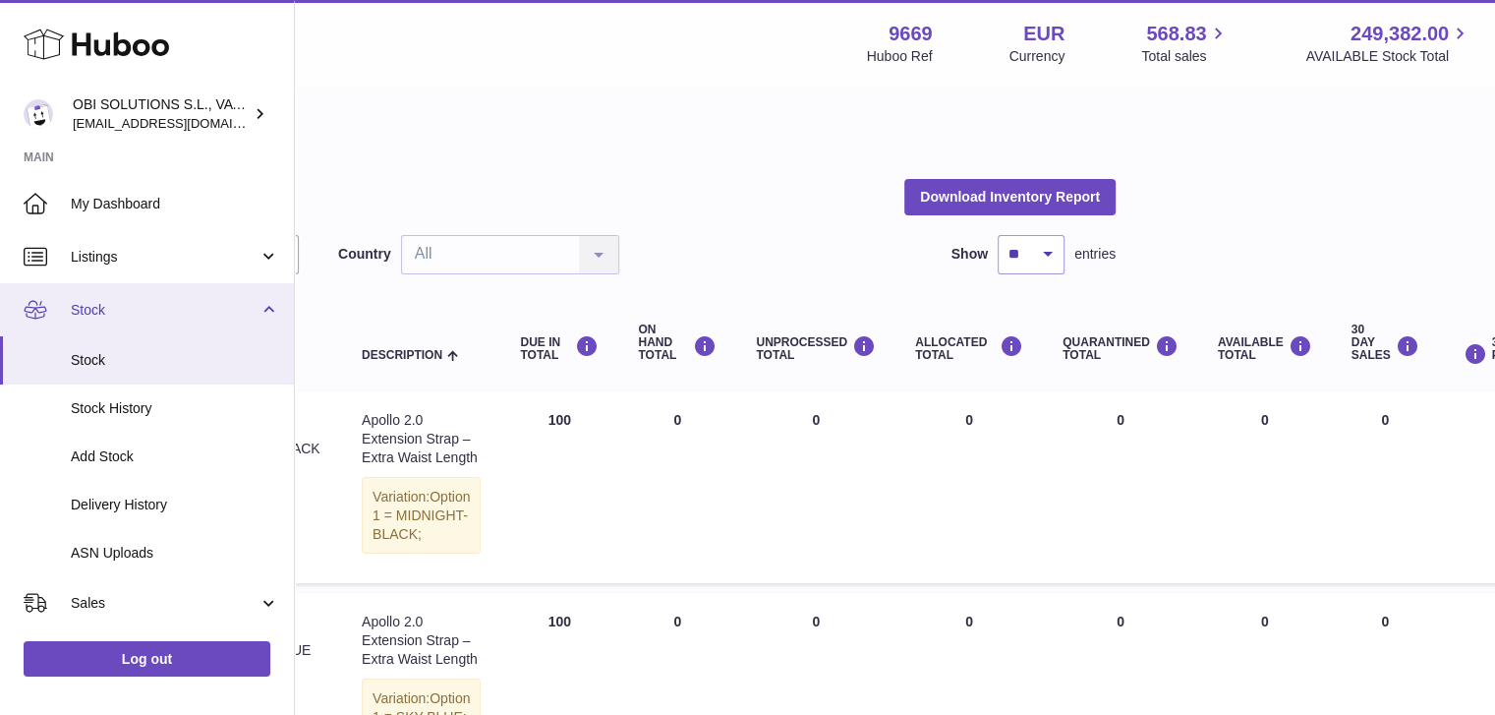
click at [149, 306] on span "Stock" at bounding box center [165, 310] width 188 height 19
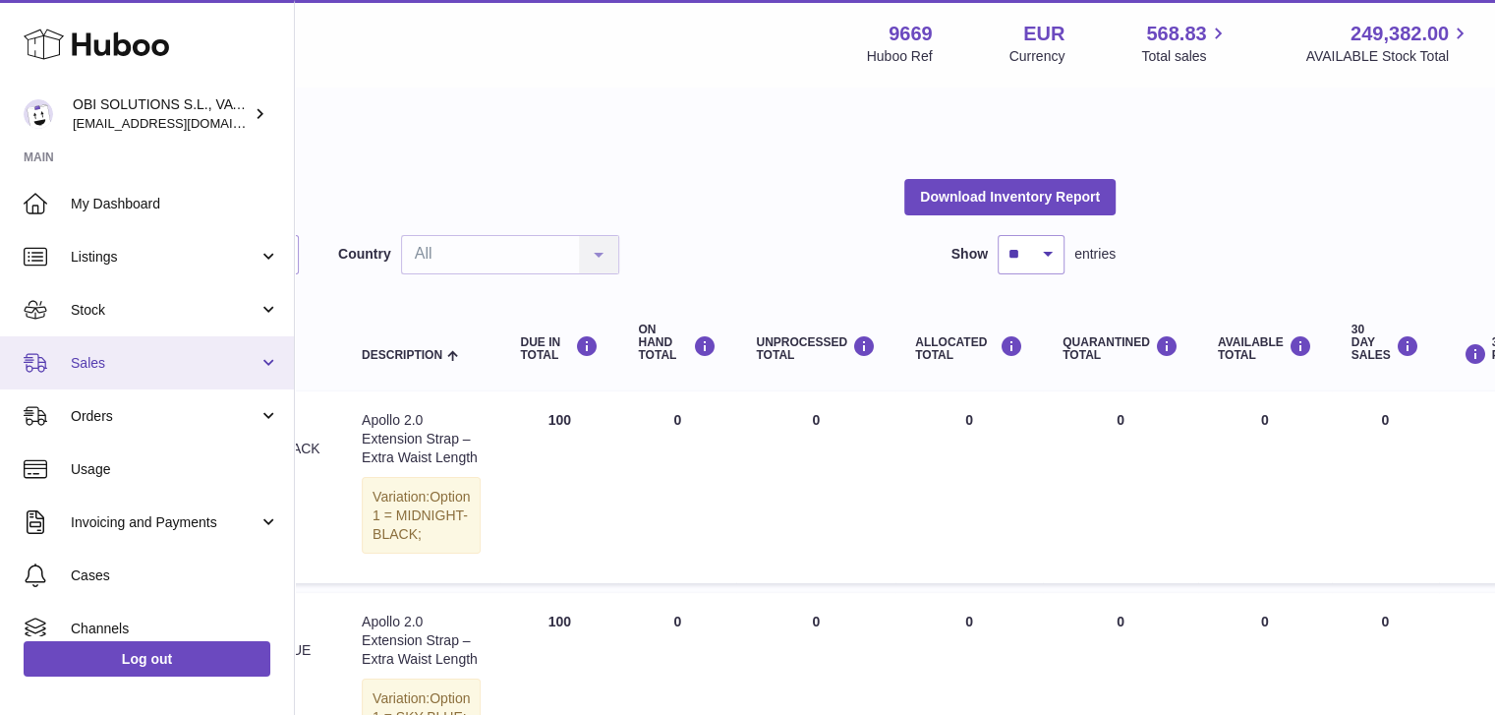
click at [157, 361] on span "Sales" at bounding box center [165, 363] width 188 height 19
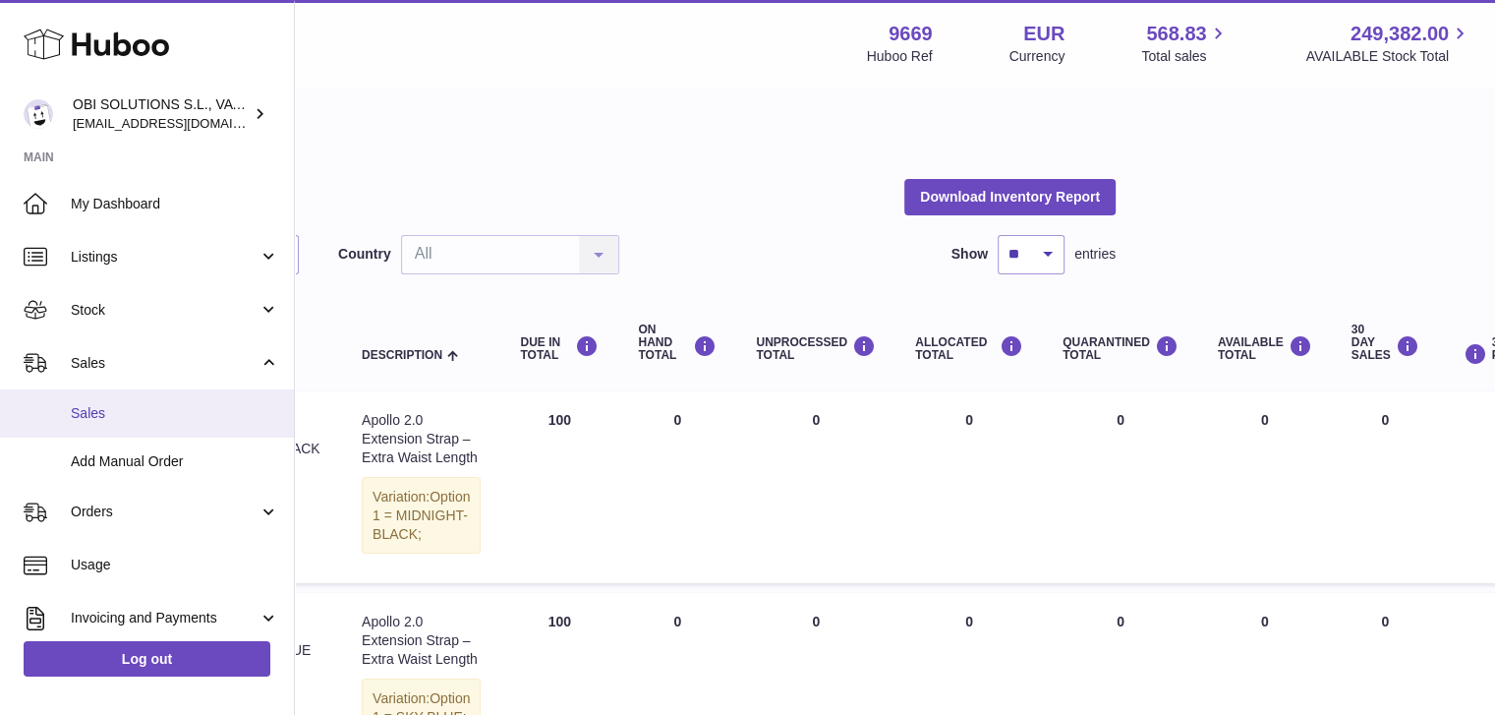
click at [153, 411] on span "Sales" at bounding box center [175, 413] width 208 height 19
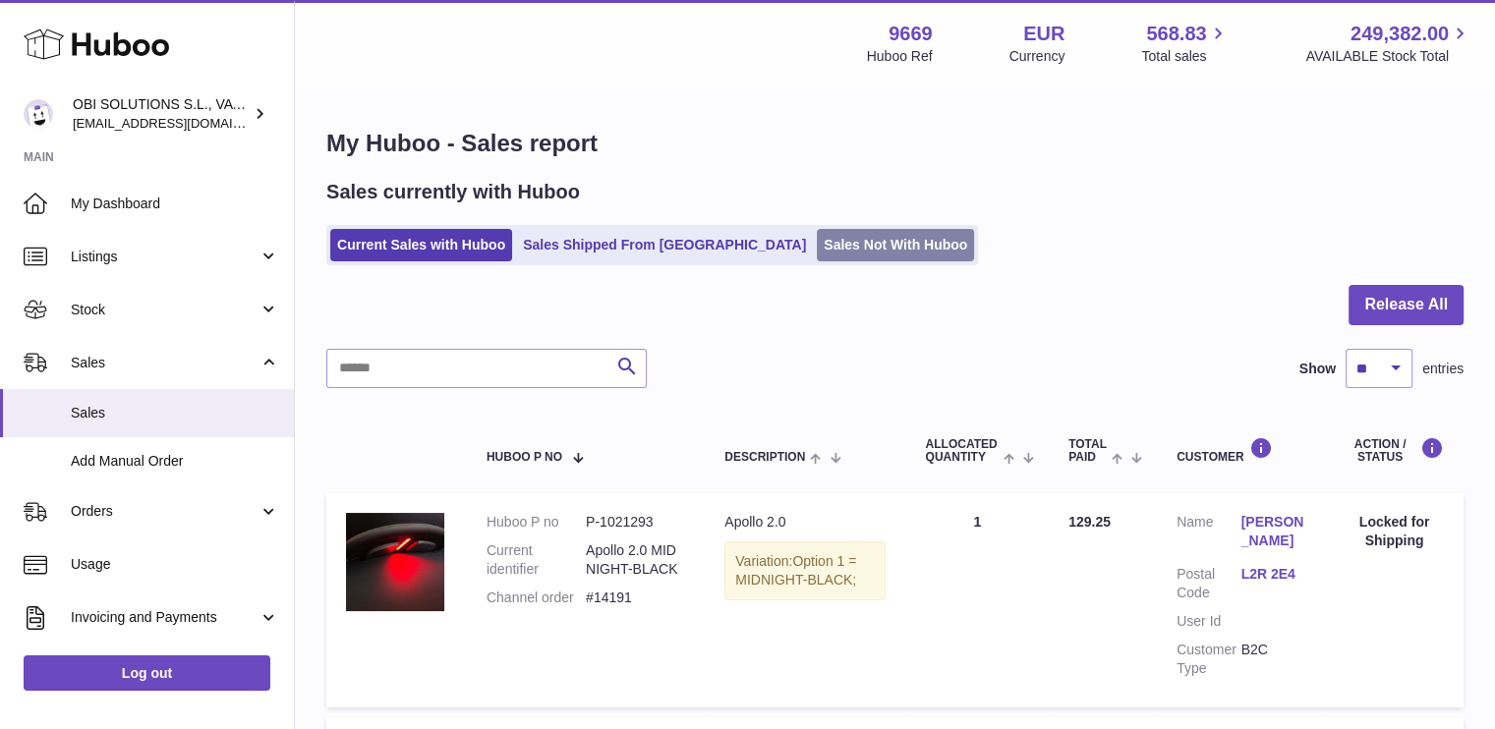
click at [817, 233] on link "Sales Not With Huboo" at bounding box center [895, 245] width 157 height 32
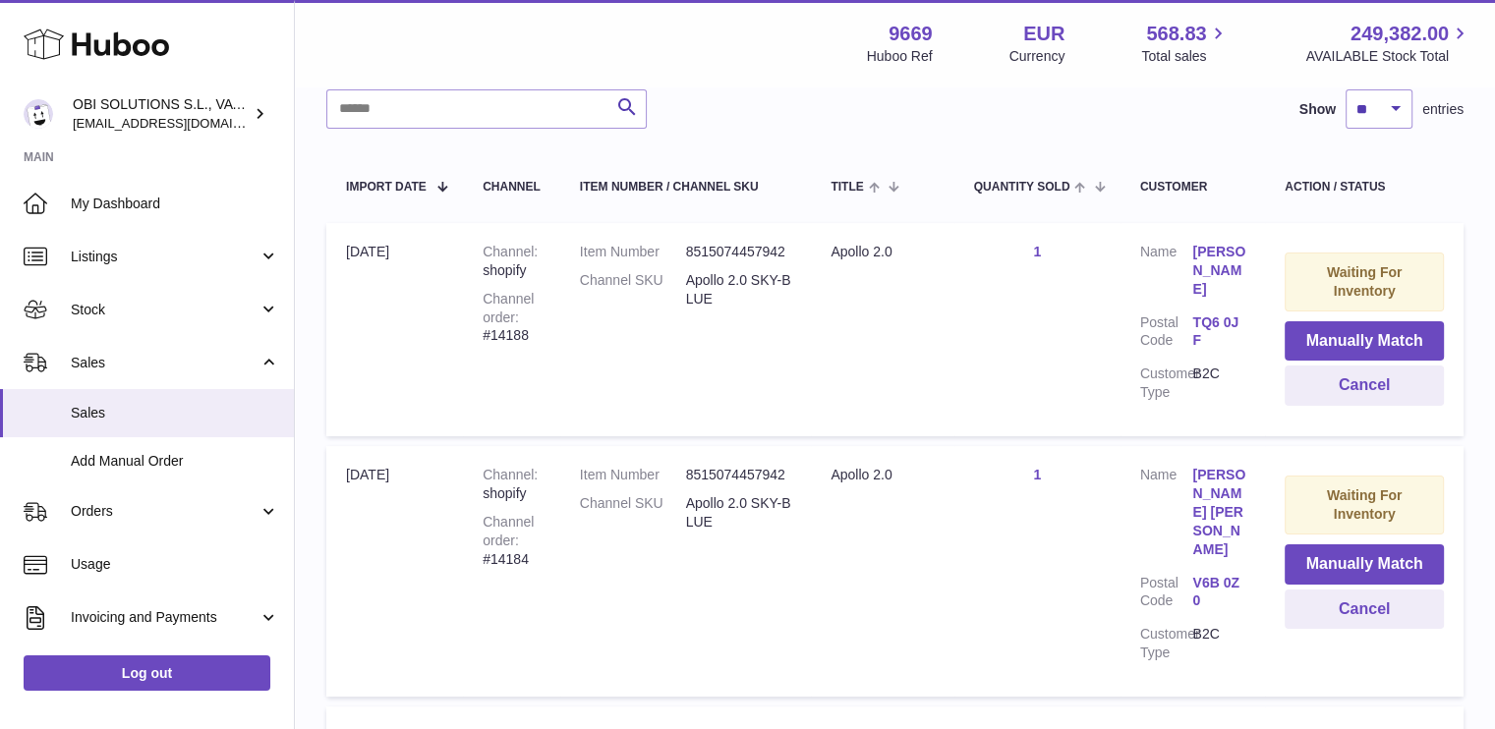
scroll to position [393, 0]
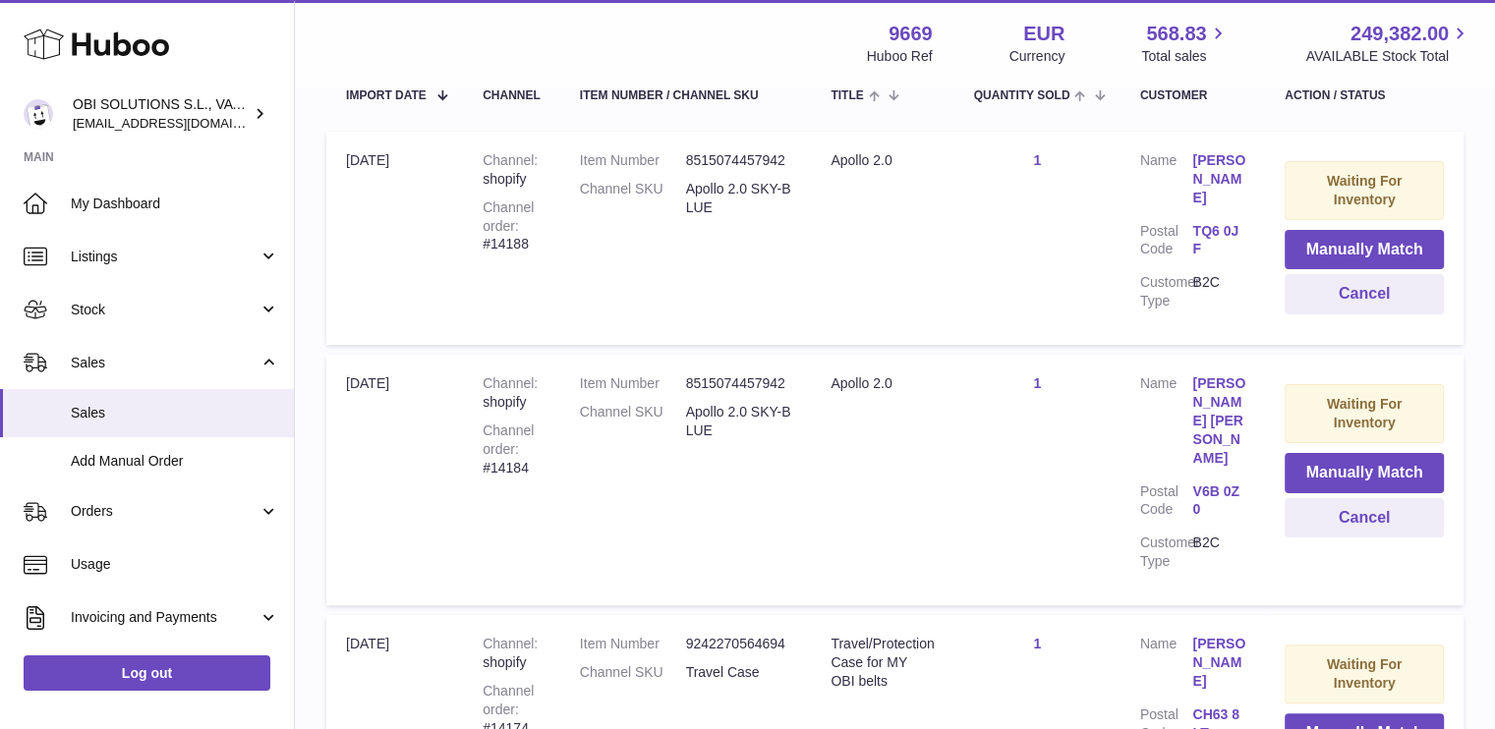
click at [1187, 164] on dt "Customer Name" at bounding box center [1166, 181] width 53 height 61
click at [1201, 160] on link "Robert Green" at bounding box center [1218, 179] width 53 height 56
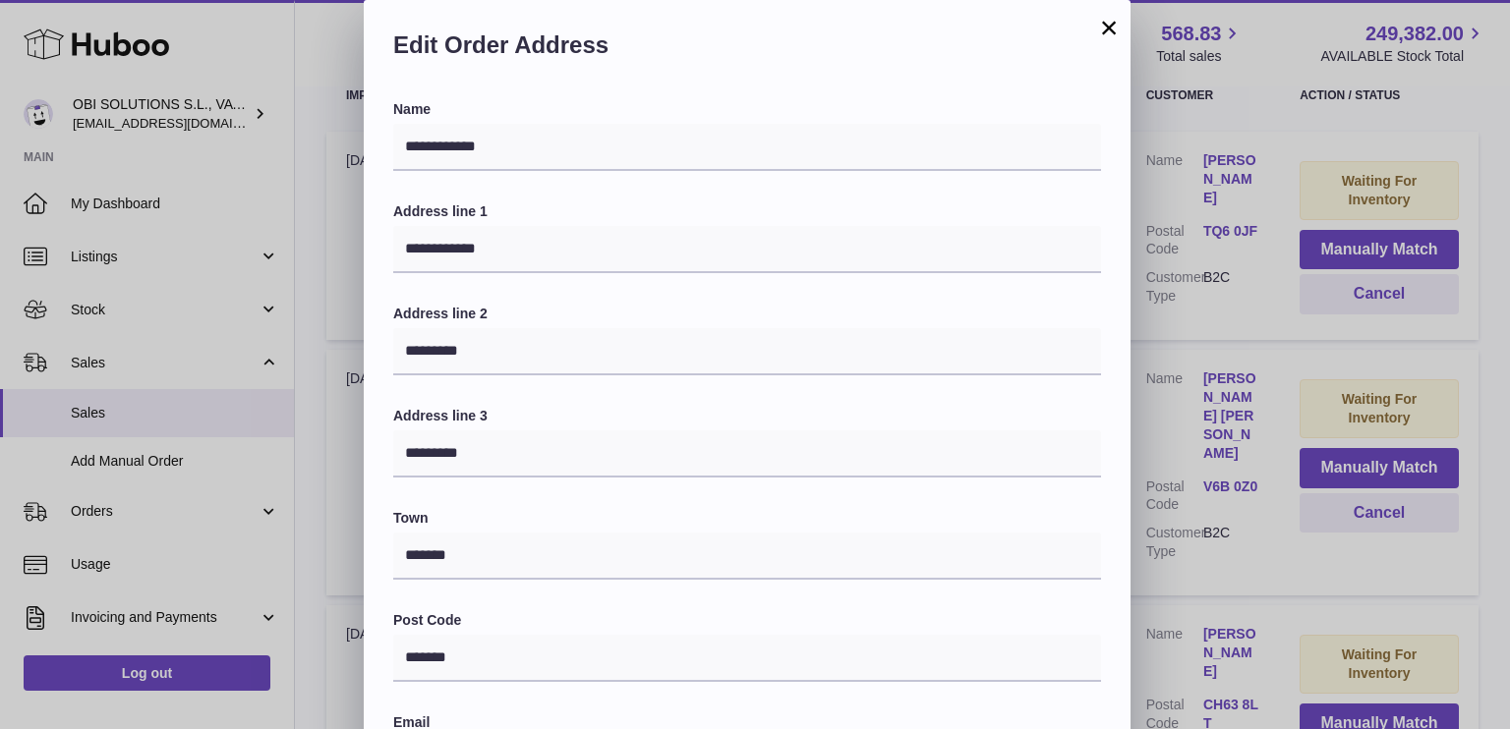
click at [1117, 36] on button "×" at bounding box center [1109, 28] width 24 height 24
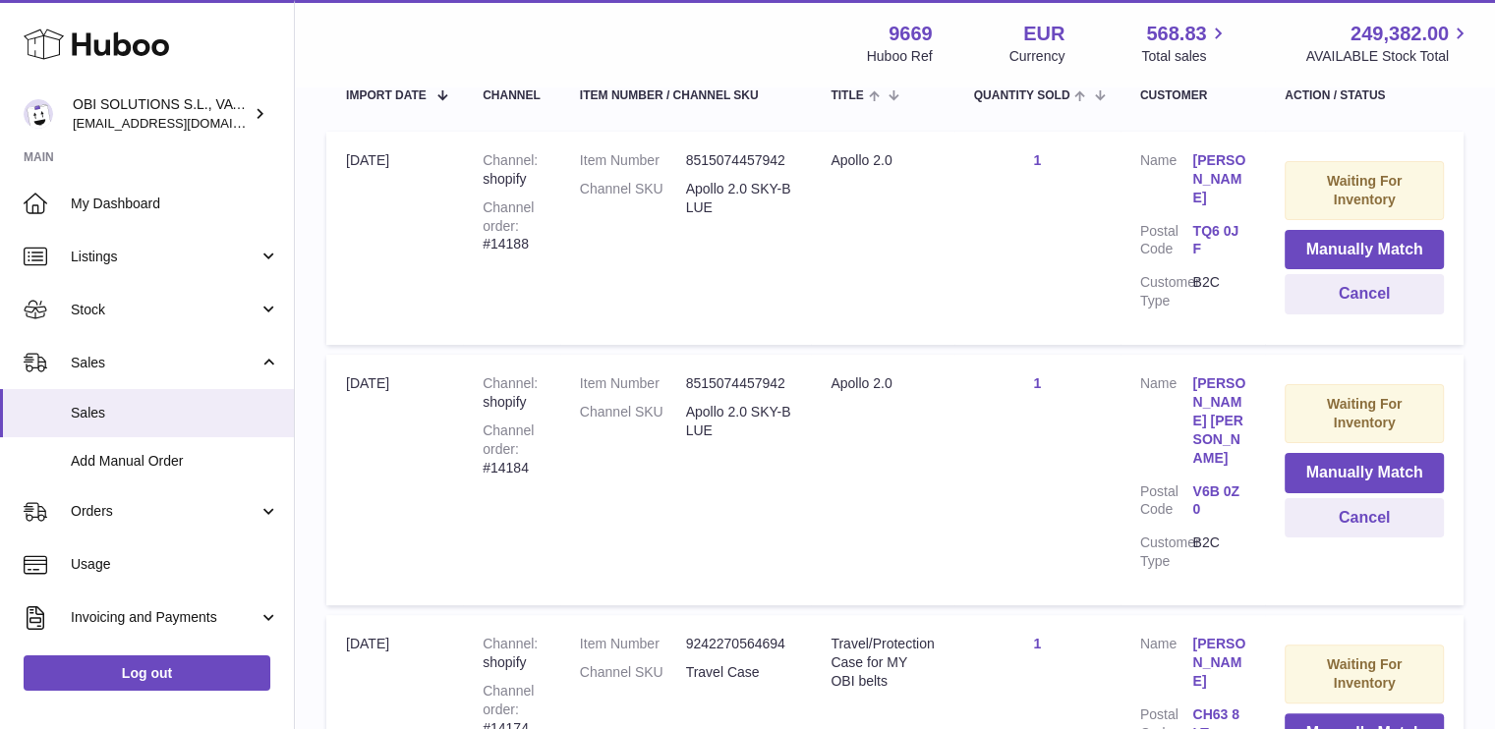
click at [510, 248] on div "Channel order #14188" at bounding box center [512, 227] width 58 height 56
copy div "14188"
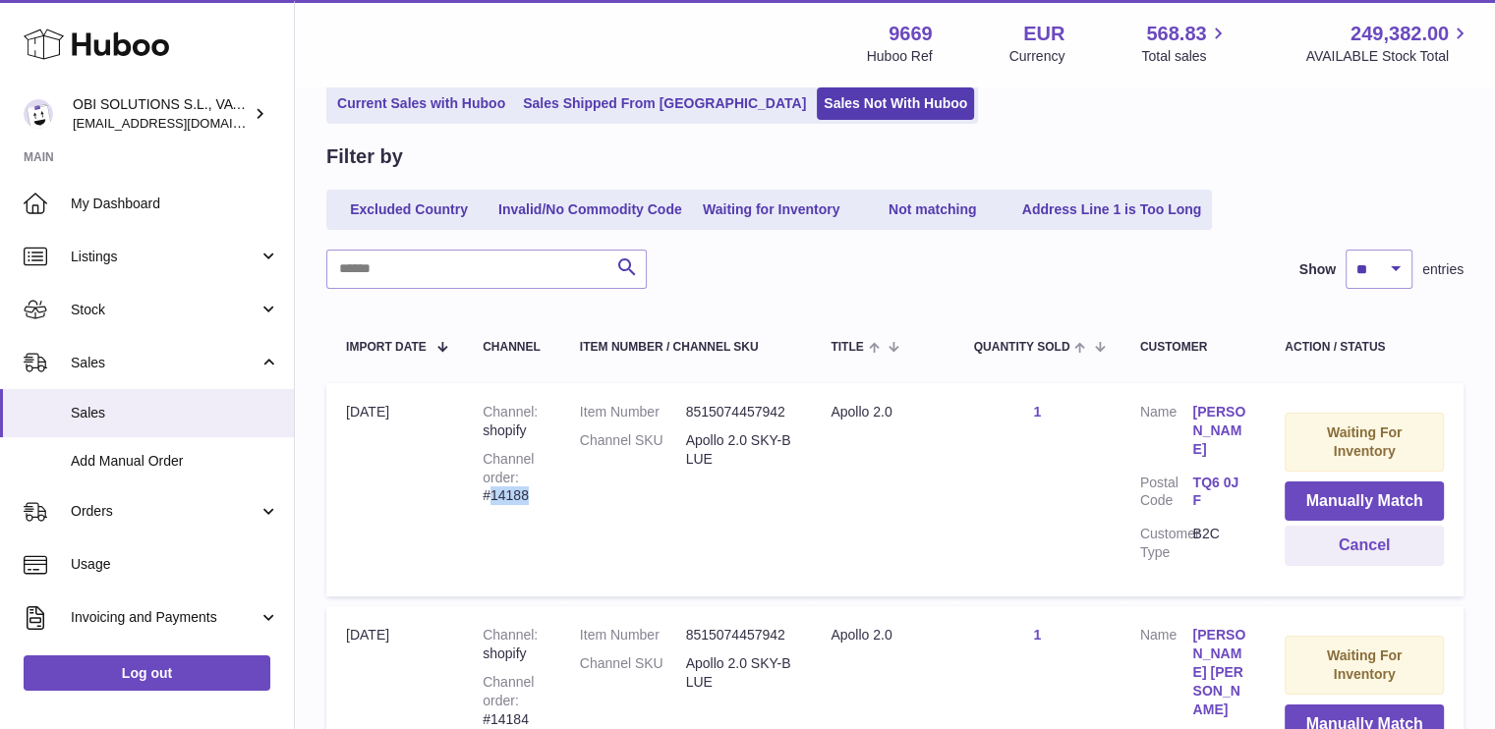
scroll to position [0, 0]
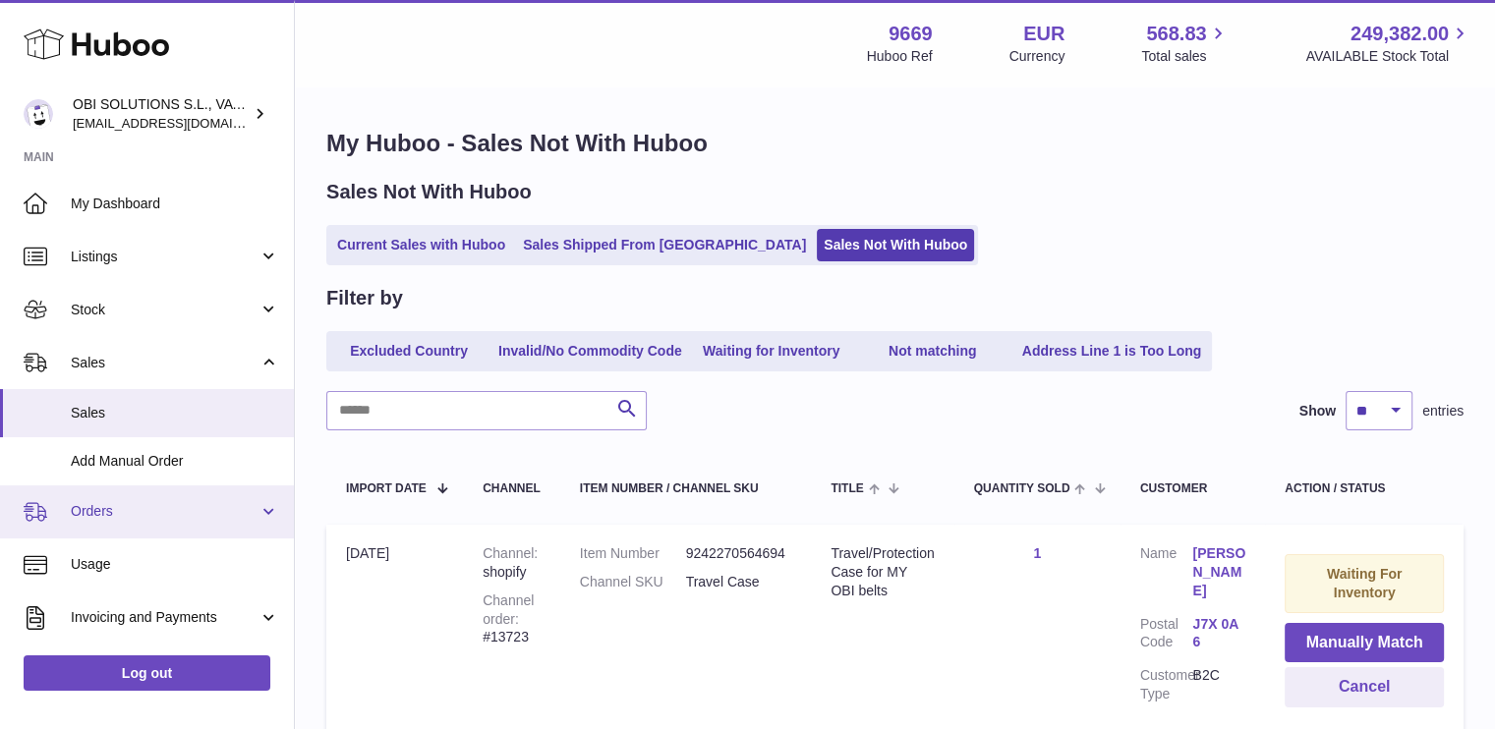
click at [155, 500] on link "Orders" at bounding box center [147, 512] width 294 height 53
drag, startPoint x: 142, startPoint y: 554, endPoint x: 215, endPoint y: 535, distance: 76.3
click at [142, 555] on span "Orders" at bounding box center [175, 562] width 208 height 19
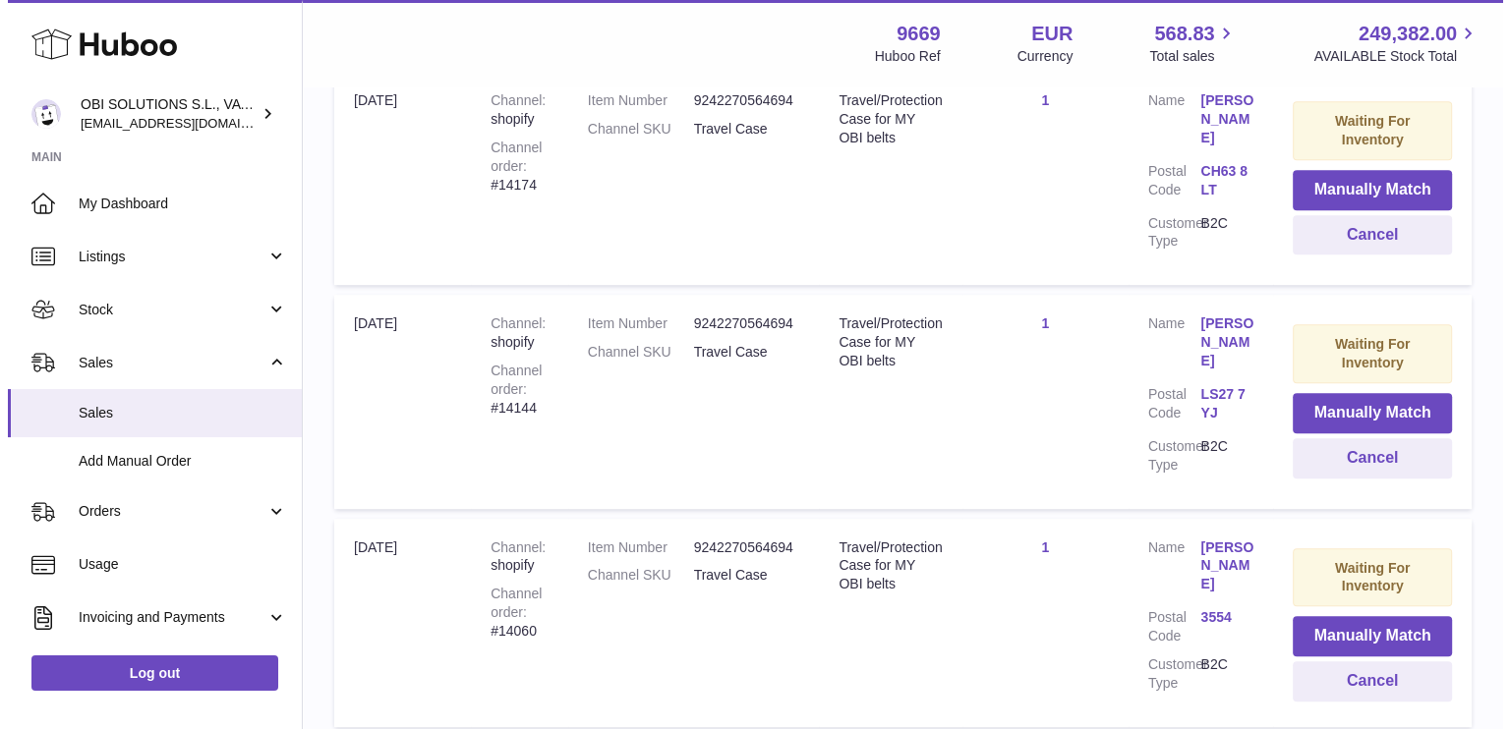
scroll to position [347, 0]
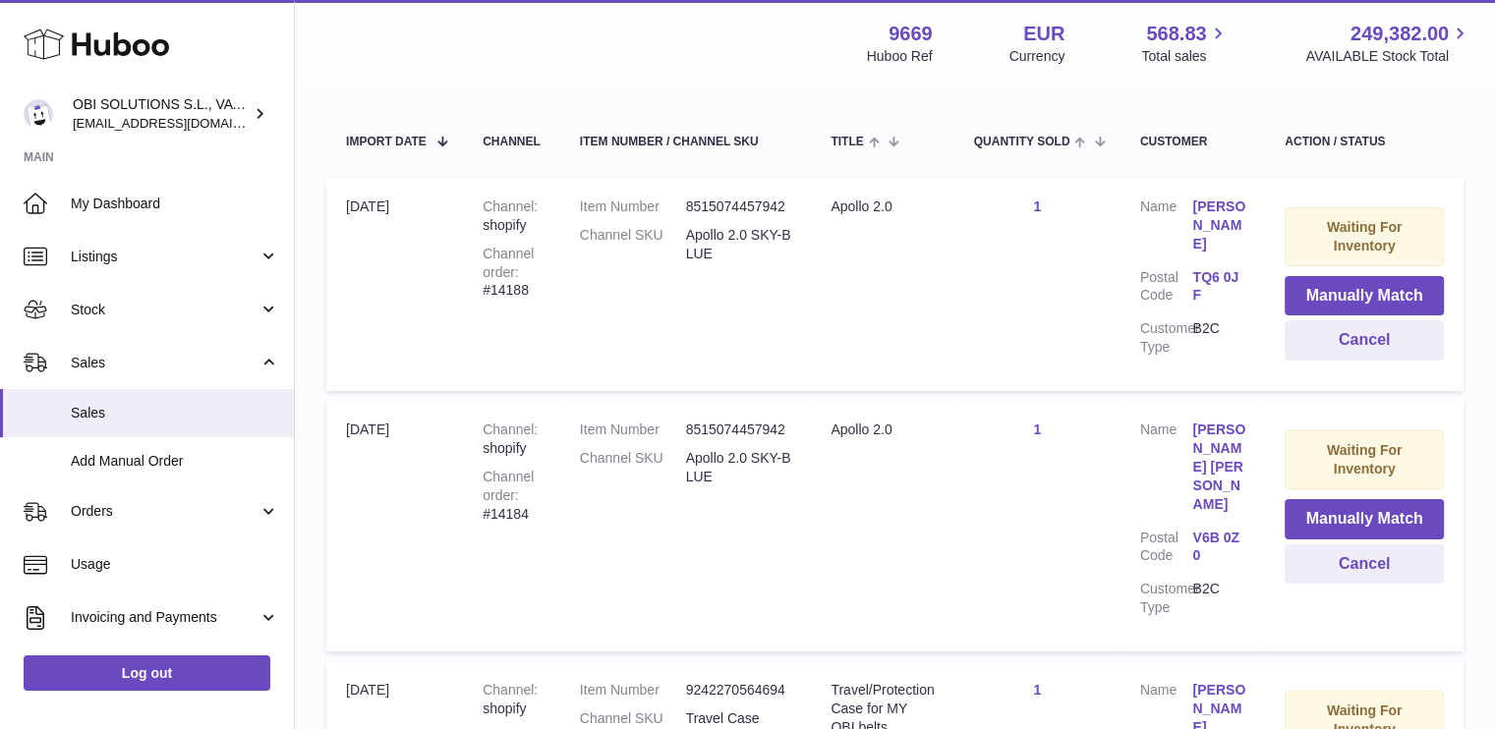
click at [515, 501] on div "Channel order #14184" at bounding box center [512, 496] width 58 height 56
click at [1416, 296] on button "Manually Match" at bounding box center [1364, 296] width 159 height 40
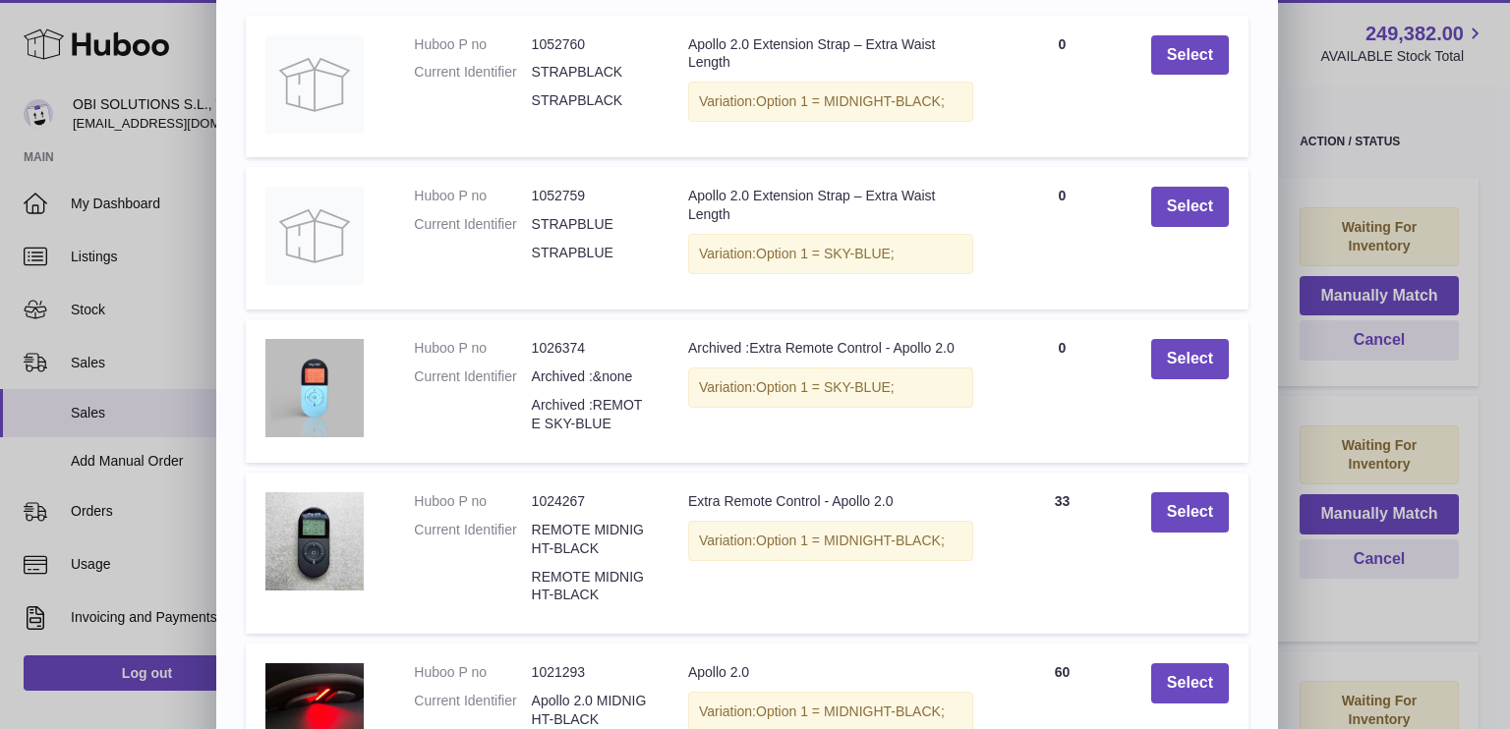
scroll to position [427, 0]
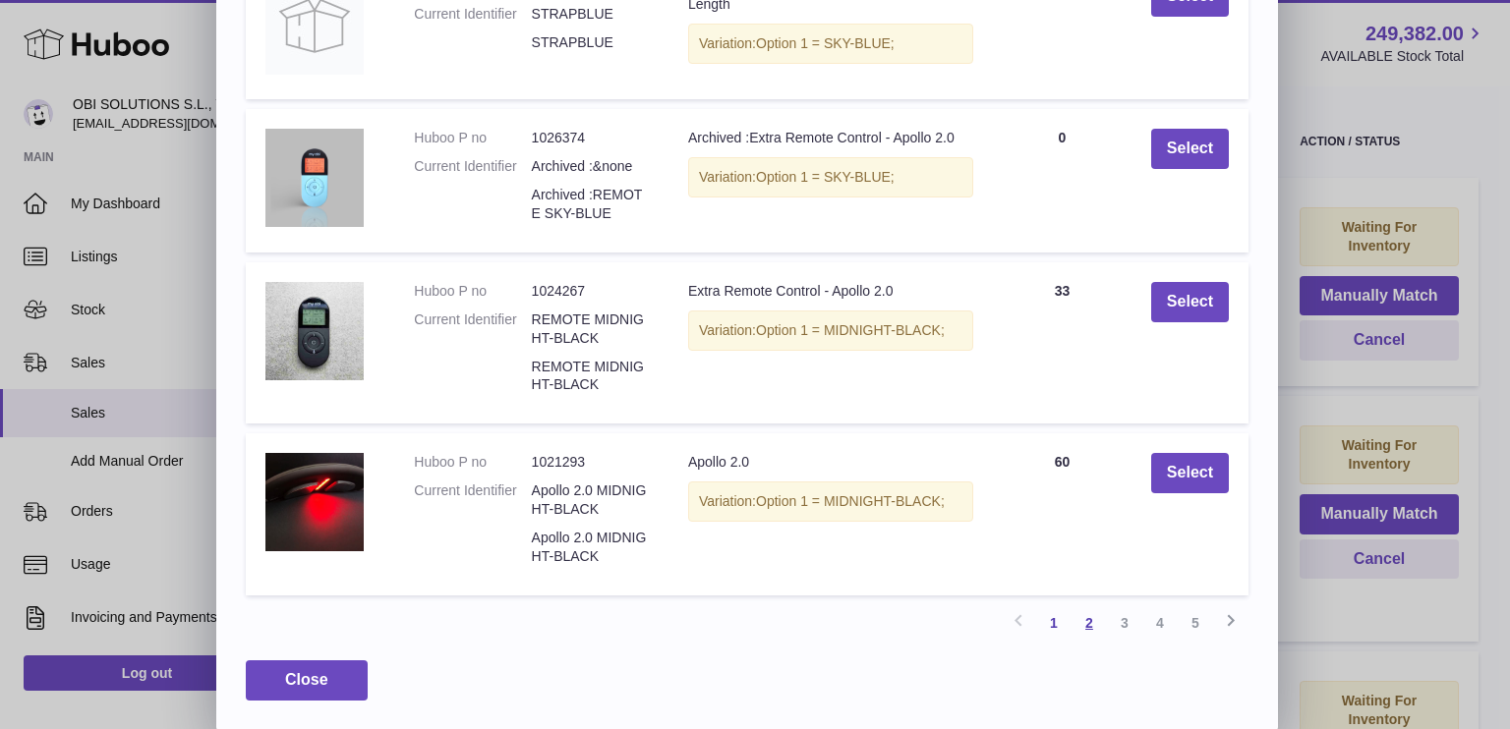
click at [1078, 628] on link "2" at bounding box center [1088, 623] width 35 height 35
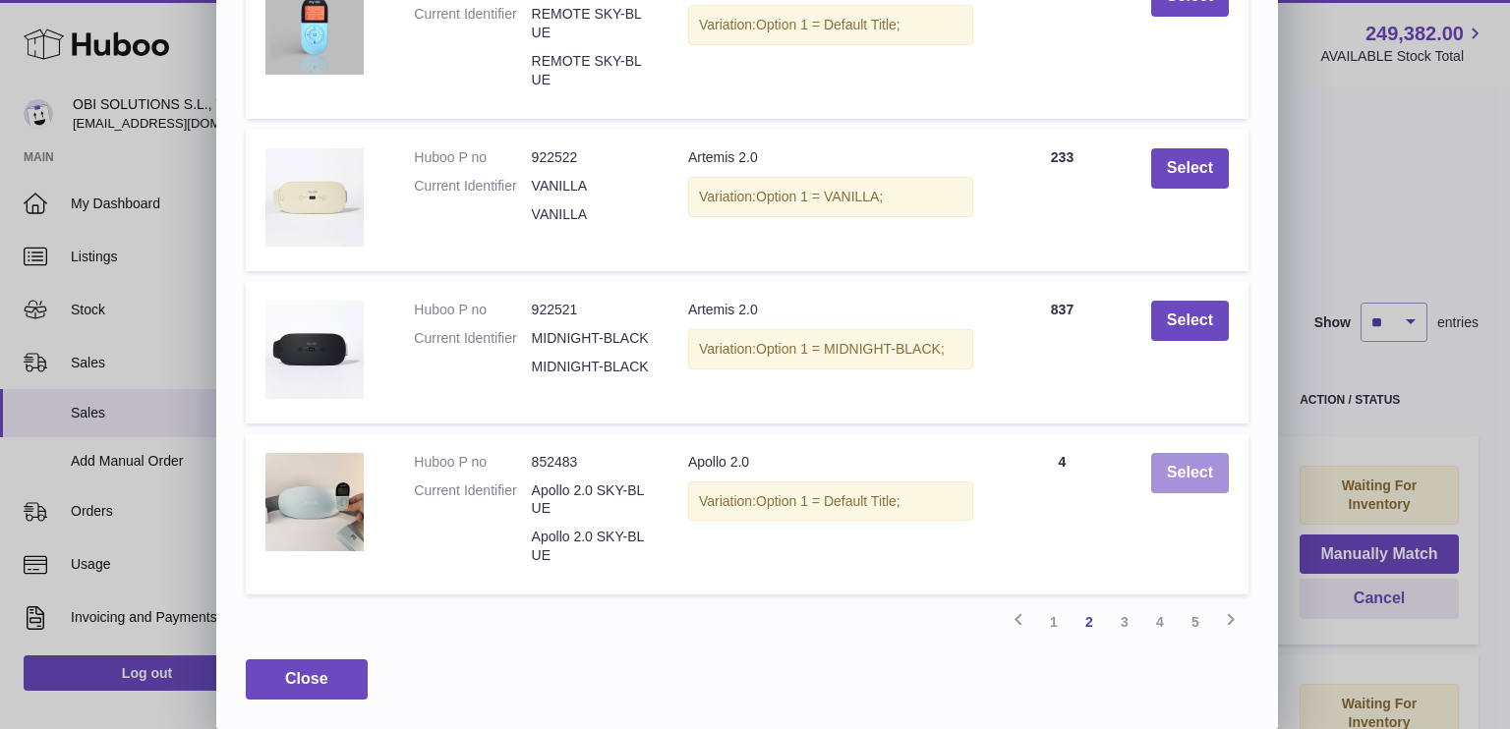
click at [1172, 459] on button "Select" at bounding box center [1190, 473] width 78 height 40
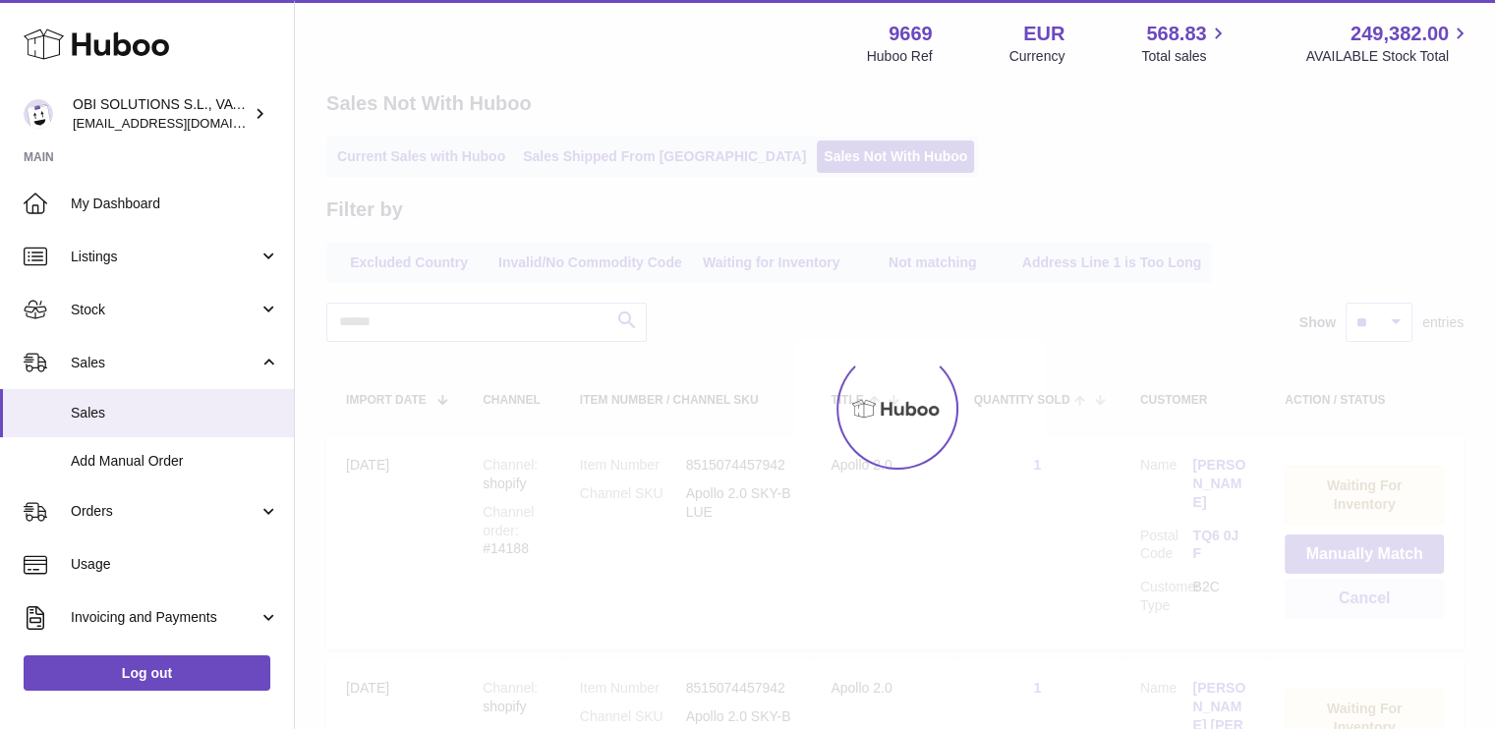
scroll to position [0, 0]
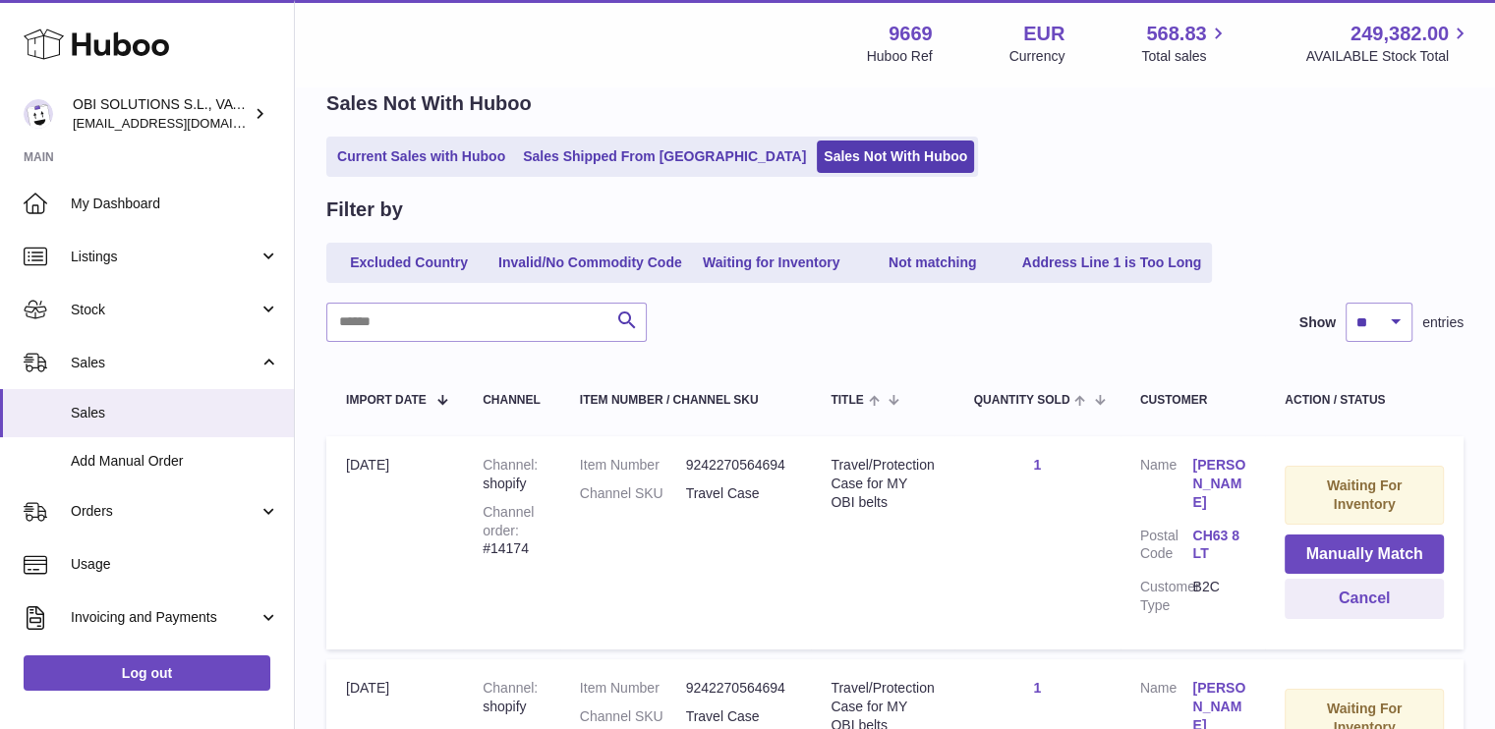
click at [525, 548] on div "Channel order #14174" at bounding box center [512, 531] width 58 height 56
click at [513, 542] on div "Channel order #14174" at bounding box center [512, 531] width 58 height 56
copy div "14174"
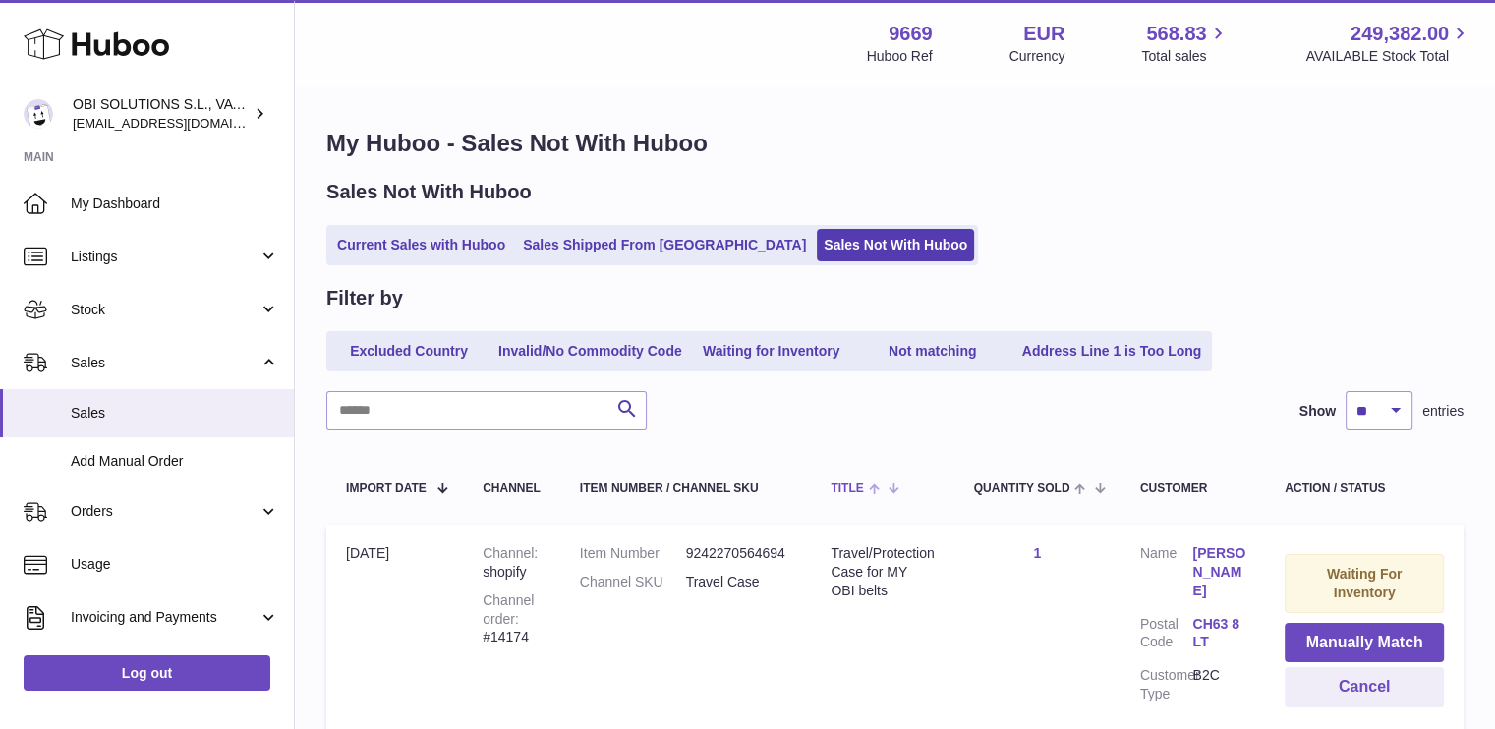
click at [857, 485] on span "Title" at bounding box center [847, 489] width 32 height 13
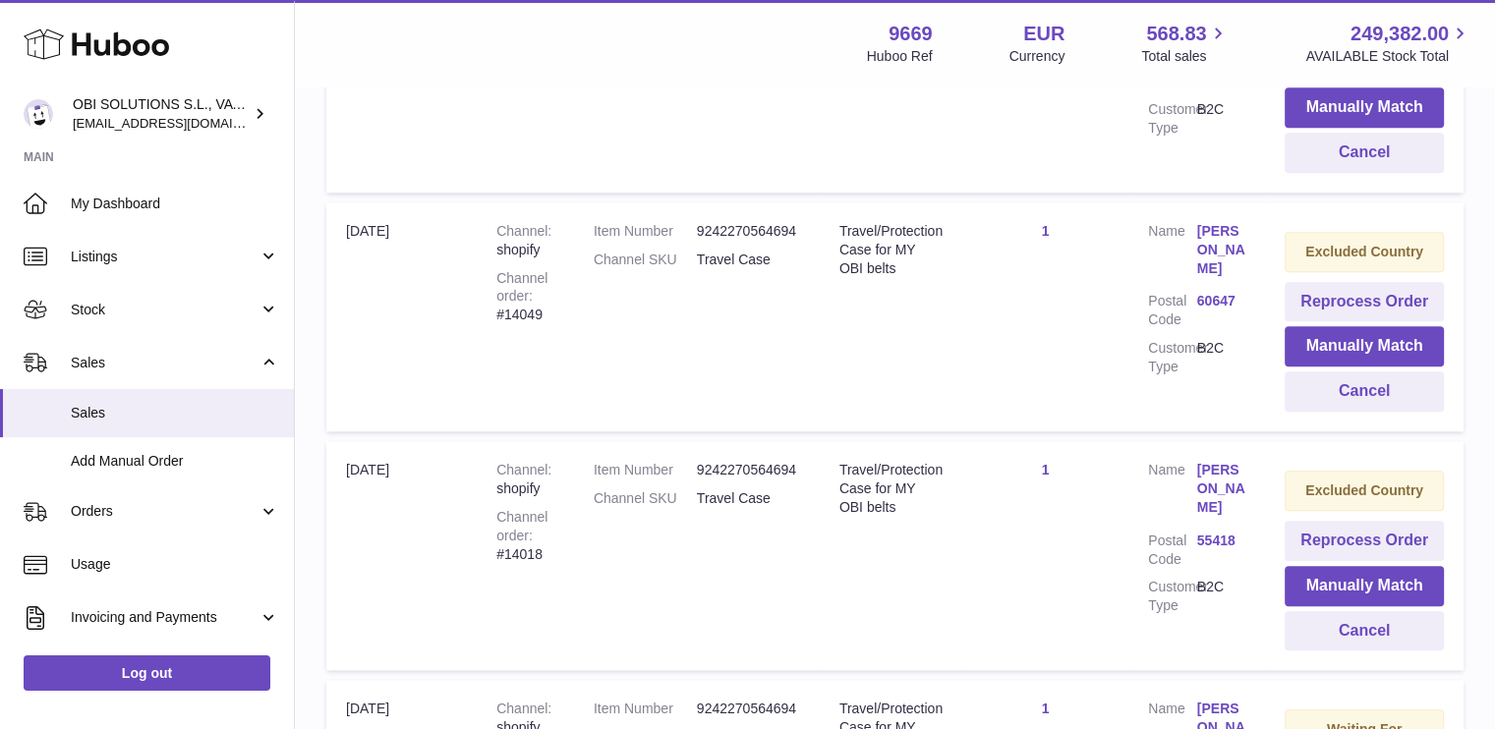
scroll to position [2340, 0]
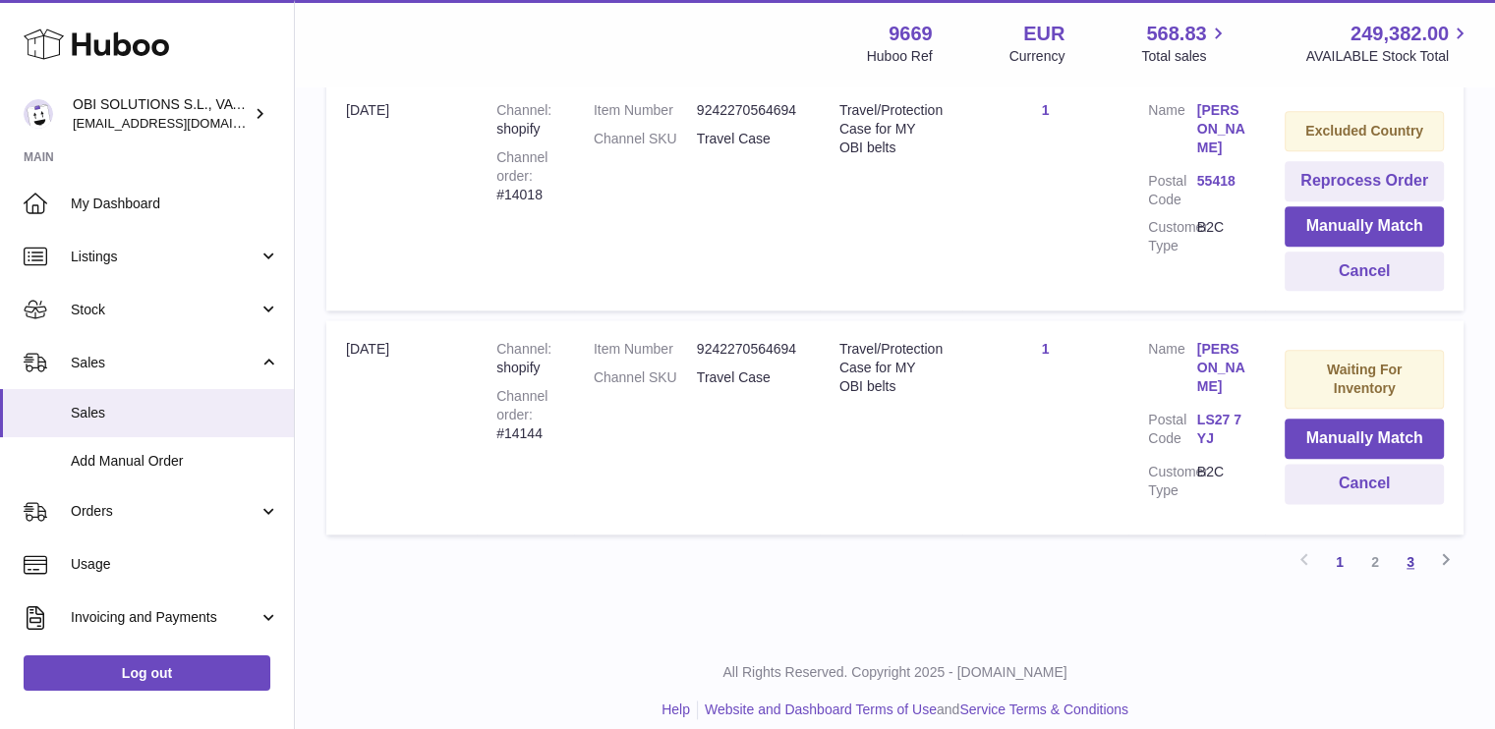
click at [1409, 545] on link "3" at bounding box center [1410, 562] width 35 height 35
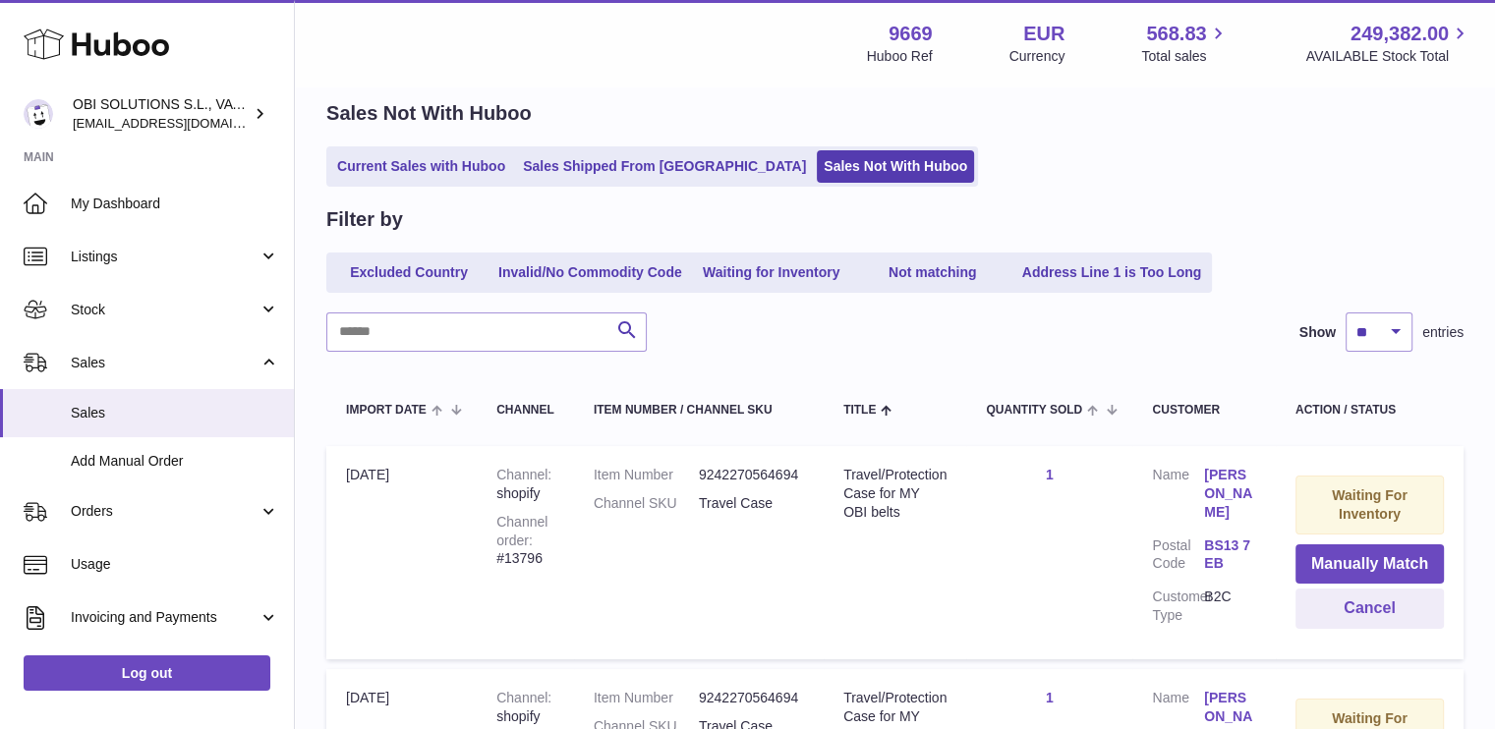
scroll to position [79, 0]
click at [884, 424] on th "Title" at bounding box center [895, 408] width 143 height 55
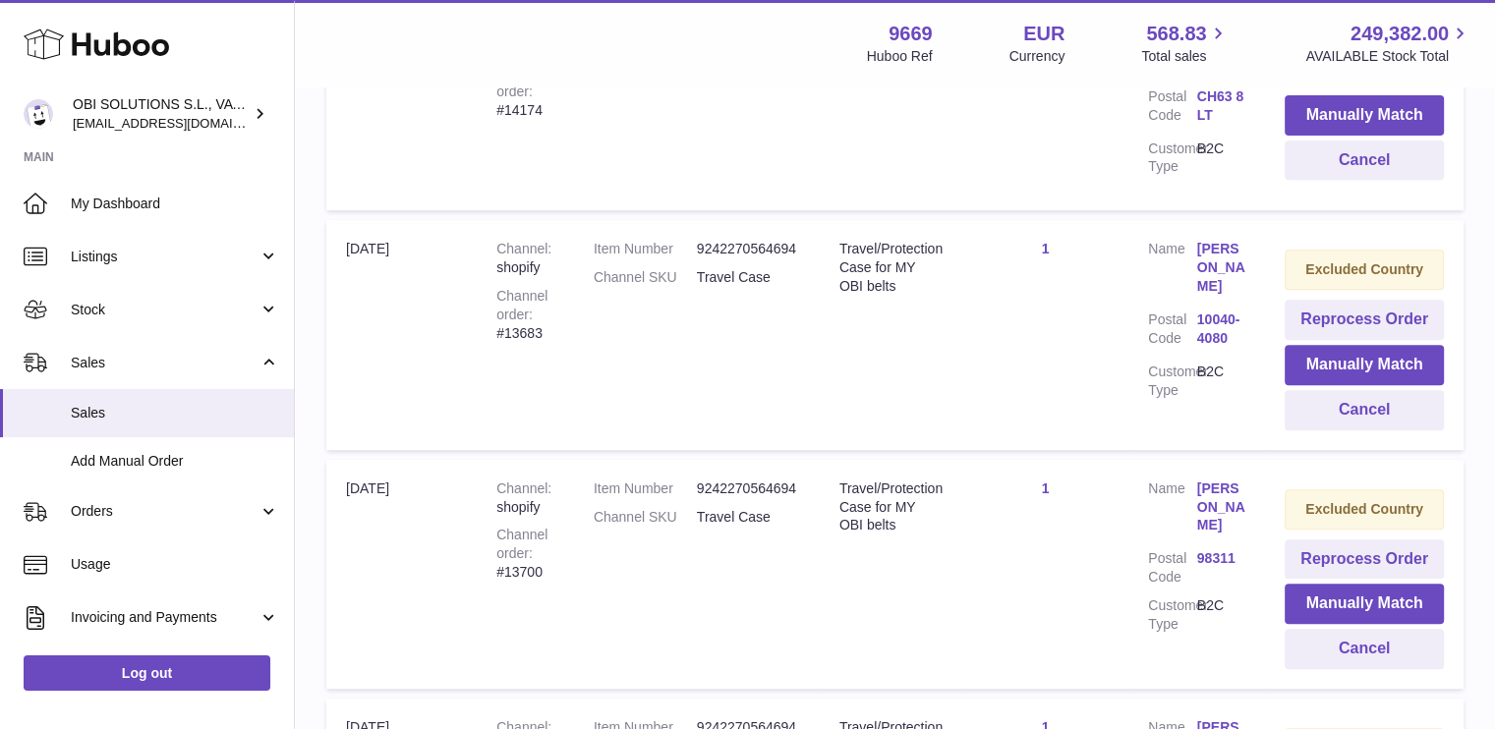
scroll to position [177, 0]
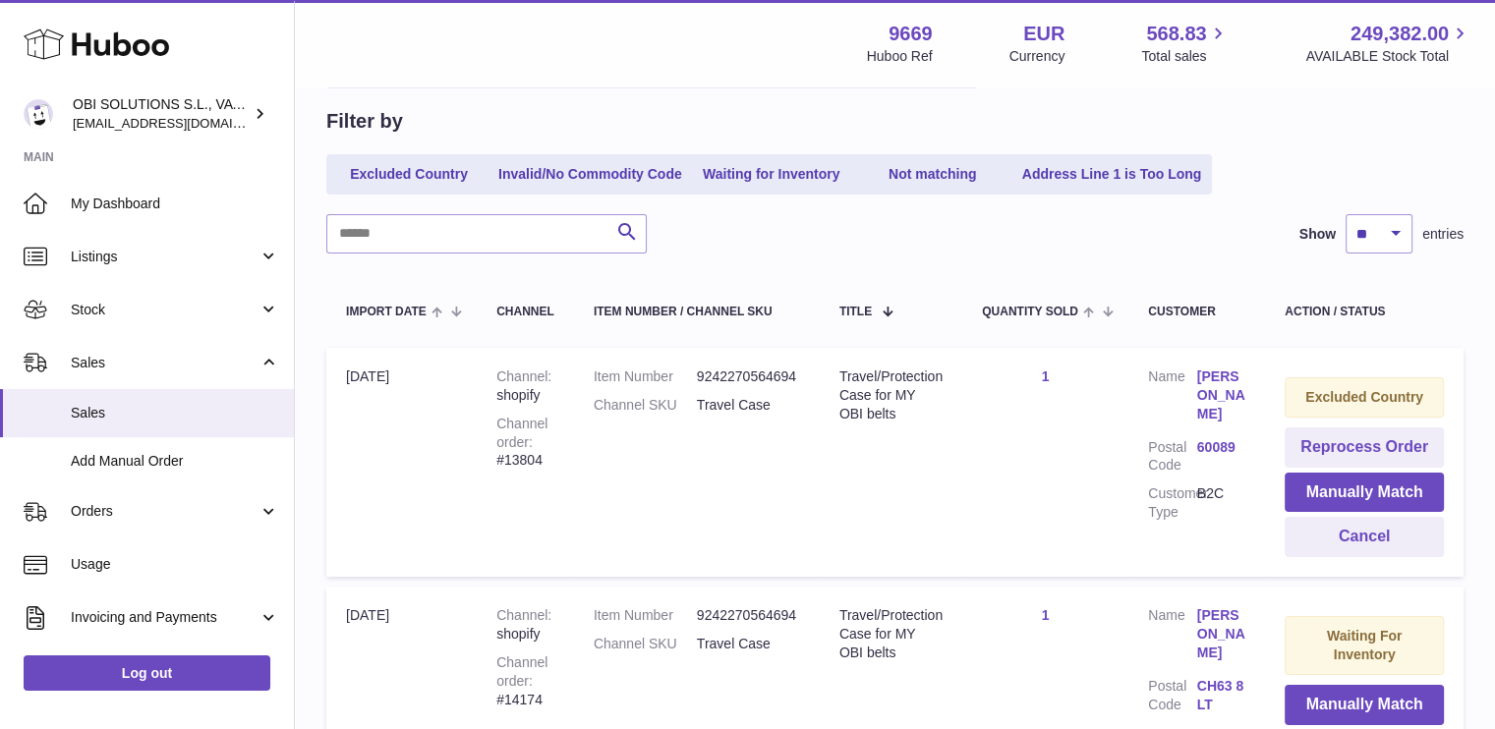
drag, startPoint x: 158, startPoint y: 510, endPoint x: 158, endPoint y: 561, distance: 51.1
click at [158, 510] on span "Orders" at bounding box center [165, 511] width 188 height 19
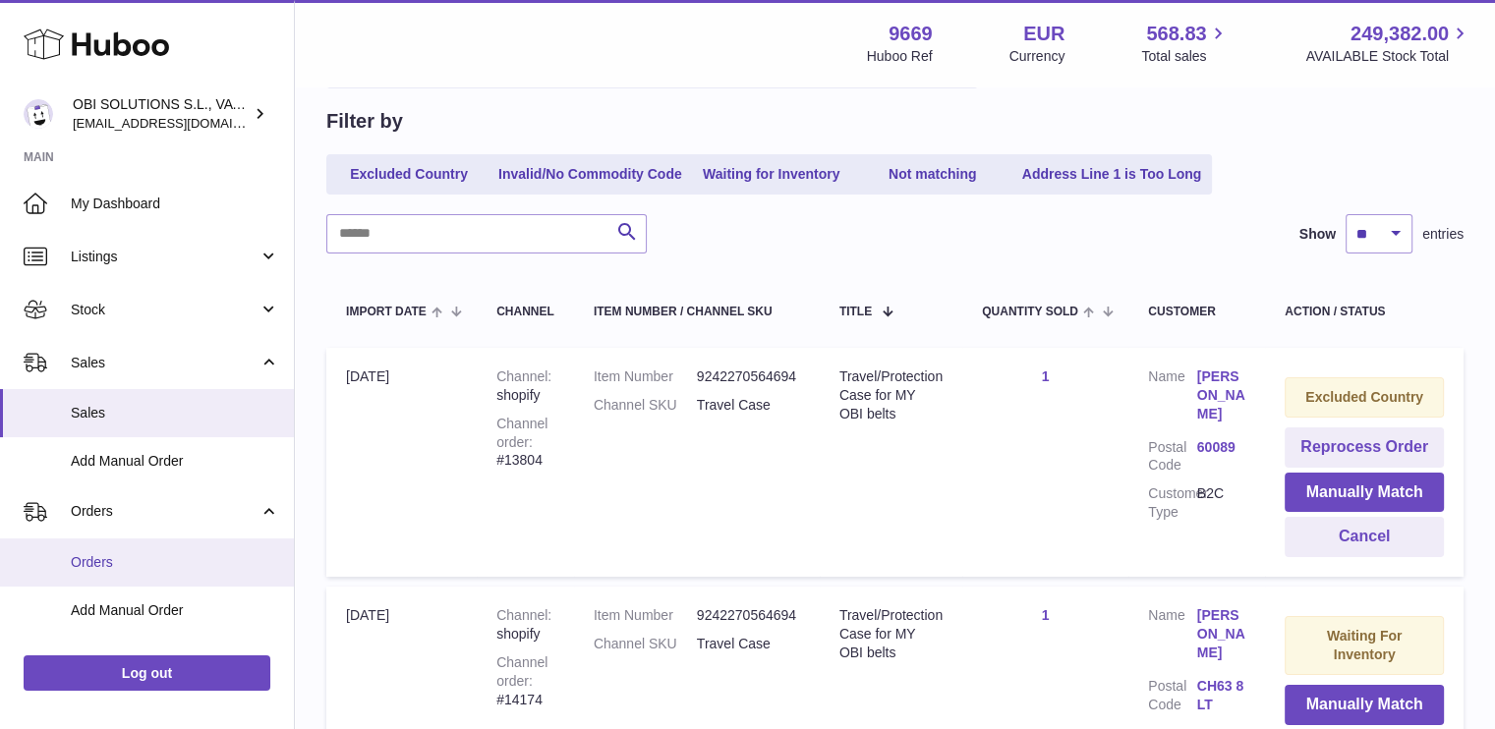
click at [158, 564] on span "Orders" at bounding box center [175, 562] width 208 height 19
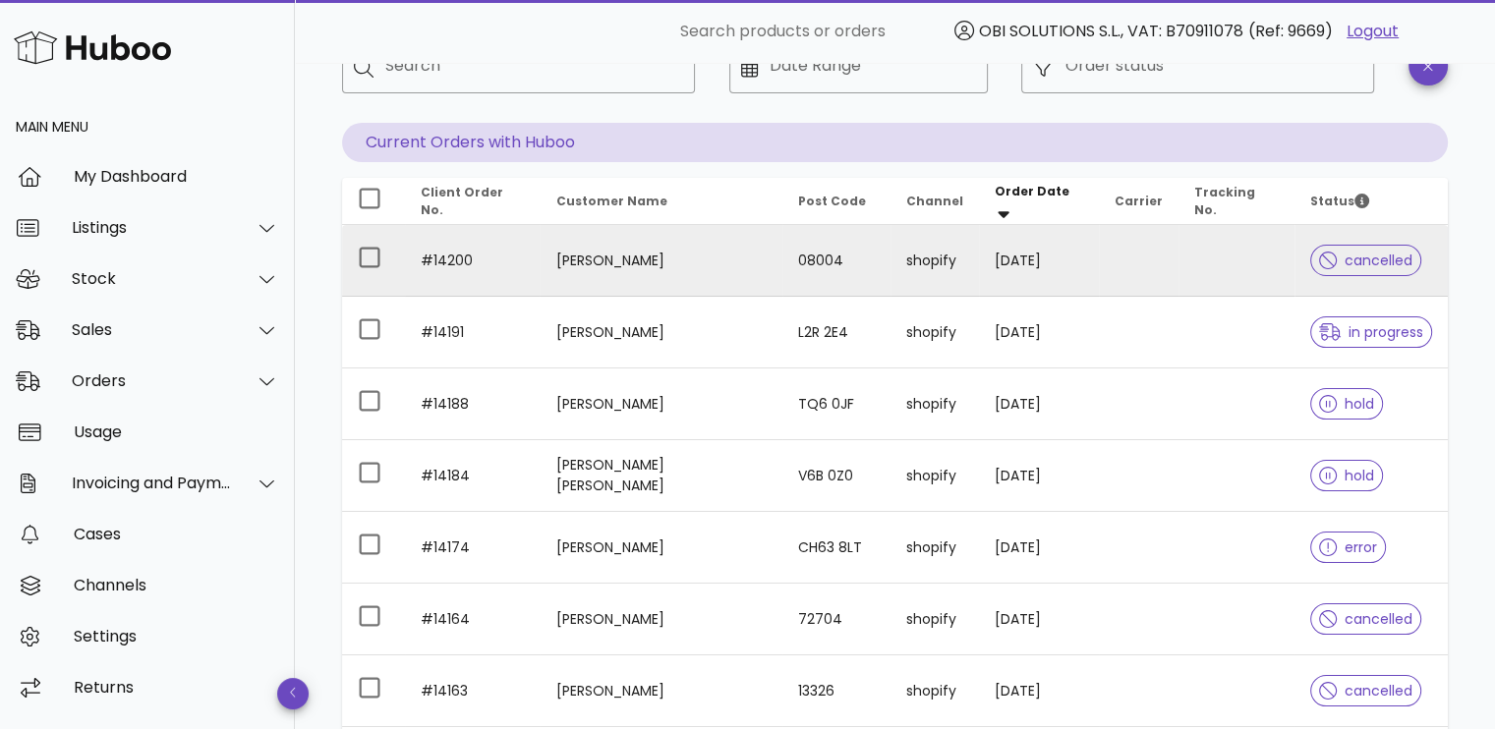
scroll to position [197, 0]
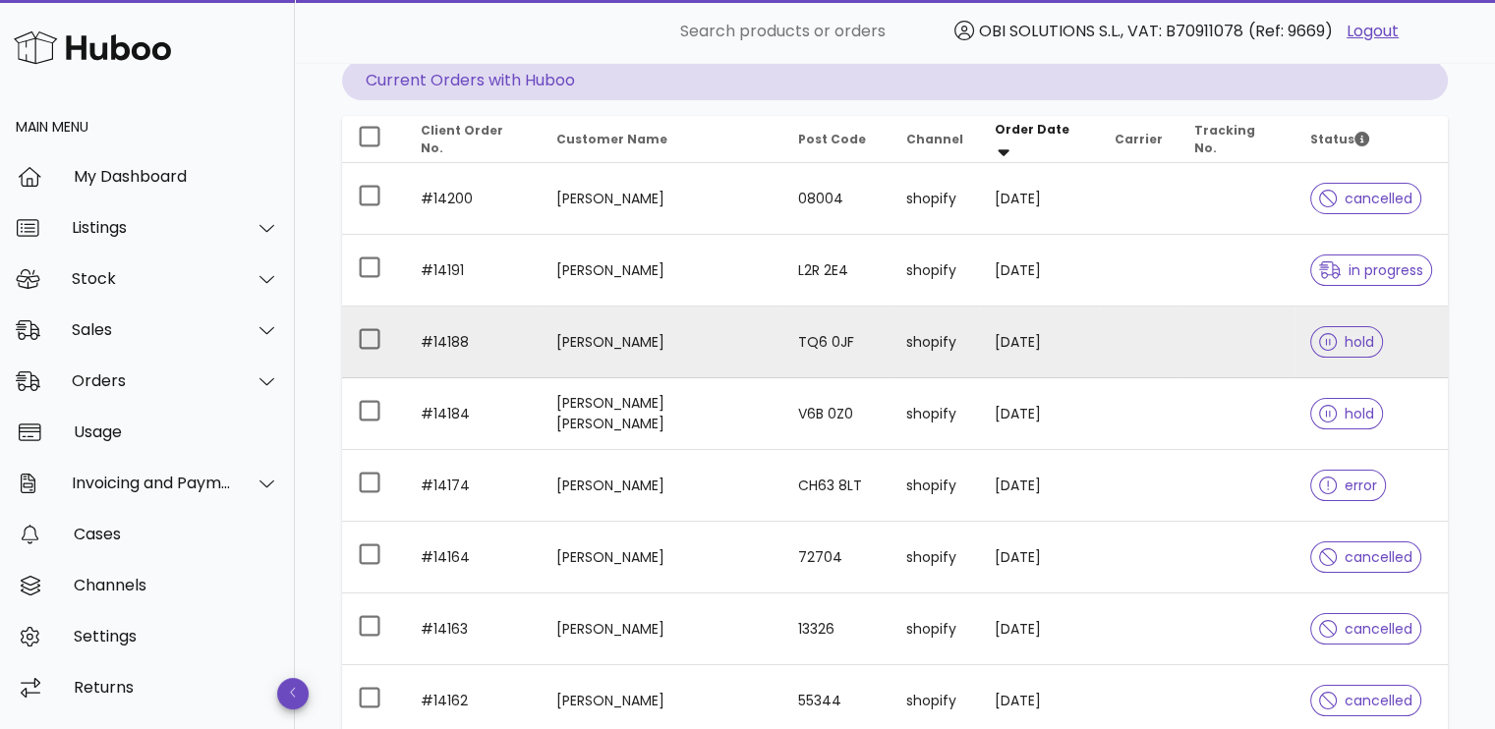
click at [1133, 332] on td at bounding box center [1139, 343] width 80 height 72
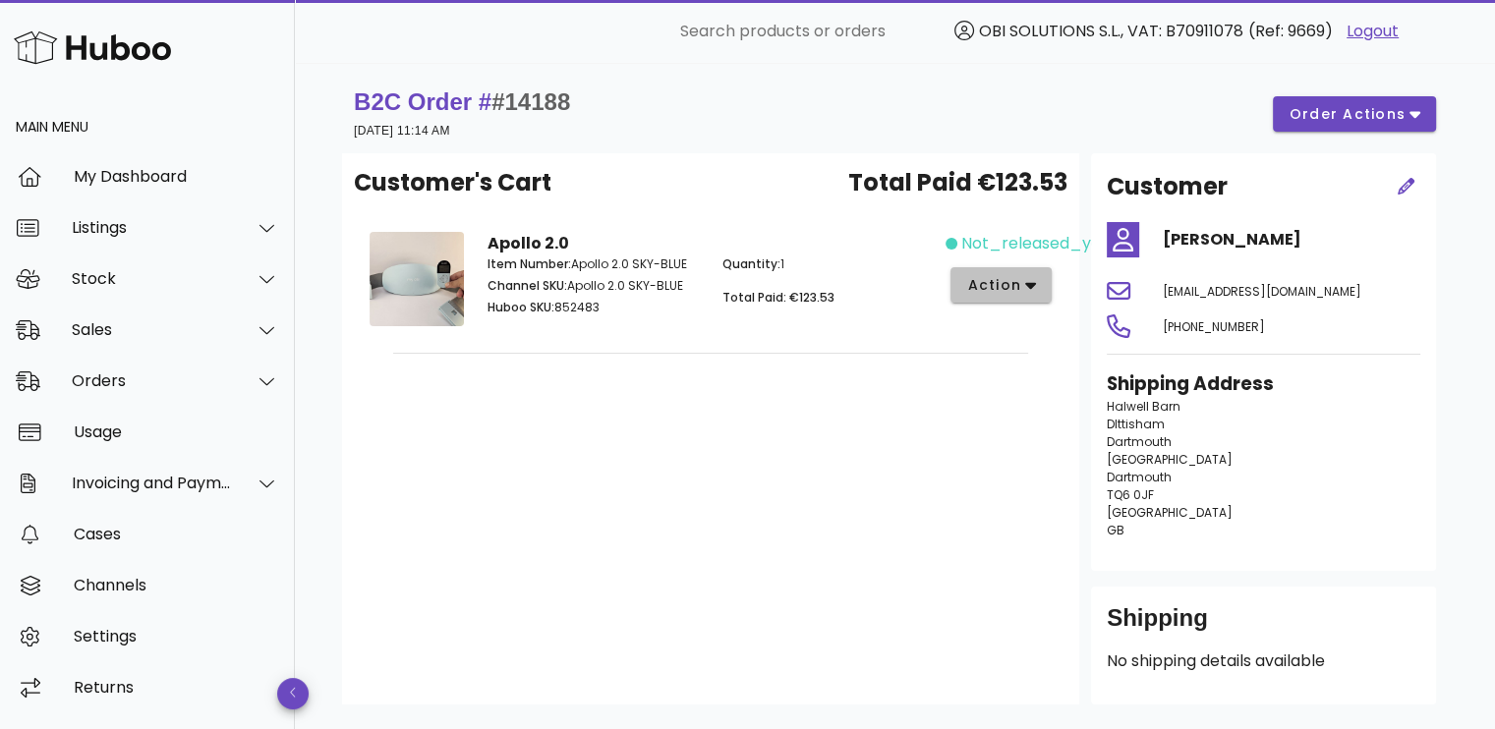
click at [1017, 290] on span "action" at bounding box center [993, 285] width 55 height 21
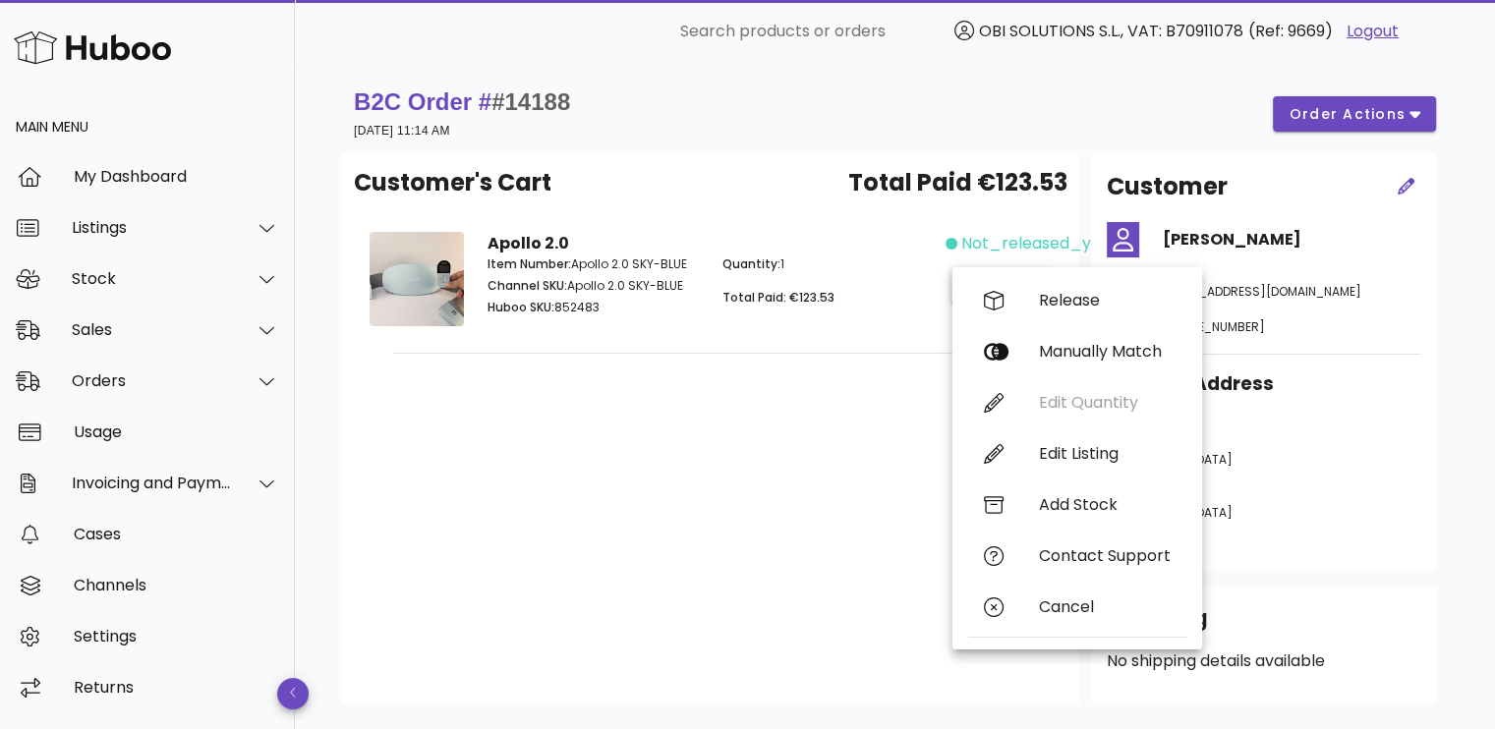
click at [790, 468] on div "Customer's Cart Total Paid €123.53 Apollo 2.0 Item Number: Apollo 2.0 SKY-BLUE …" at bounding box center [710, 428] width 737 height 551
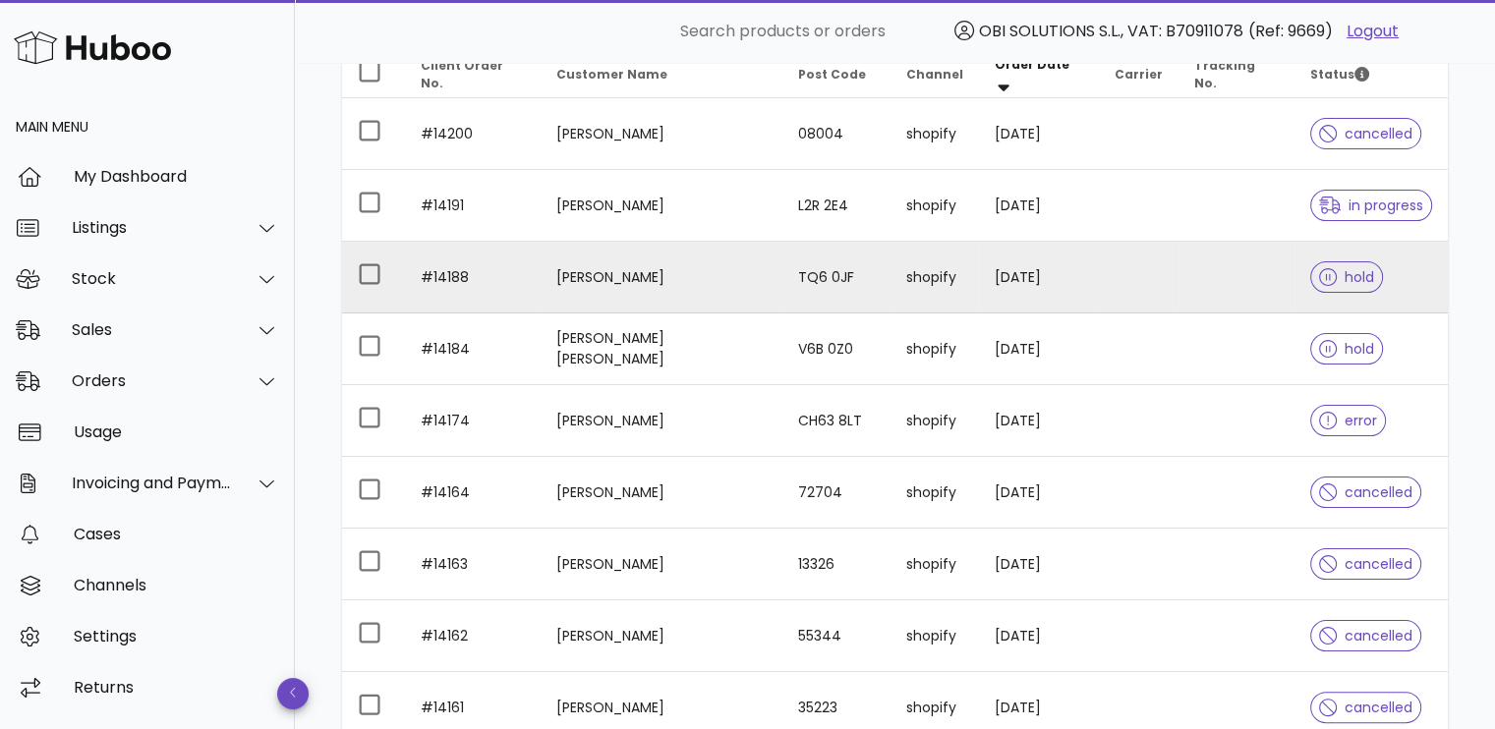
scroll to position [295, 0]
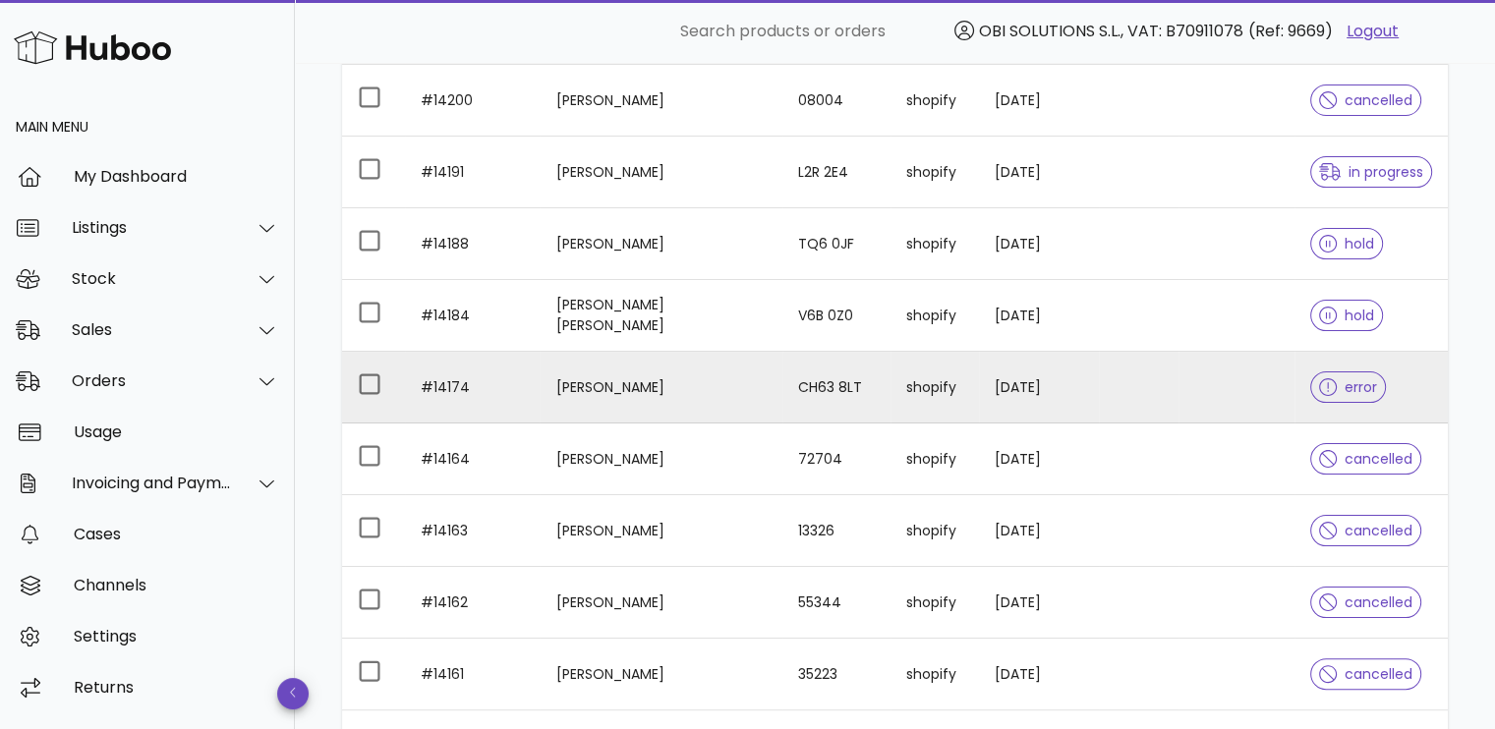
click at [1112, 384] on td at bounding box center [1139, 388] width 80 height 72
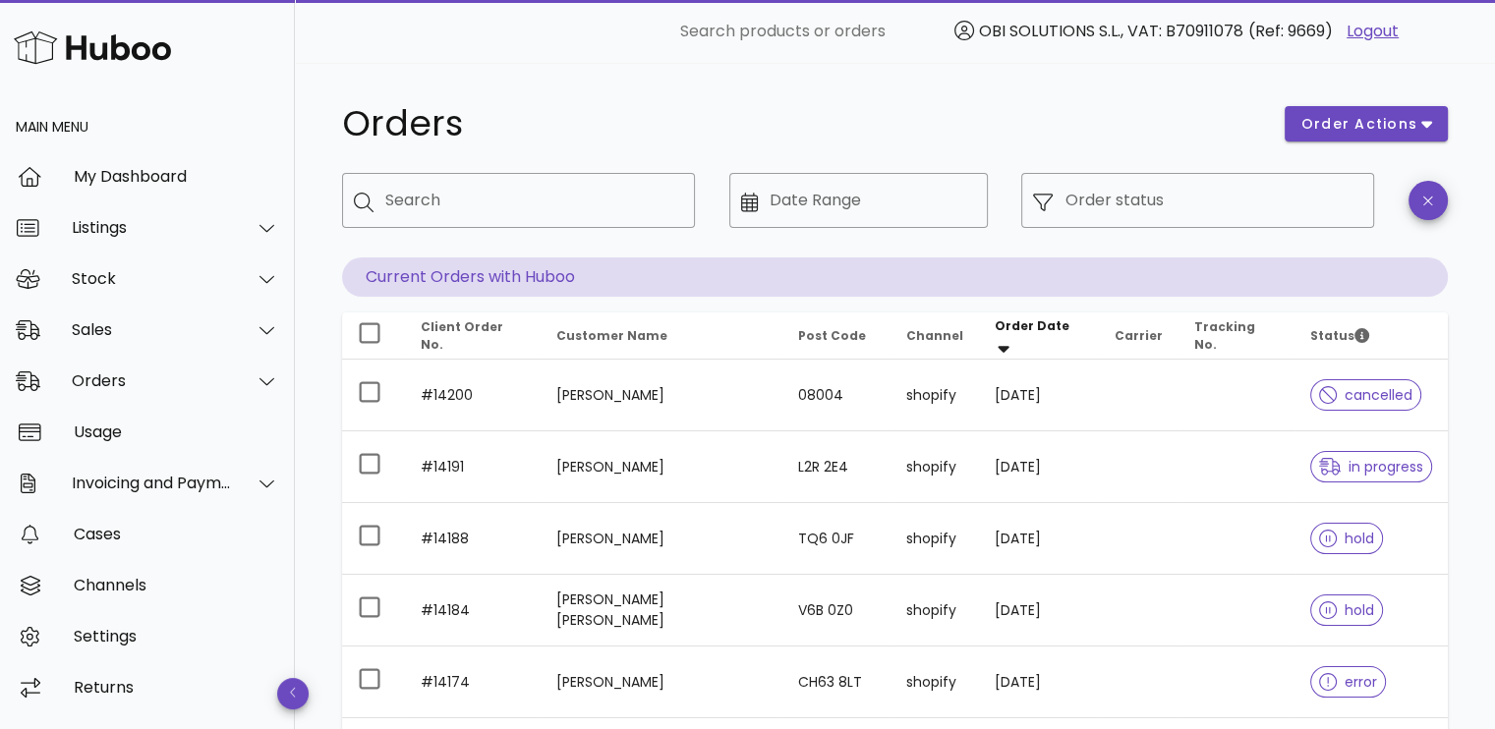
scroll to position [562, 0]
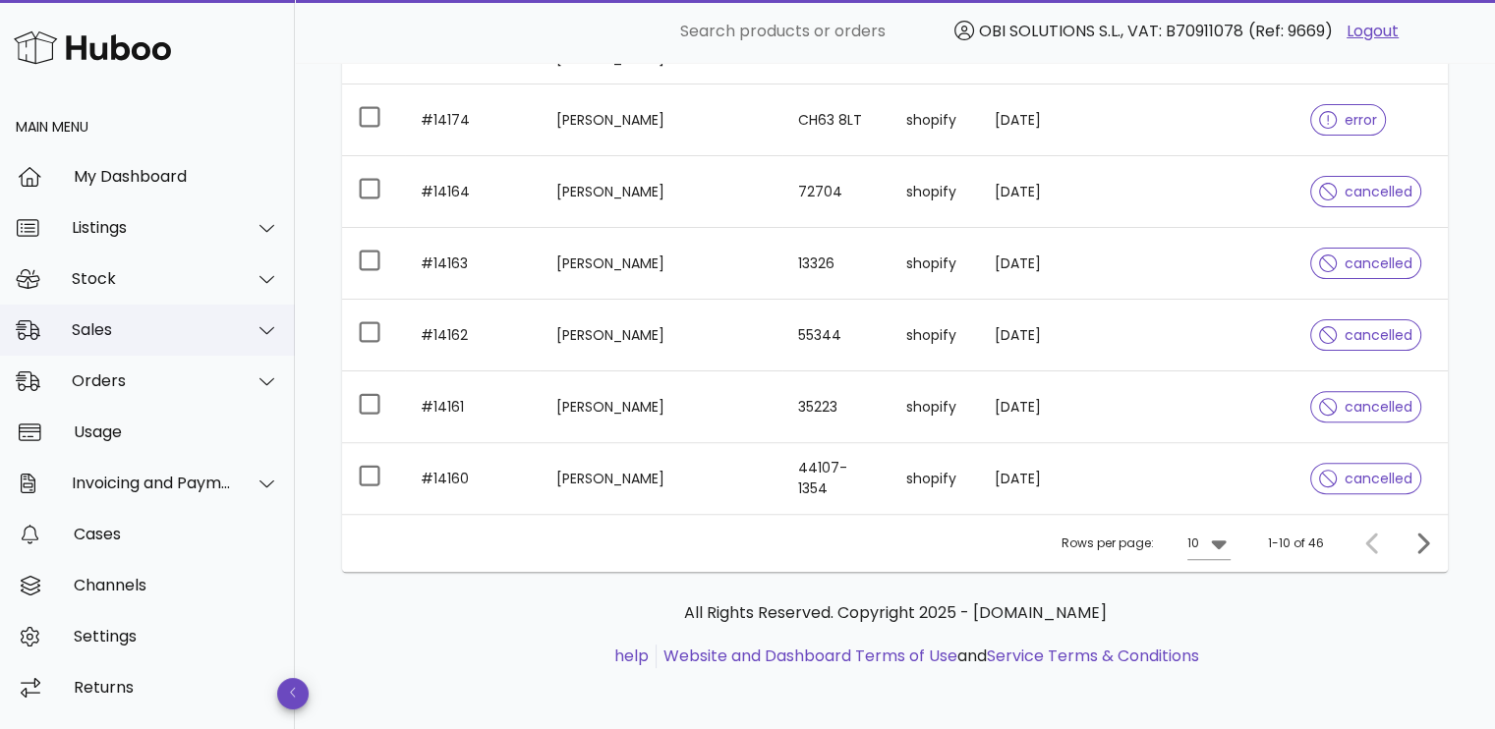
click at [179, 320] on div "Sales" at bounding box center [152, 329] width 160 height 19
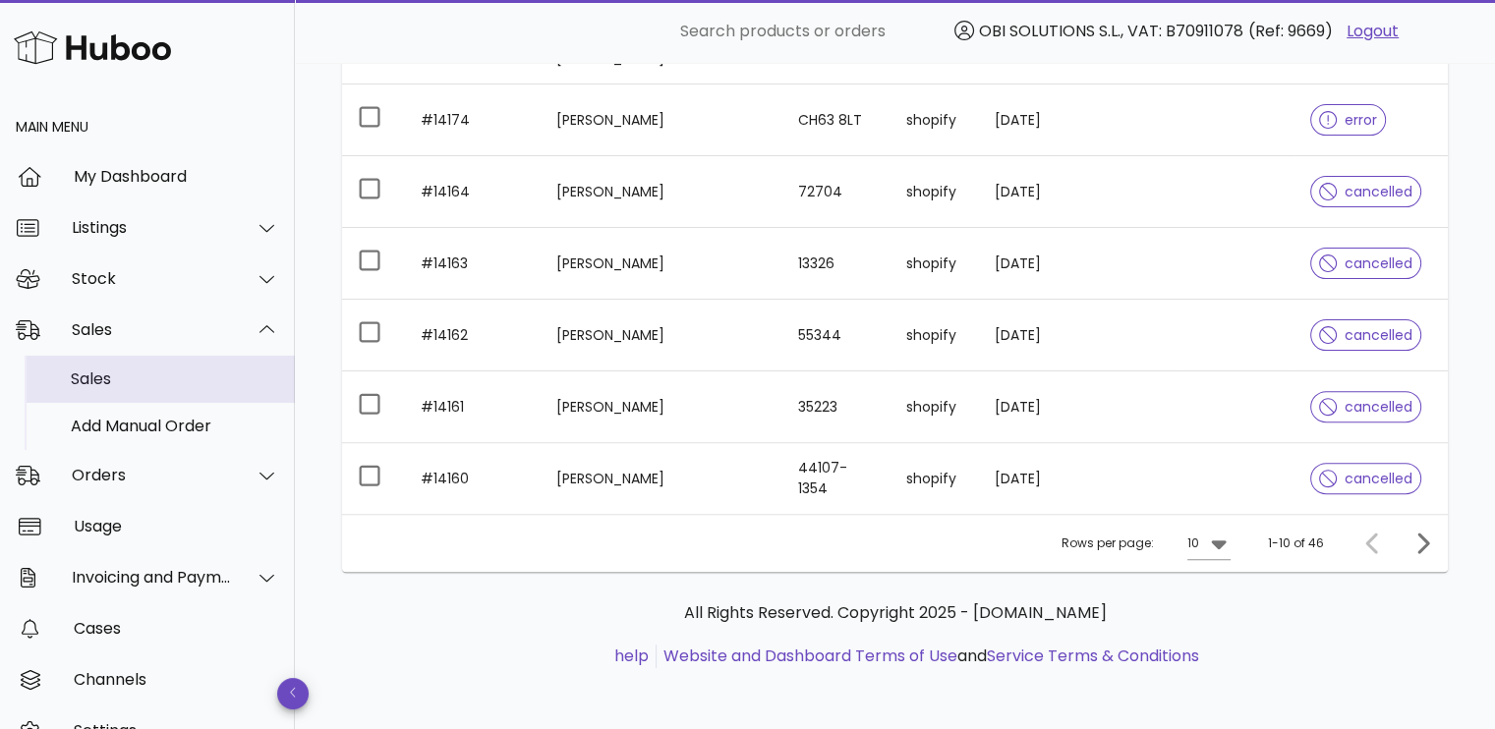
click at [166, 371] on div "Sales" at bounding box center [175, 379] width 208 height 19
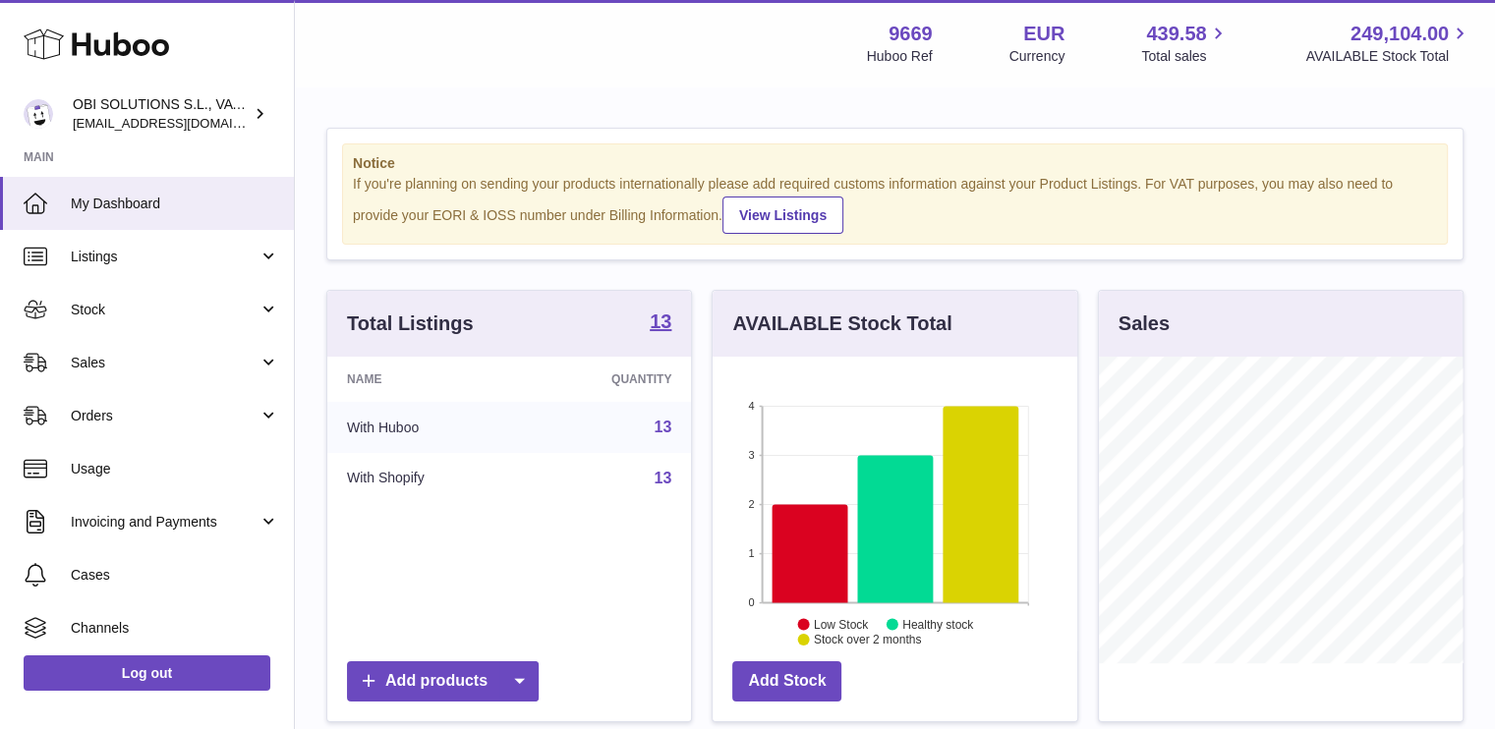
scroll to position [307, 365]
click at [102, 357] on span "Sales" at bounding box center [165, 363] width 188 height 19
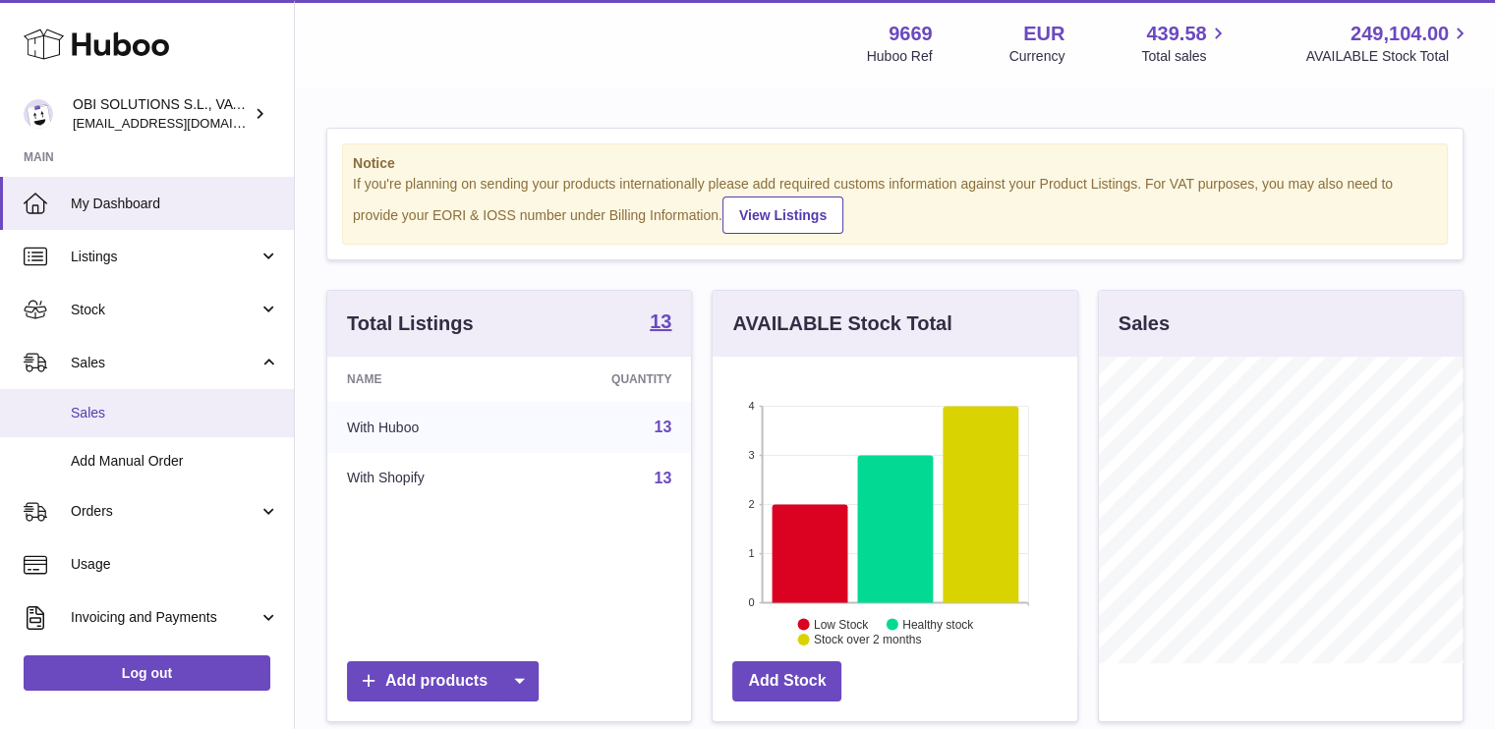
click at [106, 411] on span "Sales" at bounding box center [175, 413] width 208 height 19
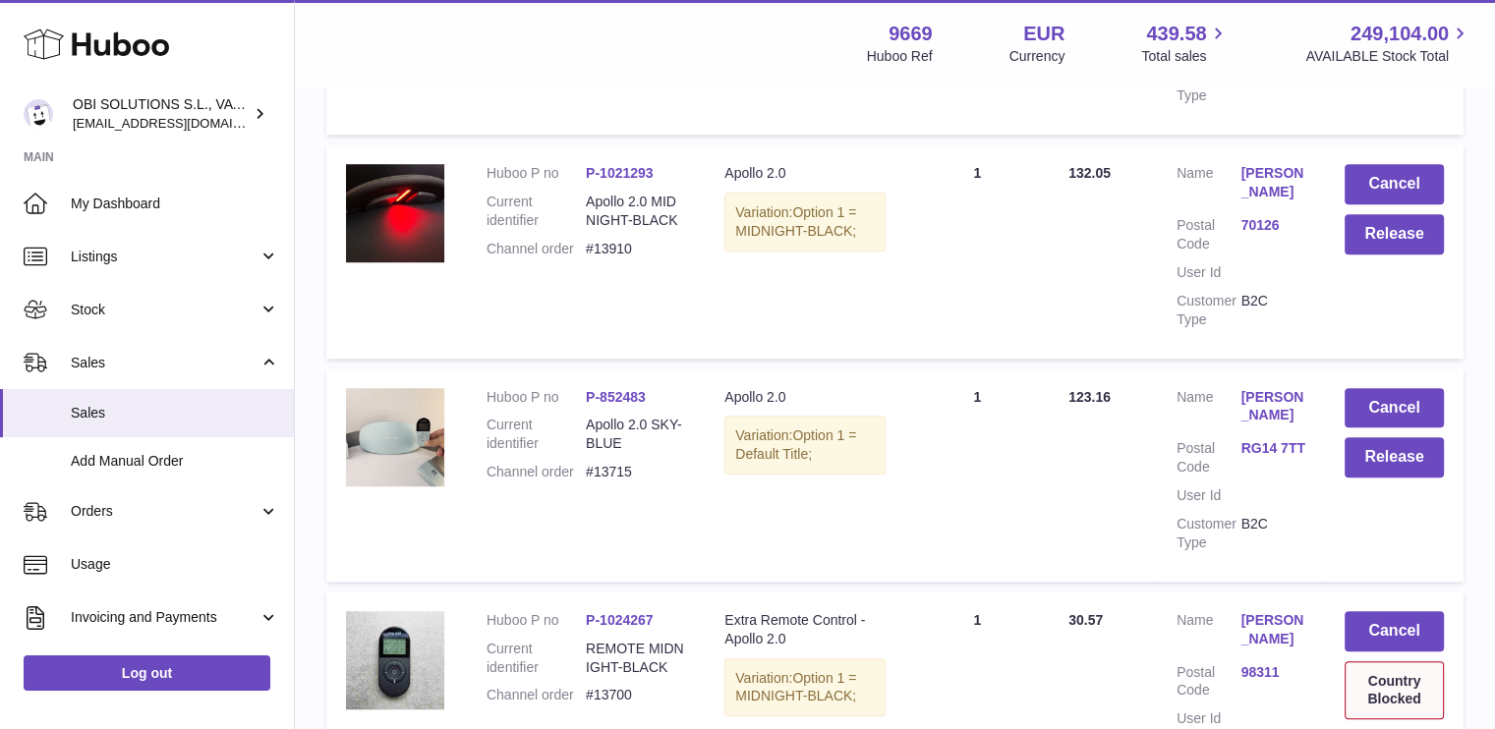
scroll to position [1278, 0]
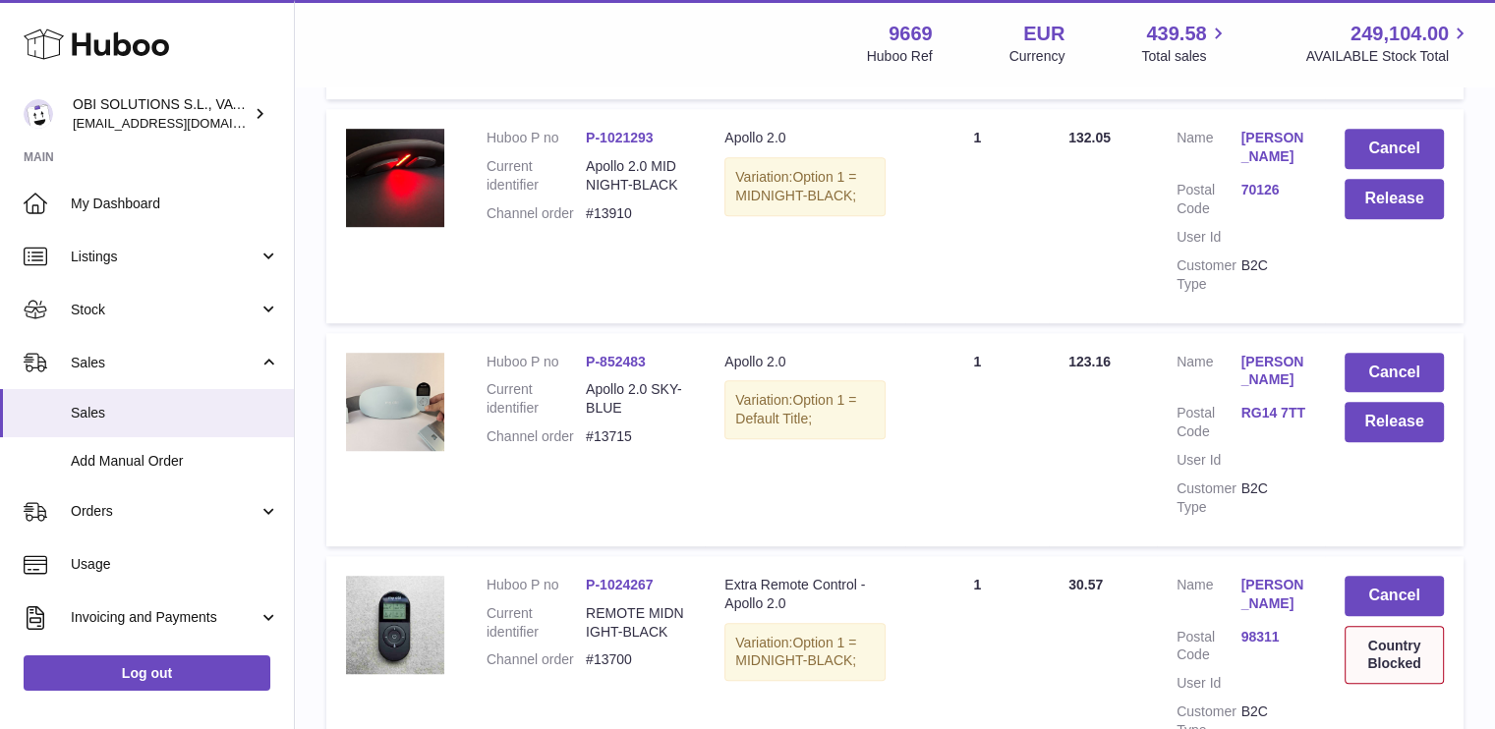
drag, startPoint x: 133, startPoint y: 520, endPoint x: 125, endPoint y: 539, distance: 20.3
click at [134, 522] on link "Orders" at bounding box center [147, 512] width 294 height 53
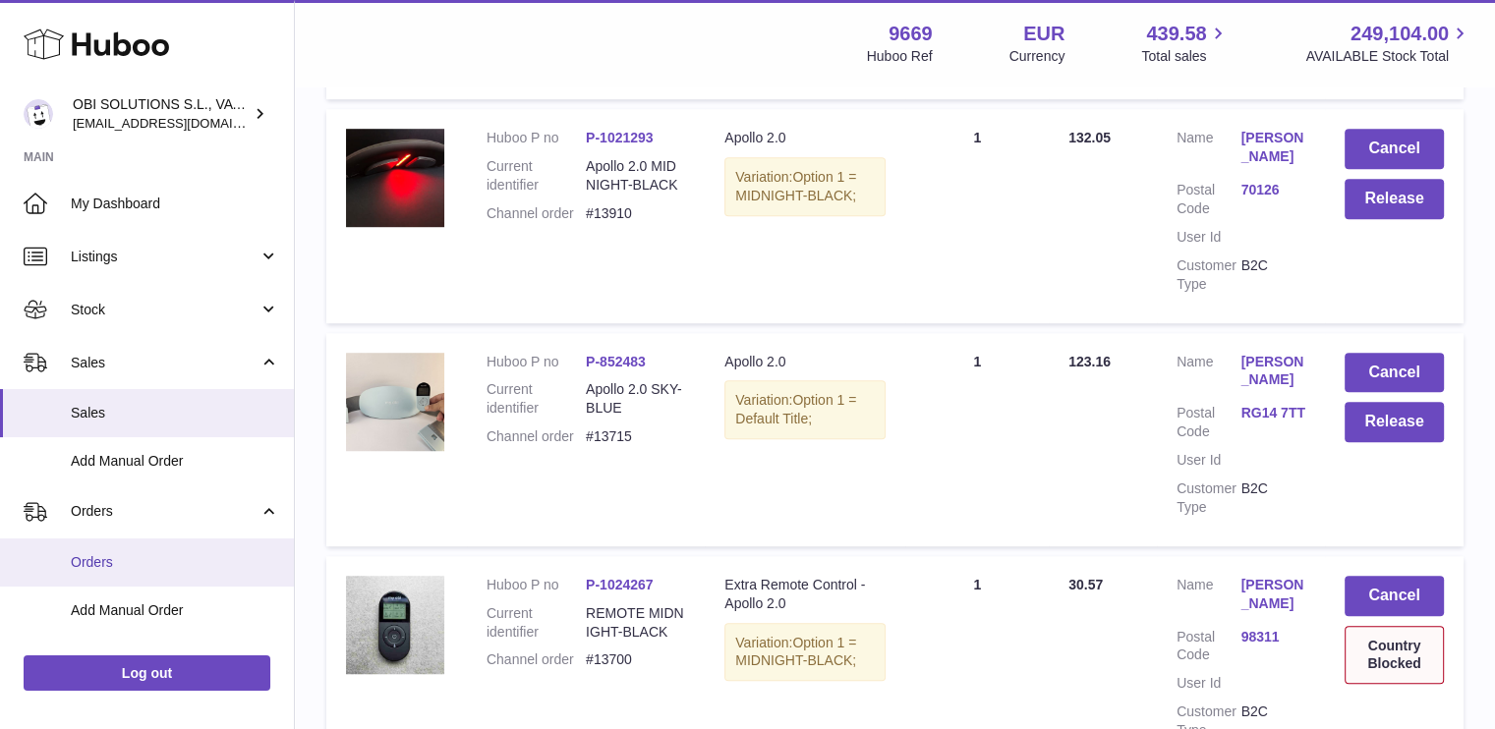
click at [122, 553] on link "Orders" at bounding box center [147, 563] width 294 height 48
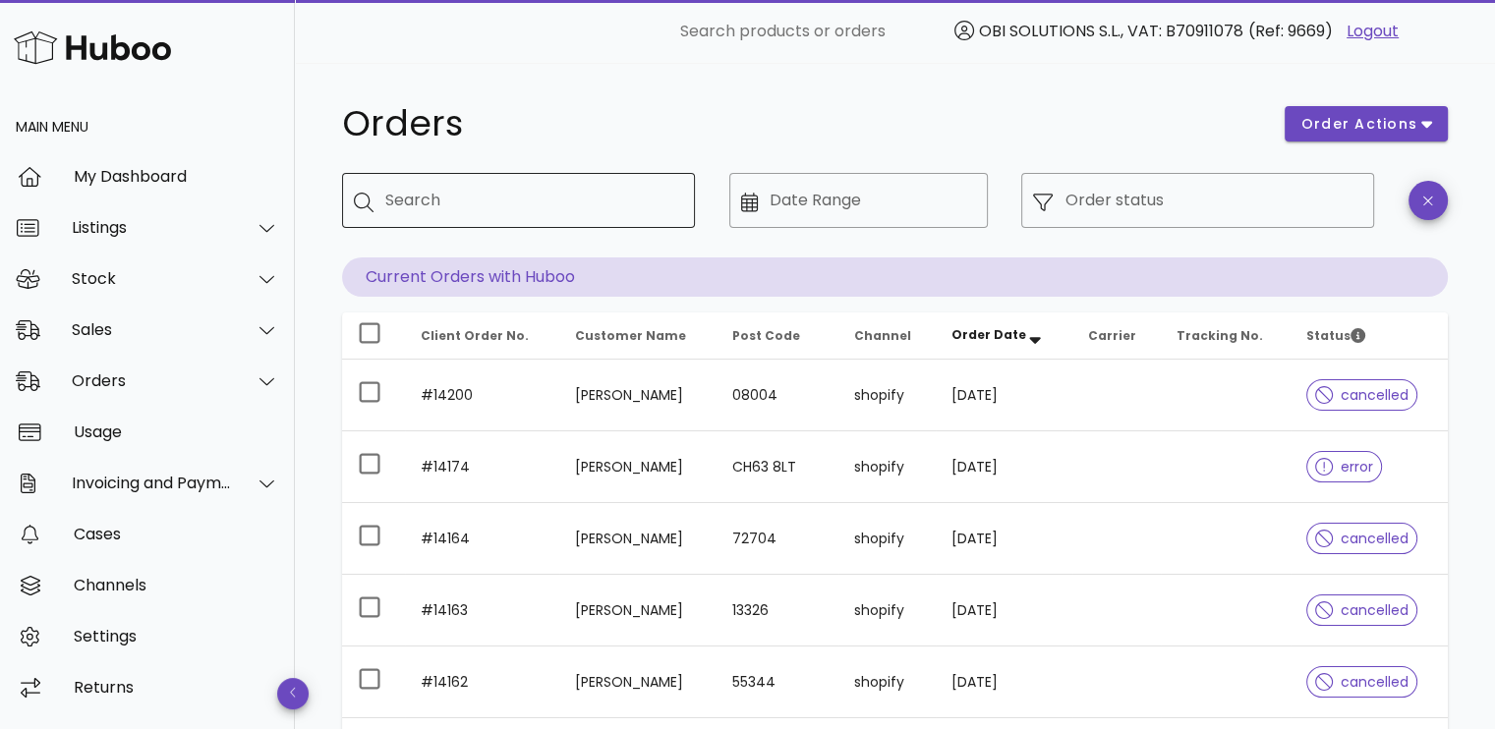
click at [507, 198] on input "Search" at bounding box center [532, 200] width 294 height 31
type input "*****"
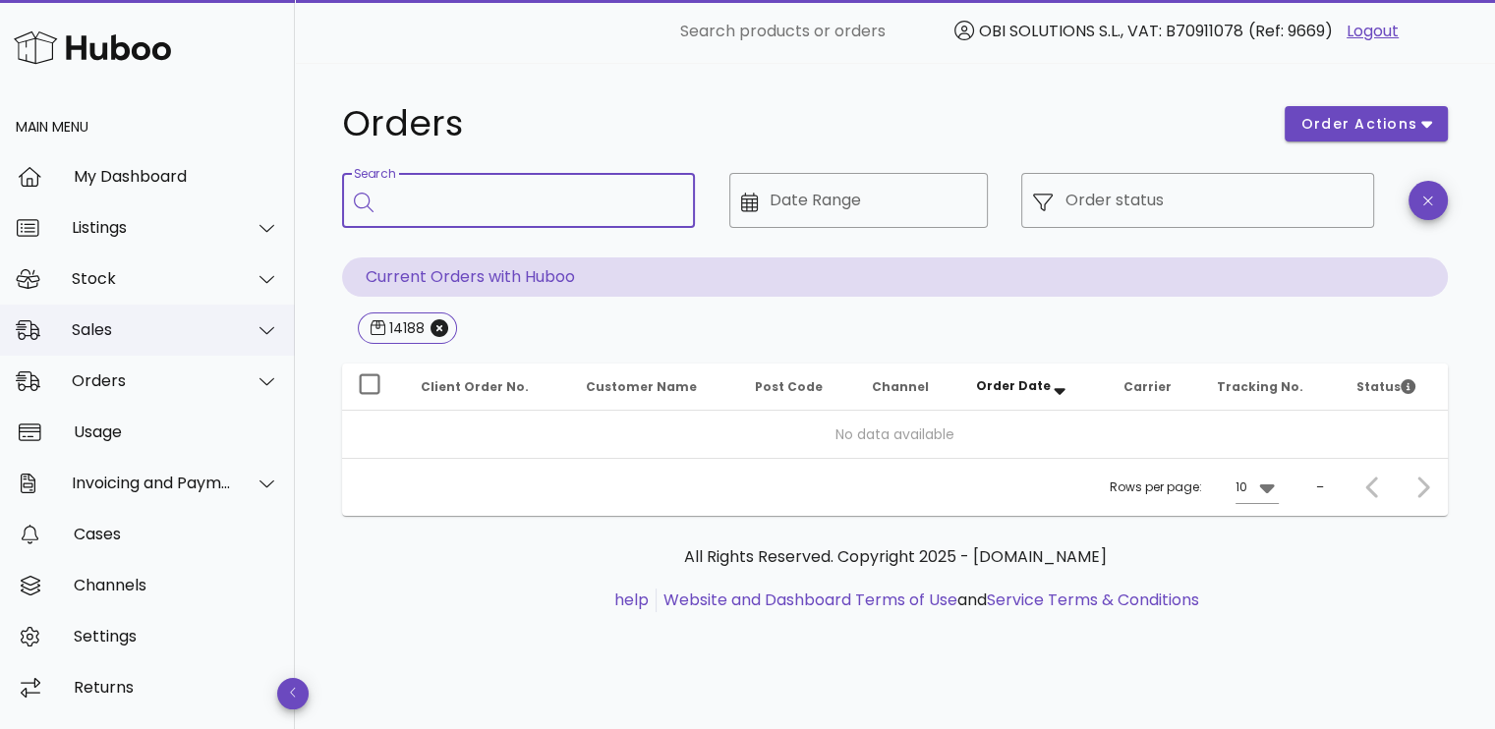
click at [127, 343] on div "Sales" at bounding box center [147, 330] width 295 height 51
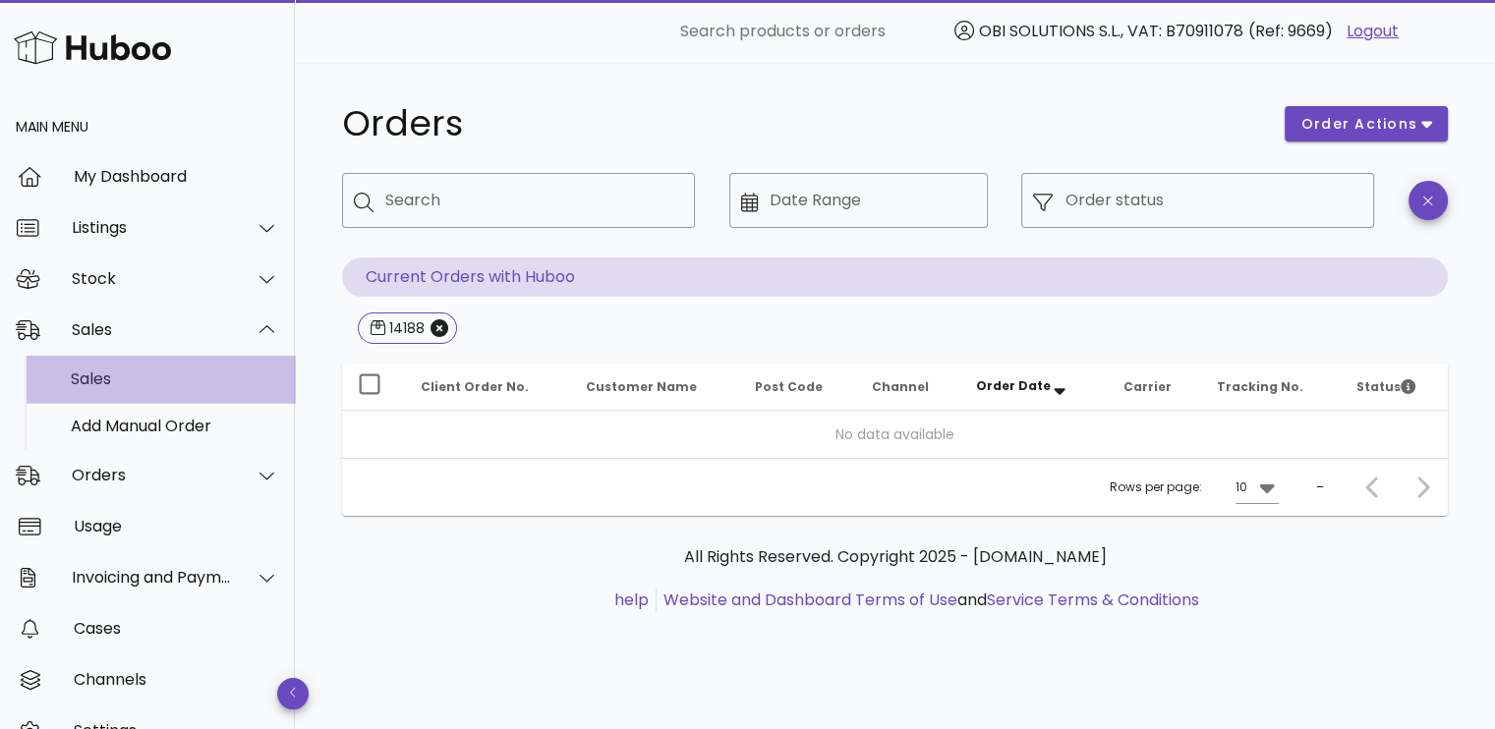
click at [123, 376] on div "Sales" at bounding box center [175, 379] width 208 height 19
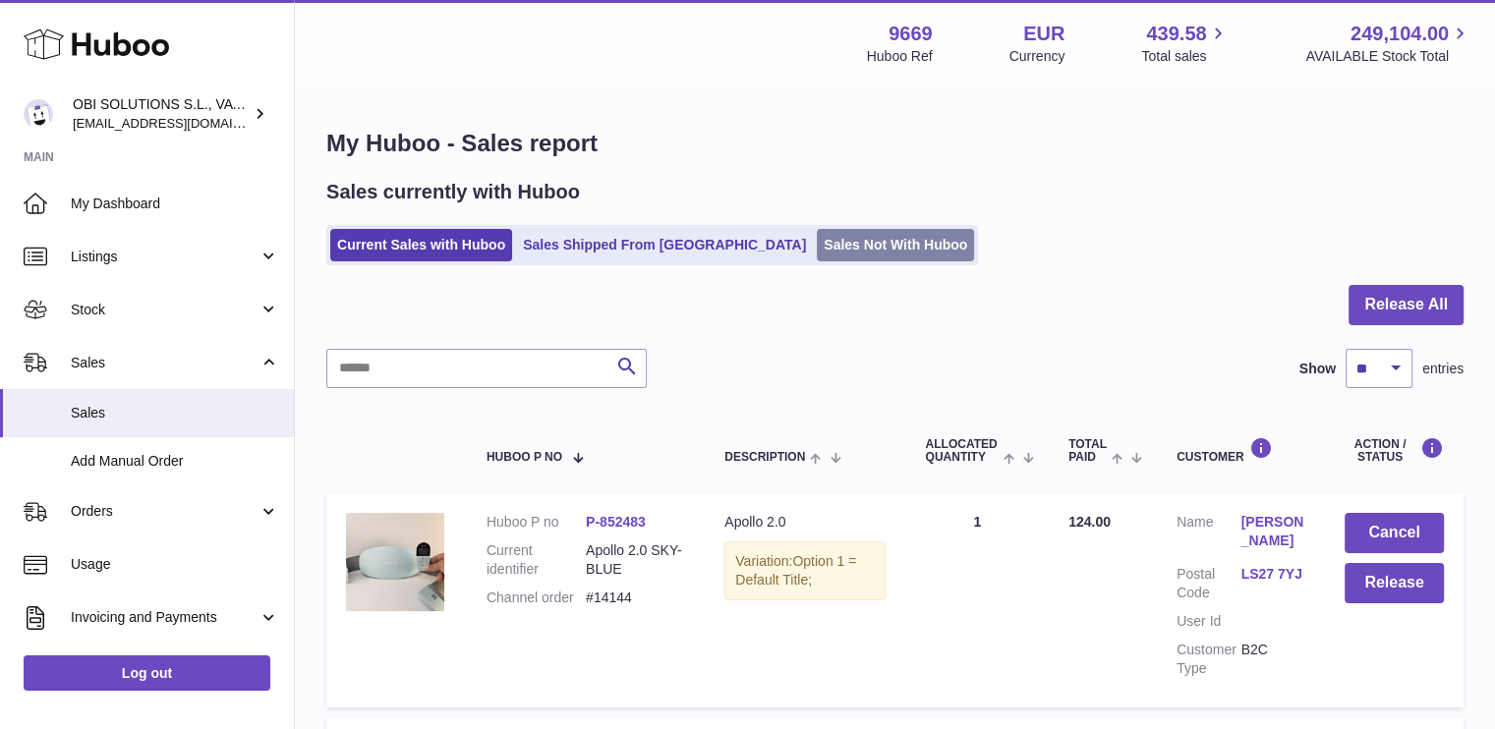
click at [817, 234] on link "Sales Not With Huboo" at bounding box center [895, 245] width 157 height 32
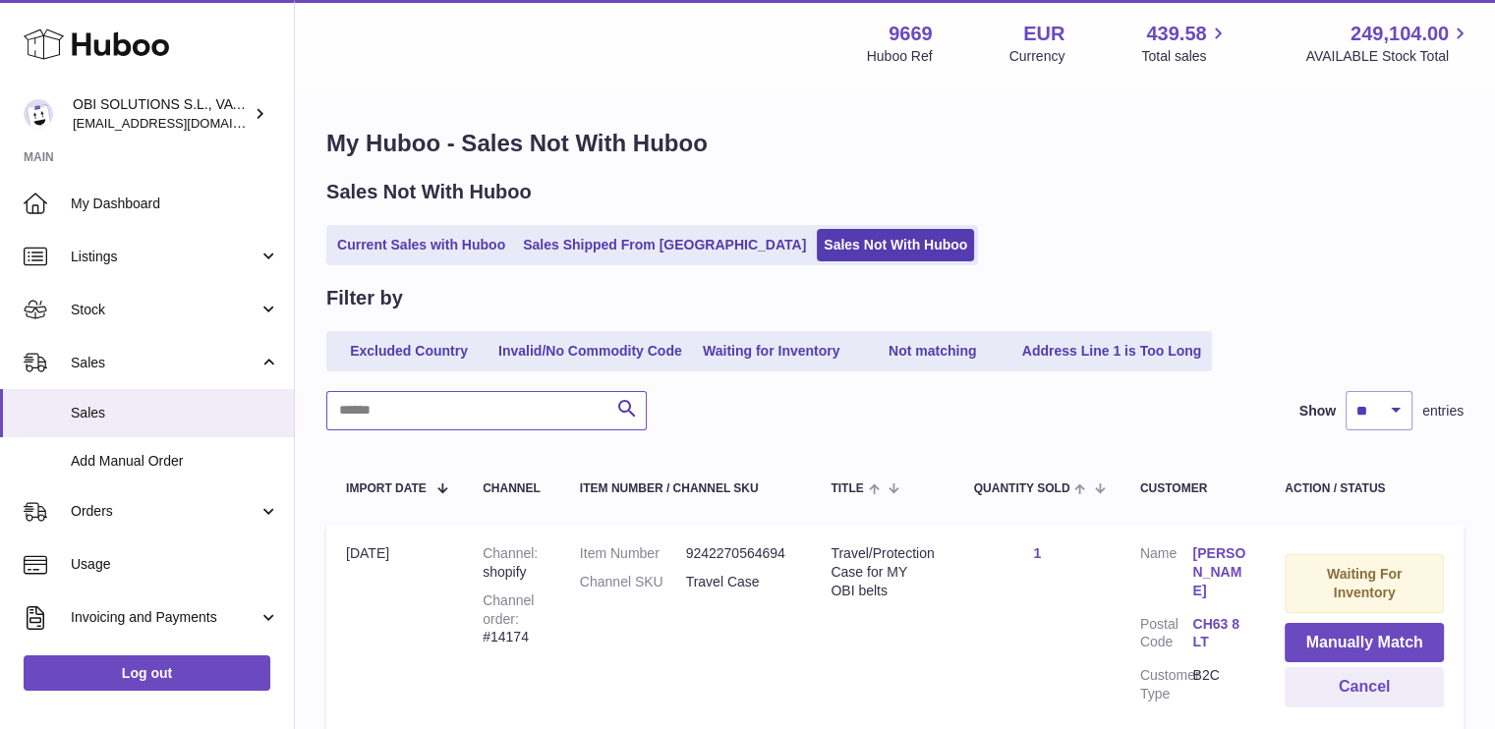
click at [448, 404] on input "text" at bounding box center [486, 410] width 320 height 39
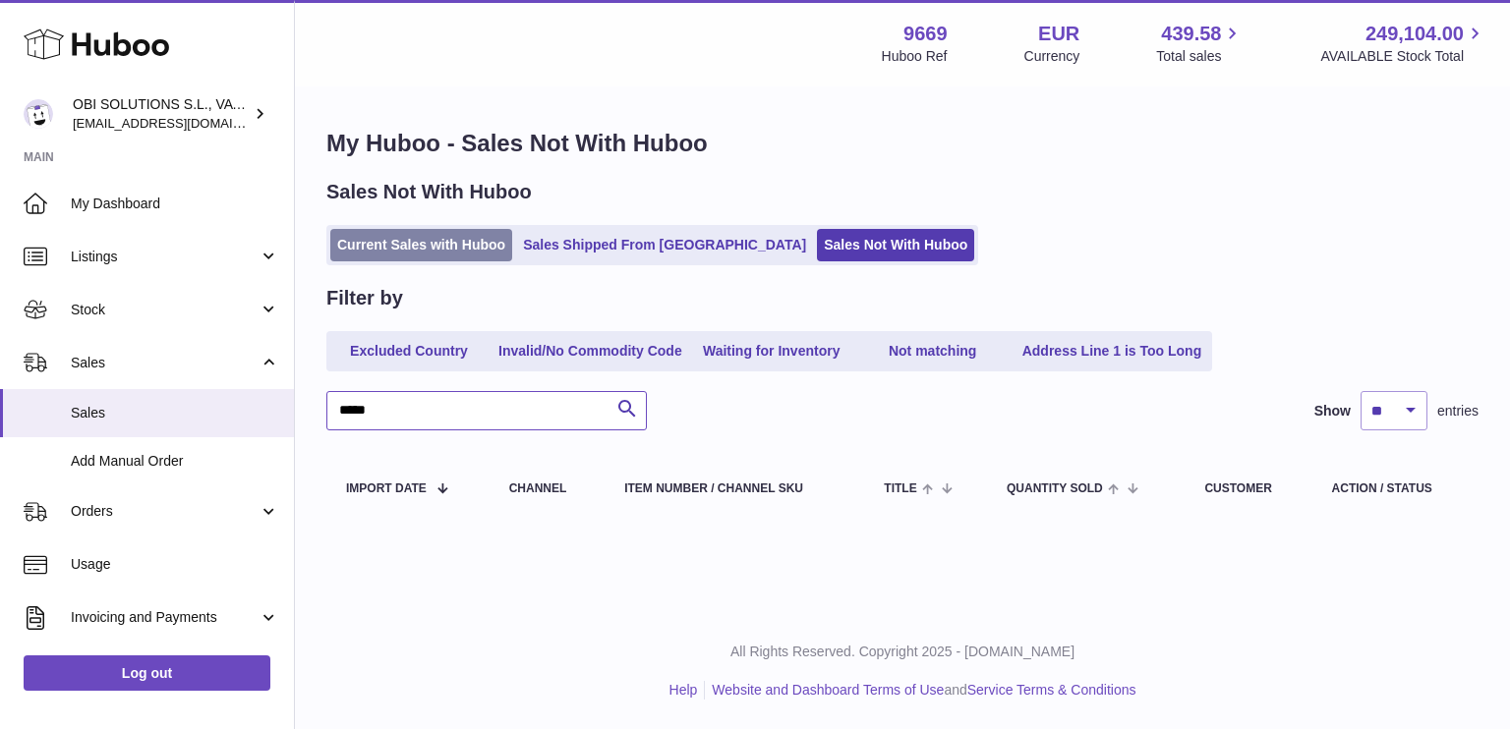
type input "*****"
click at [430, 243] on link "Current Sales with Huboo" at bounding box center [421, 245] width 182 height 32
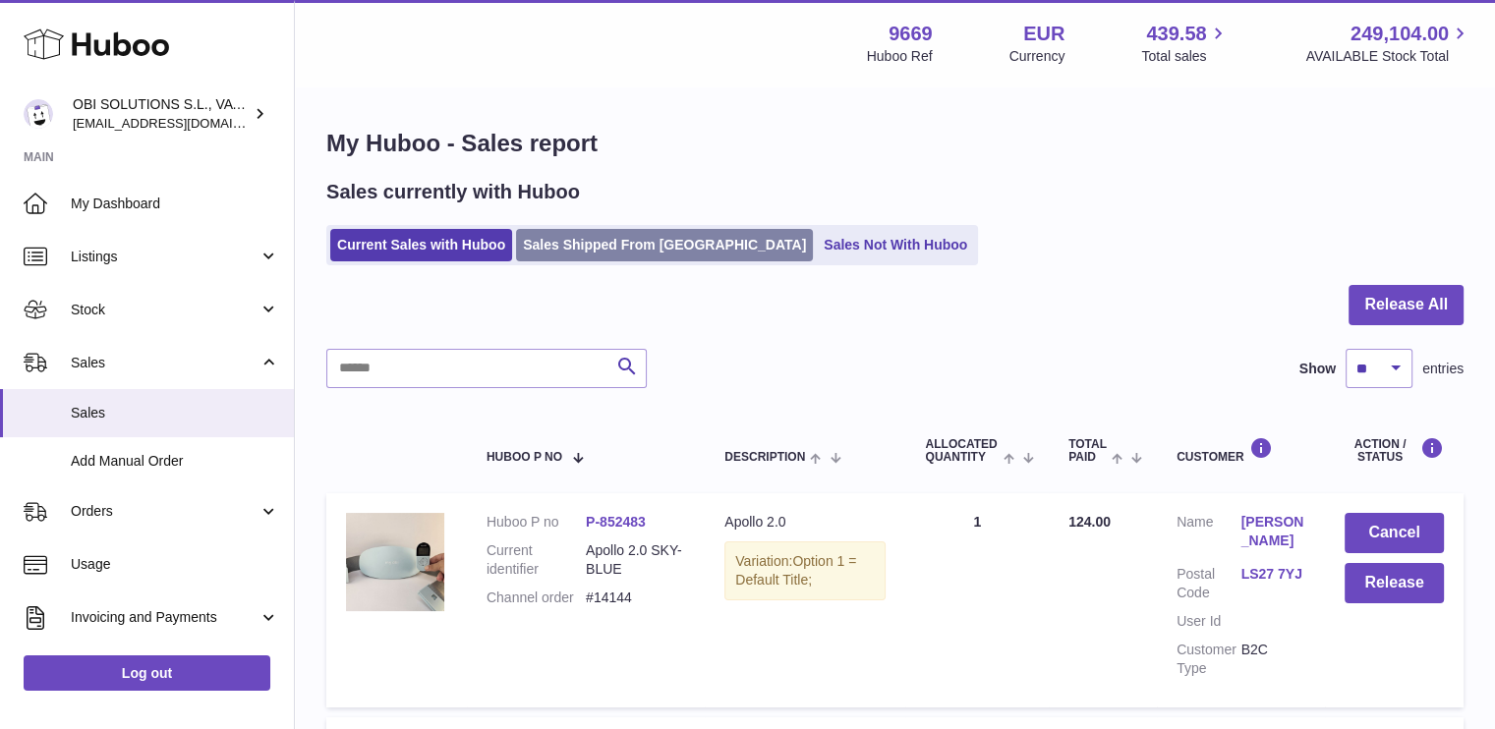
click at [580, 247] on link "Sales Shipped From [GEOGRAPHIC_DATA]" at bounding box center [664, 245] width 297 height 32
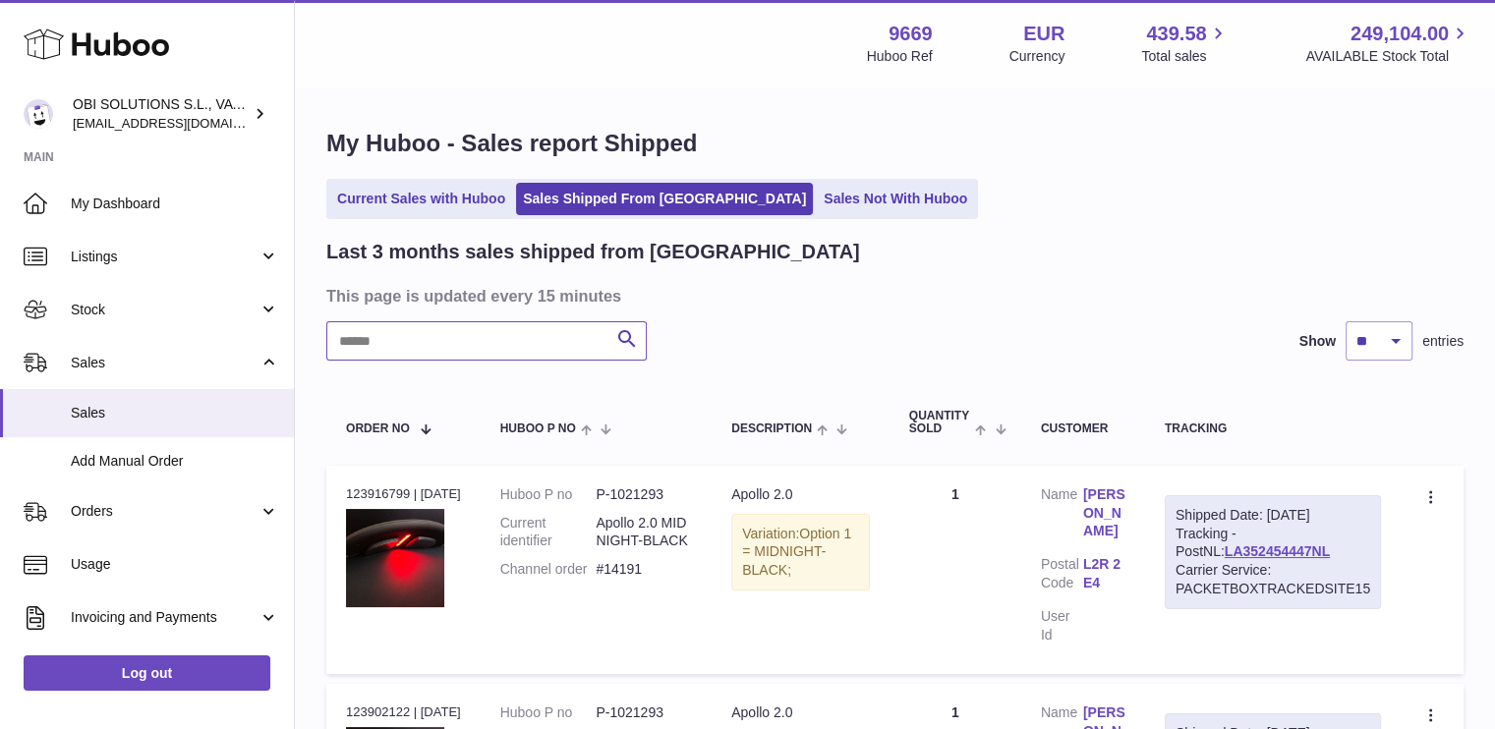
click at [476, 333] on input "text" at bounding box center [486, 340] width 320 height 39
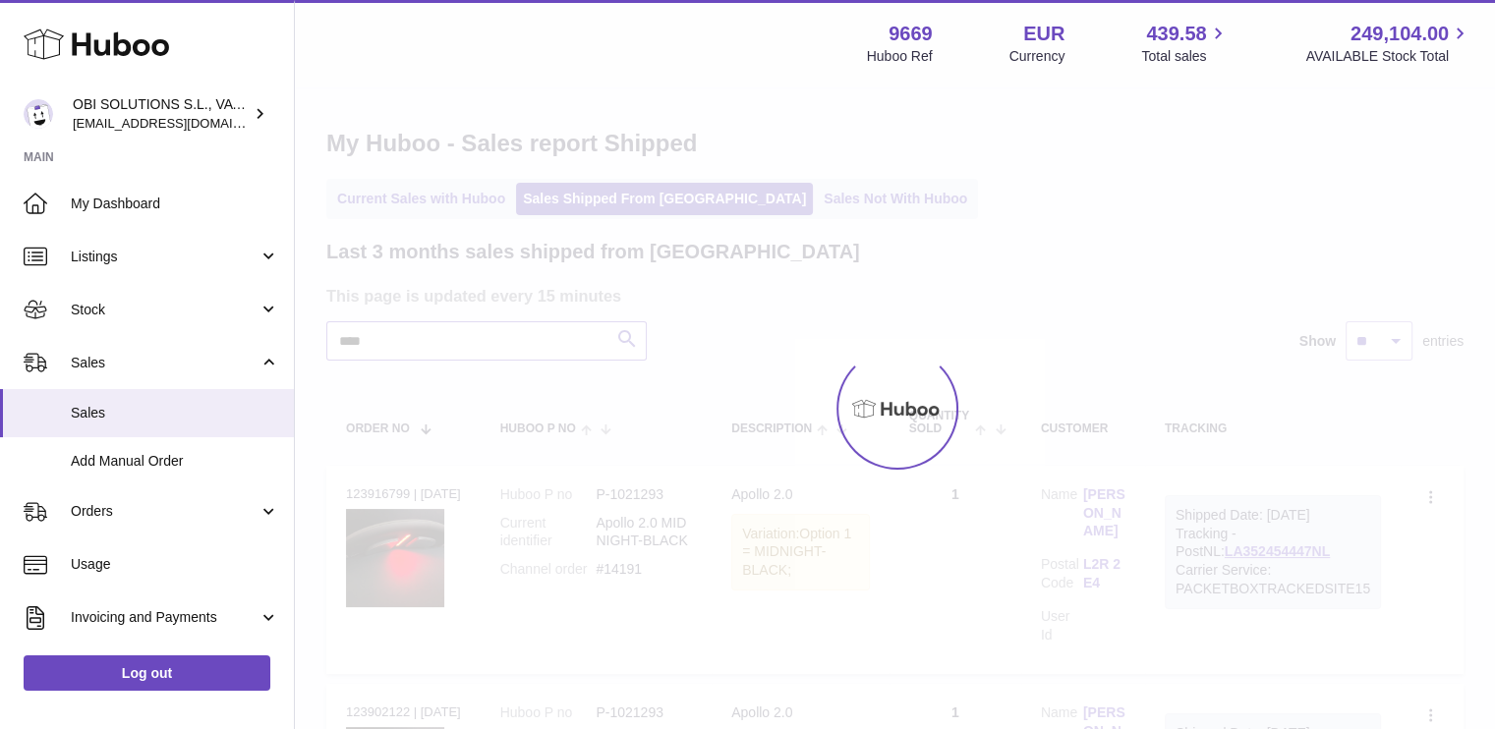
type input "*****"
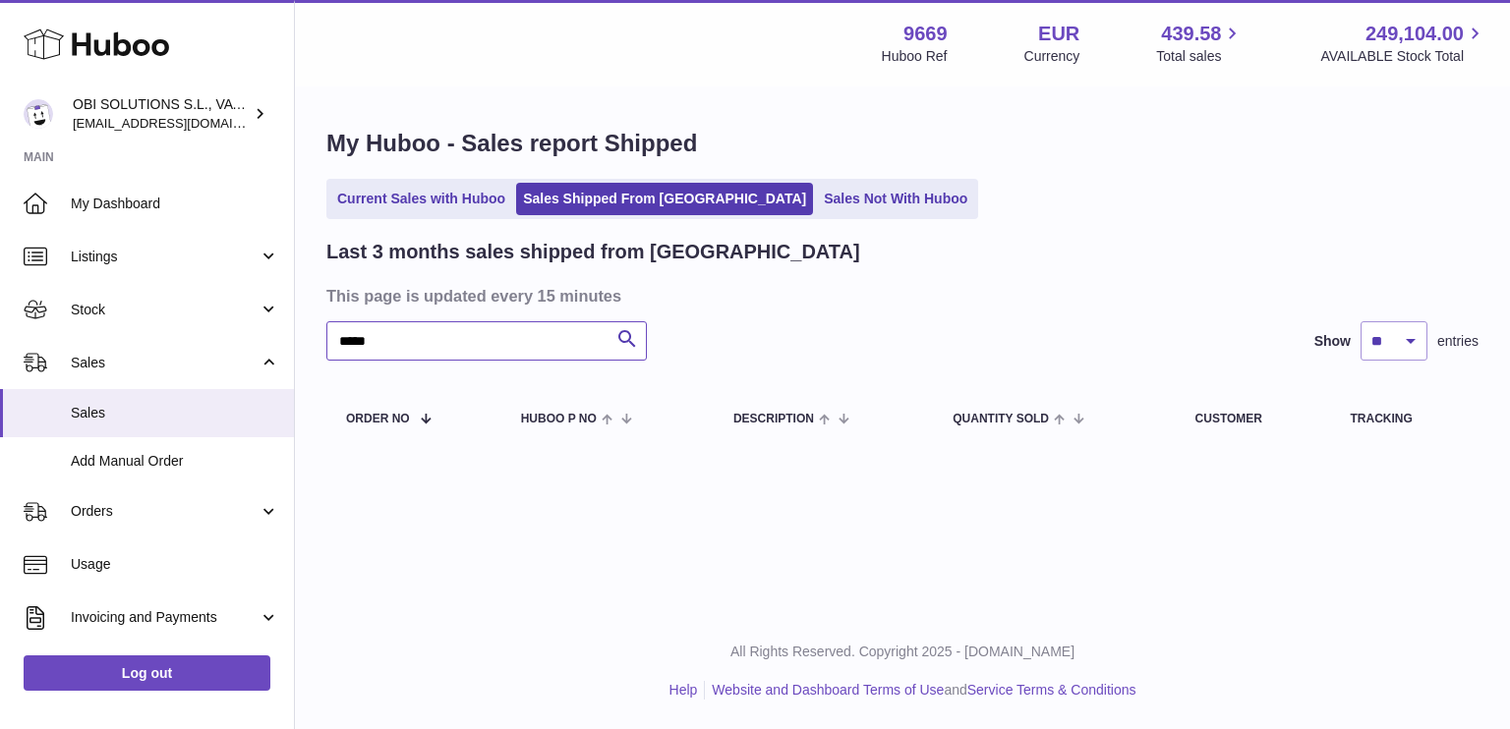
drag, startPoint x: 472, startPoint y: 333, endPoint x: 297, endPoint y: 318, distance: 175.6
click at [297, 318] on div "My Huboo - Sales report Shipped Current Sales with Huboo Sales Shipped From Hub…" at bounding box center [902, 291] width 1215 height 406
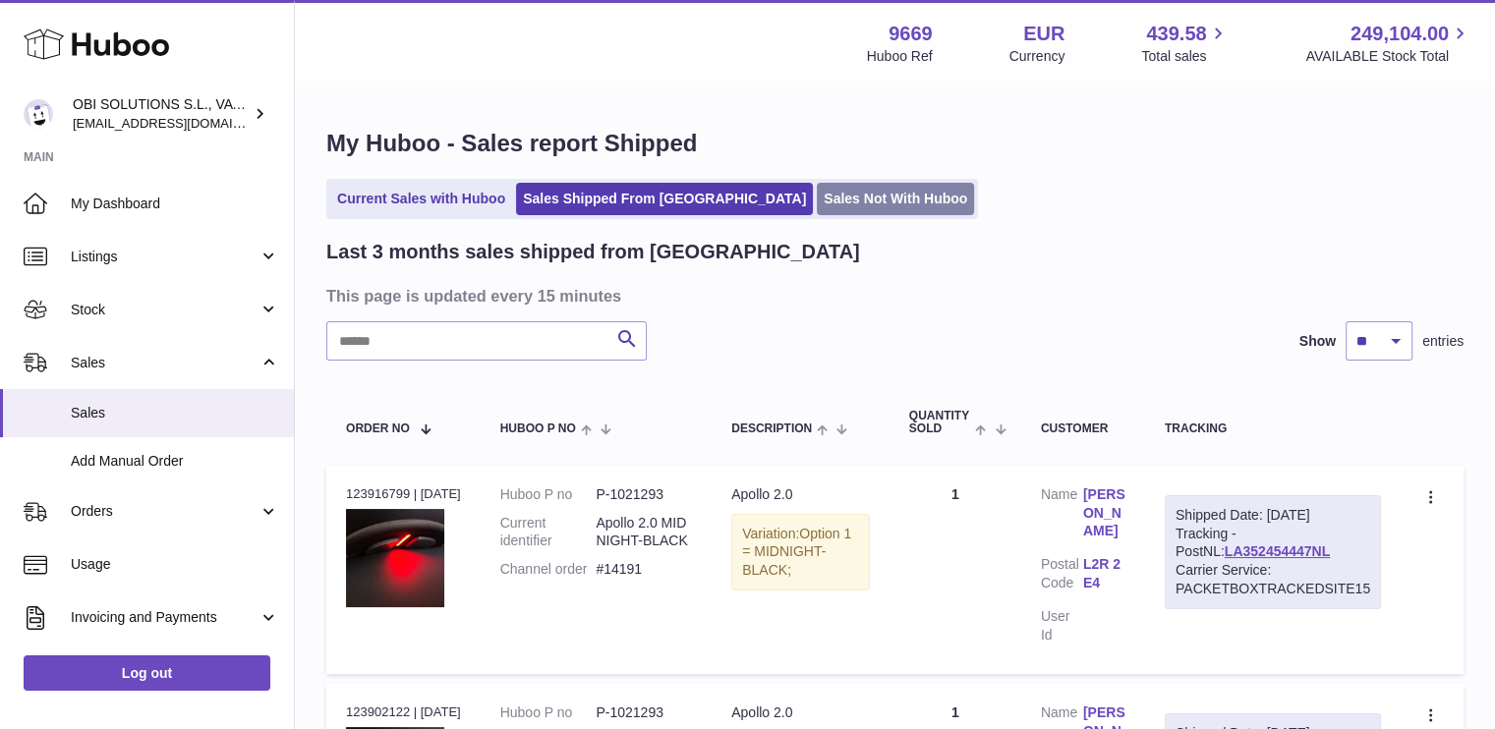
click at [817, 194] on link "Sales Not With Huboo" at bounding box center [895, 199] width 157 height 32
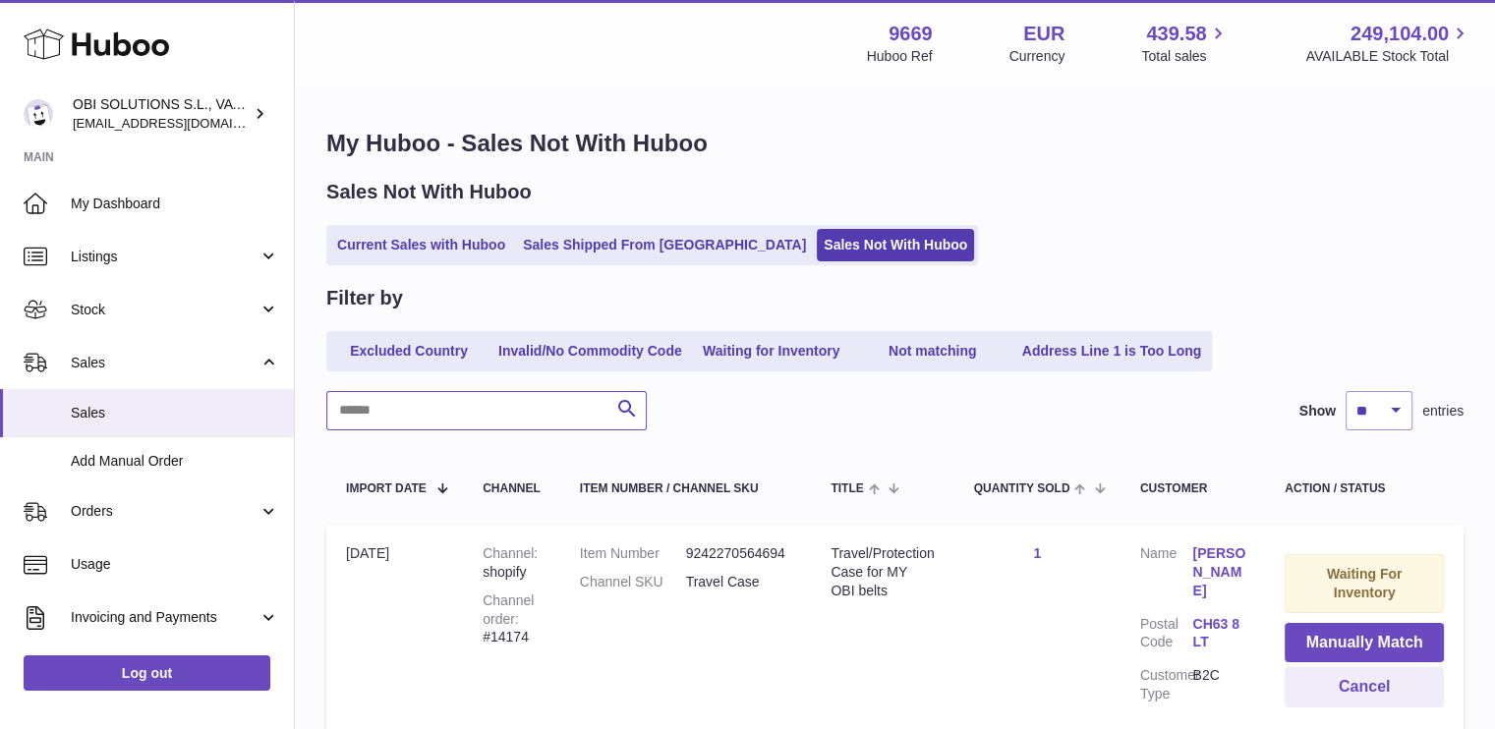
click at [463, 408] on input "text" at bounding box center [486, 410] width 320 height 39
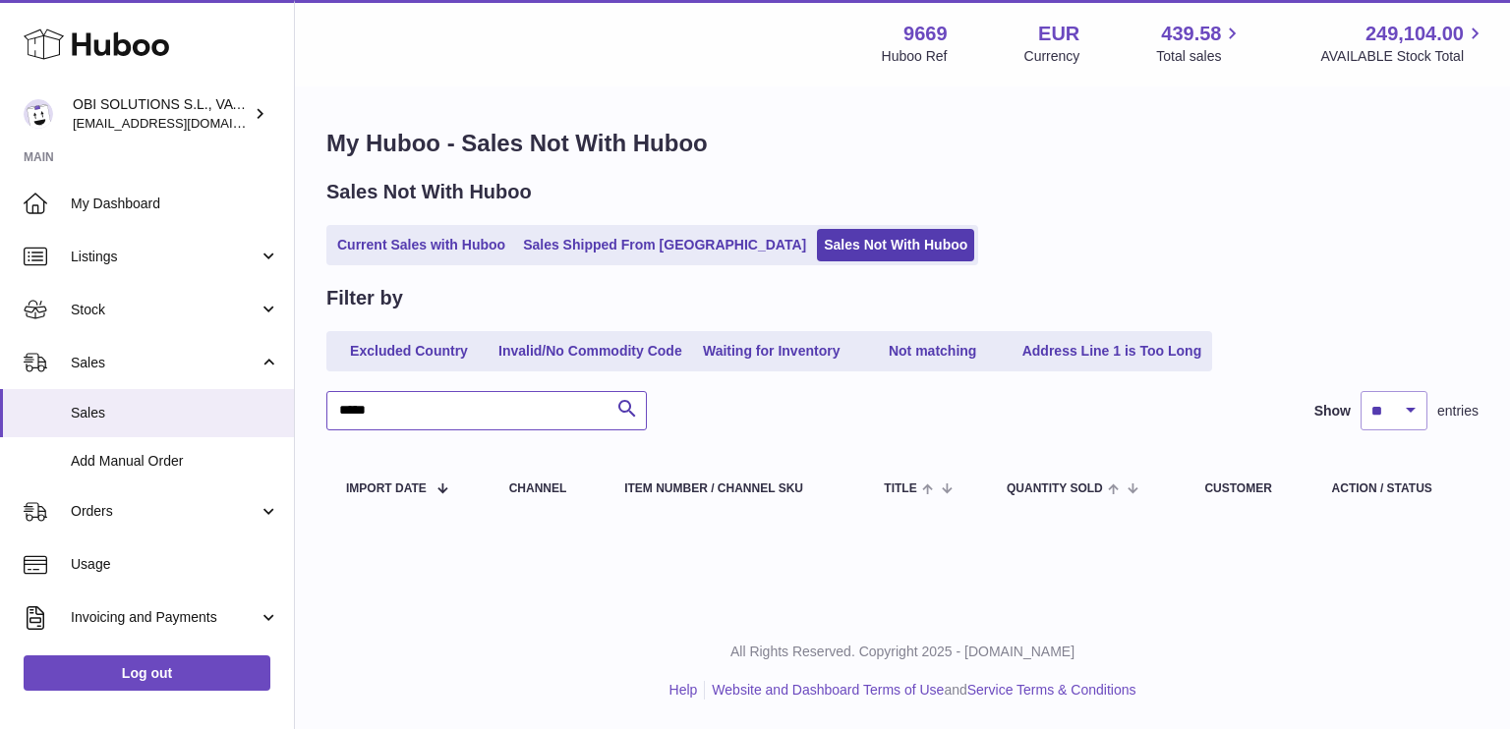
click at [408, 416] on input "*****" at bounding box center [486, 410] width 320 height 39
type input "*****"
click at [440, 243] on link "Current Sales with Huboo" at bounding box center [421, 245] width 182 height 32
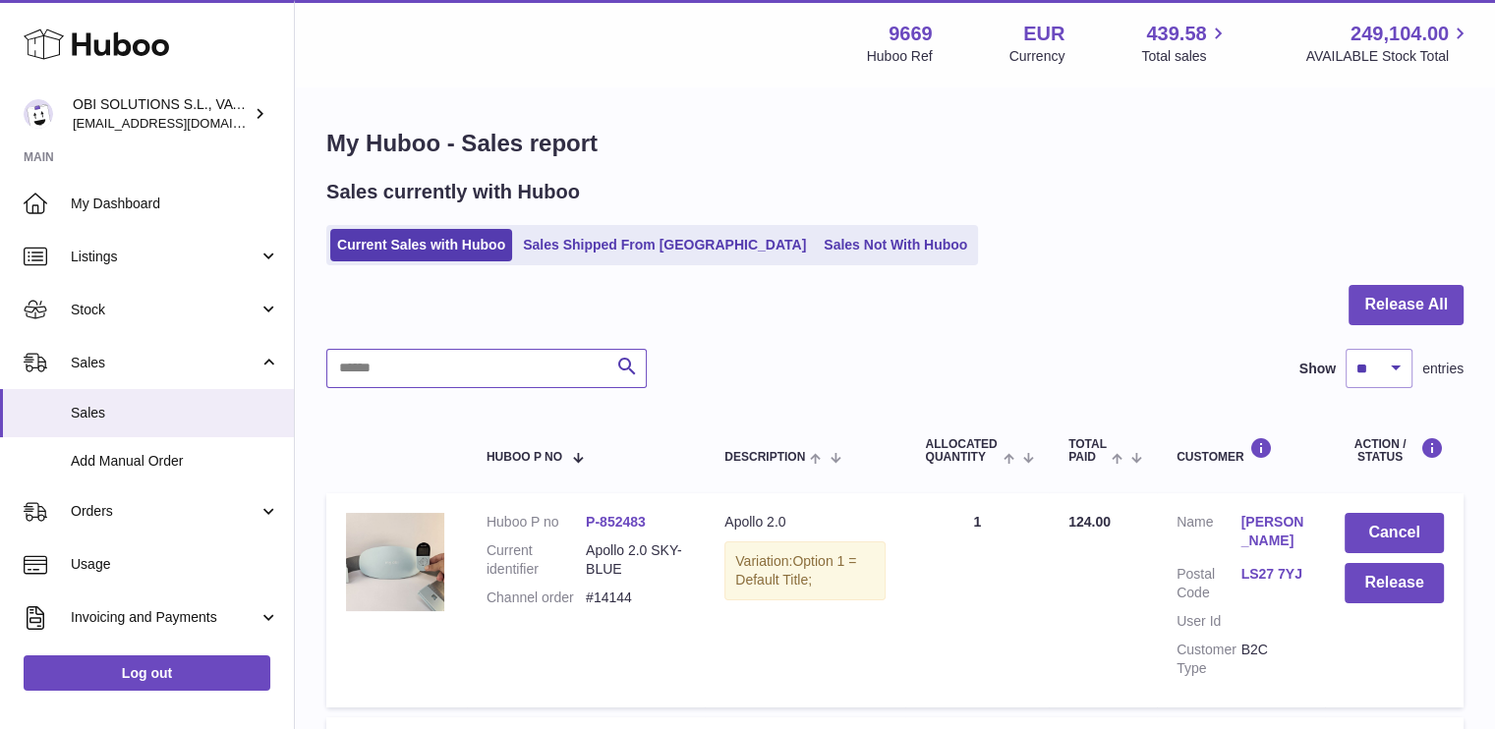
click at [405, 380] on input "text" at bounding box center [486, 368] width 320 height 39
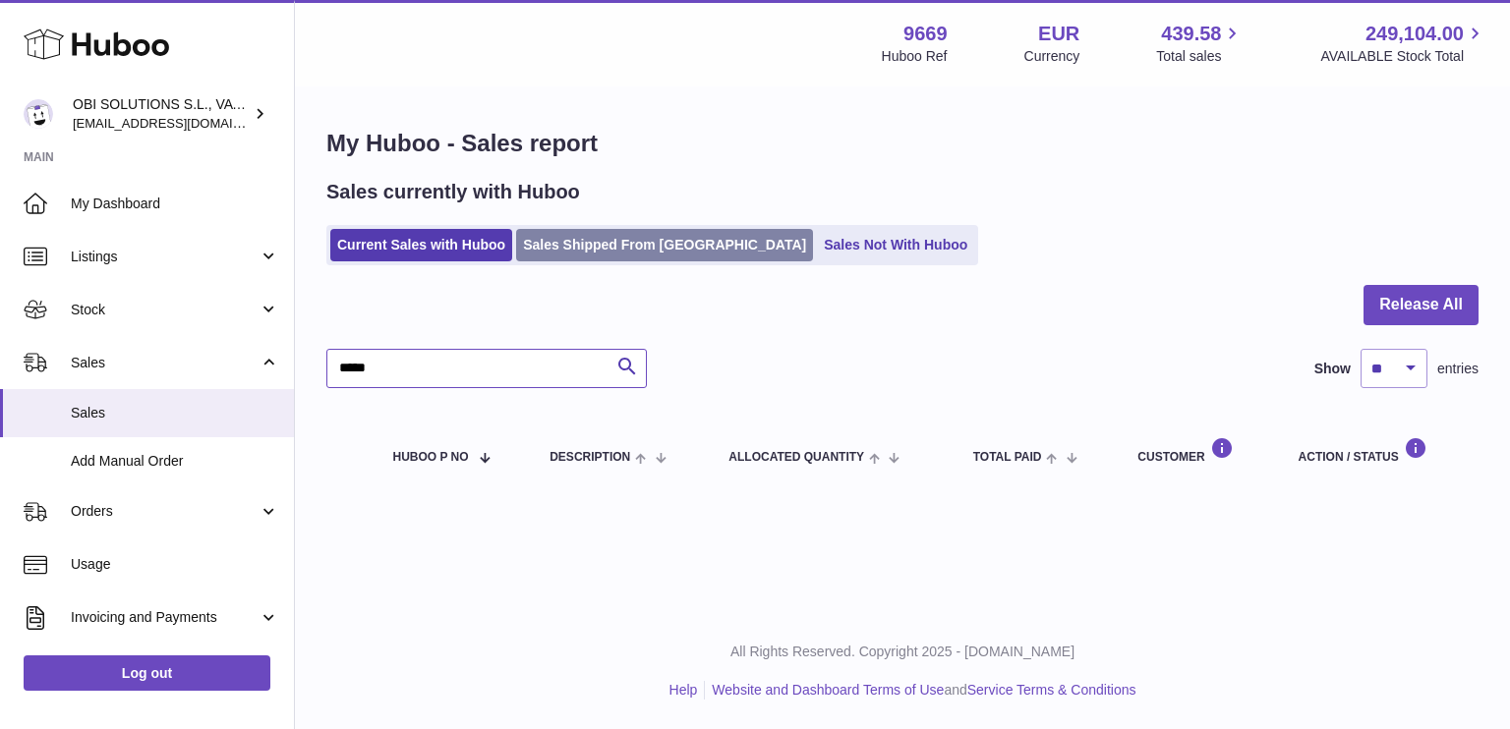
type input "*****"
click at [566, 246] on link "Sales Shipped From [GEOGRAPHIC_DATA]" at bounding box center [664, 245] width 297 height 32
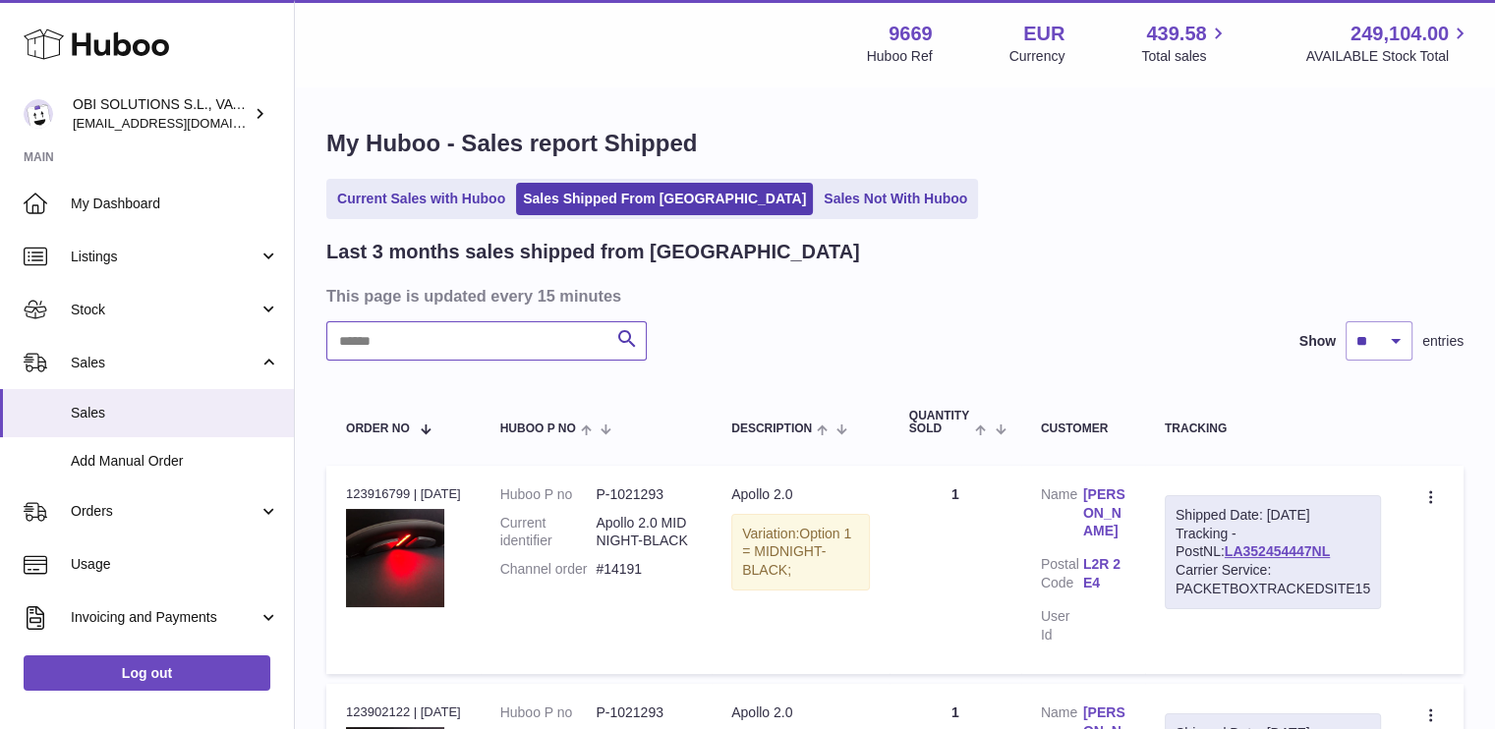
click at [400, 338] on input "text" at bounding box center [486, 340] width 320 height 39
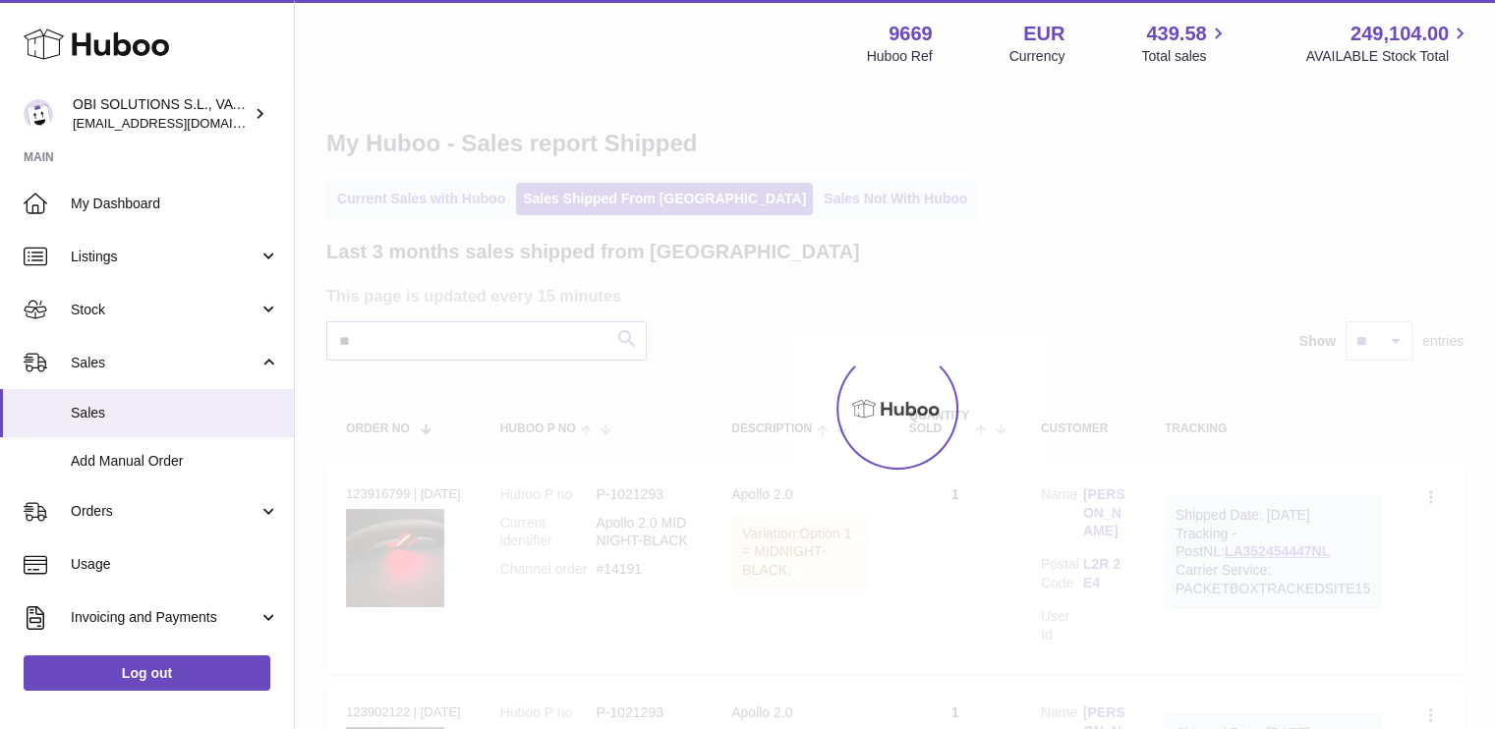
type input "*"
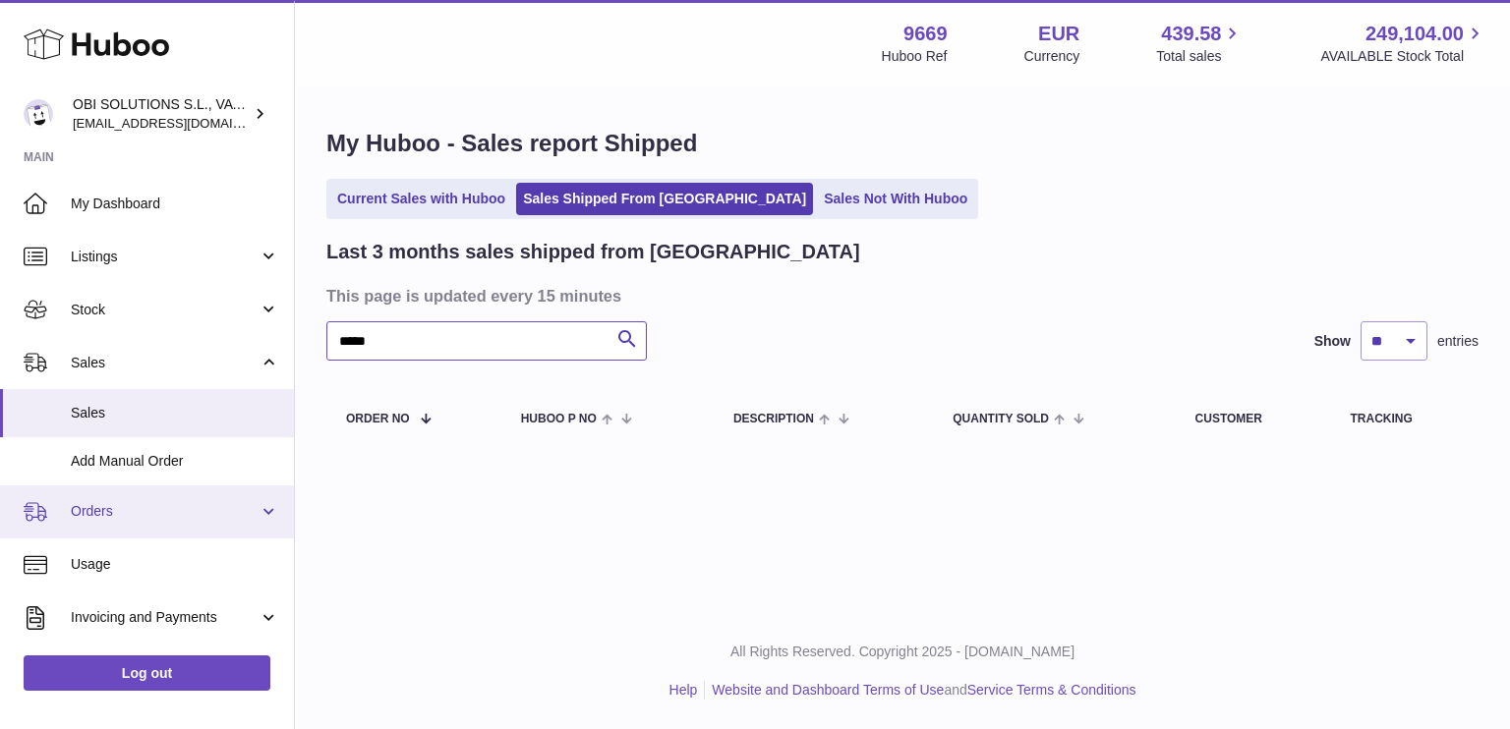
type input "*****"
click at [140, 505] on span "Orders" at bounding box center [165, 511] width 188 height 19
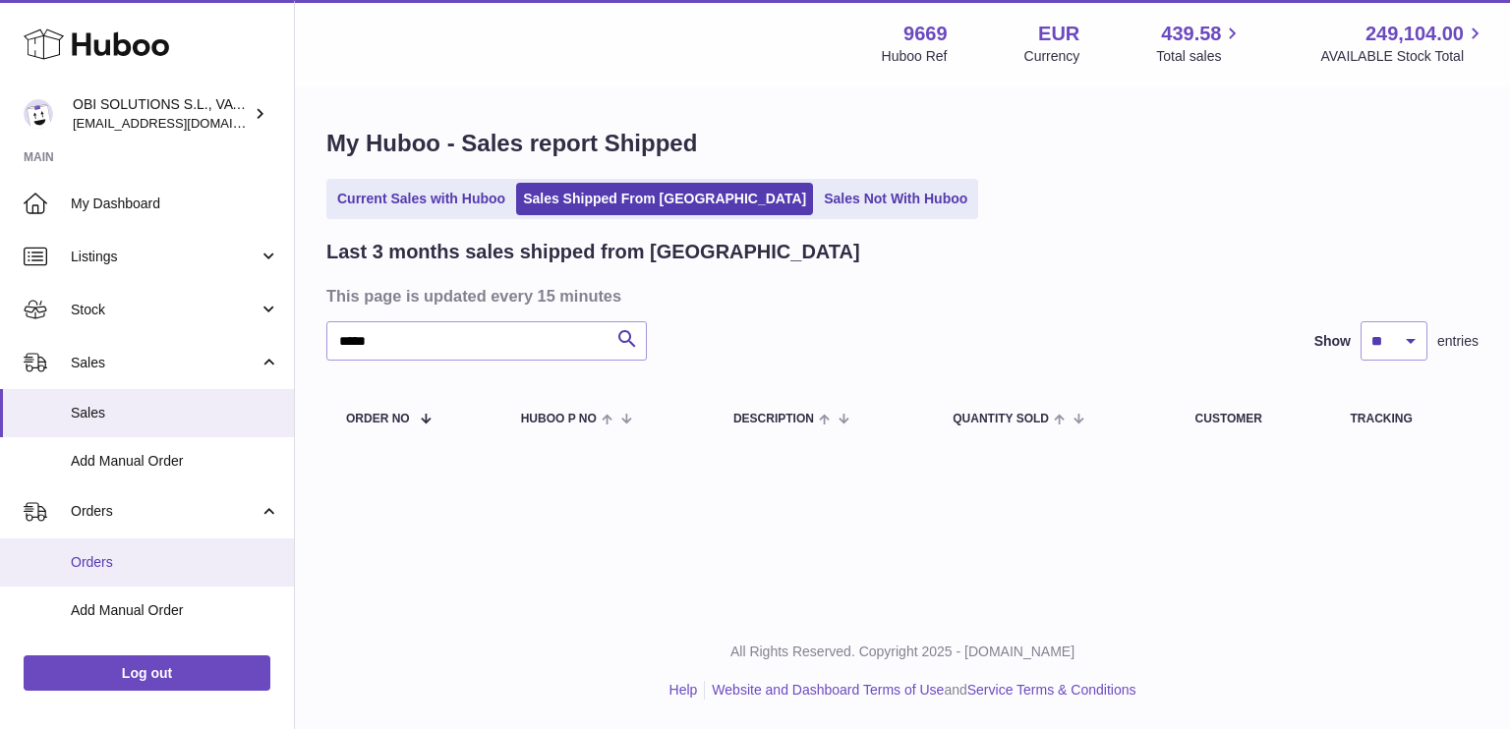
click at [127, 556] on span "Orders" at bounding box center [175, 562] width 208 height 19
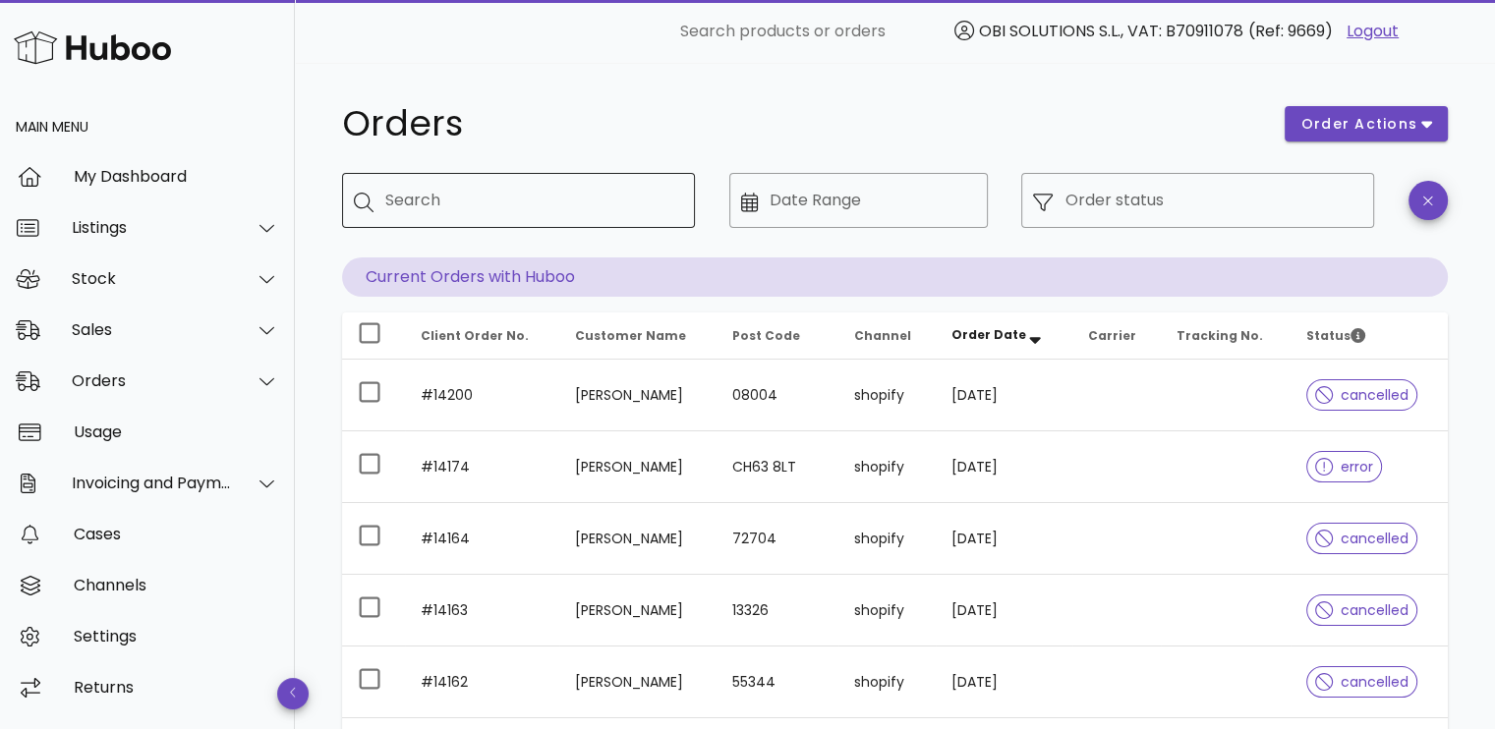
click at [491, 202] on input "Search" at bounding box center [532, 200] width 294 height 31
type input "*****"
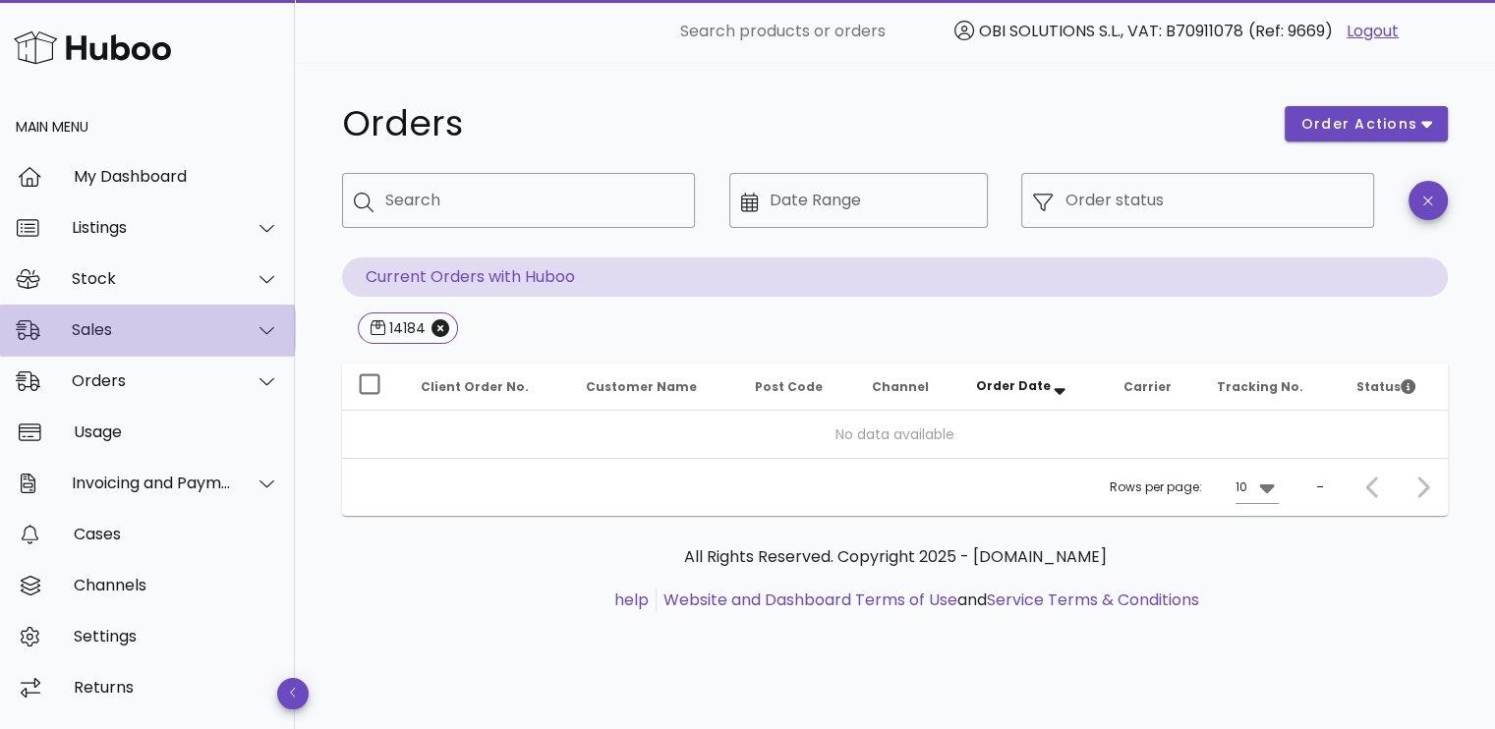
click at [119, 305] on div "Sales" at bounding box center [147, 330] width 295 height 51
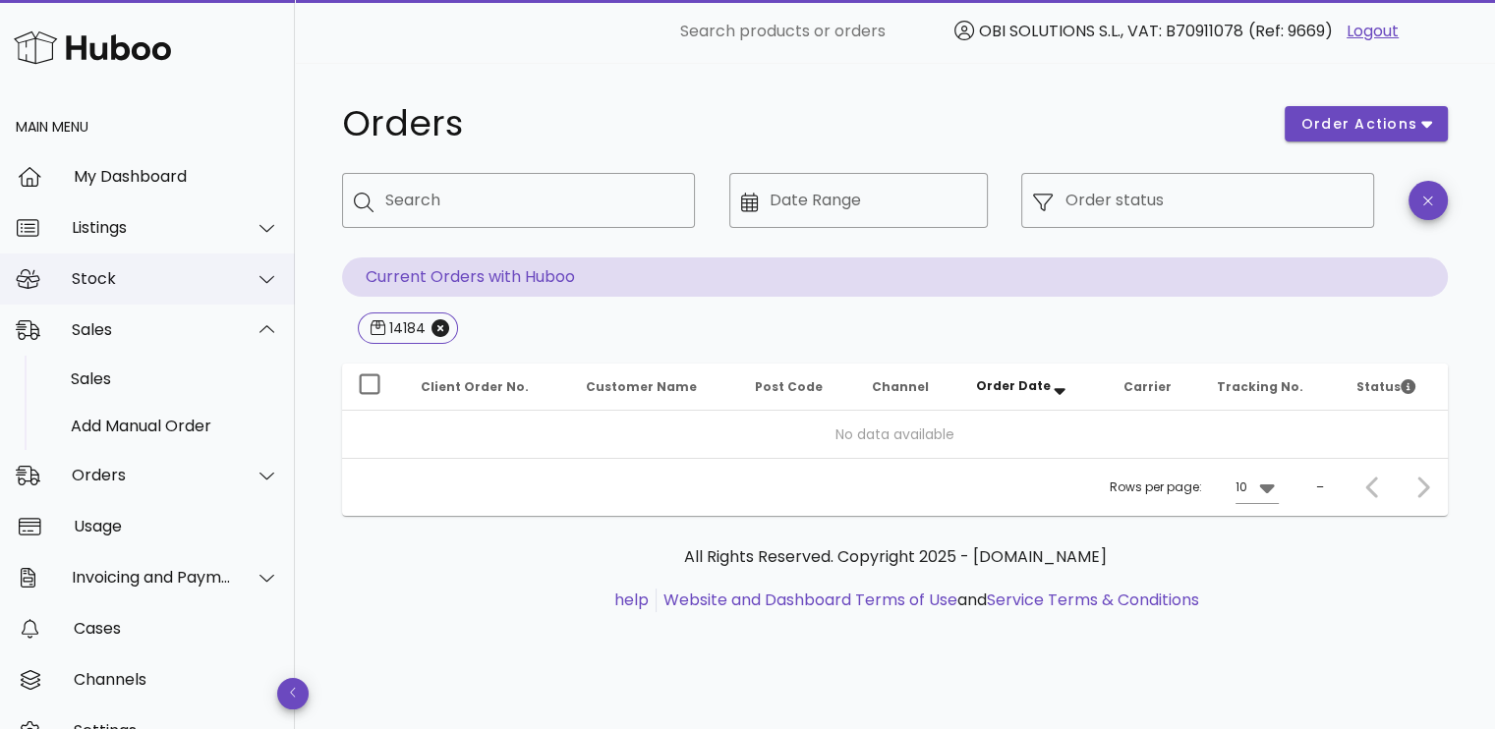
click at [138, 273] on div "Stock" at bounding box center [152, 278] width 160 height 19
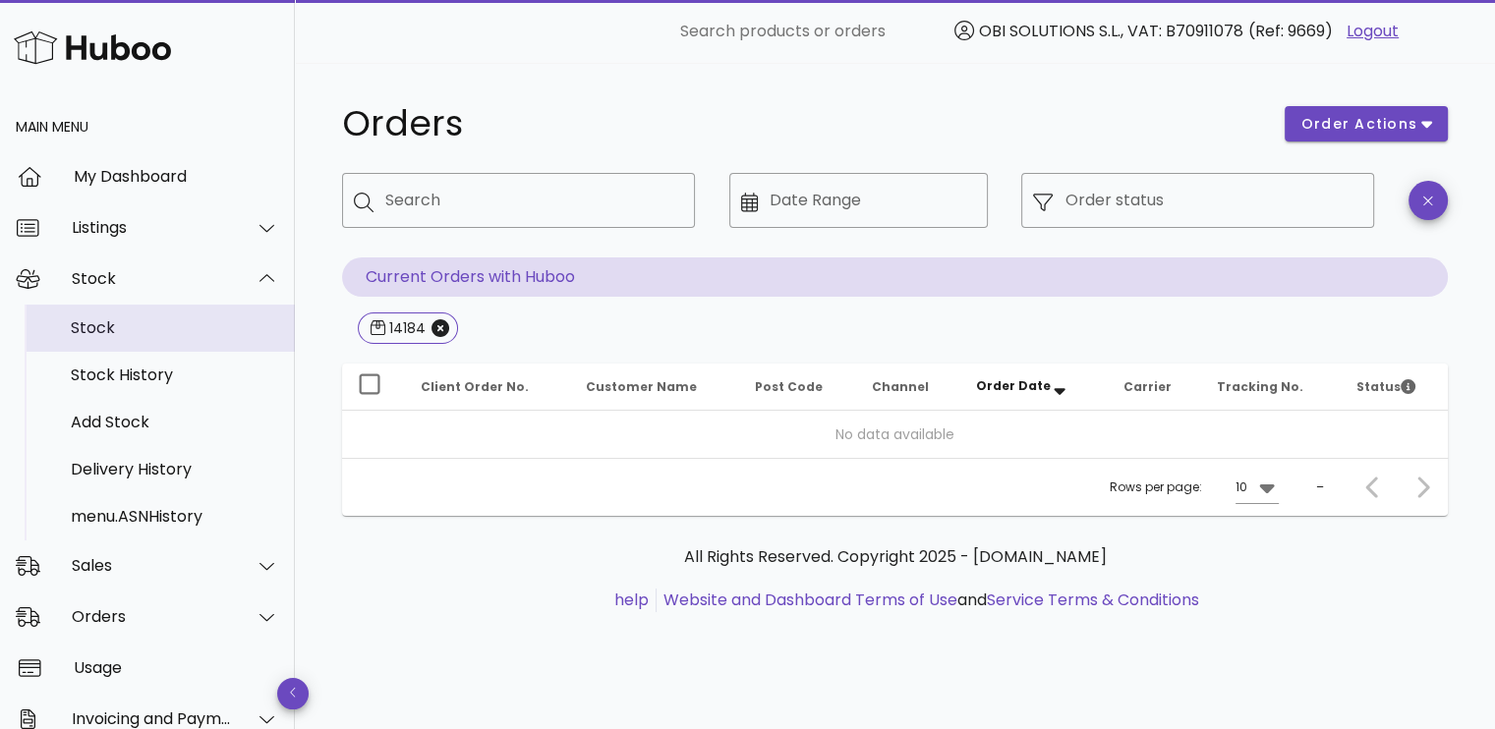
click at [130, 329] on div "Stock" at bounding box center [175, 327] width 208 height 19
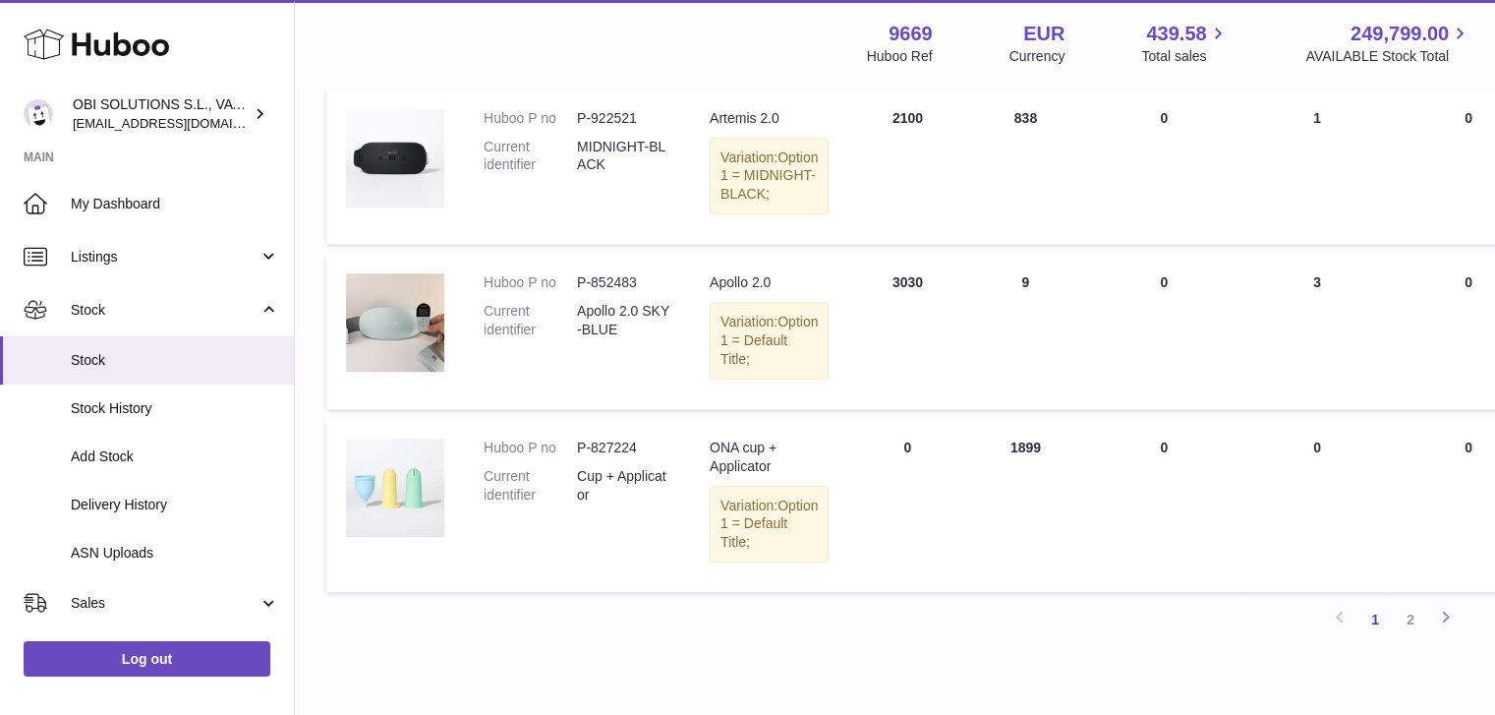
scroll to position [1671, 0]
